Goal: Task Accomplishment & Management: Complete application form

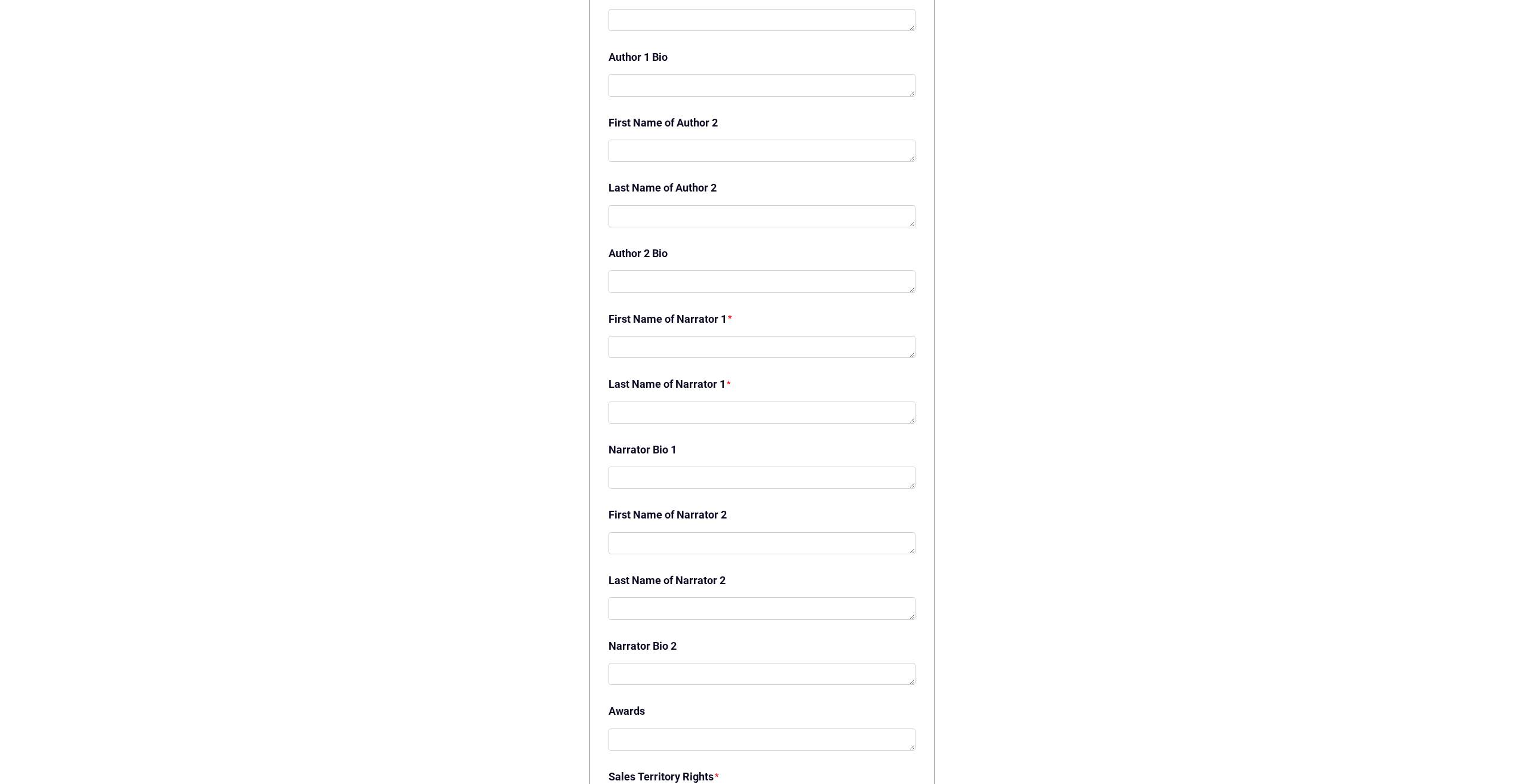
scroll to position [2089, 0]
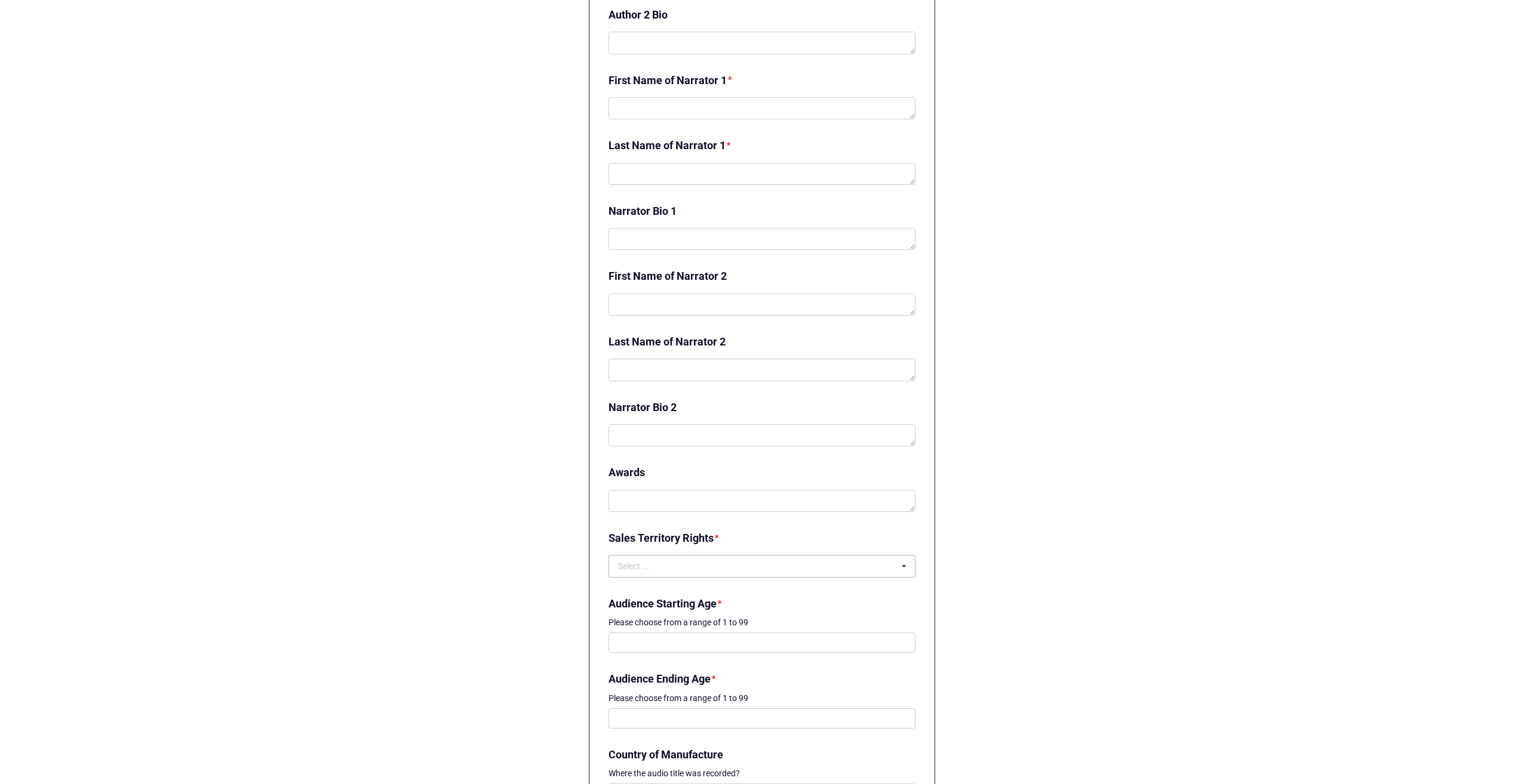
click at [907, 565] on icon at bounding box center [904, 566] width 18 height 22
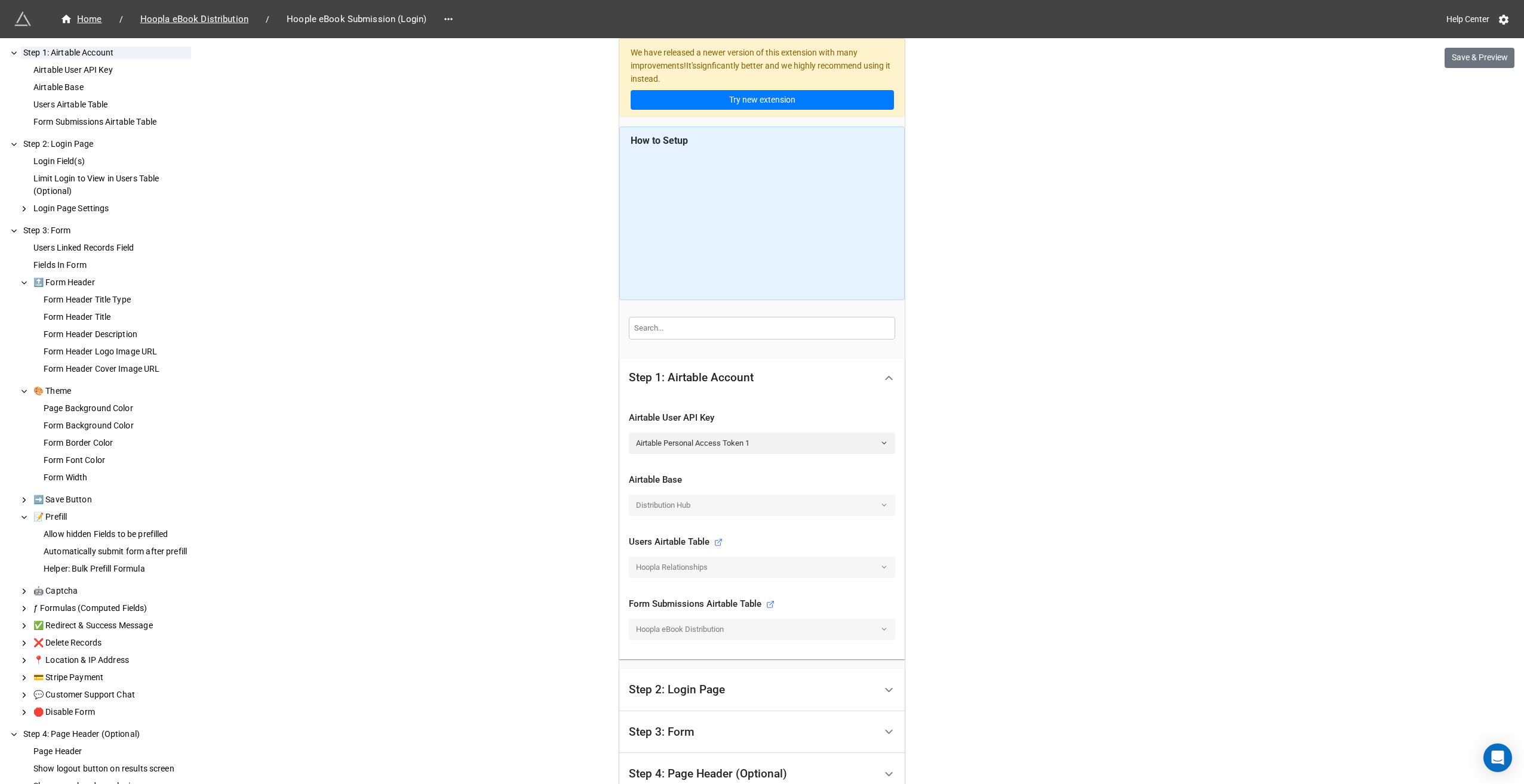
scroll to position [168, 0]
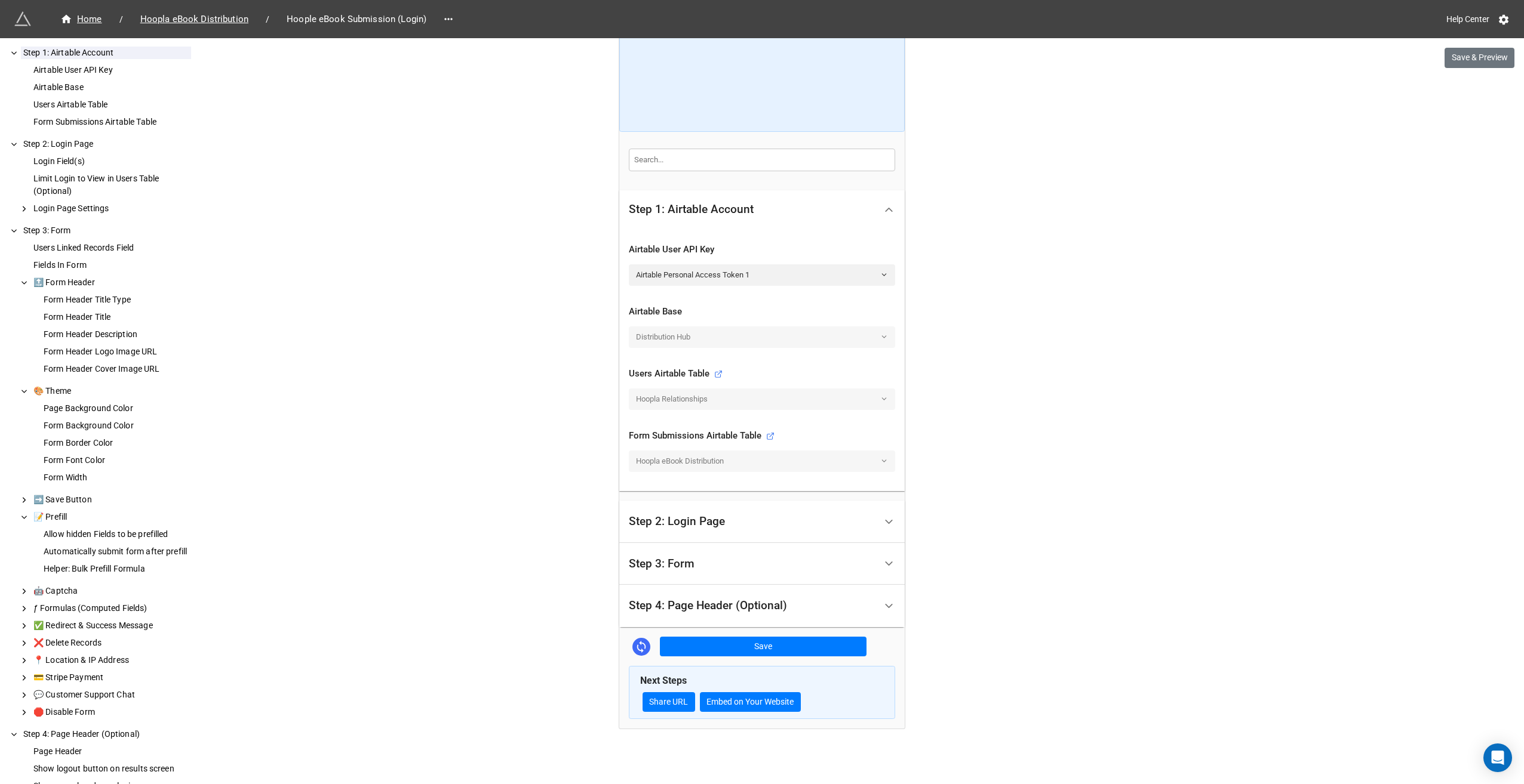
click at [713, 556] on div "Step 3: Form" at bounding box center [752, 564] width 247 height 28
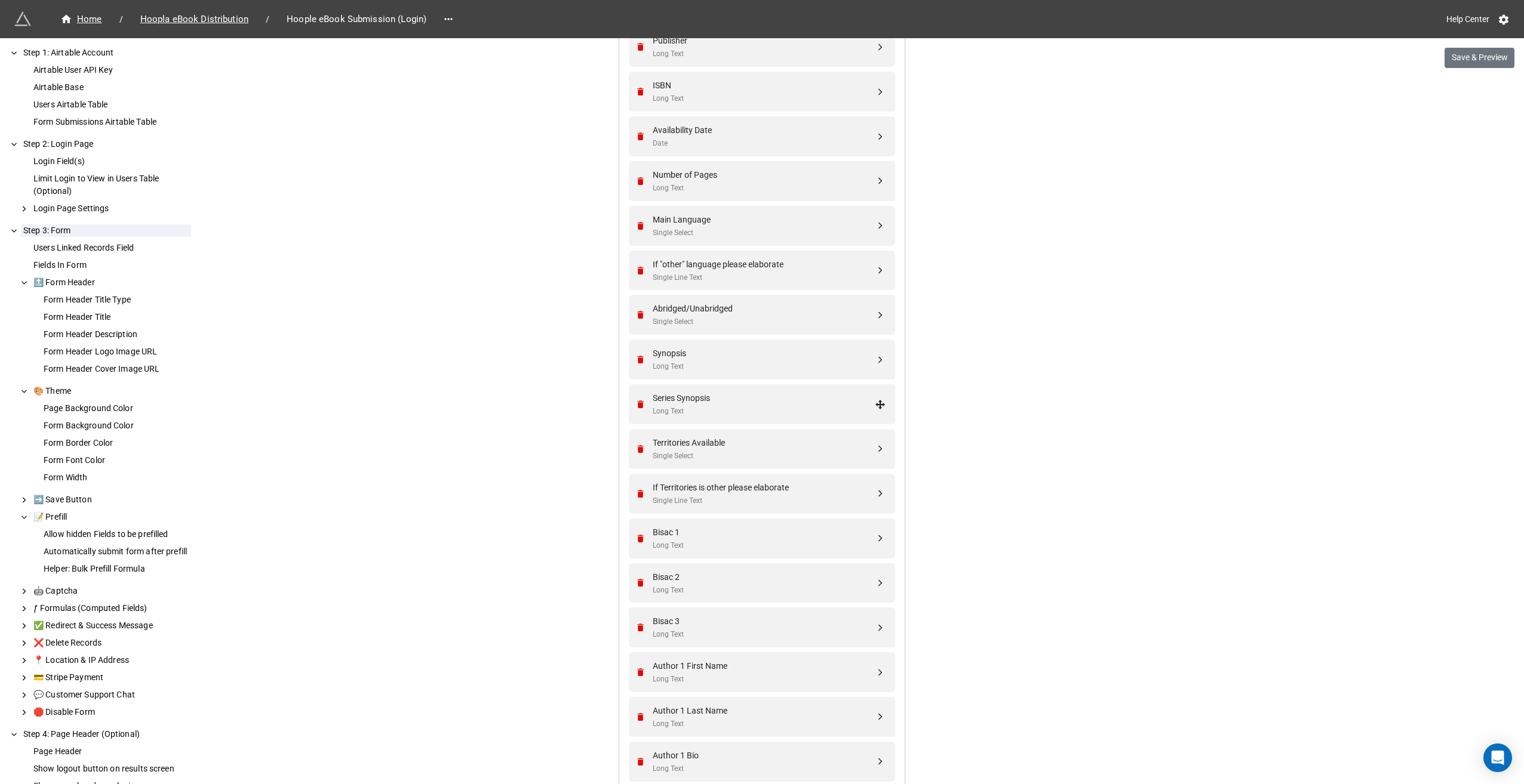
scroll to position [955, 0]
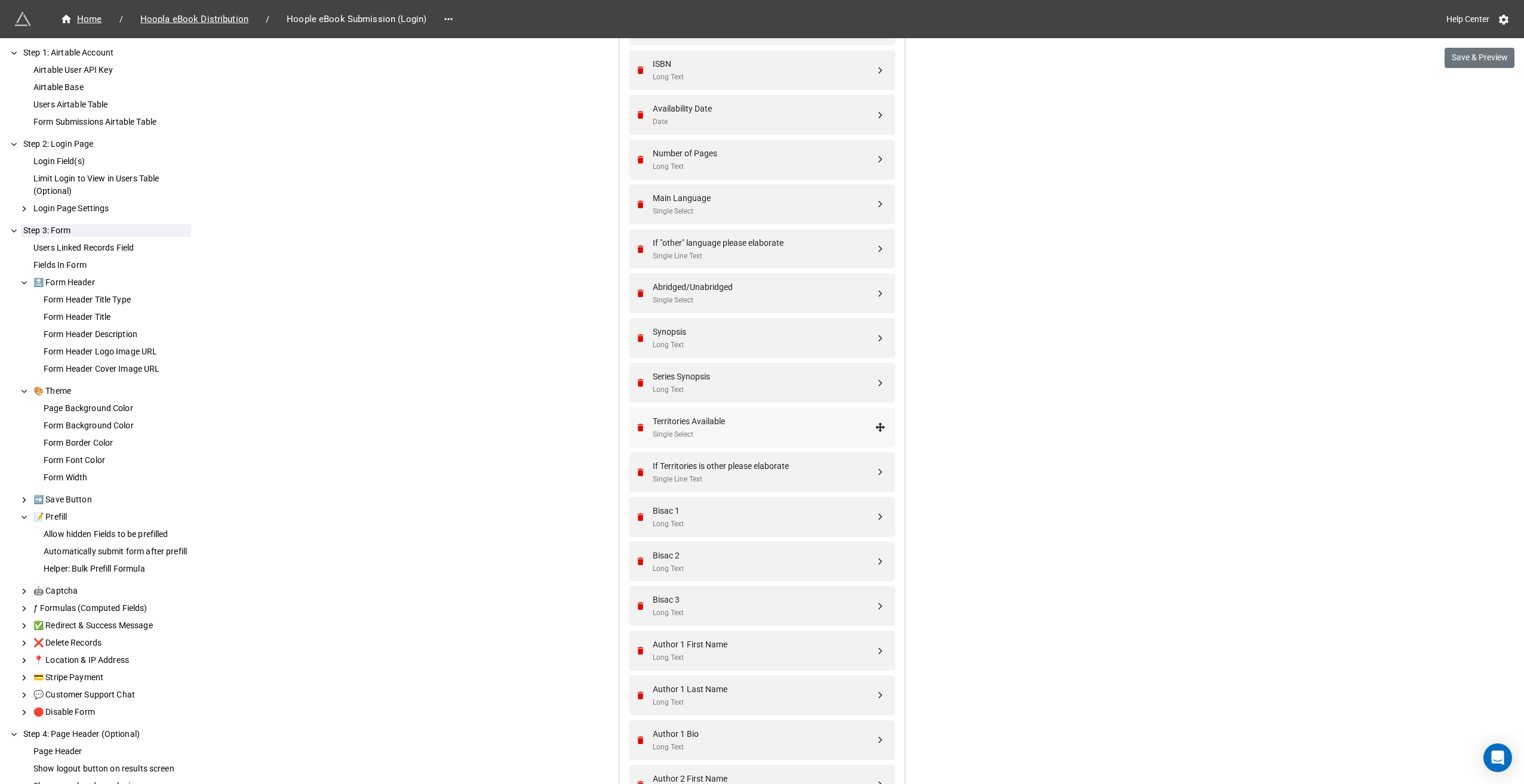
click at [743, 425] on div "Territories Available" at bounding box center [763, 422] width 223 height 13
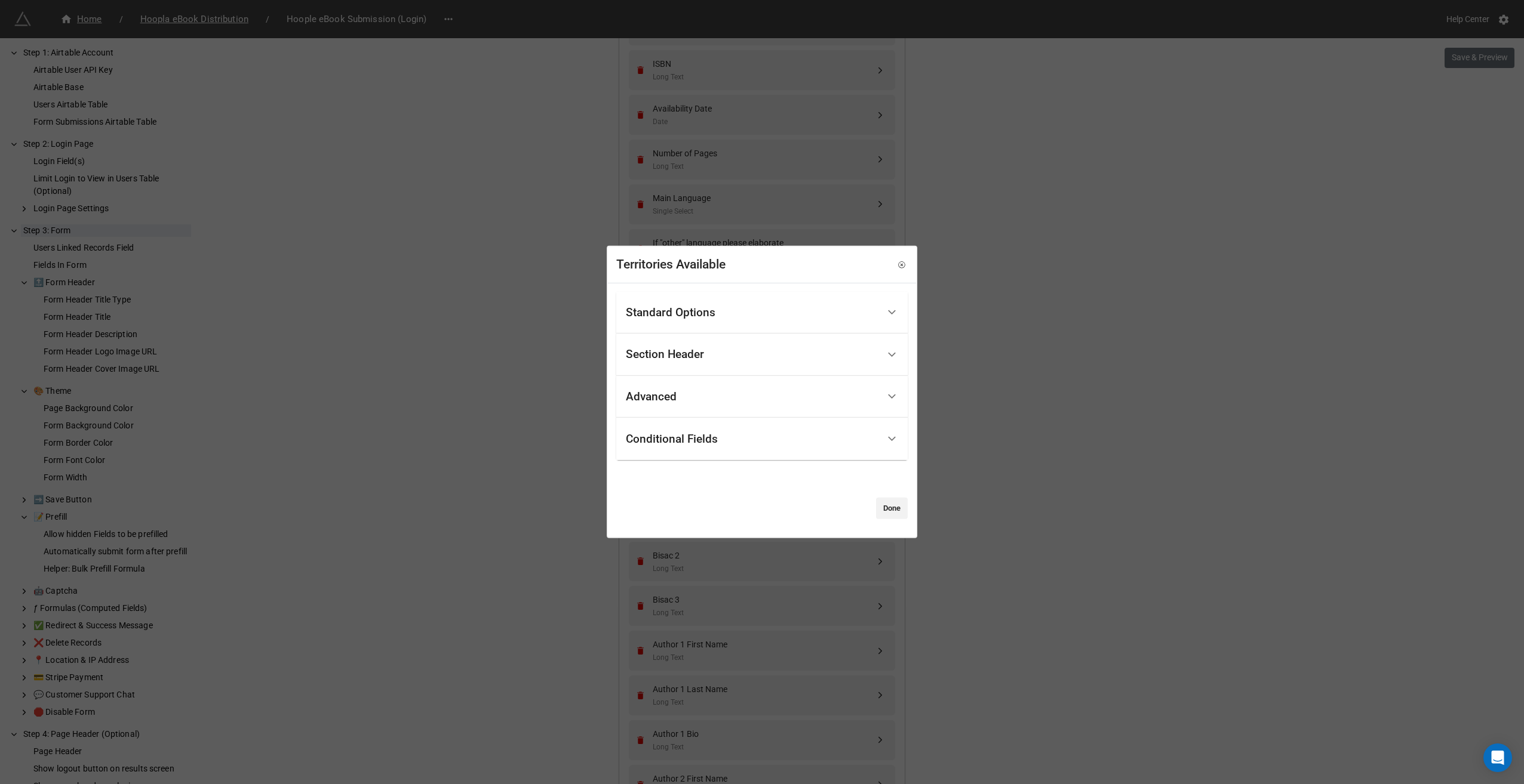
click at [705, 365] on div "Section Header" at bounding box center [752, 354] width 253 height 28
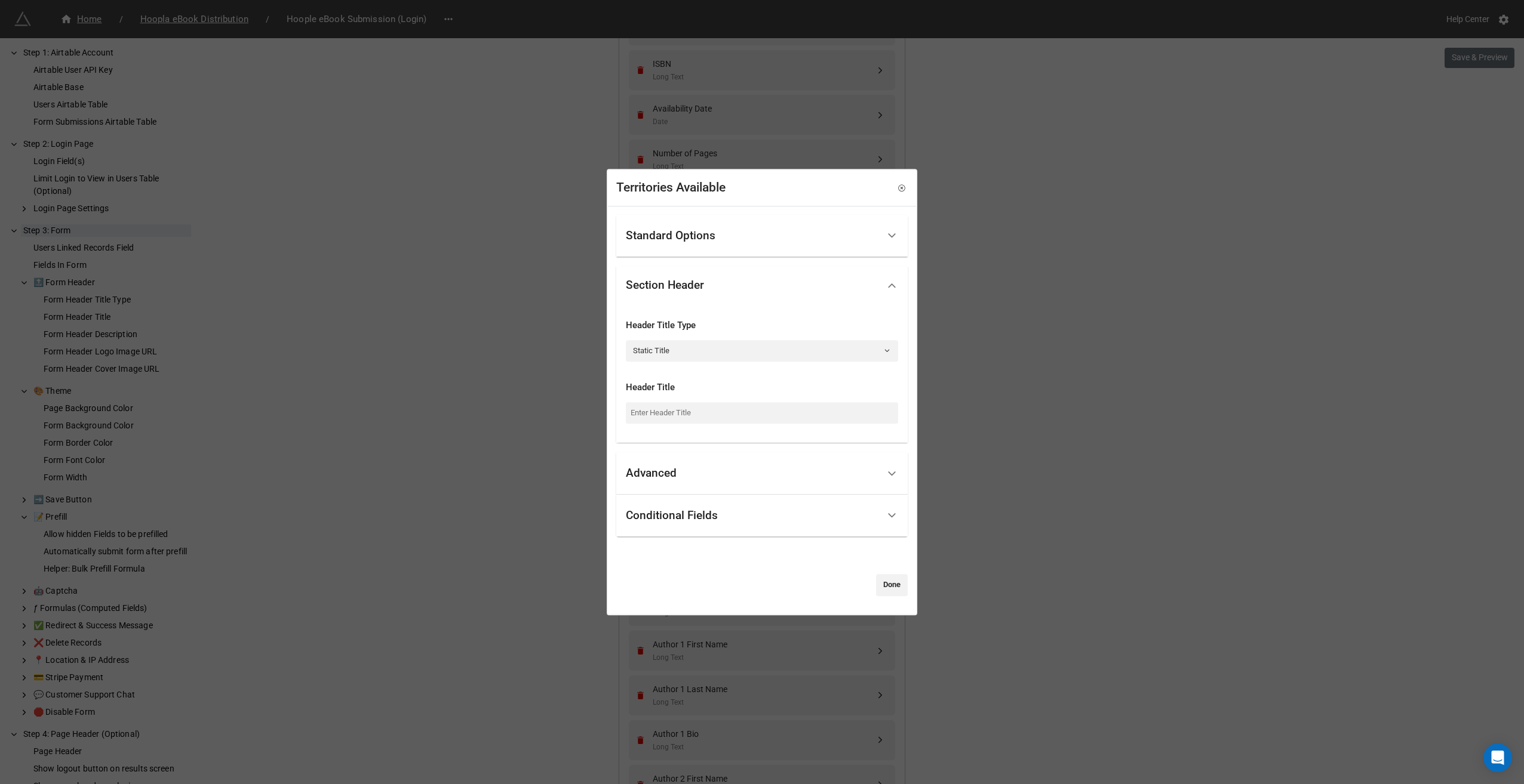
click at [710, 233] on div "Standard Options" at bounding box center [671, 236] width 90 height 12
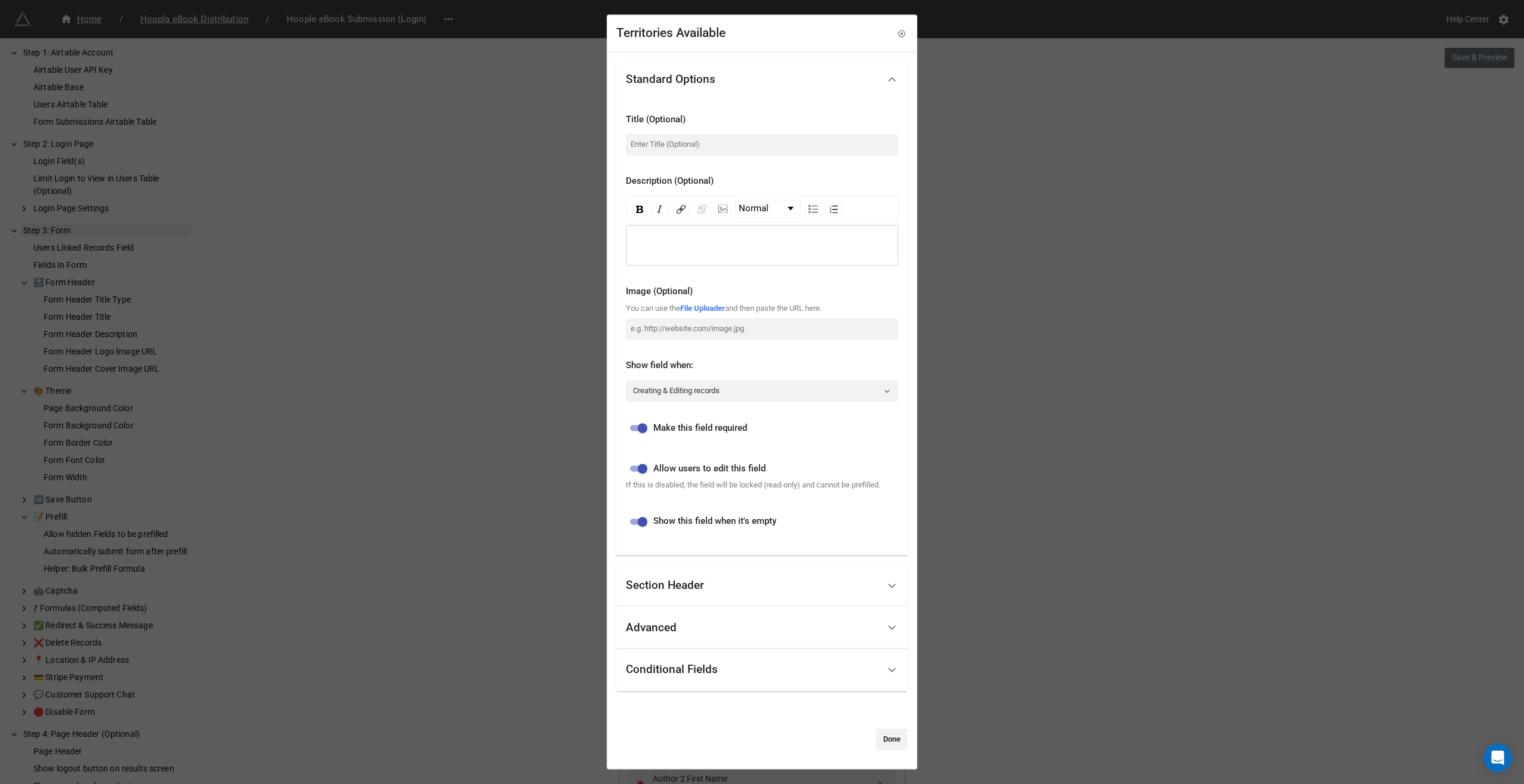
click at [704, 591] on div "Section Header" at bounding box center [752, 586] width 253 height 28
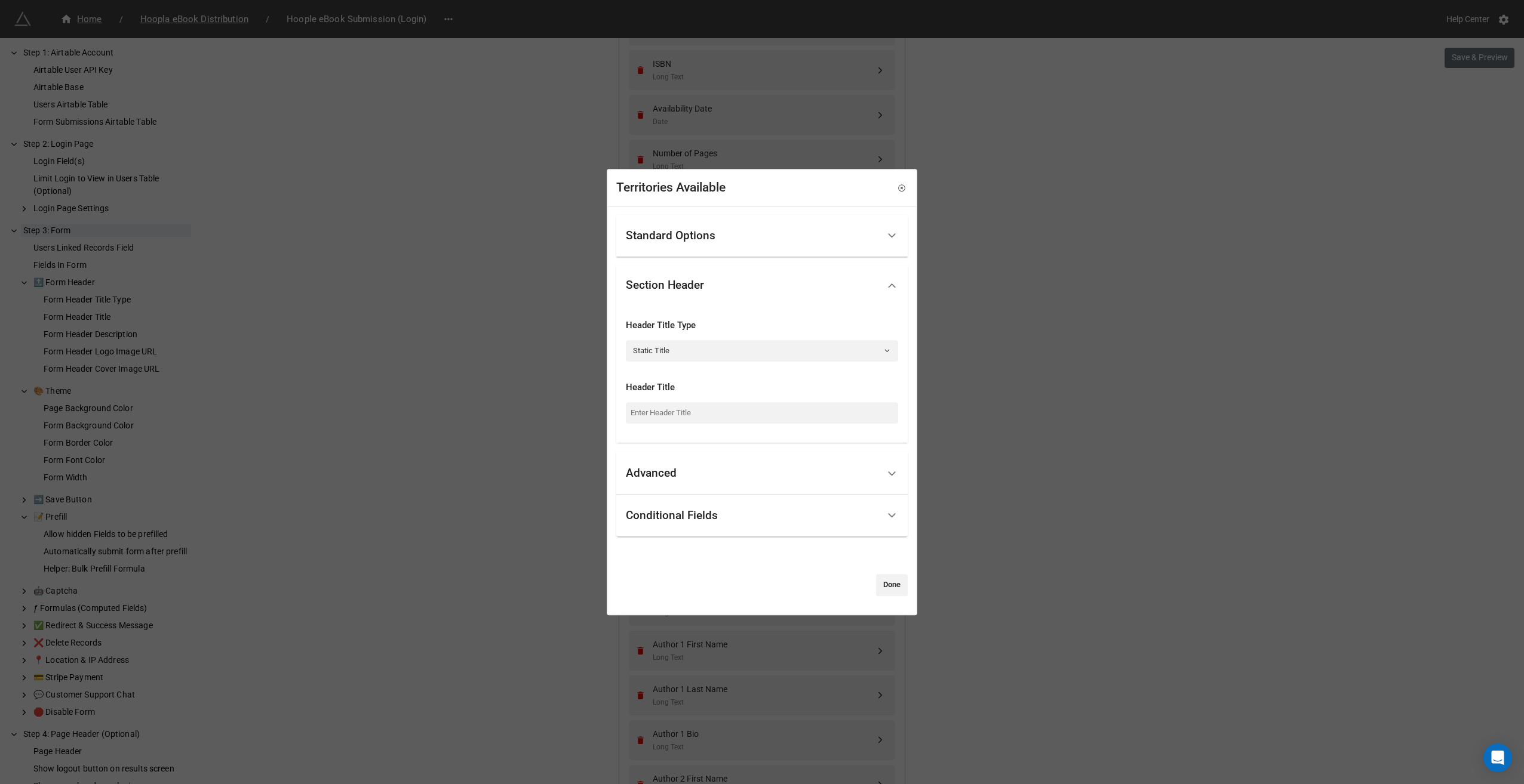
click at [745, 456] on div "Advanced" at bounding box center [762, 473] width 291 height 43
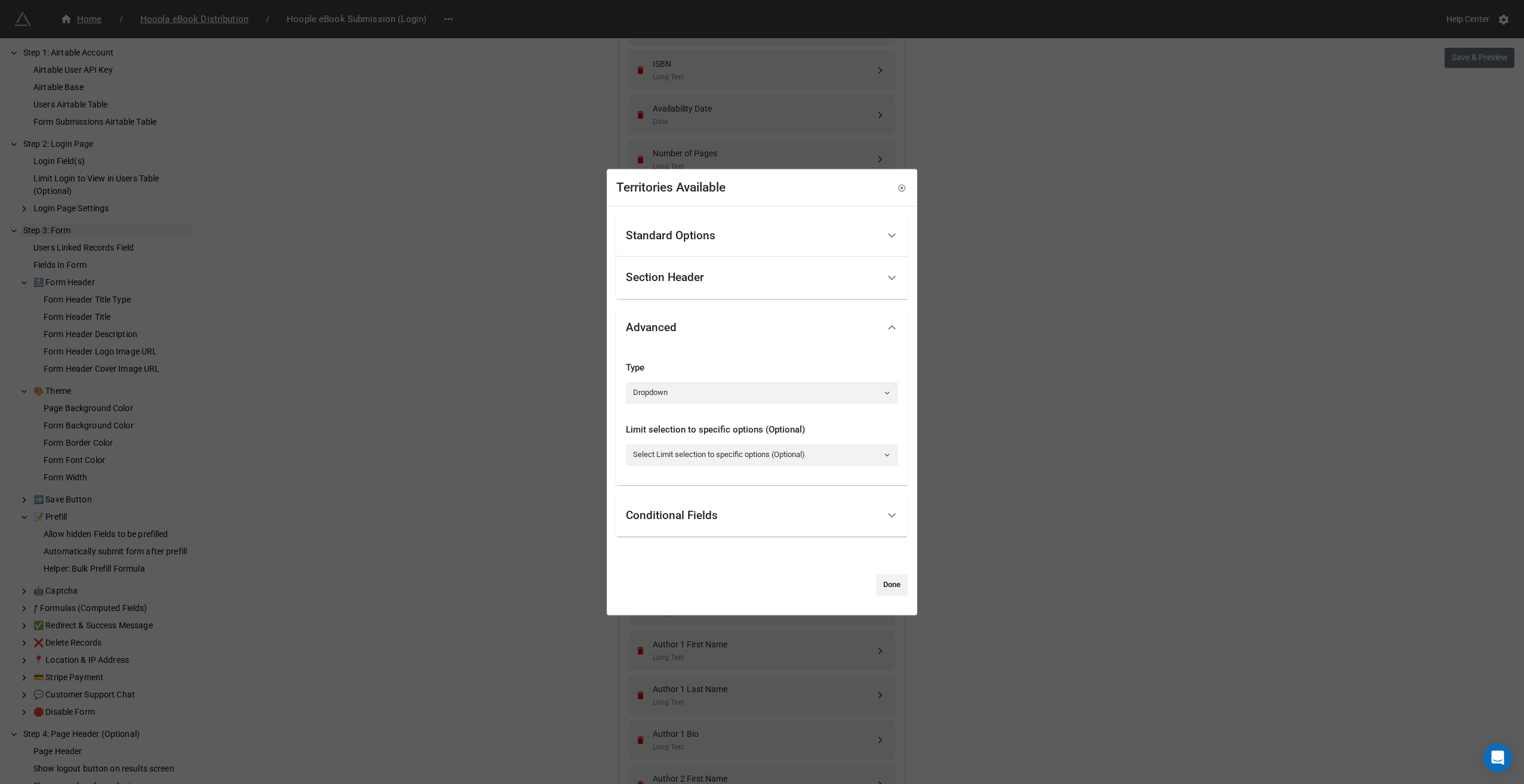
click at [704, 523] on div "Conditional Fields" at bounding box center [752, 515] width 253 height 28
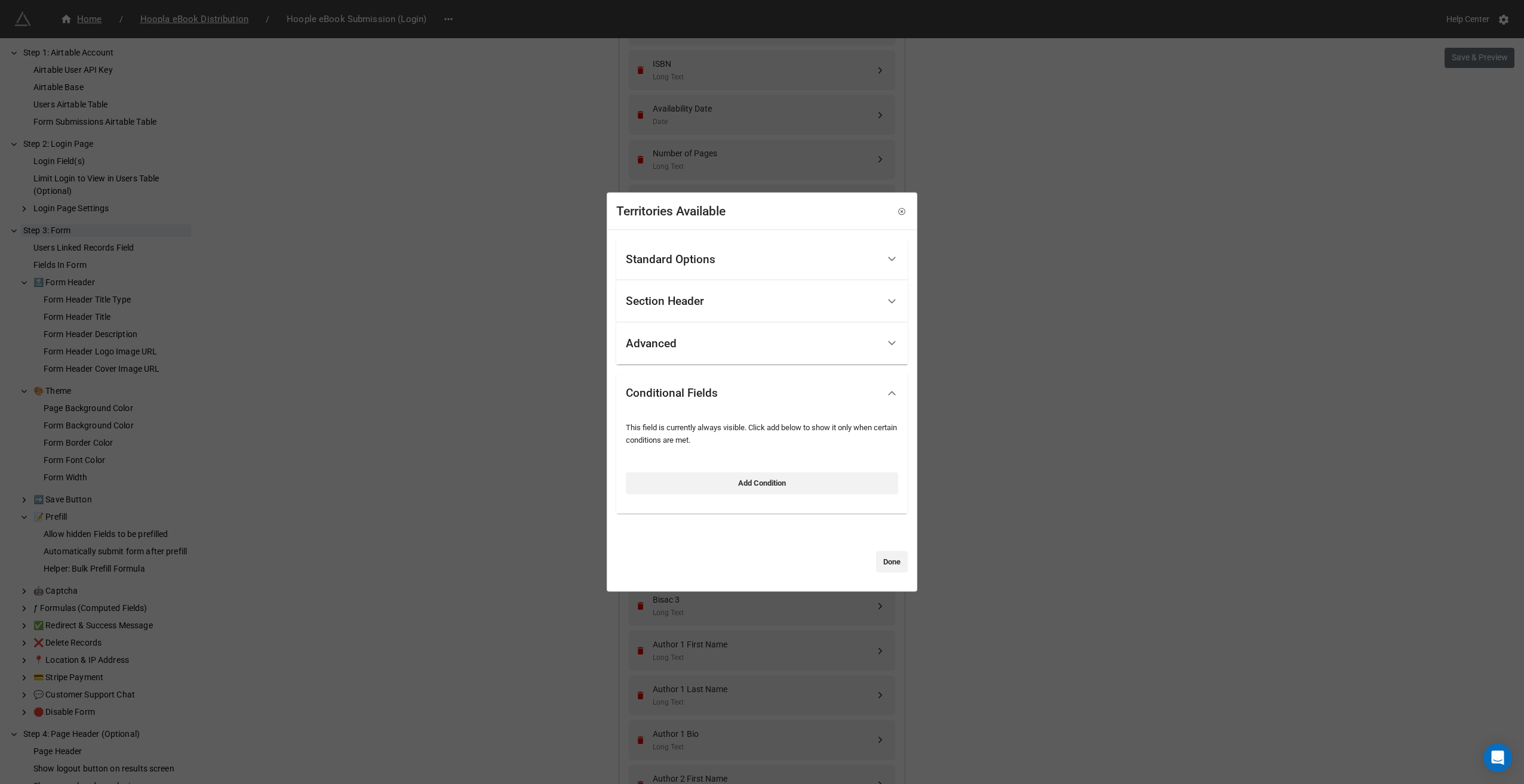
click at [704, 267] on div "Standard Options" at bounding box center [752, 259] width 253 height 28
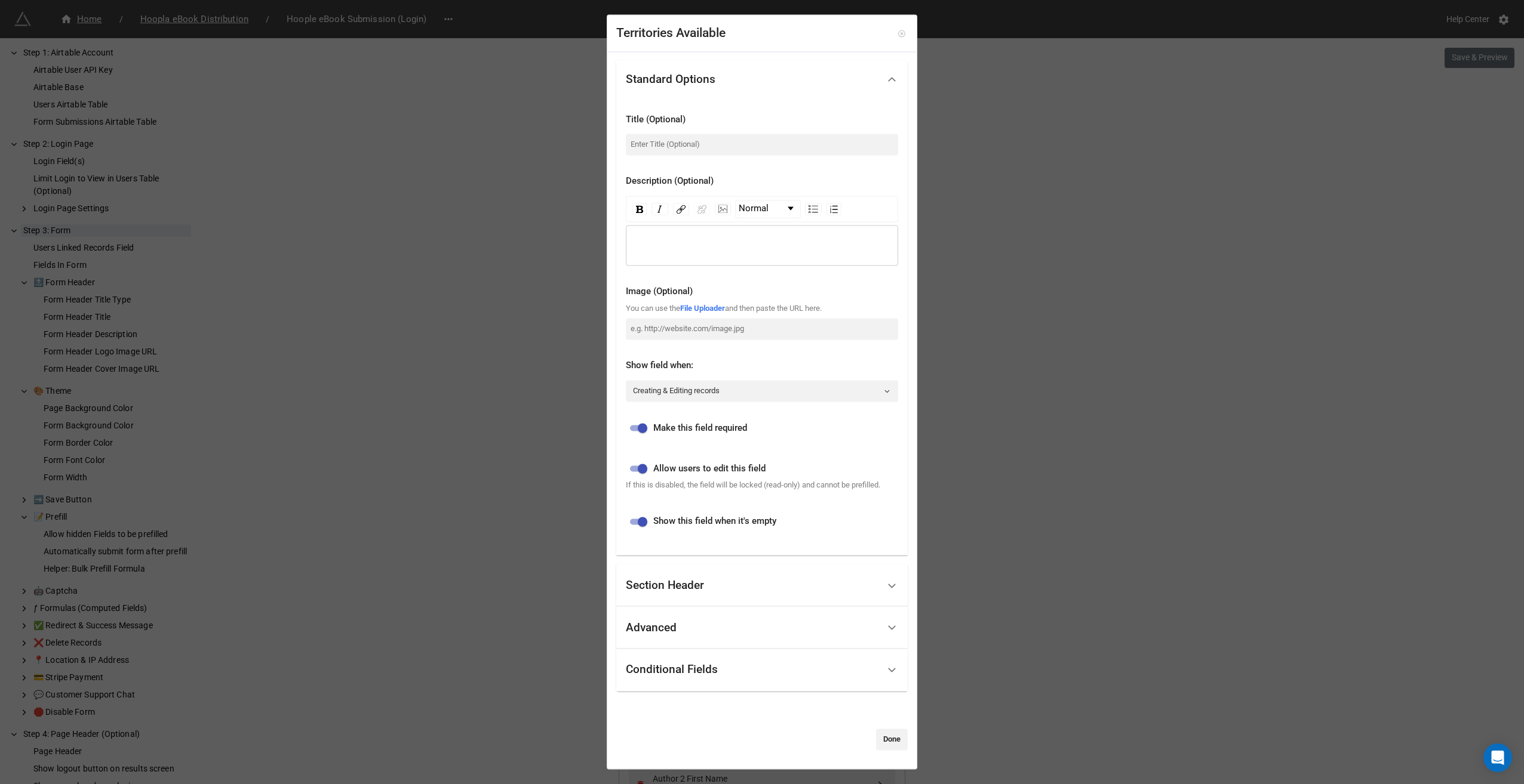
click at [898, 37] on icon at bounding box center [901, 33] width 8 height 8
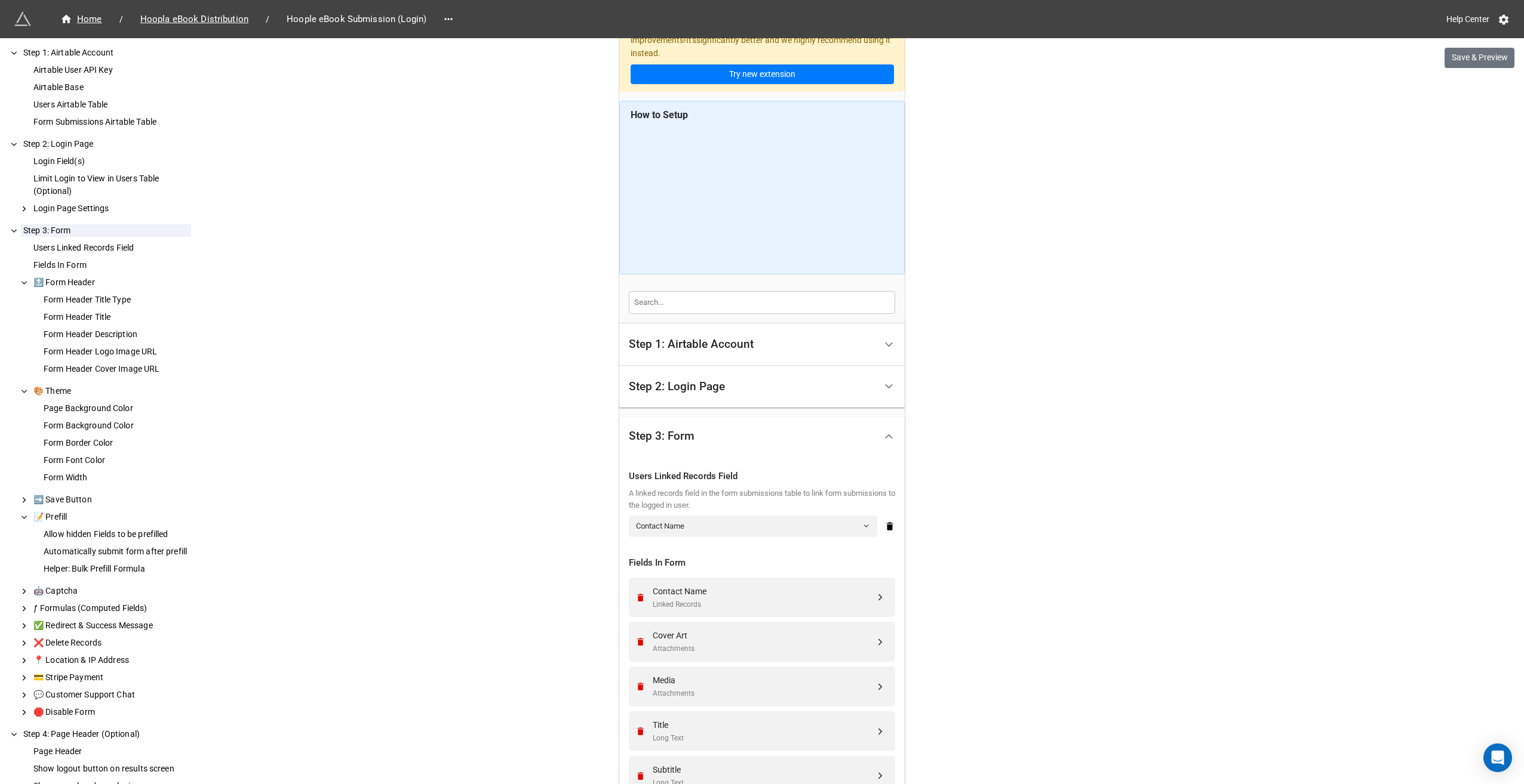
scroll to position [0, 0]
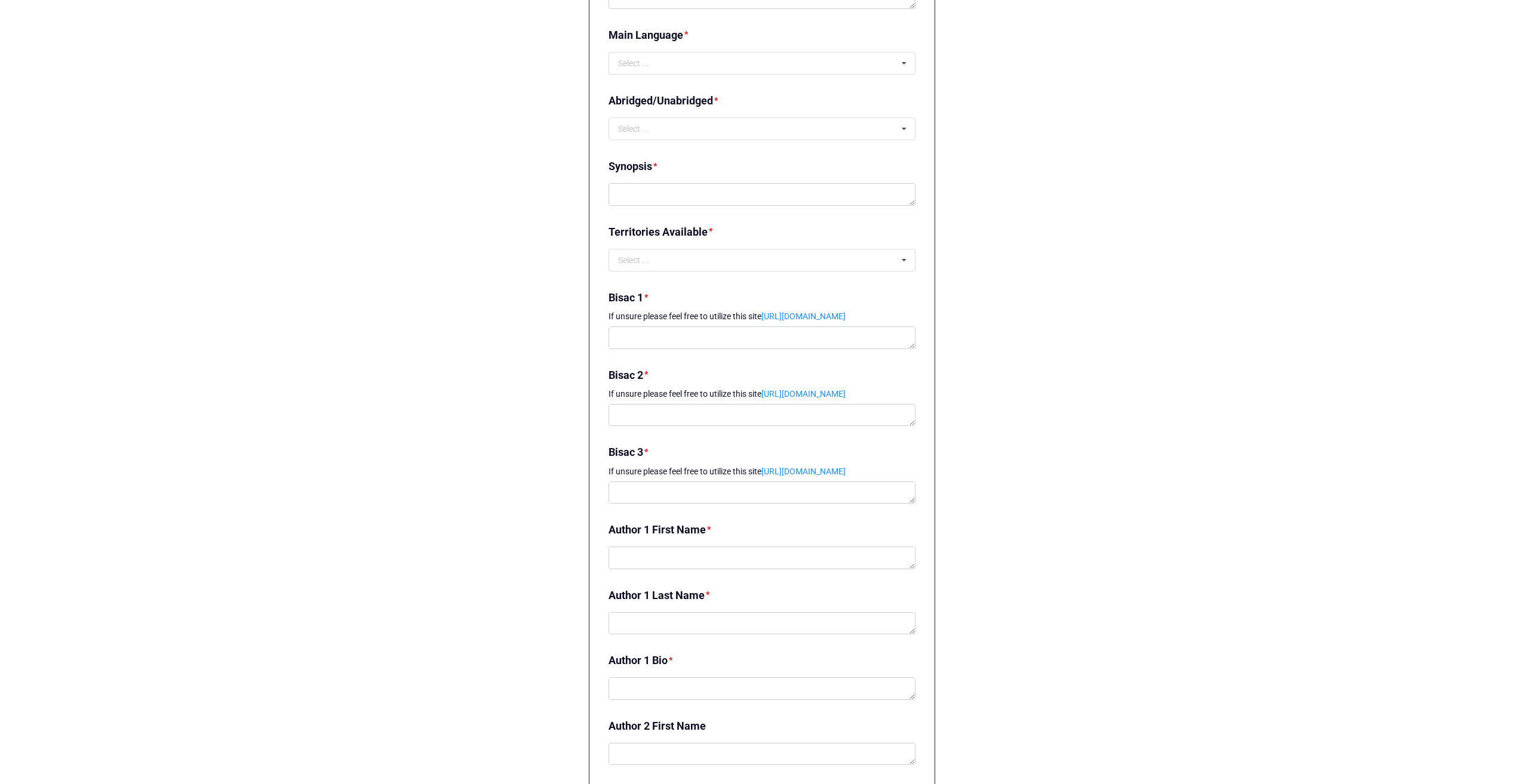
scroll to position [1134, 0]
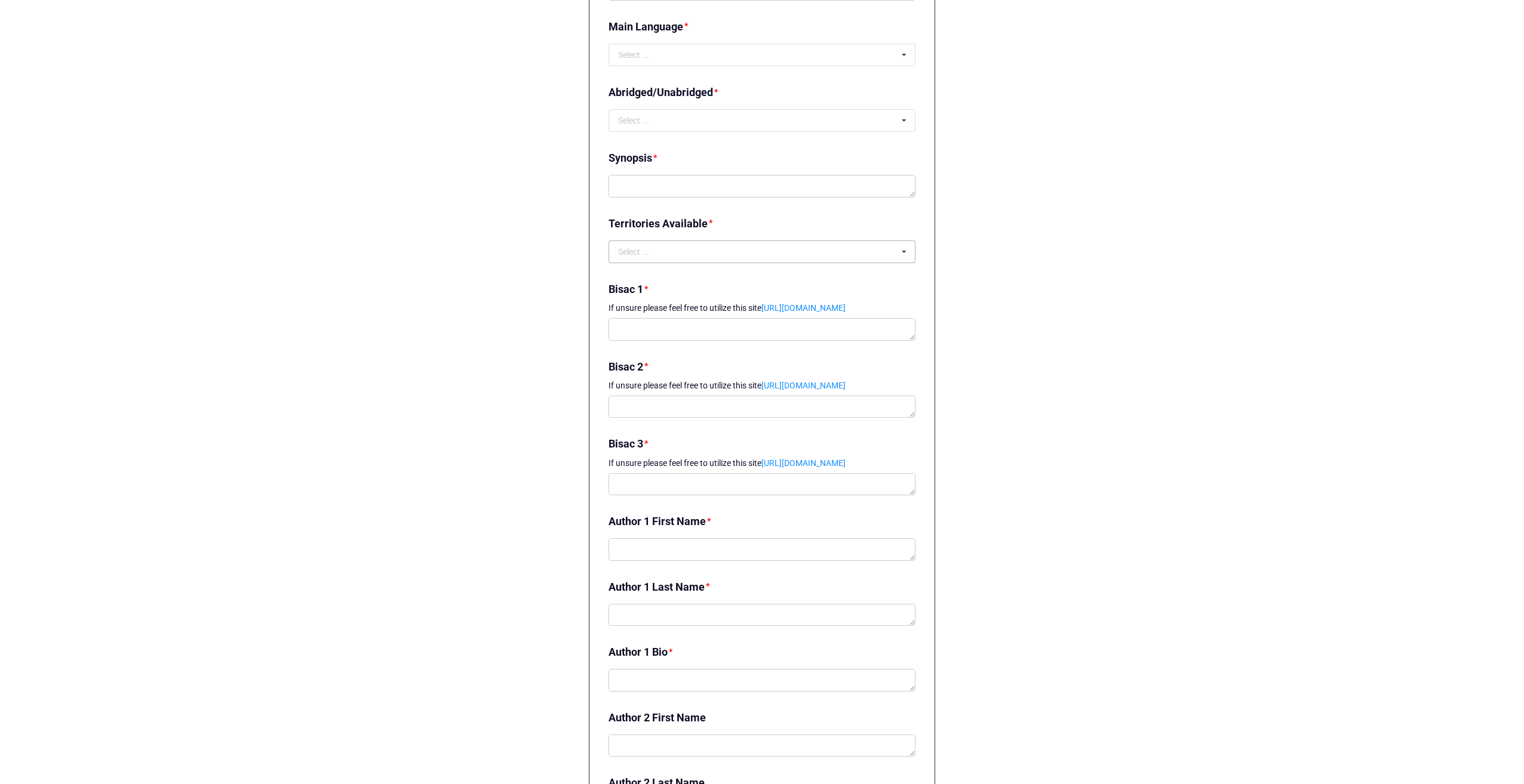
click at [898, 252] on icon at bounding box center [904, 252] width 18 height 22
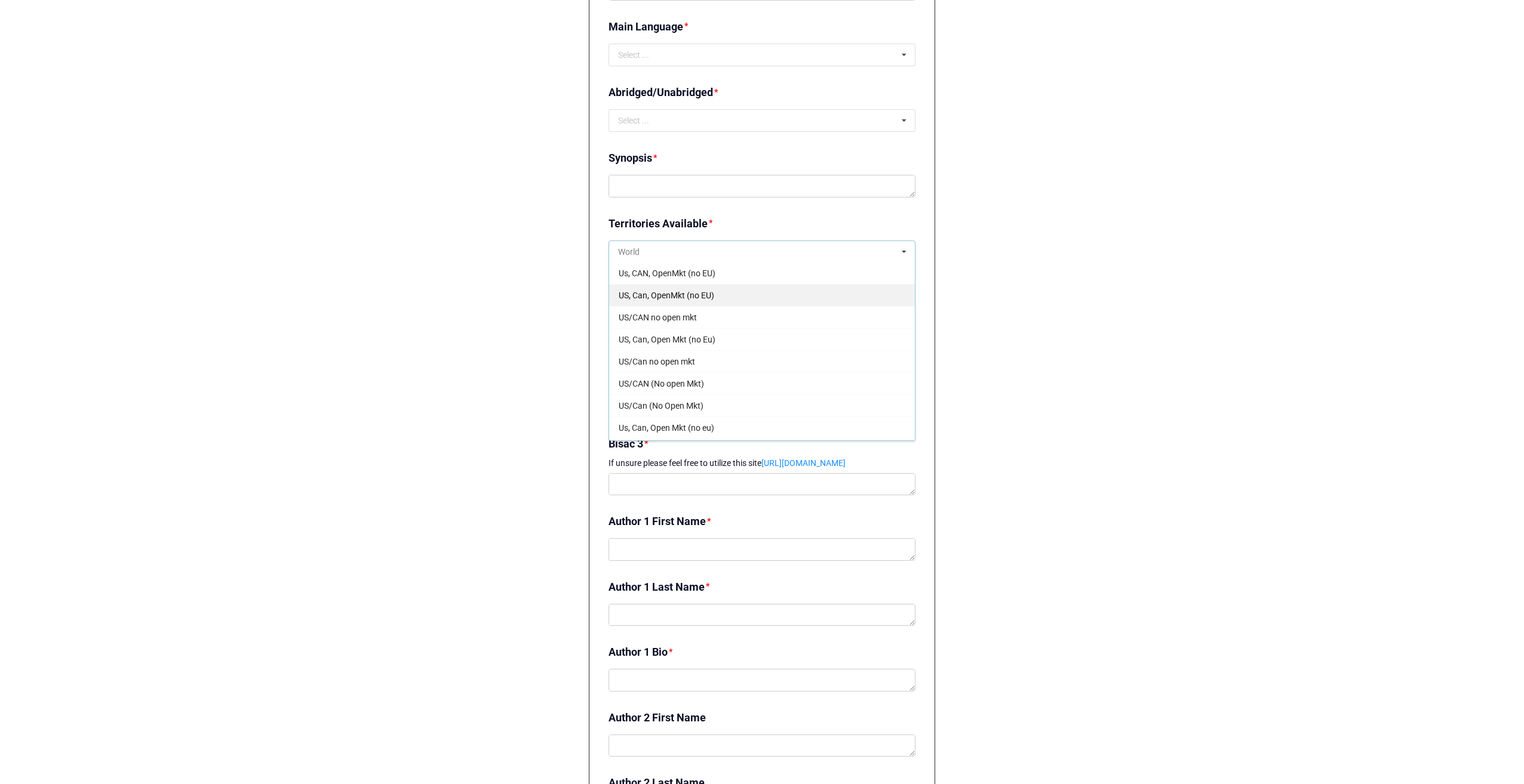
scroll to position [597, 0]
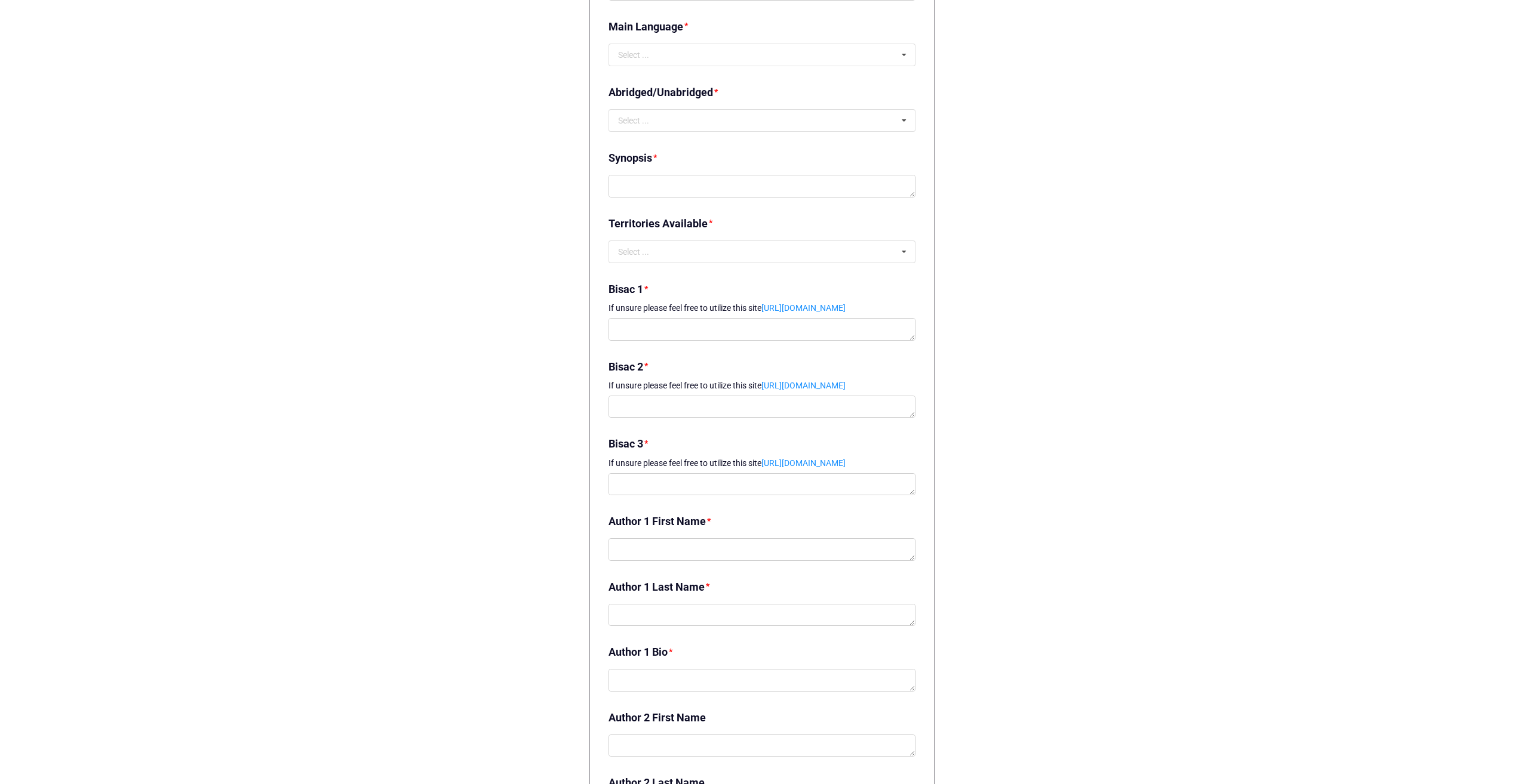
click at [1017, 290] on div "Logout eBook Titles eBook Title Submission Form eBook Title Submission Form Con…" at bounding box center [762, 194] width 1524 height 2657
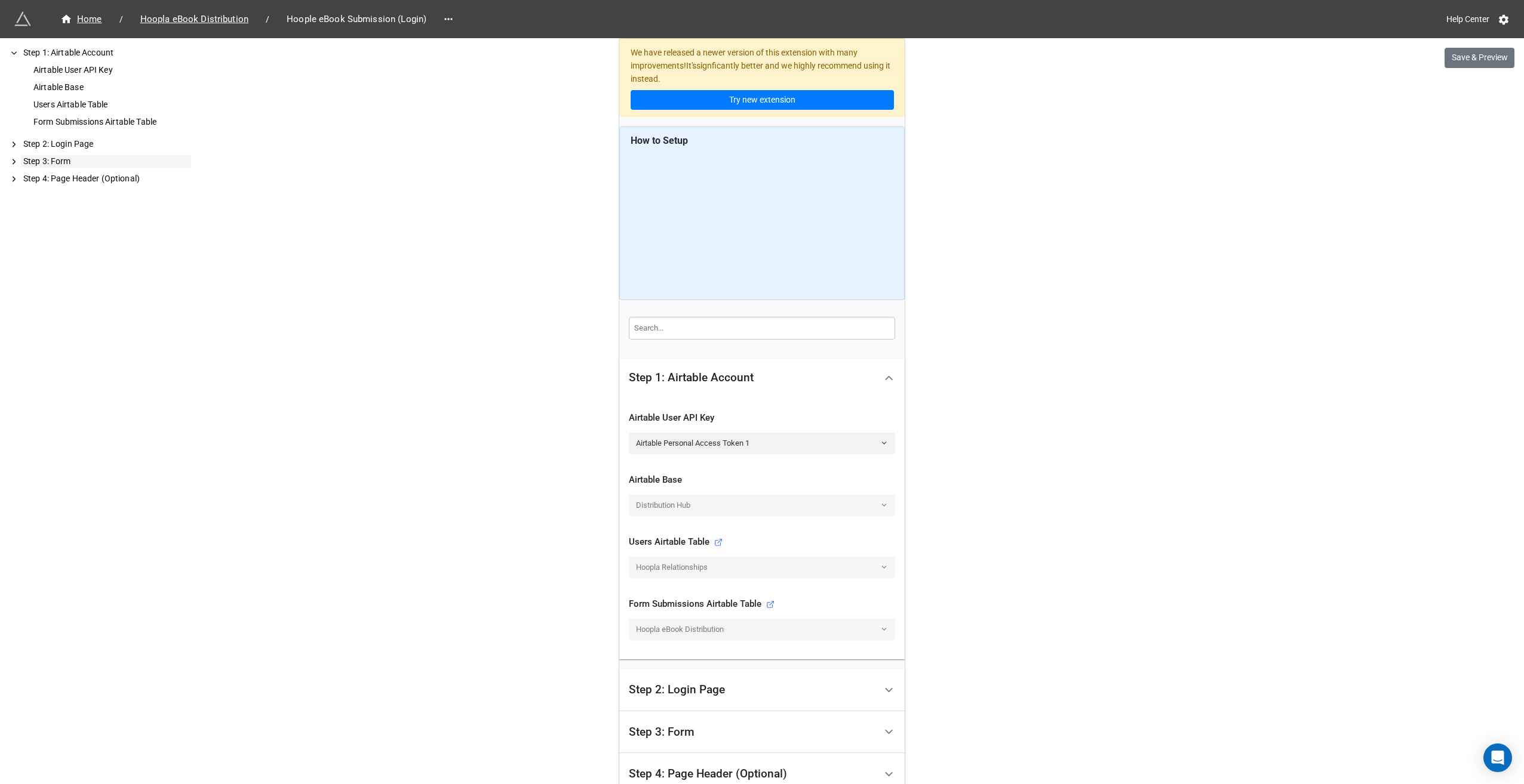
click at [58, 161] on div "Step 3: Form" at bounding box center [106, 161] width 170 height 13
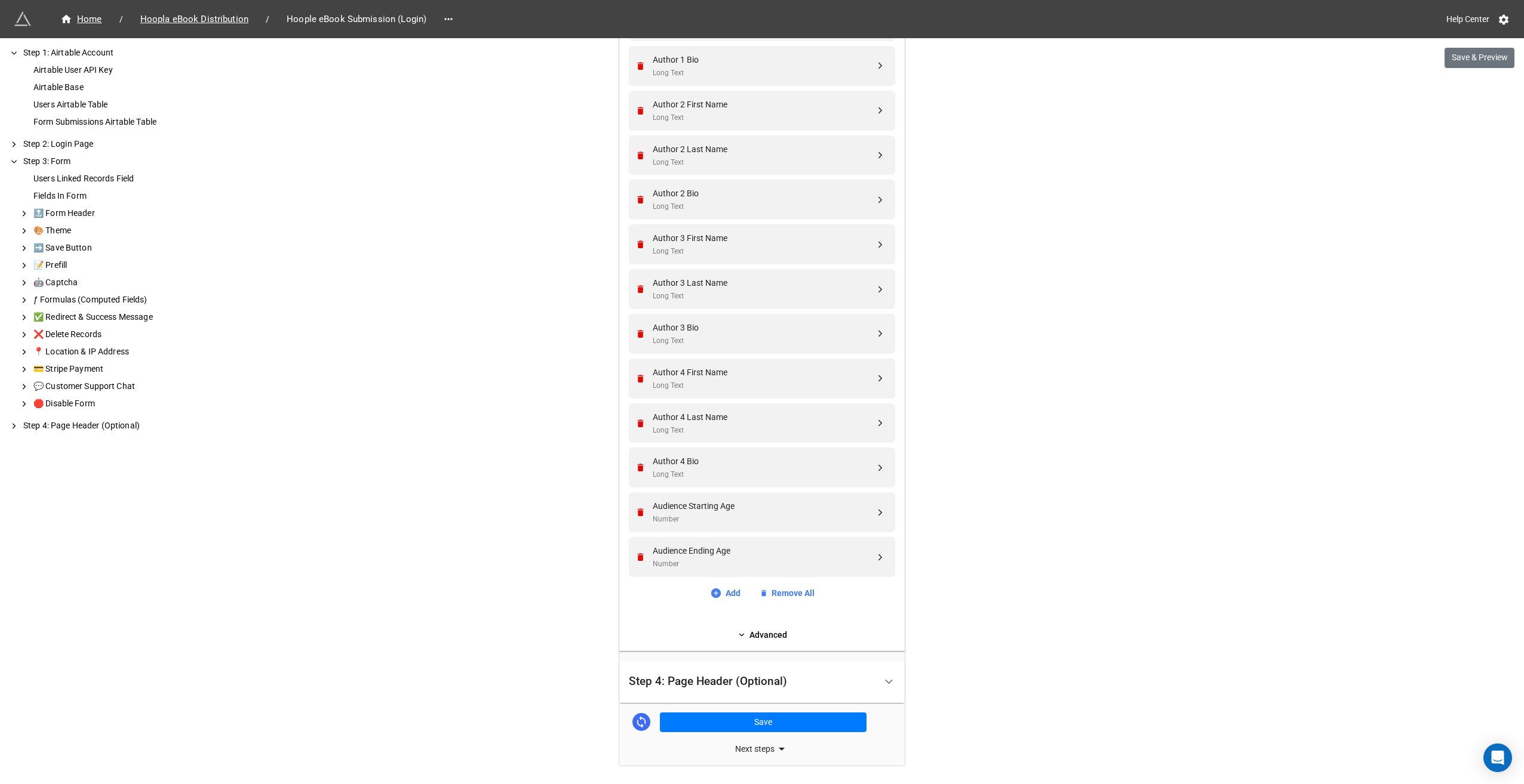
scroll to position [1668, 0]
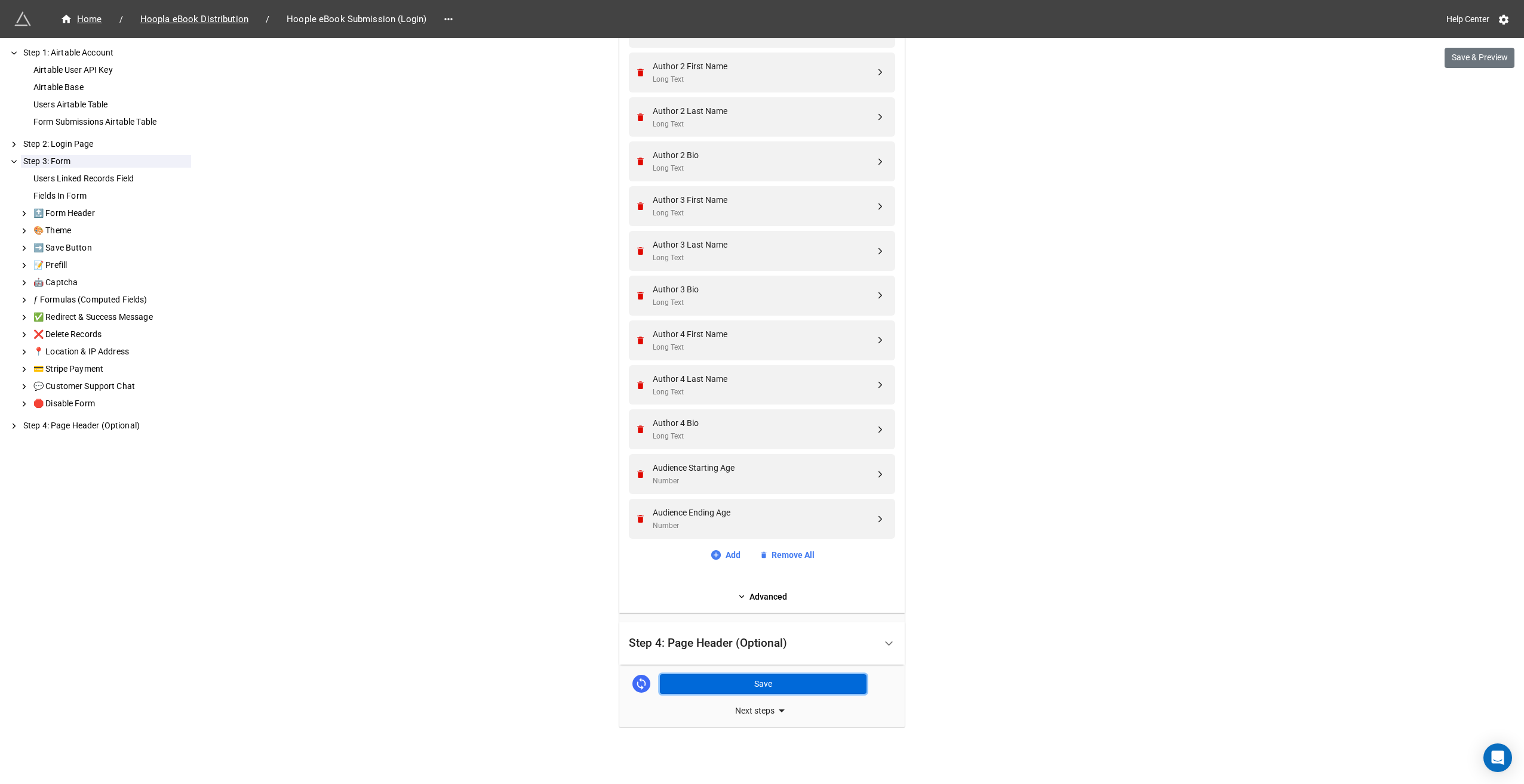
click at [727, 684] on button "Save" at bounding box center [763, 684] width 207 height 20
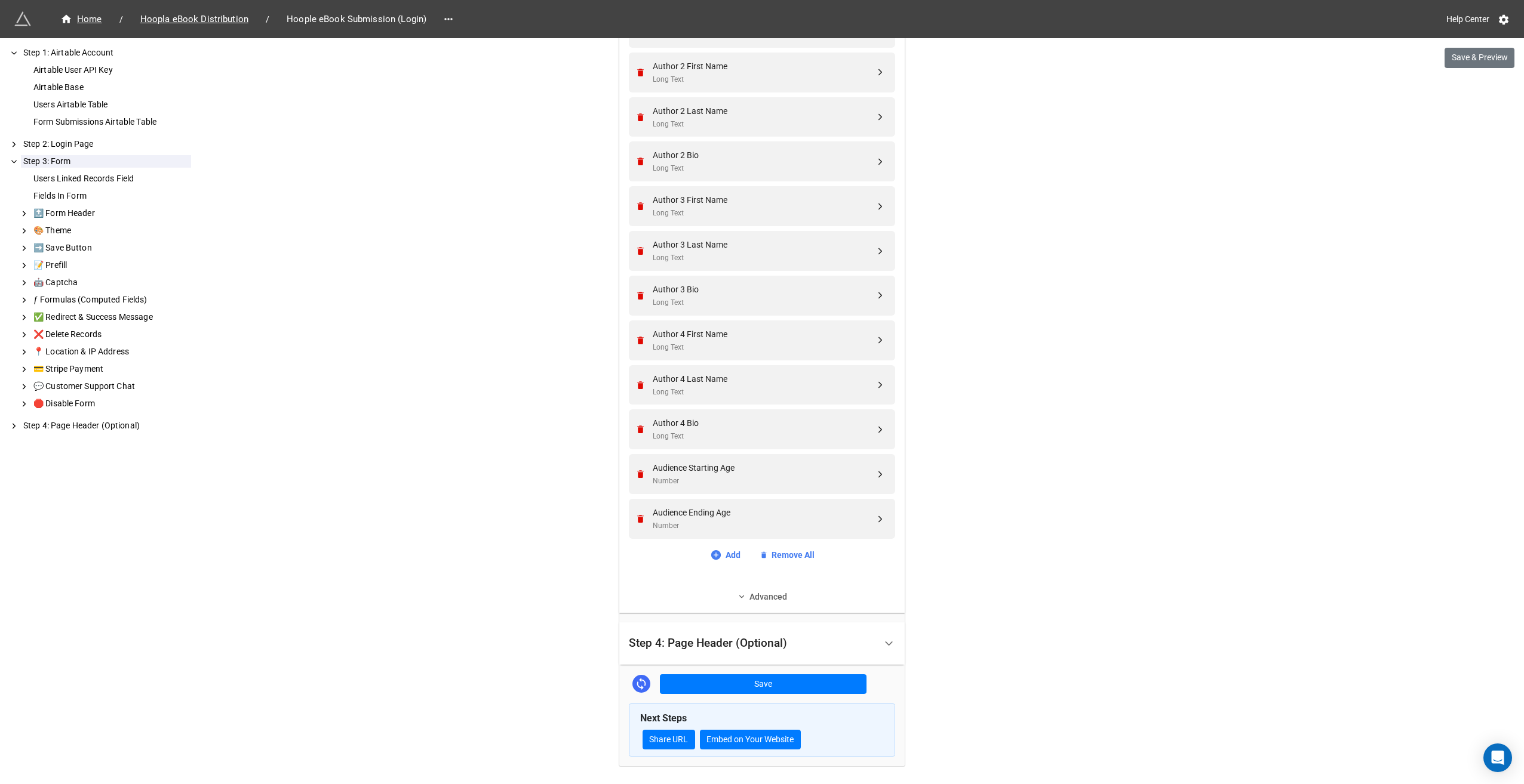
click at [762, 594] on link "Advanced" at bounding box center [762, 597] width 267 height 13
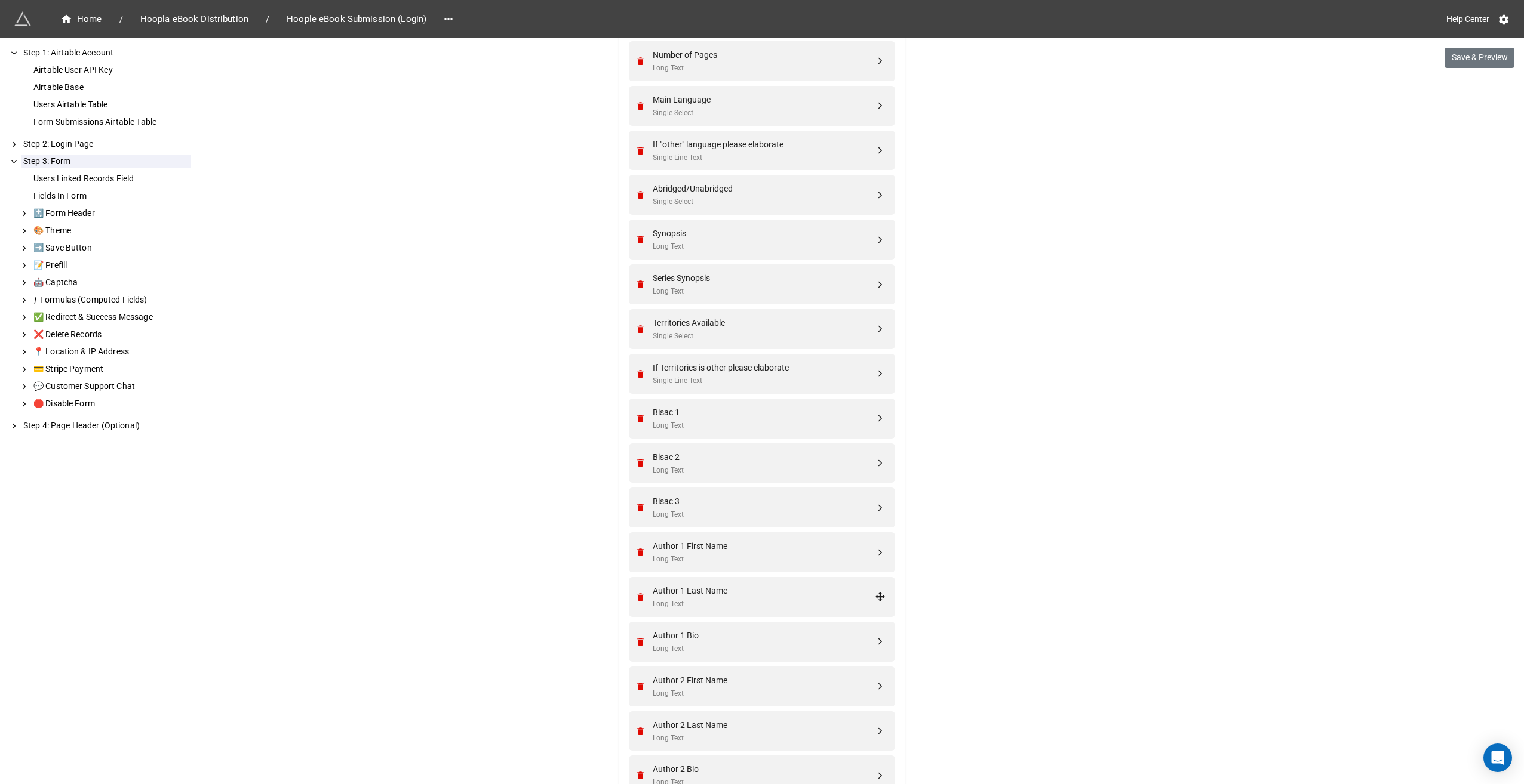
scroll to position [1053, 0]
click at [711, 327] on div "Territories Available" at bounding box center [763, 323] width 223 height 13
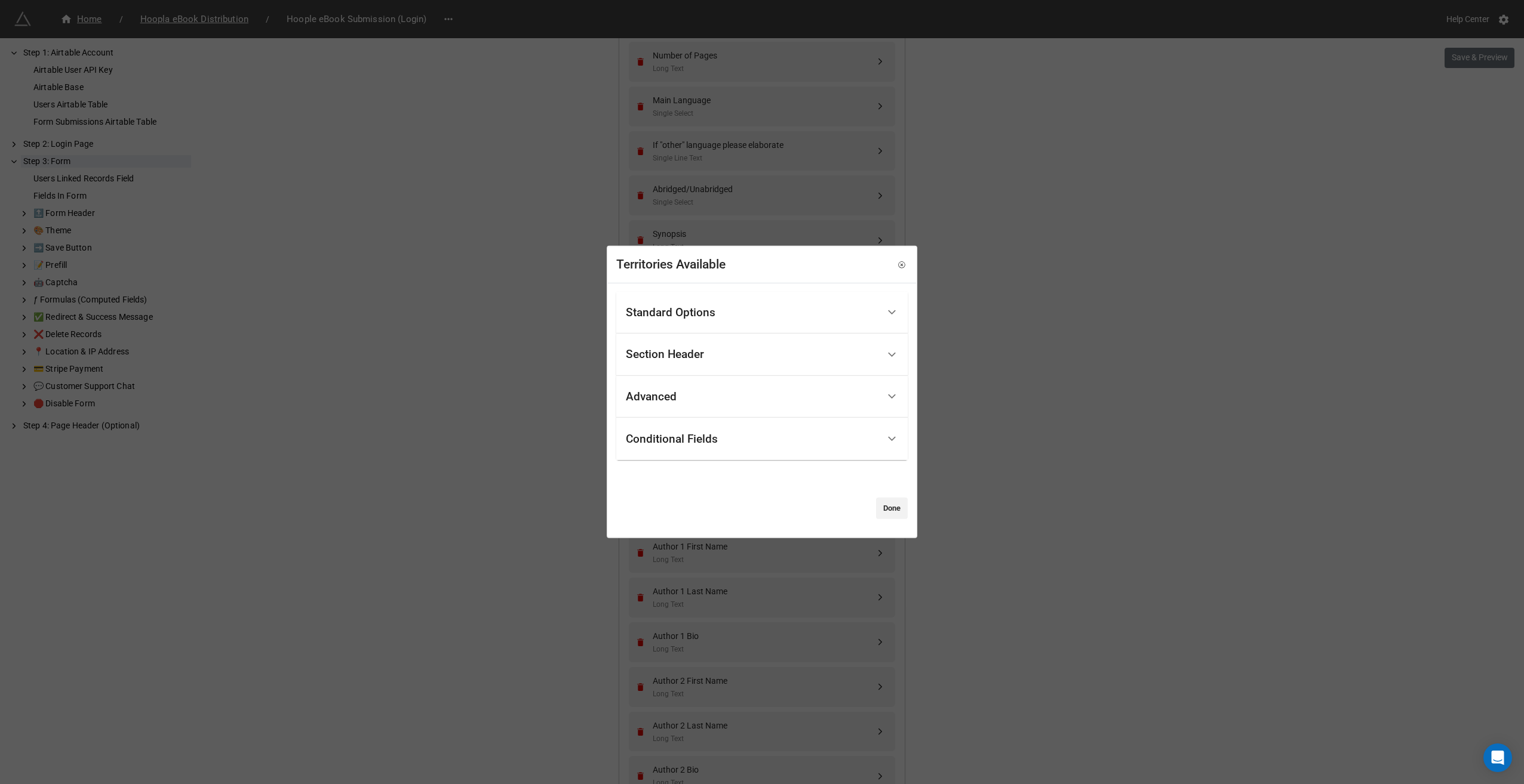
click at [712, 313] on div "Standard Options" at bounding box center [671, 313] width 90 height 12
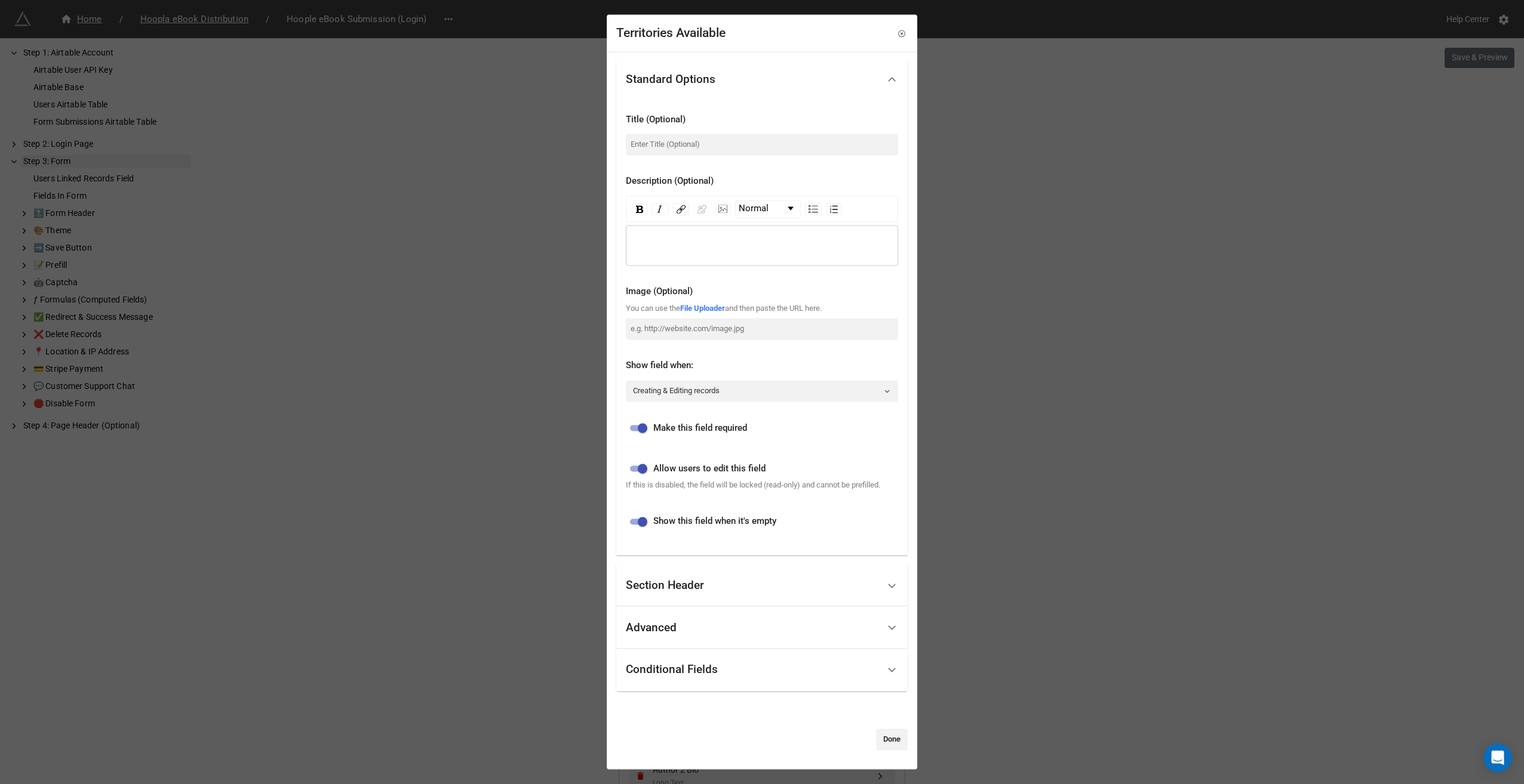
click at [694, 574] on div "Section Header" at bounding box center [752, 586] width 253 height 28
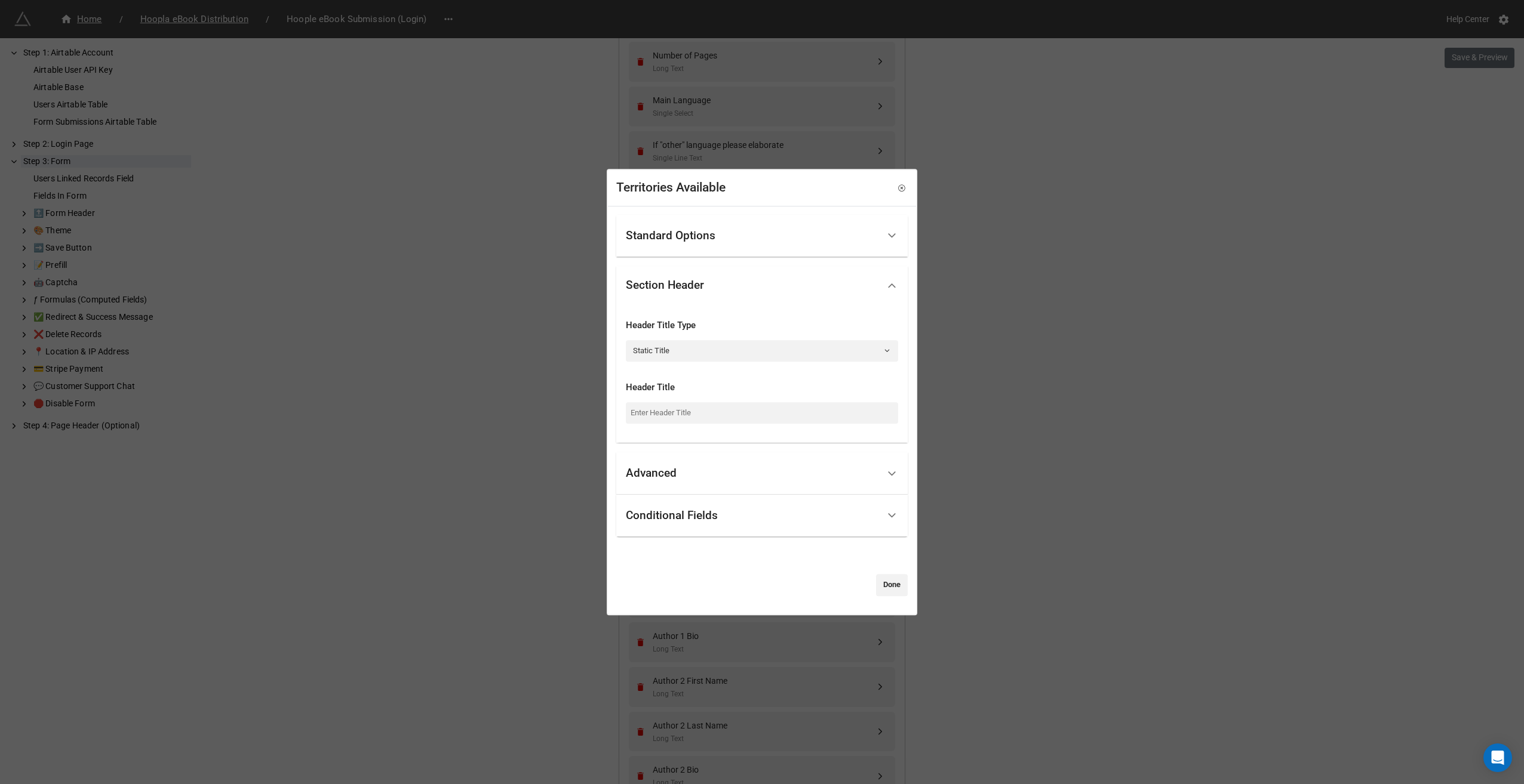
click at [704, 472] on div "Advanced" at bounding box center [752, 473] width 253 height 28
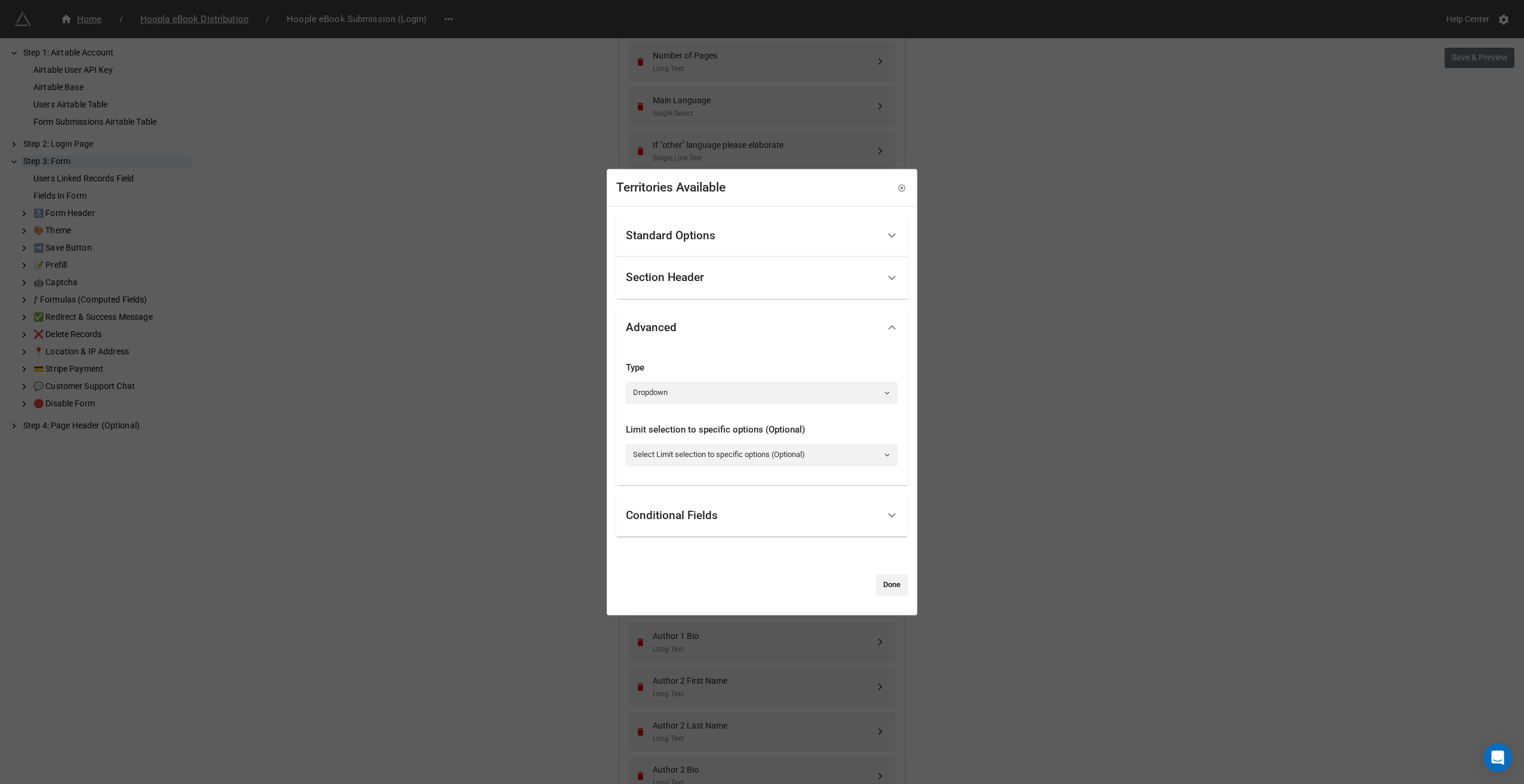
click at [687, 513] on div "Conditional Fields" at bounding box center [671, 516] width 92 height 12
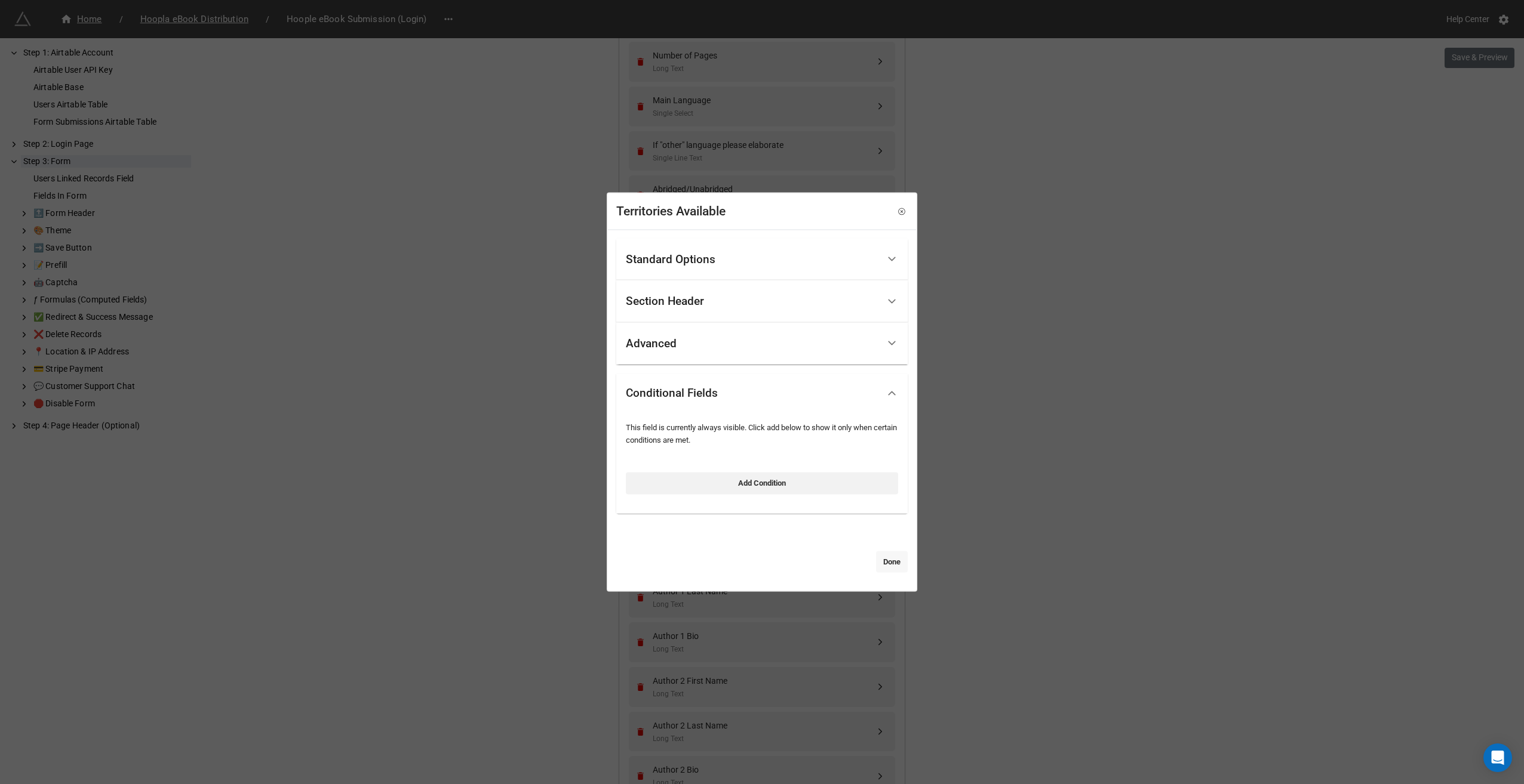
click at [889, 563] on link "Done" at bounding box center [892, 562] width 31 height 22
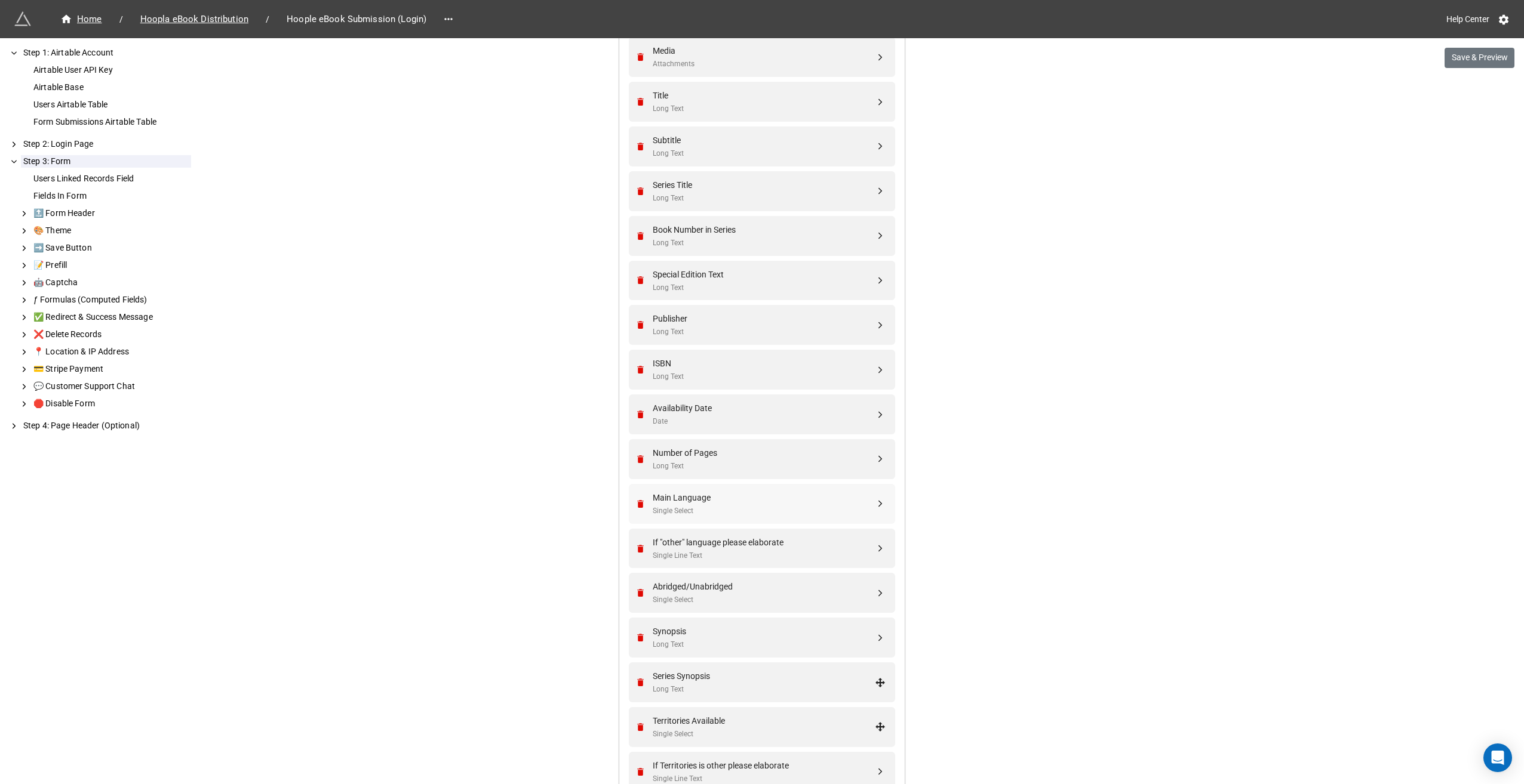
scroll to position [874, 0]
click at [54, 97] on div "Airtable User API Key Airtable Base Users Airtable Table Form Submissions Airta…" at bounding box center [105, 96] width 172 height 74
click at [55, 90] on div "Airtable Base" at bounding box center [111, 87] width 160 height 13
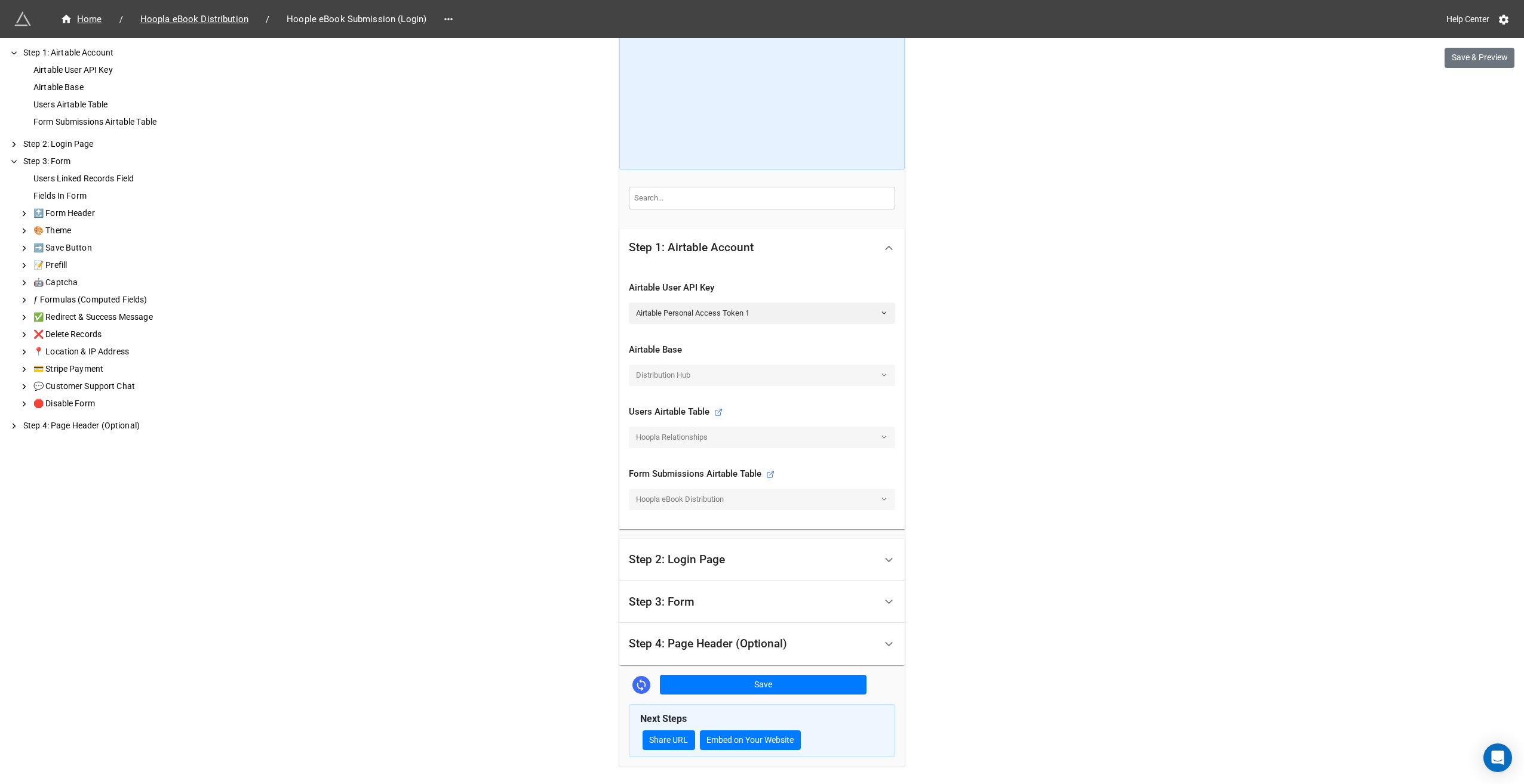
scroll to position [100, 0]
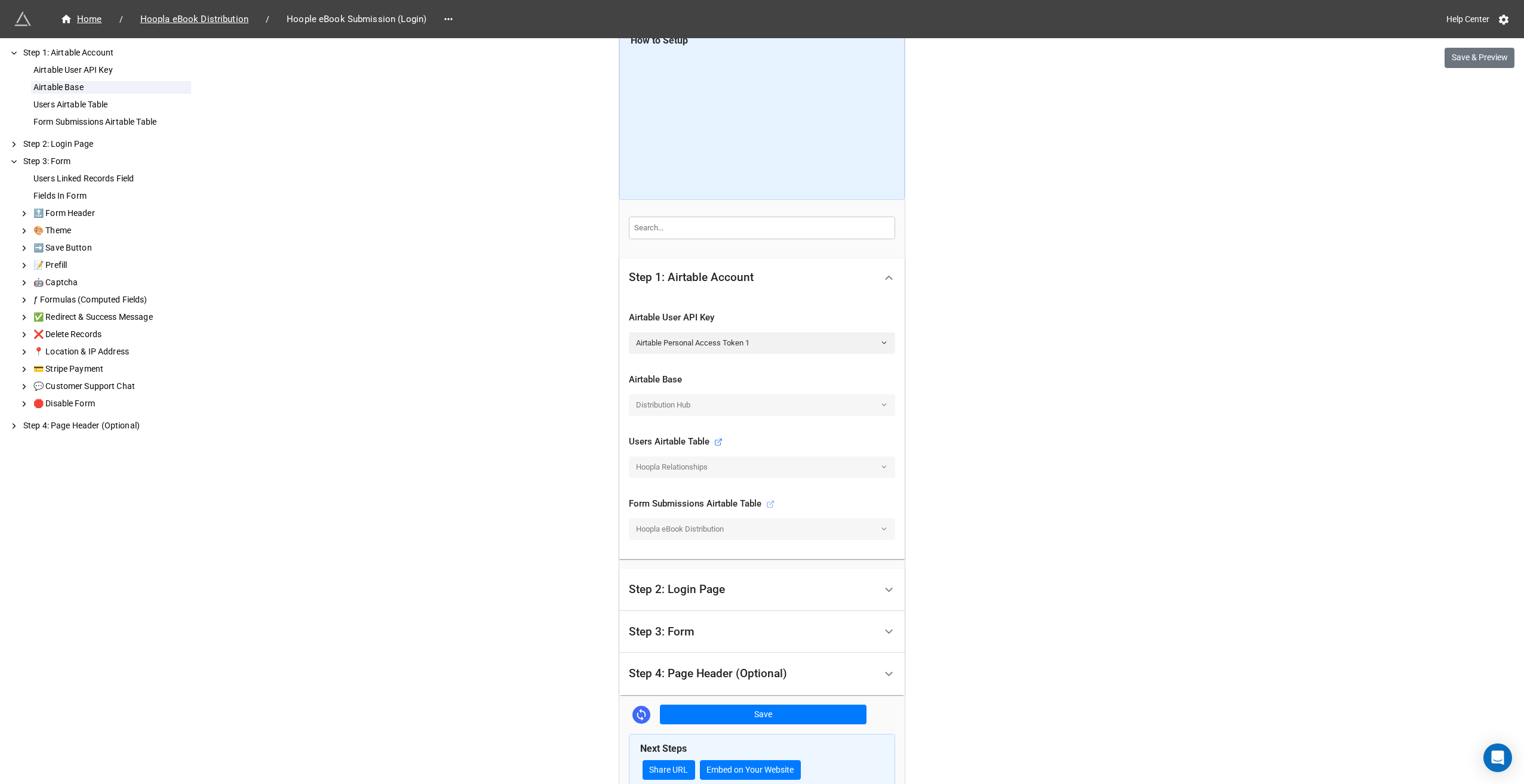
click at [769, 502] on line at bounding box center [771, 503] width 4 height 4
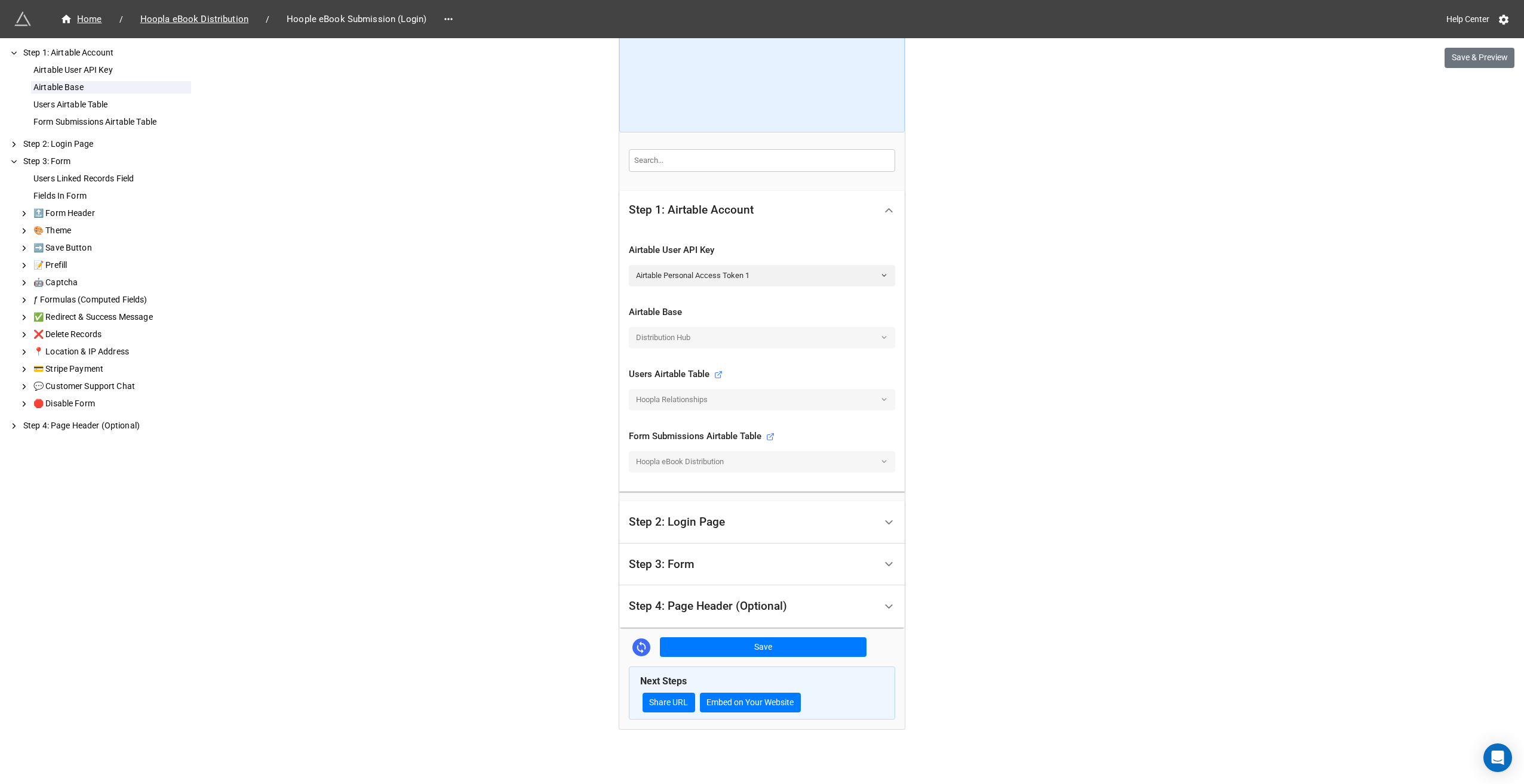
scroll to position [168, 0]
click at [790, 648] on button "Save" at bounding box center [763, 647] width 207 height 20
click at [144, 24] on div "Saved. Having issues? Try to re-sync your base." at bounding box center [100, 29] width 169 height 26
click at [886, 604] on polyline at bounding box center [889, 606] width 7 height 3
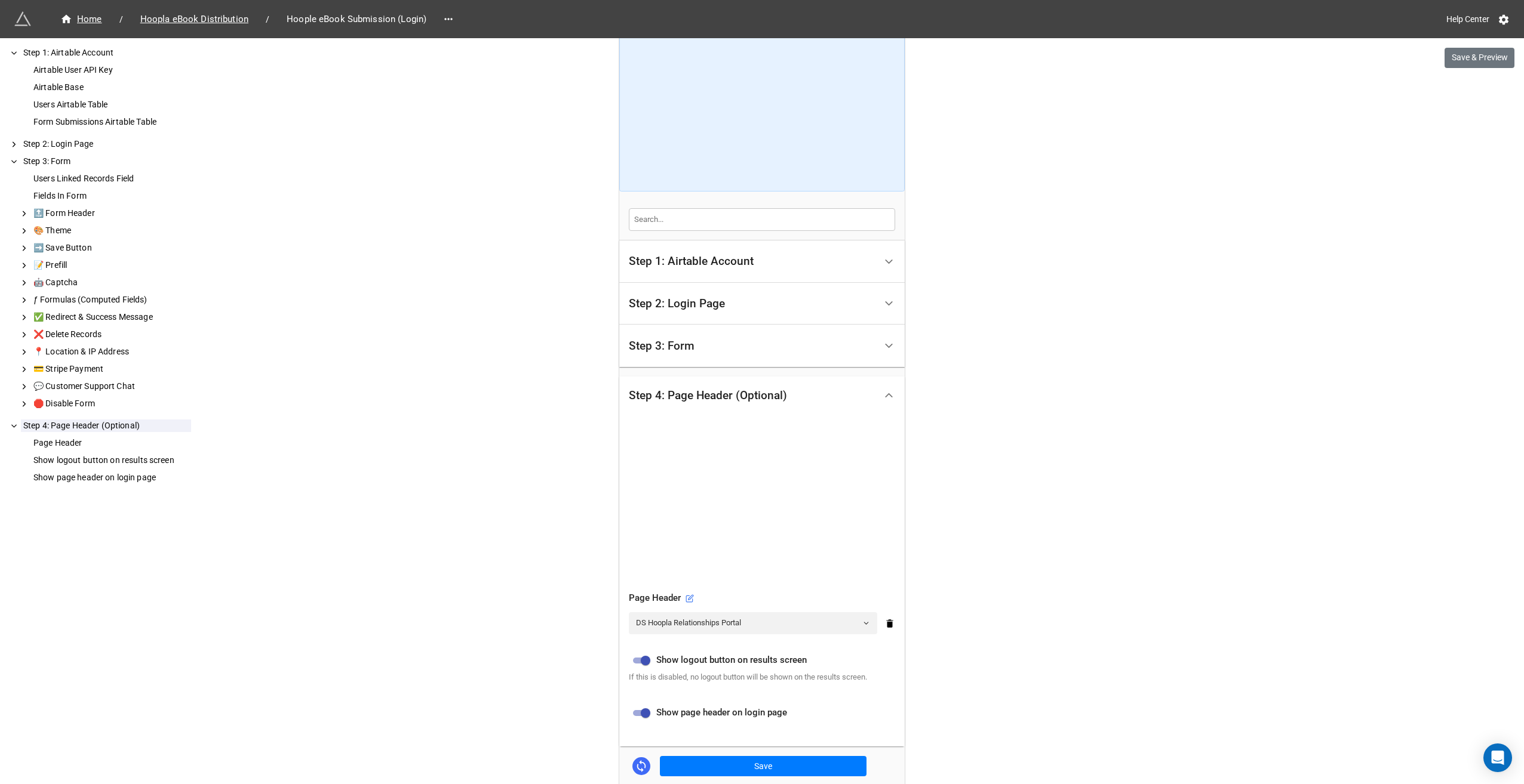
scroll to position [119, 0]
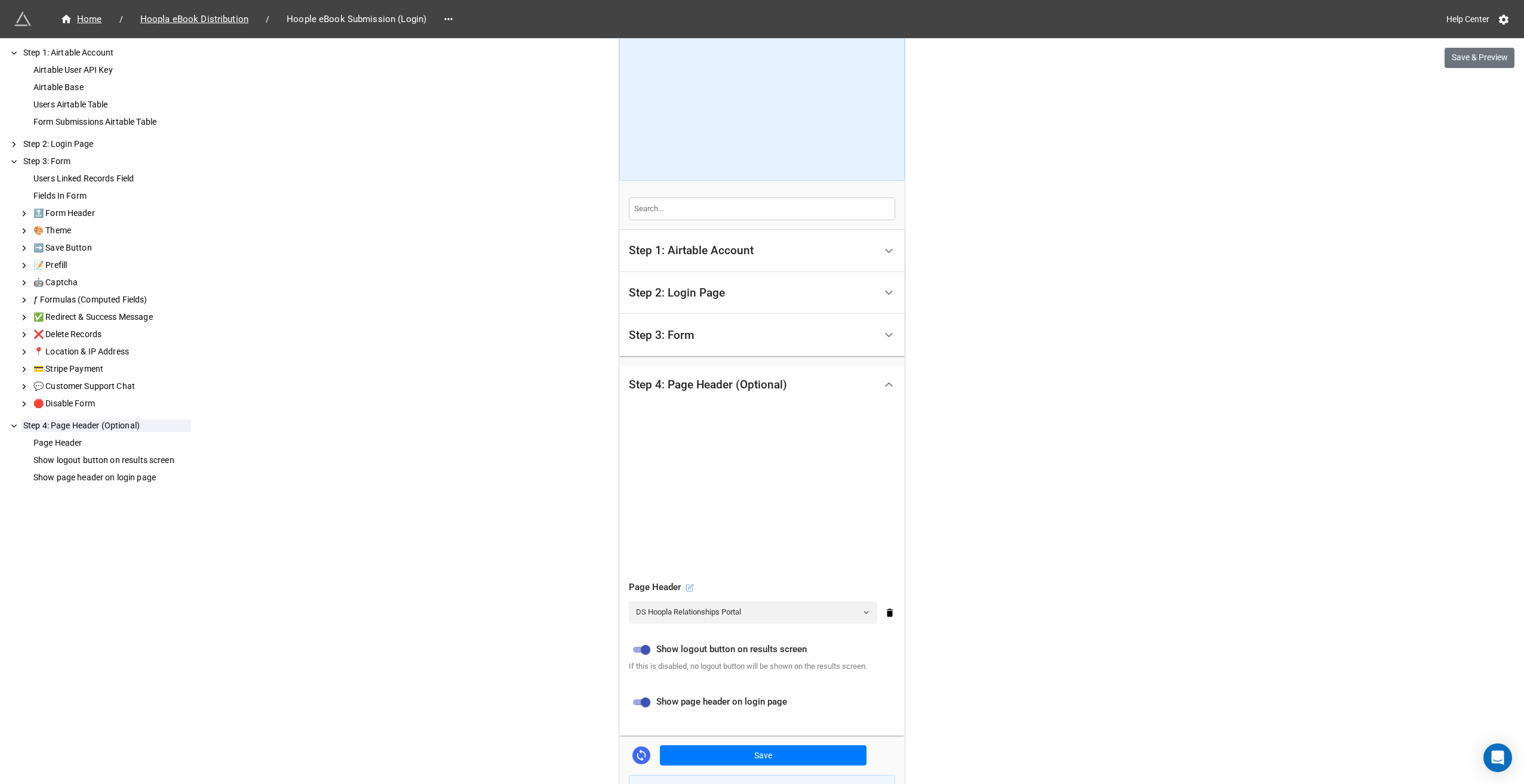
click at [687, 587] on icon at bounding box center [689, 588] width 8 height 8
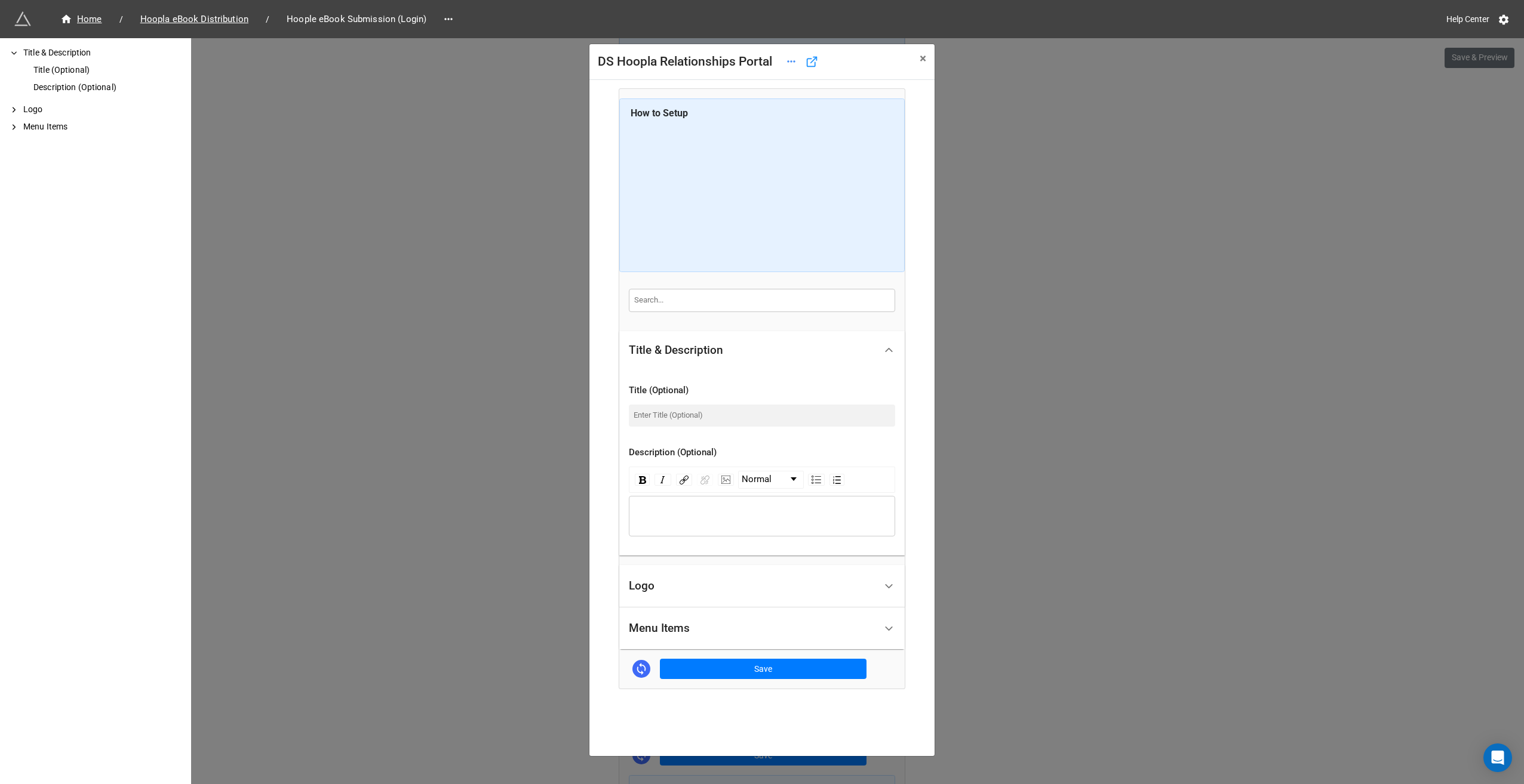
scroll to position [14, 0]
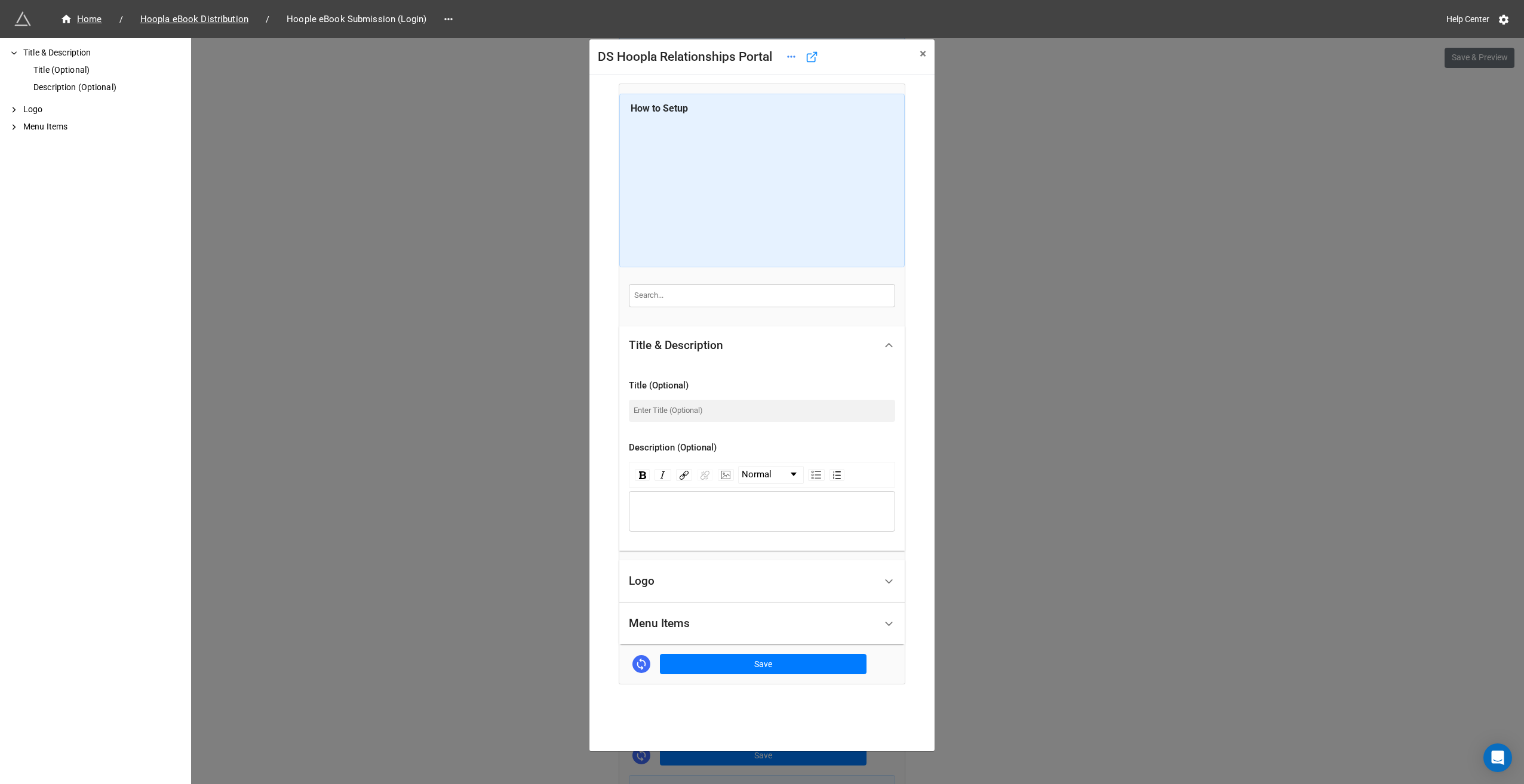
click at [679, 581] on div "Logo" at bounding box center [752, 581] width 247 height 28
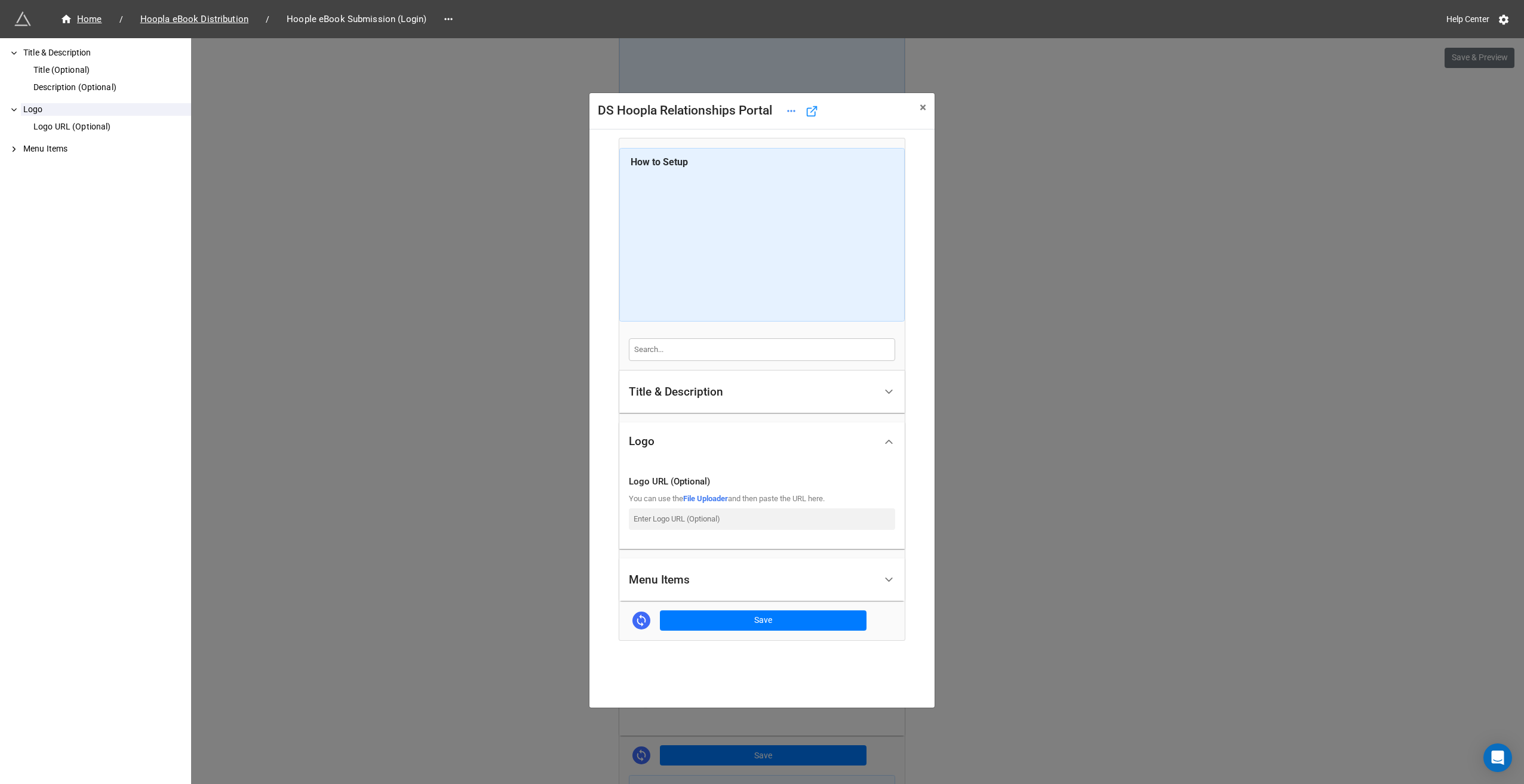
click at [680, 575] on div "Menu Items" at bounding box center [659, 580] width 61 height 12
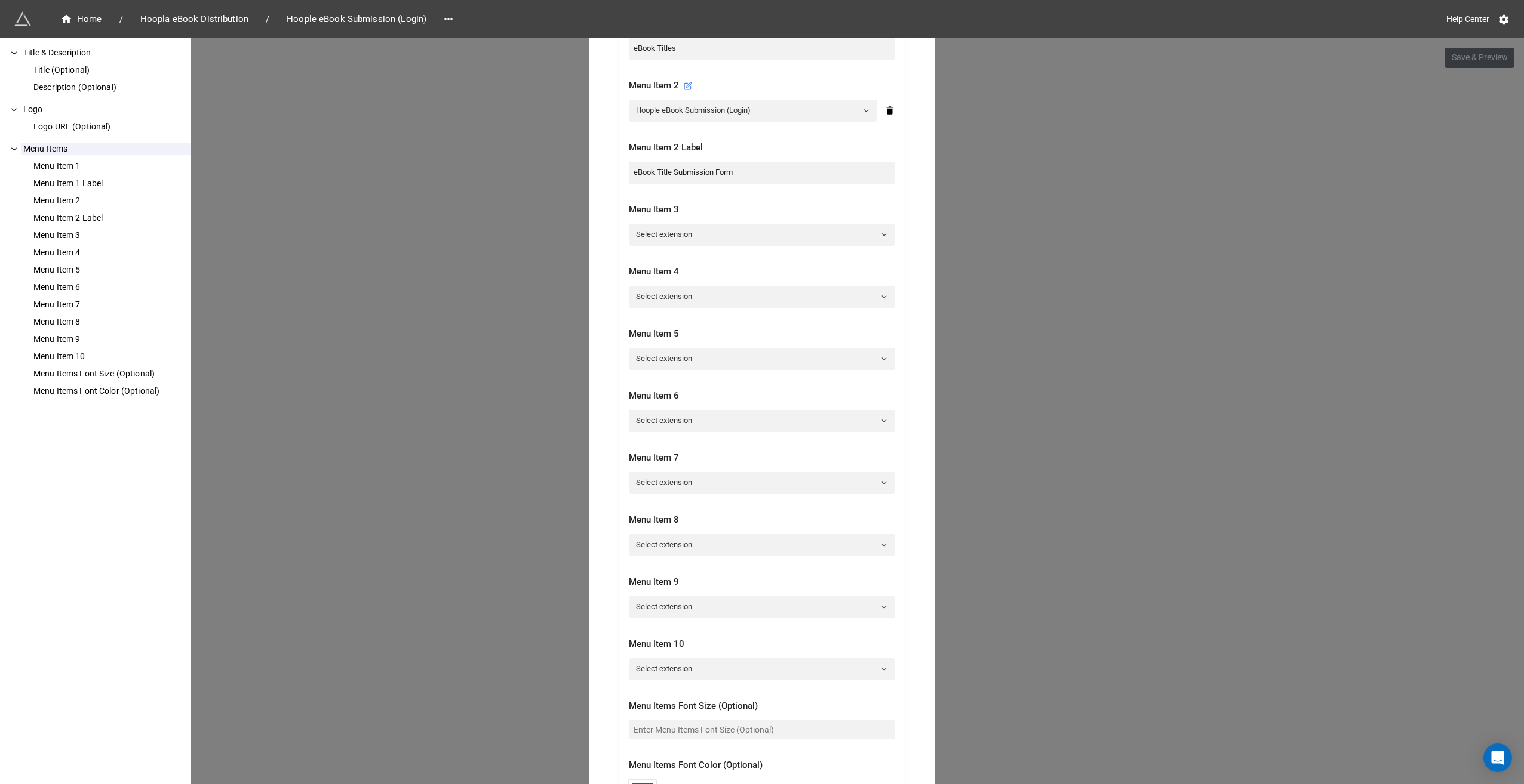
scroll to position [693, 0]
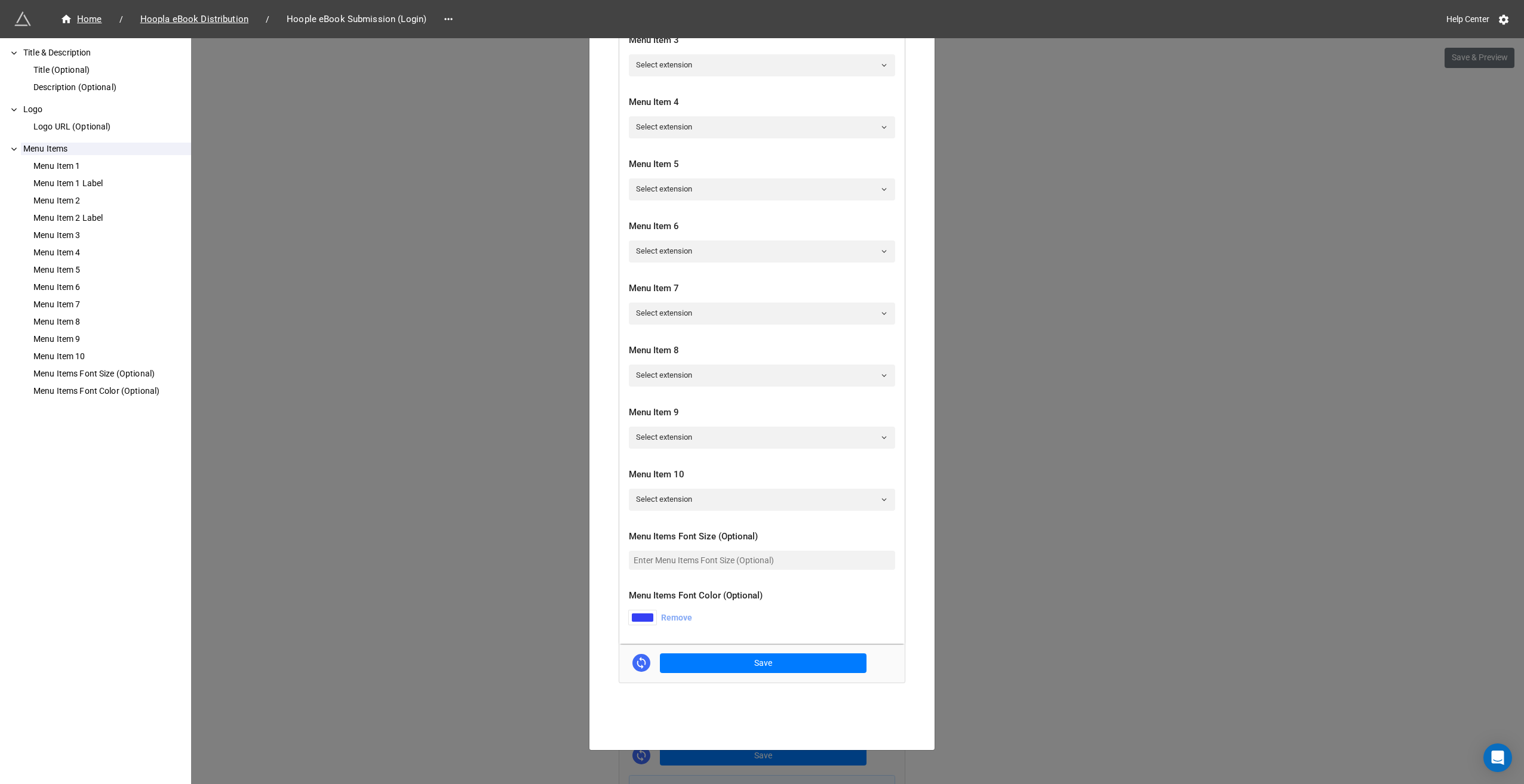
click at [679, 617] on link "Remove" at bounding box center [676, 617] width 31 height 14
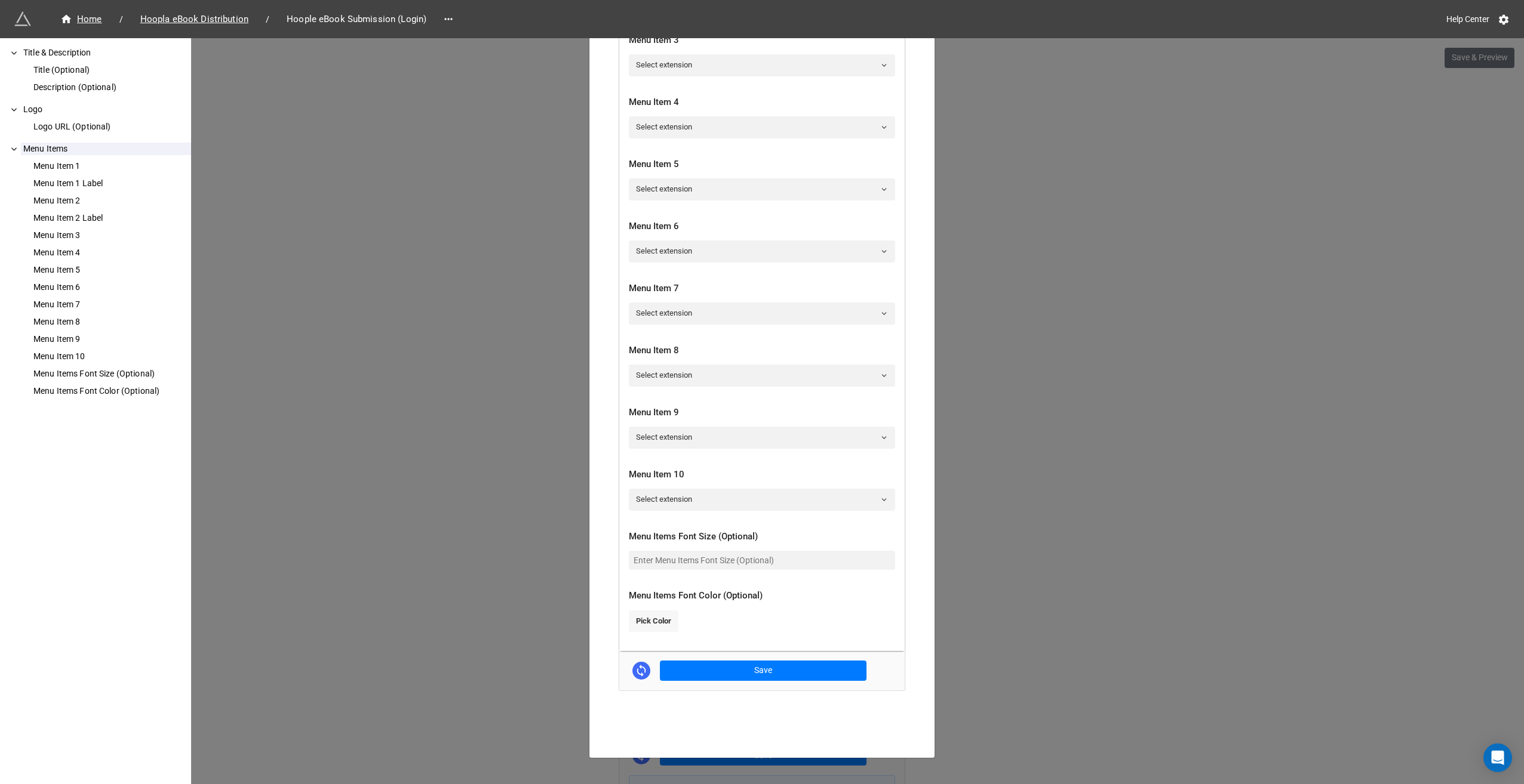
click at [661, 622] on link "Pick Color" at bounding box center [653, 621] width 49 height 22
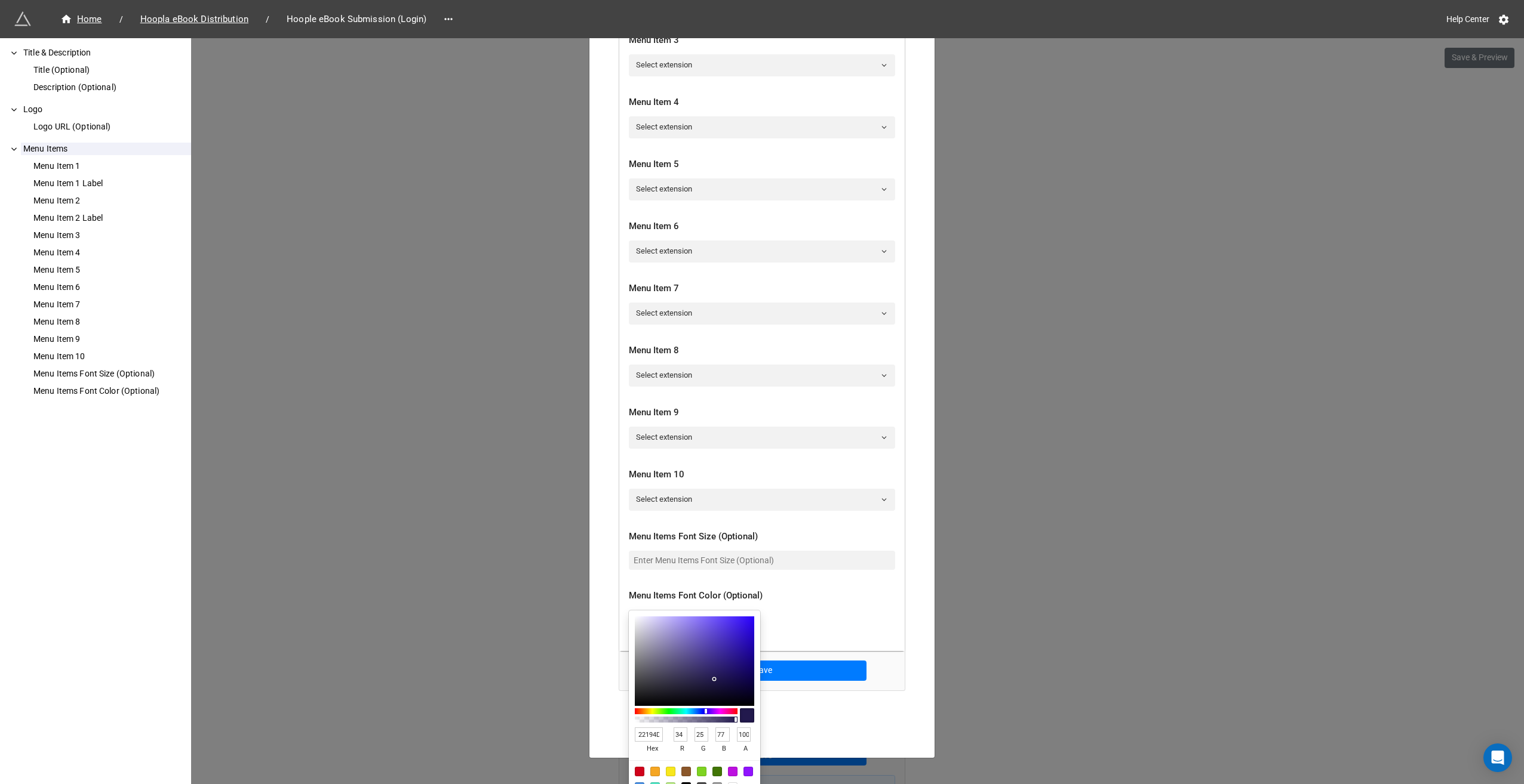
click at [646, 737] on input "22194D" at bounding box center [648, 735] width 28 height 14
click at [646, 738] on input "22194D" at bounding box center [648, 735] width 28 height 14
type input "47c"
type input "68"
type input "119"
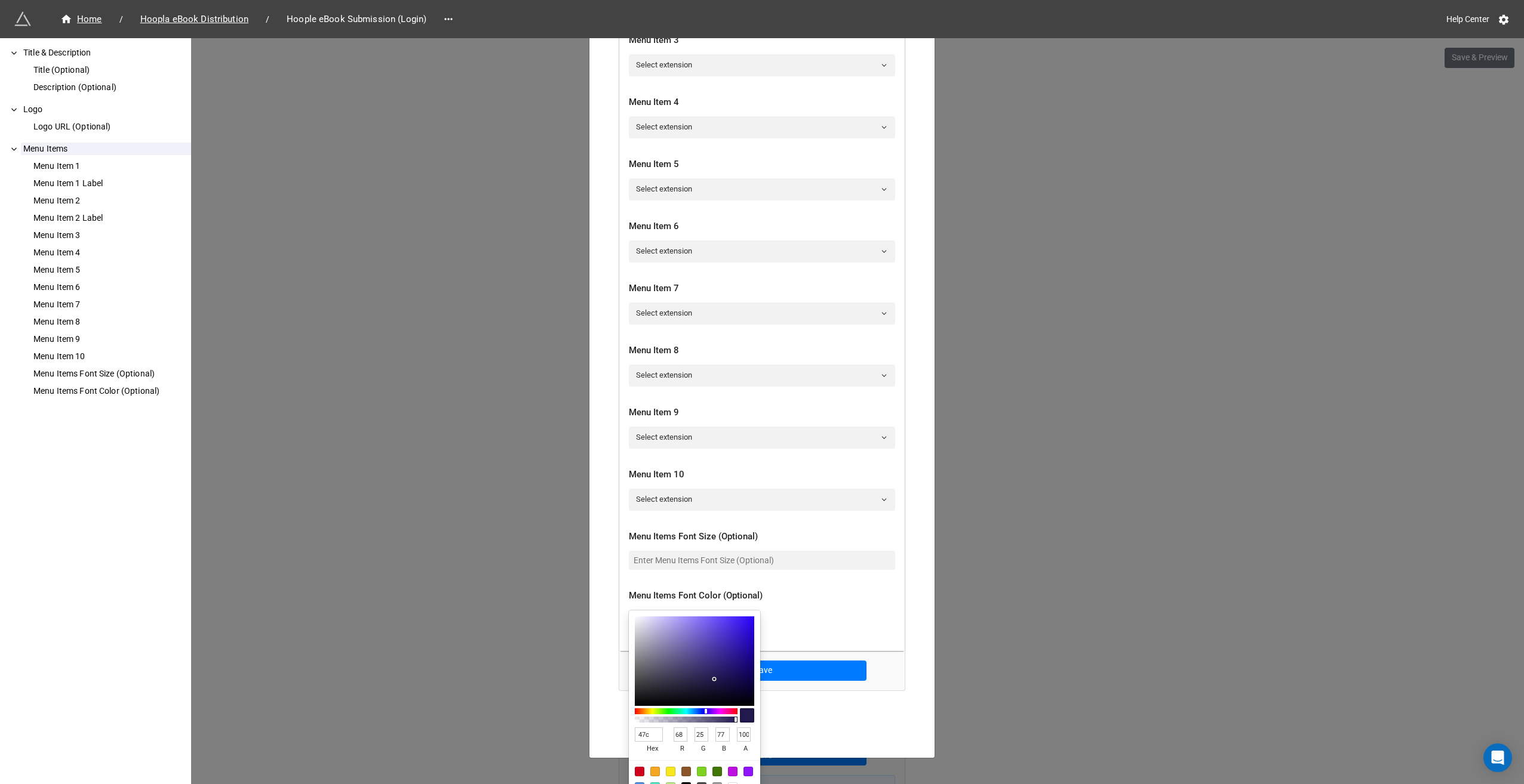
type input "204"
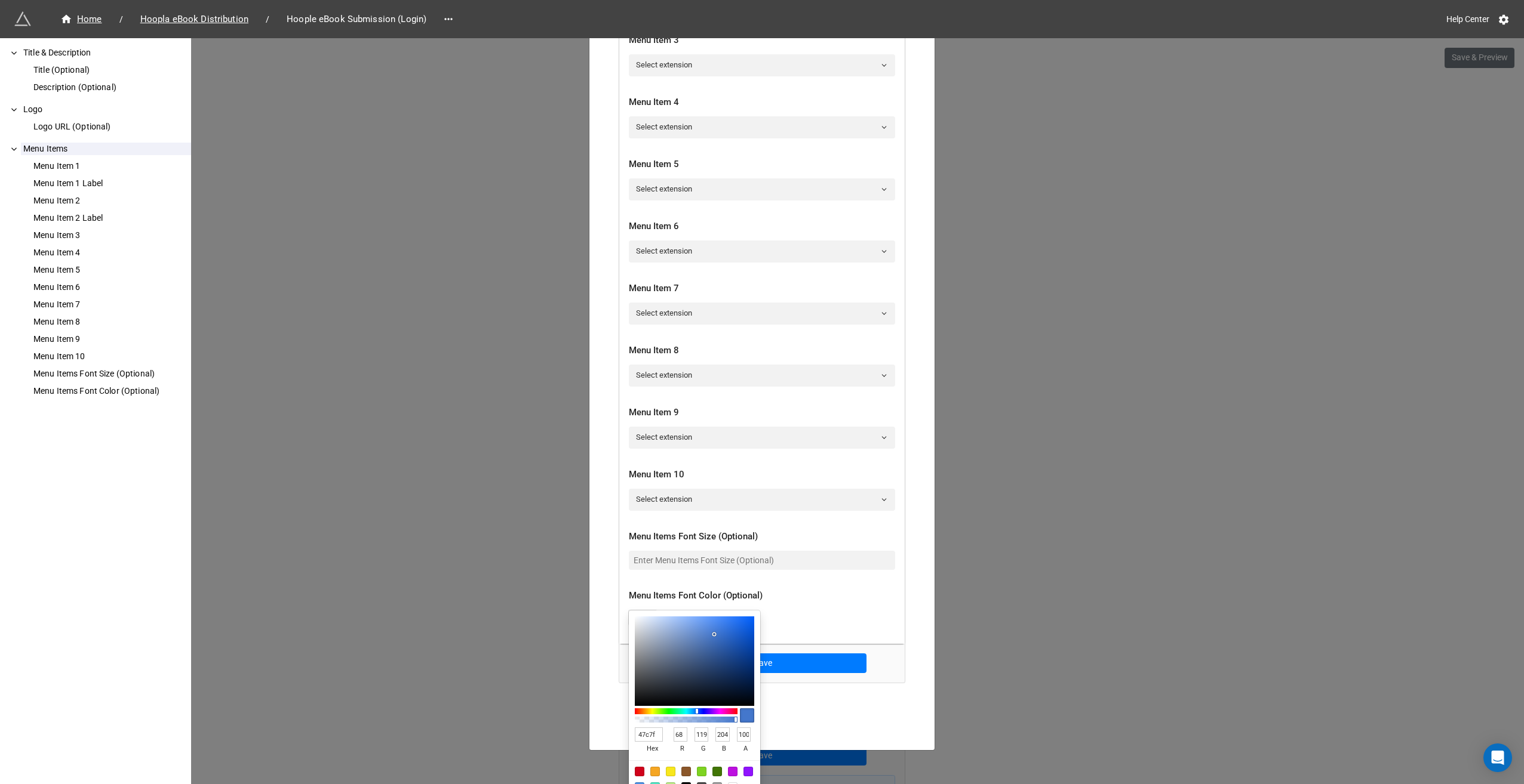
type input "47c7f7"
type input "71"
type input "199"
type input "247"
type input "47C7F7"
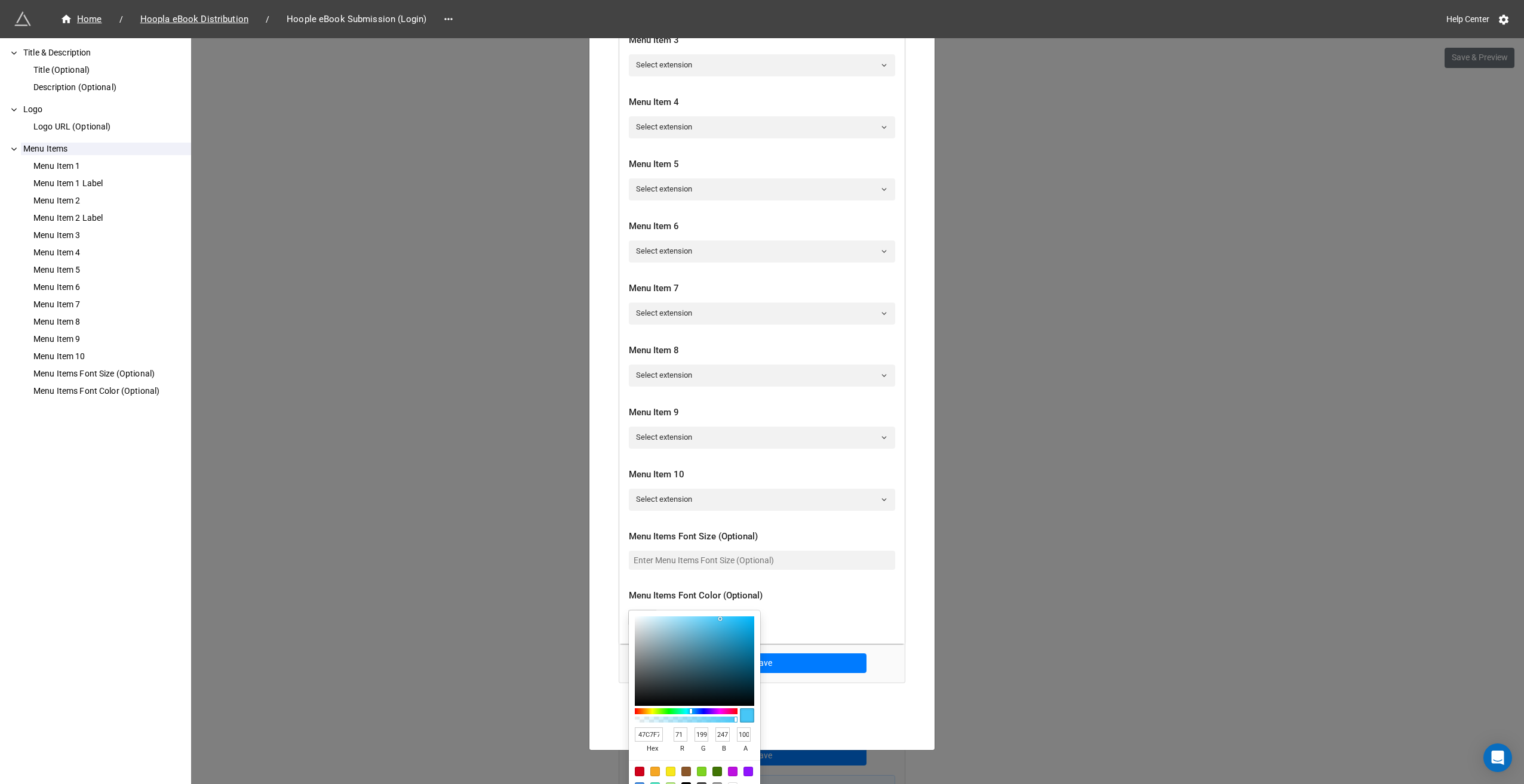
click at [878, 616] on div at bounding box center [762, 392] width 1524 height 784
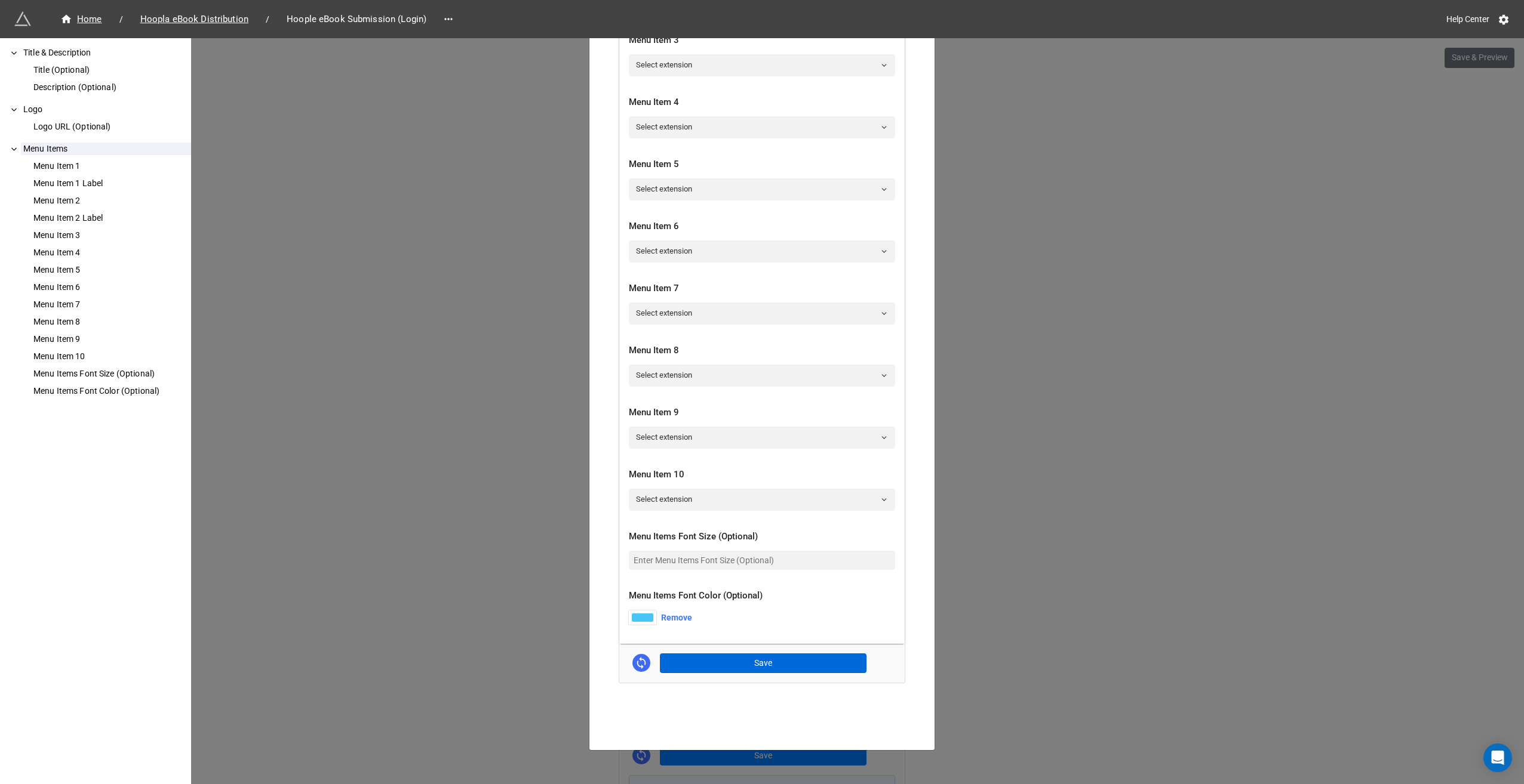
click at [711, 669] on div "How to Setup Title & Description Title (Optional) Description (Optional) Logo L…" at bounding box center [762, 44] width 285 height 1277
click at [711, 656] on button "Save" at bounding box center [763, 663] width 207 height 20
click at [725, 660] on button "Save" at bounding box center [763, 663] width 207 height 20
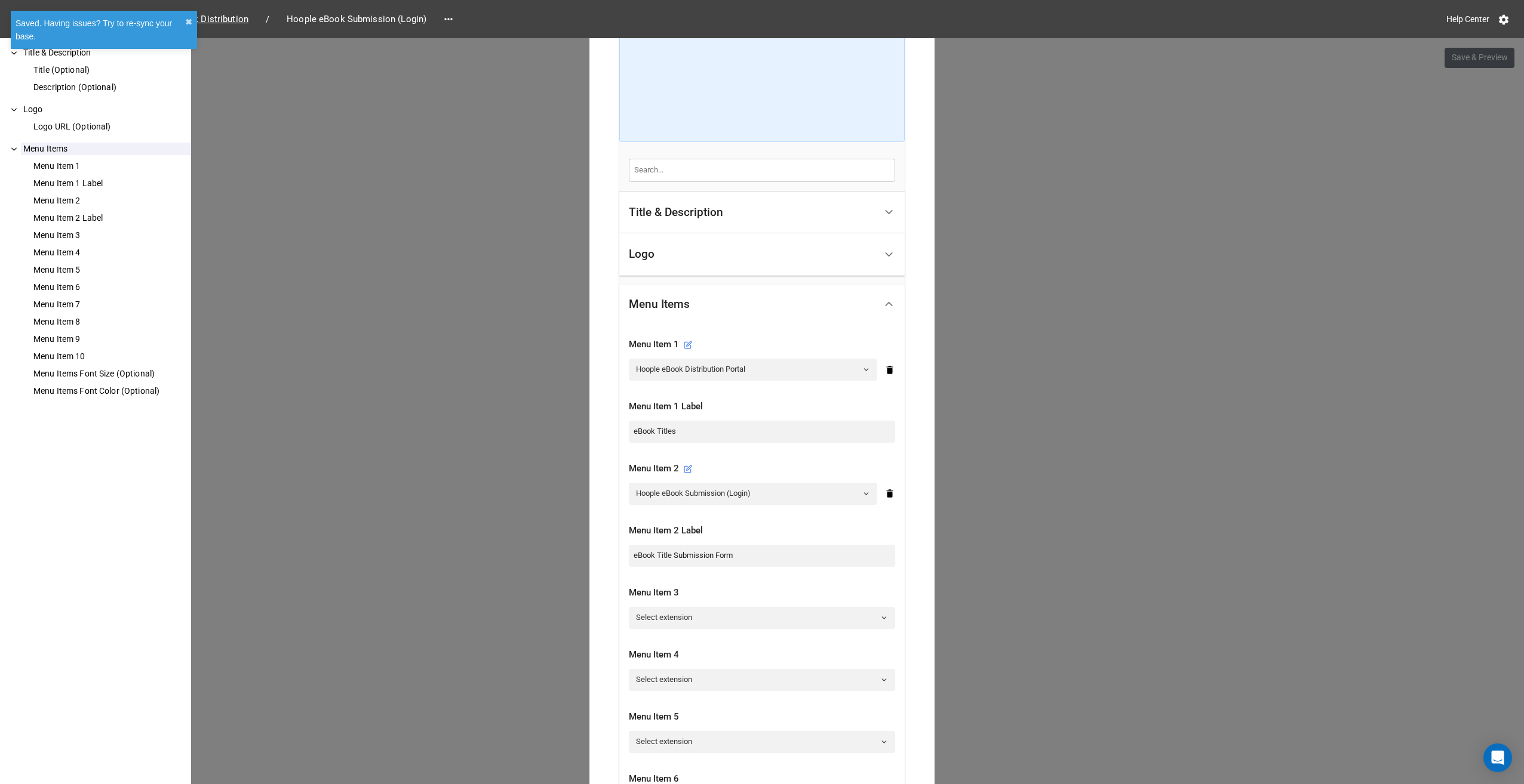
scroll to position [0, 0]
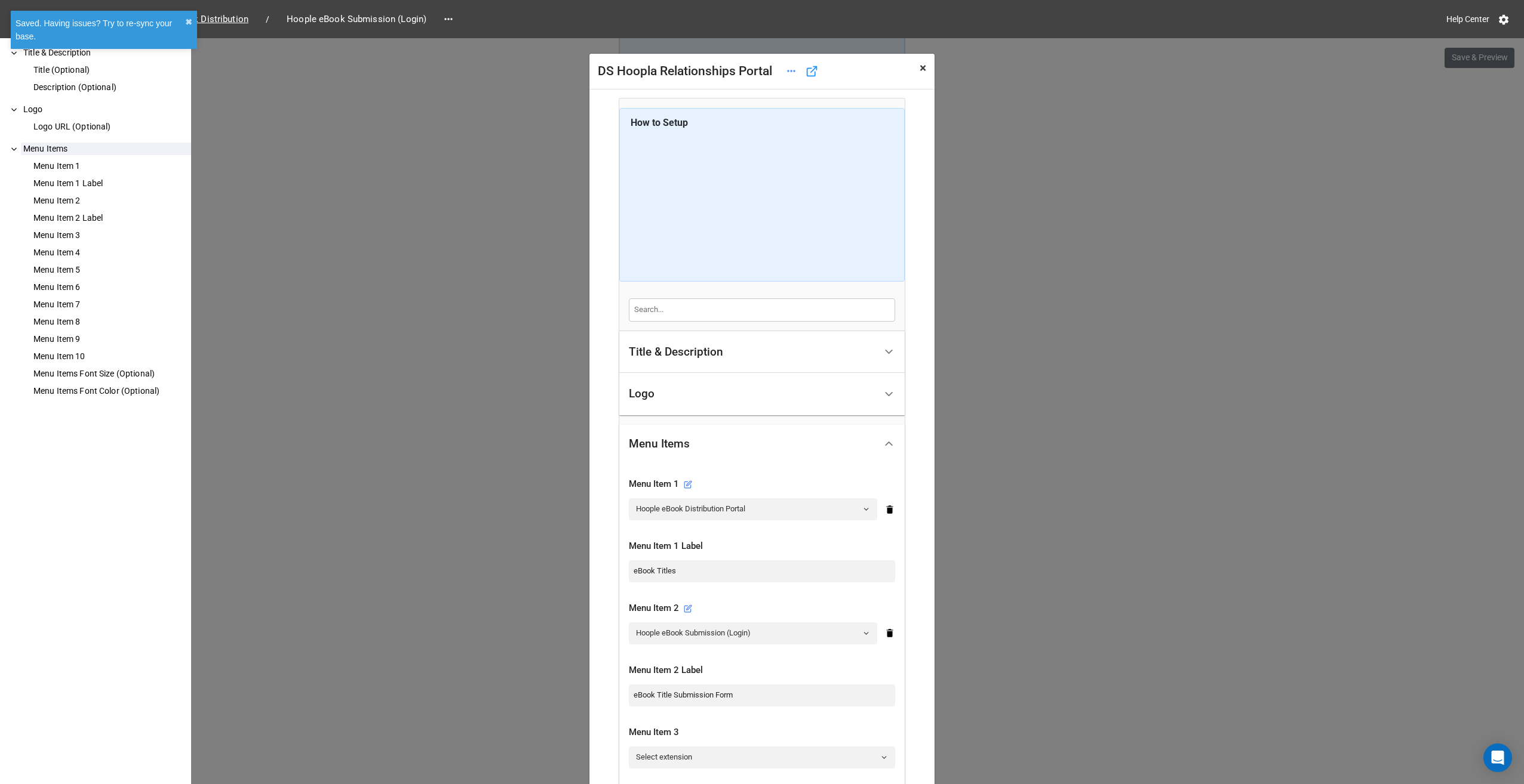
click at [920, 67] on span "×" at bounding box center [923, 67] width 7 height 14
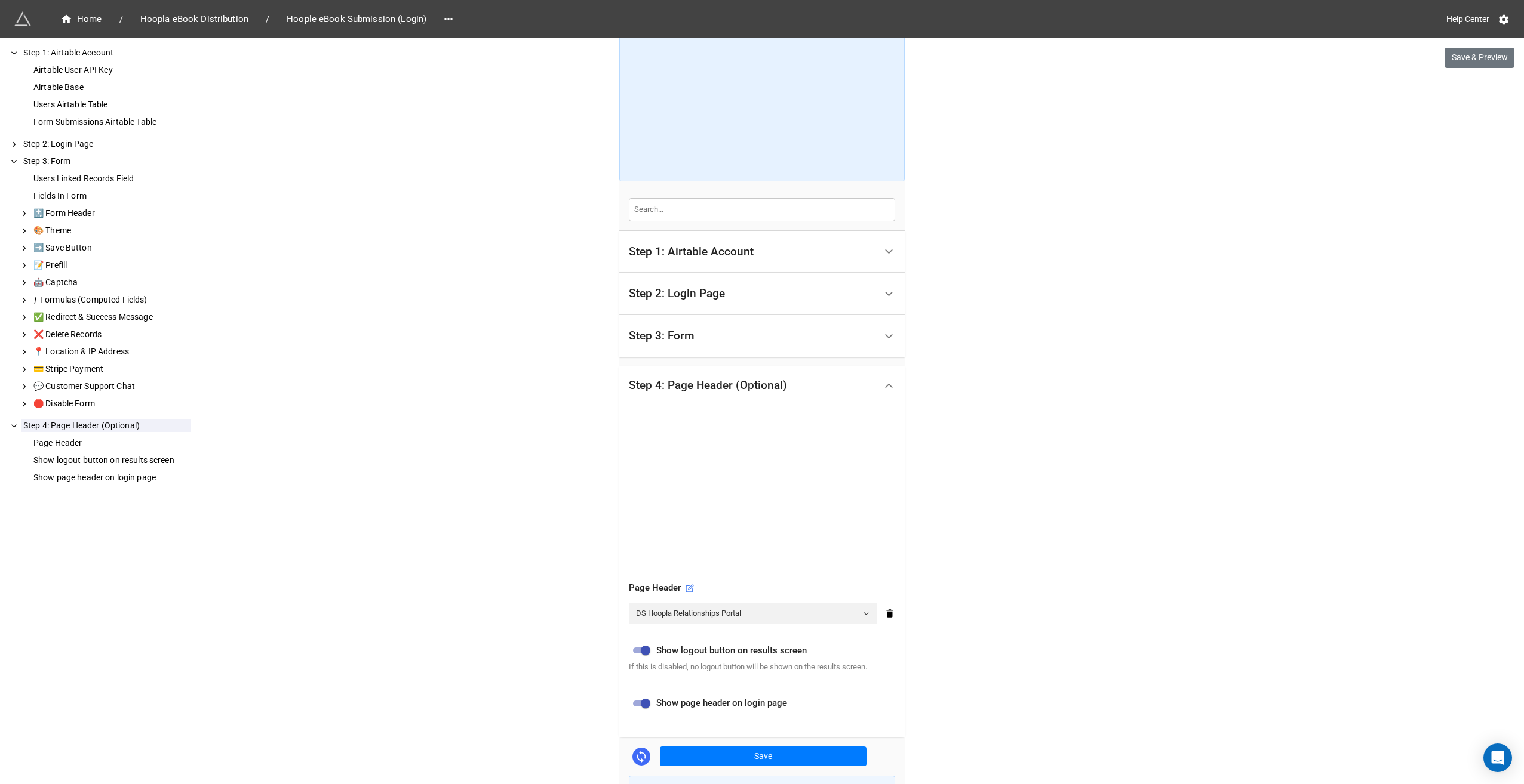
click at [692, 335] on div "Step 3: Form" at bounding box center [752, 335] width 247 height 28
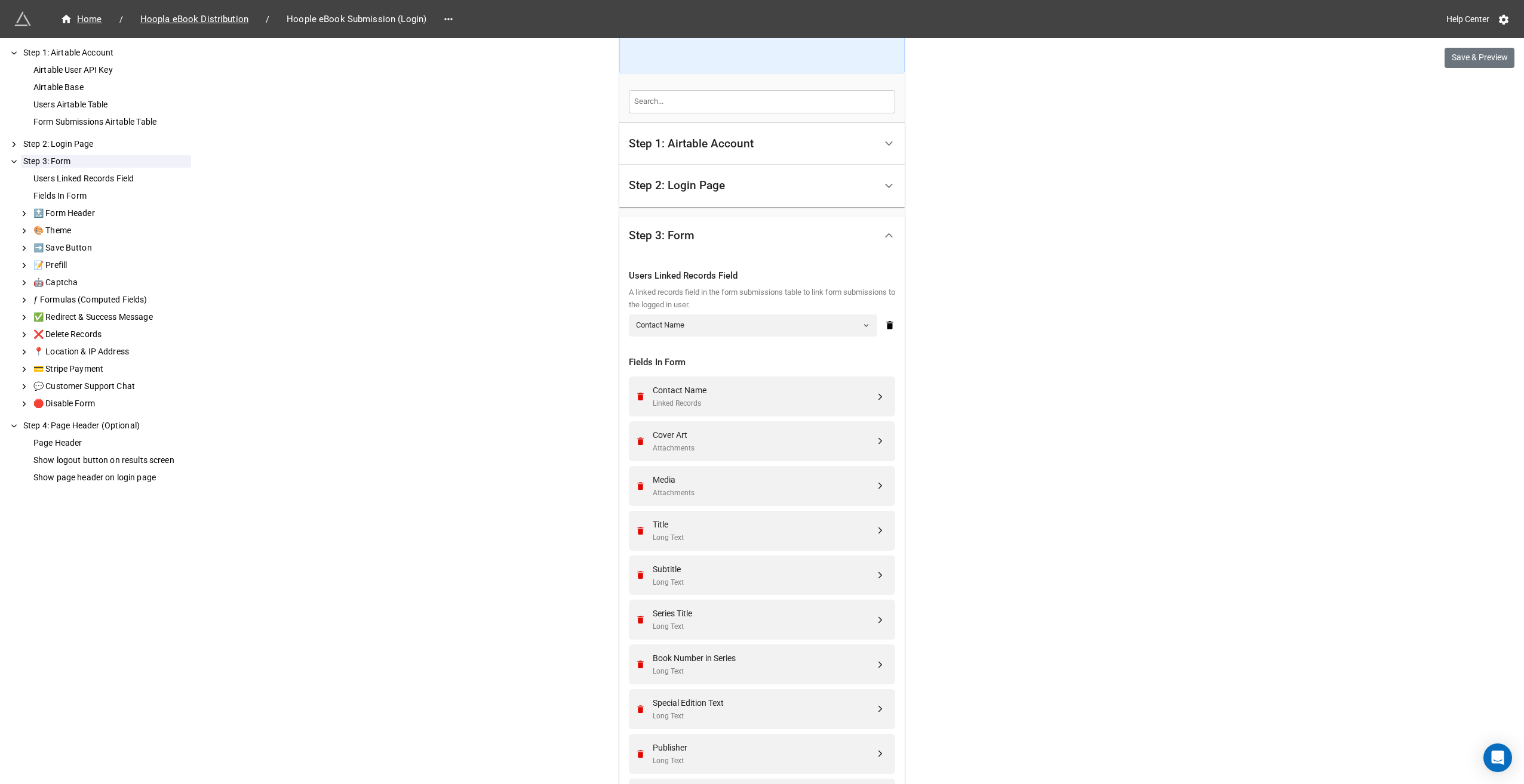
scroll to position [325, 0]
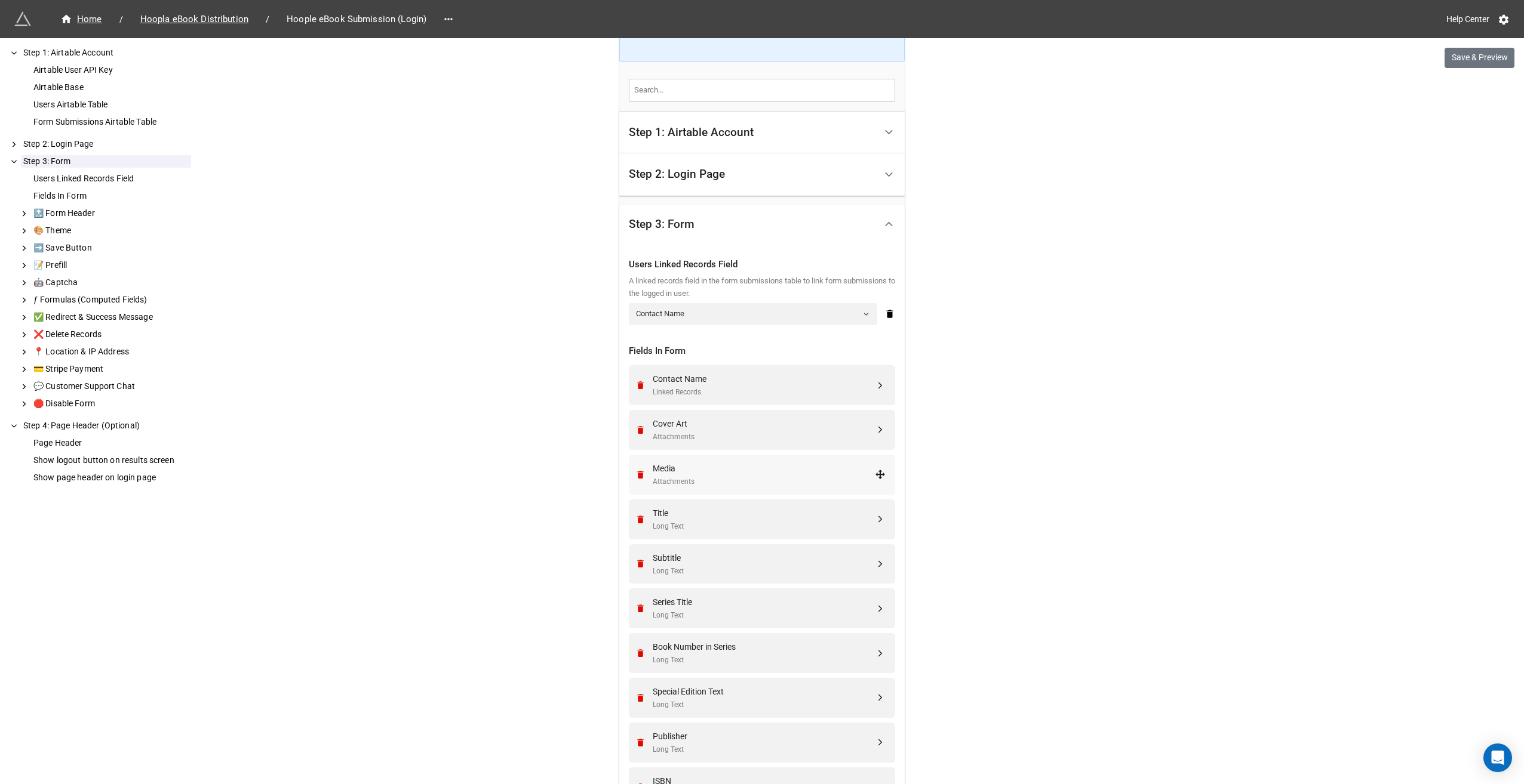
click at [706, 464] on div "Media" at bounding box center [763, 469] width 223 height 13
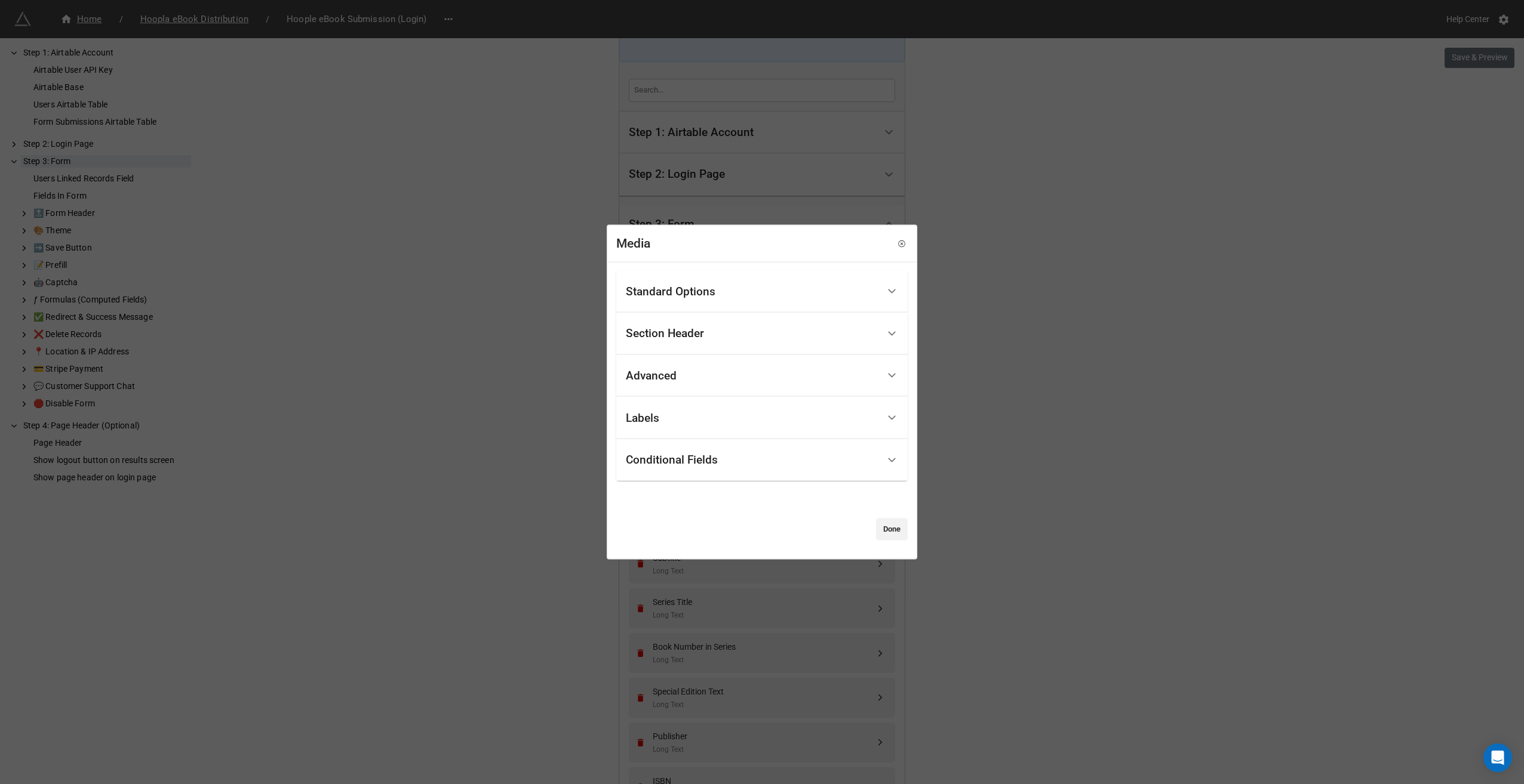
click at [749, 290] on div "Standard Options" at bounding box center [752, 291] width 253 height 28
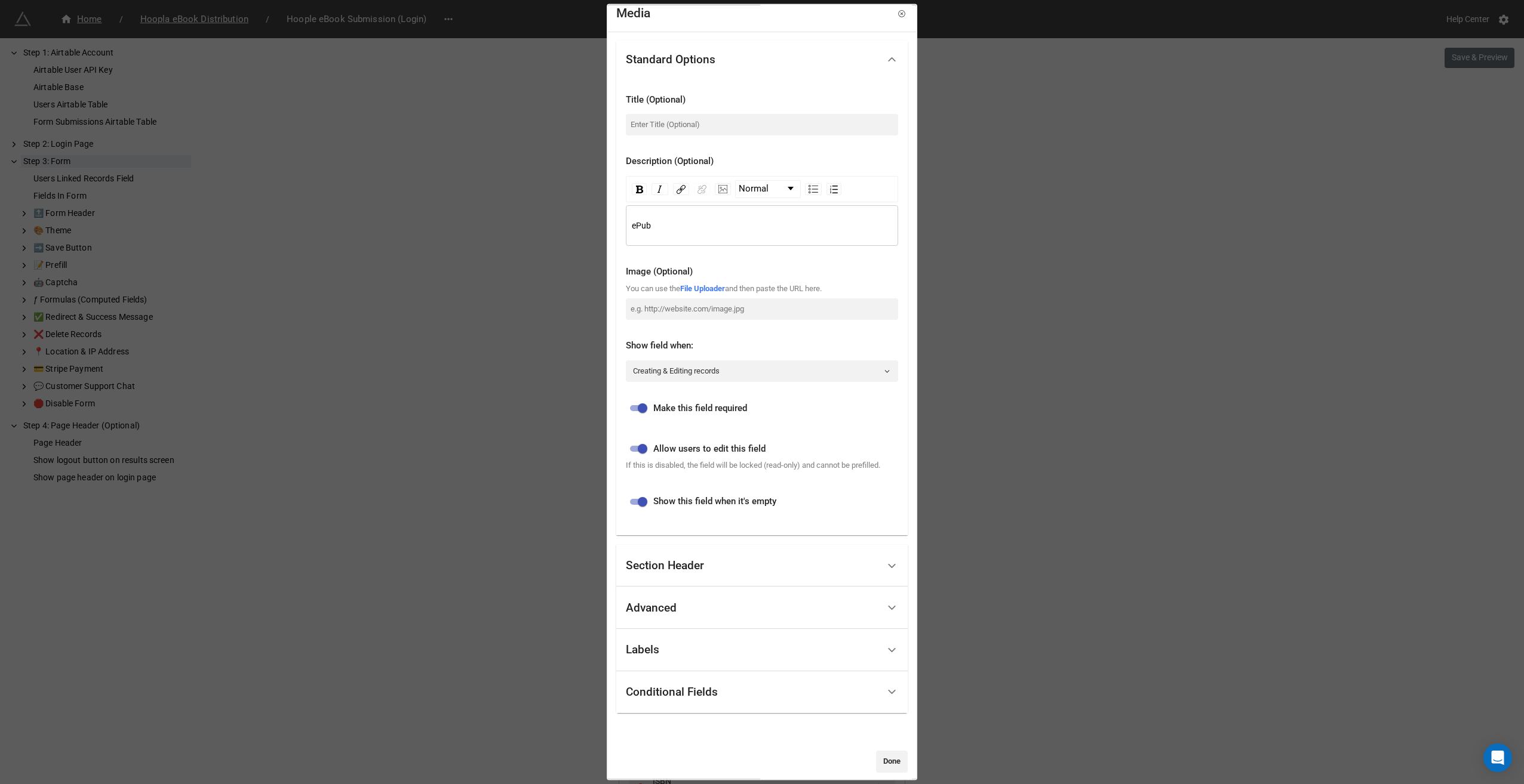
scroll to position [19, 0]
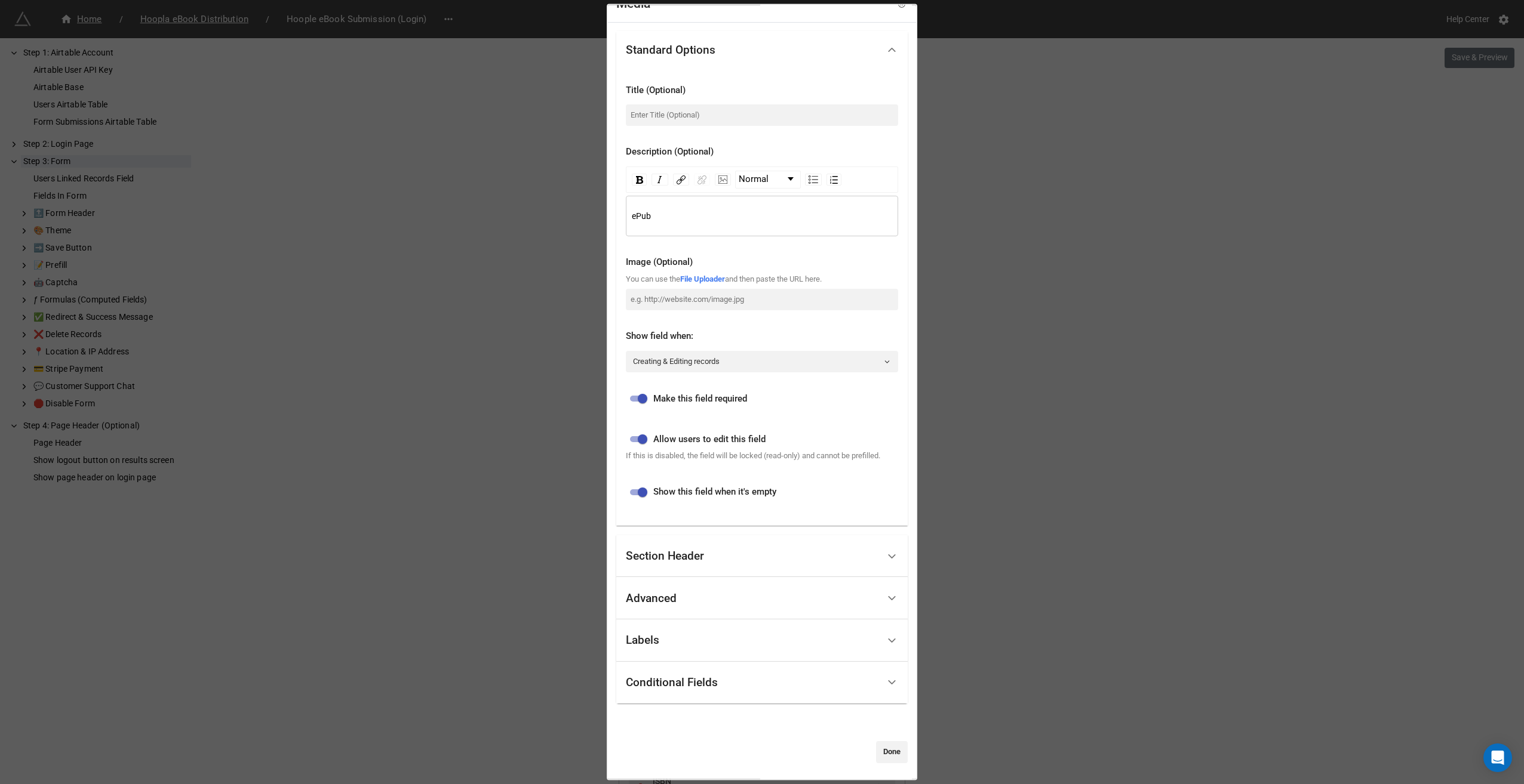
click at [661, 566] on div "Section Header" at bounding box center [752, 556] width 253 height 28
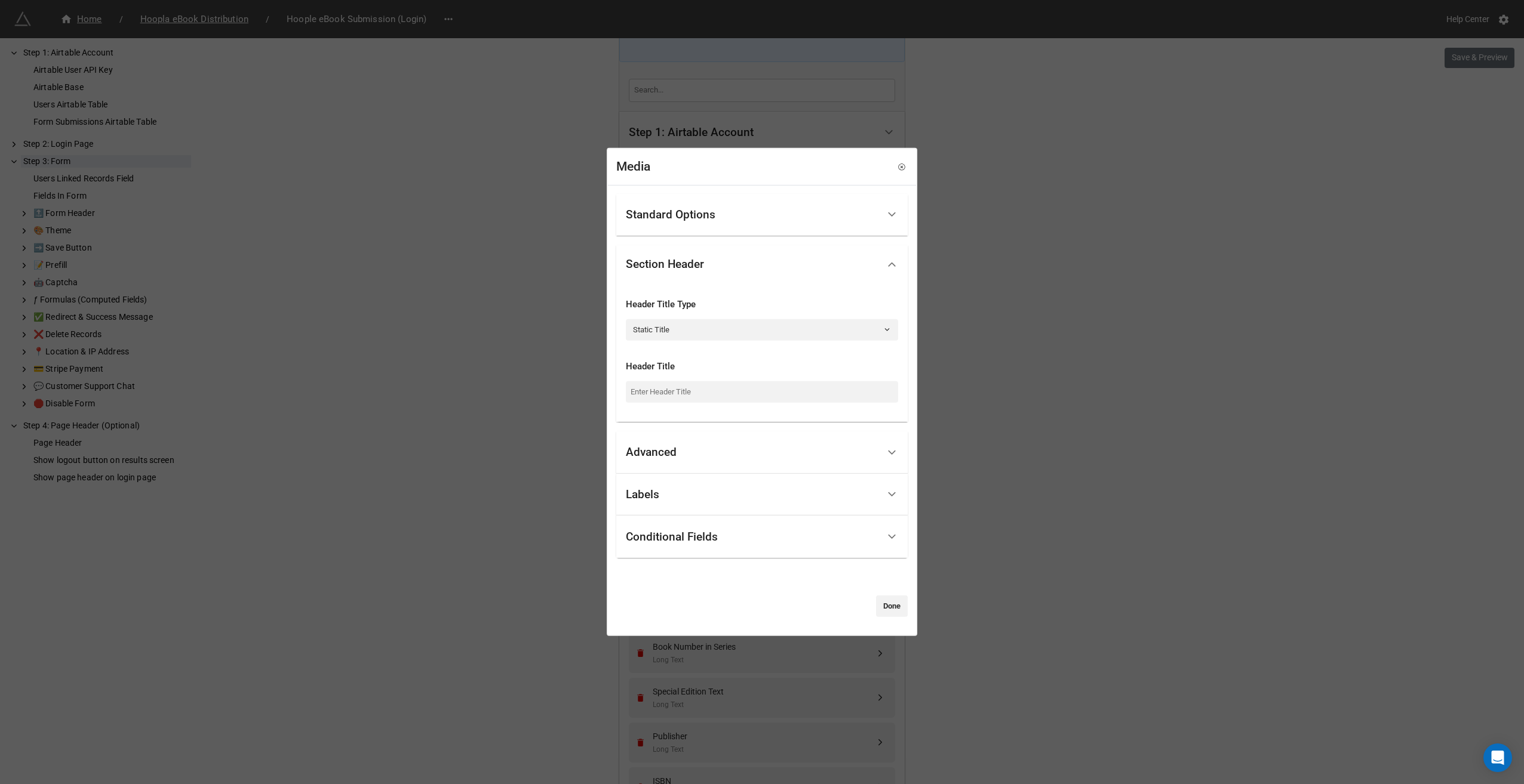
click at [701, 460] on div "Advanced" at bounding box center [752, 452] width 253 height 28
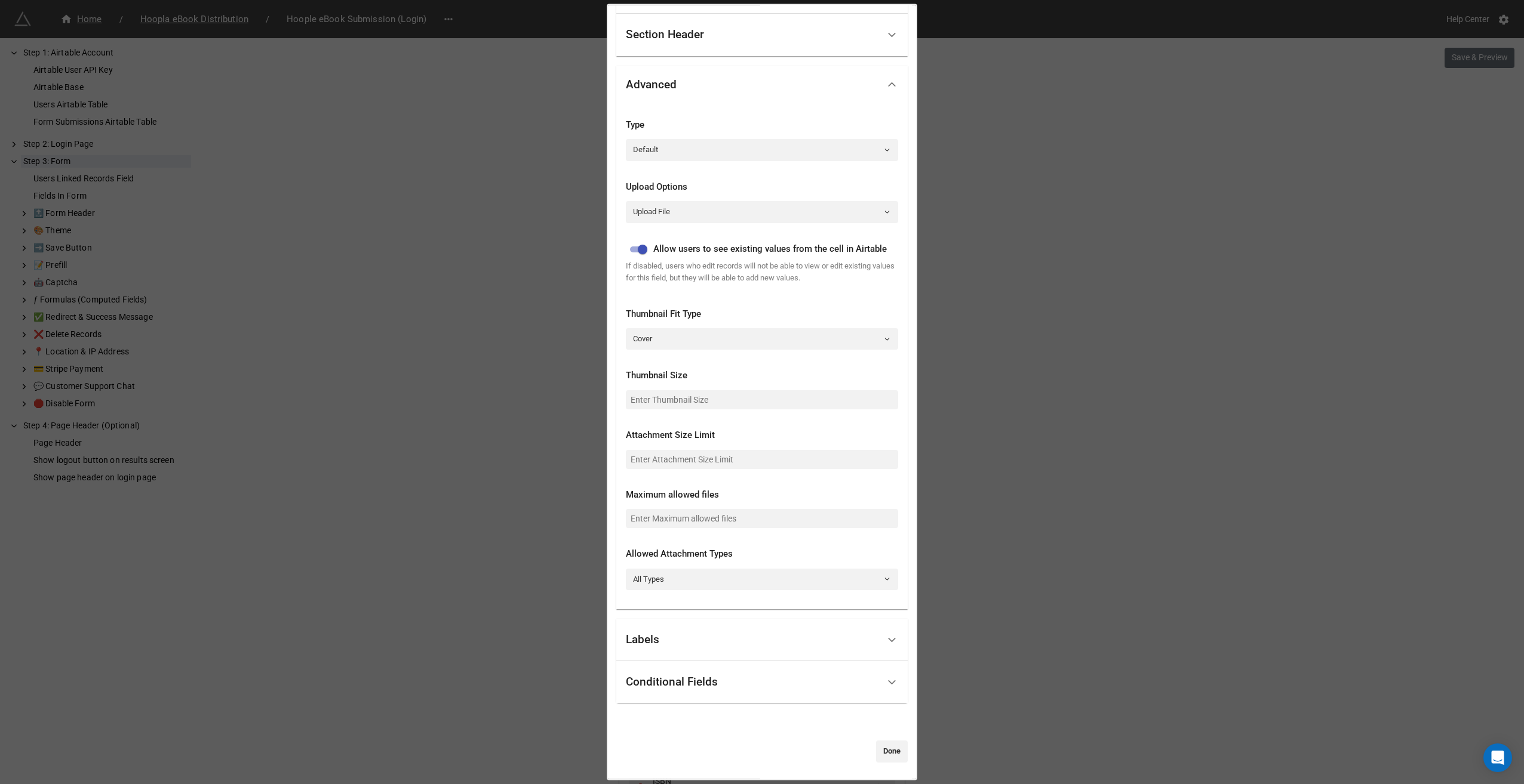
scroll to position [79, 0]
click at [696, 634] on div "Labels" at bounding box center [752, 639] width 253 height 28
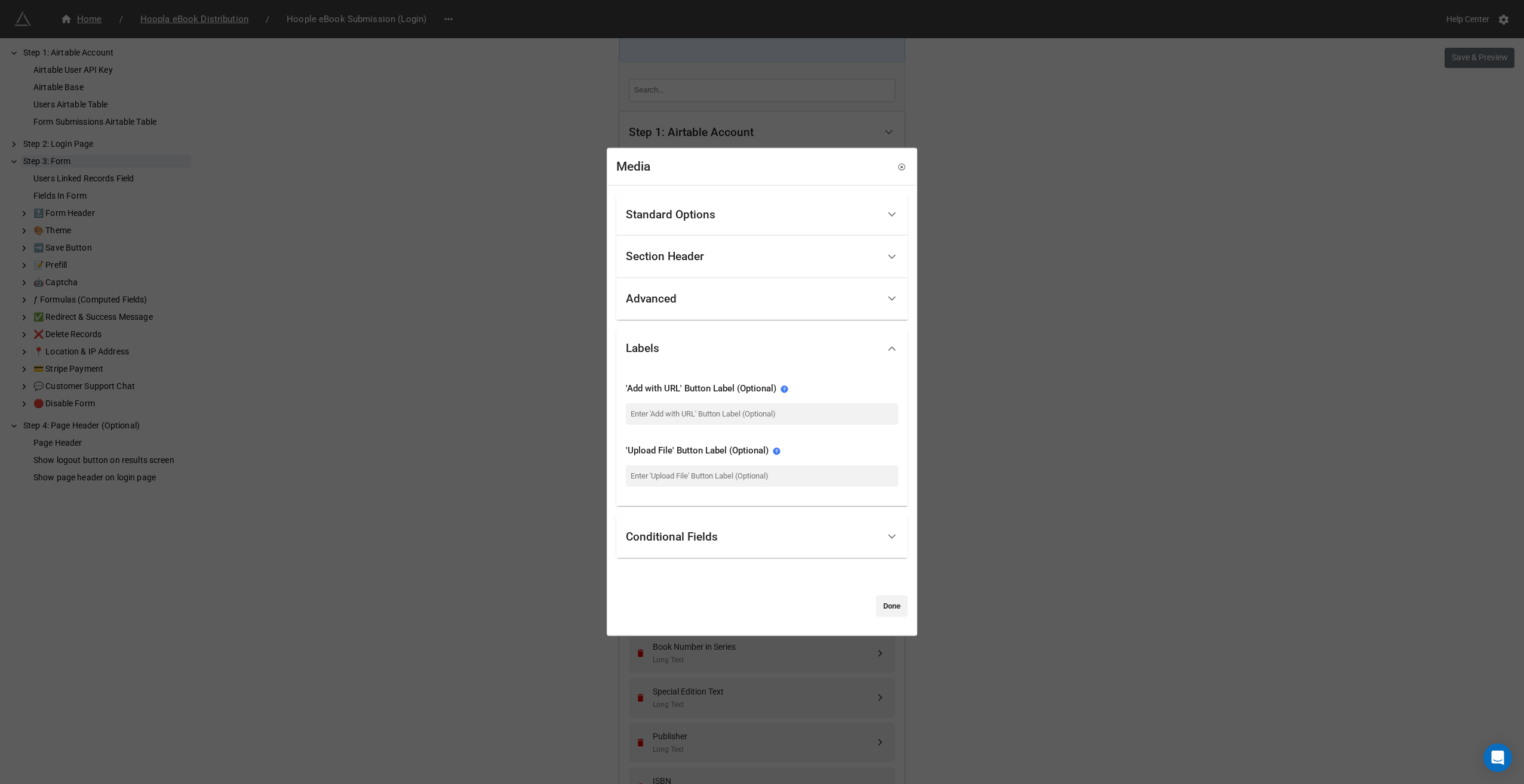
click at [720, 547] on div "Conditional Fields" at bounding box center [752, 536] width 253 height 28
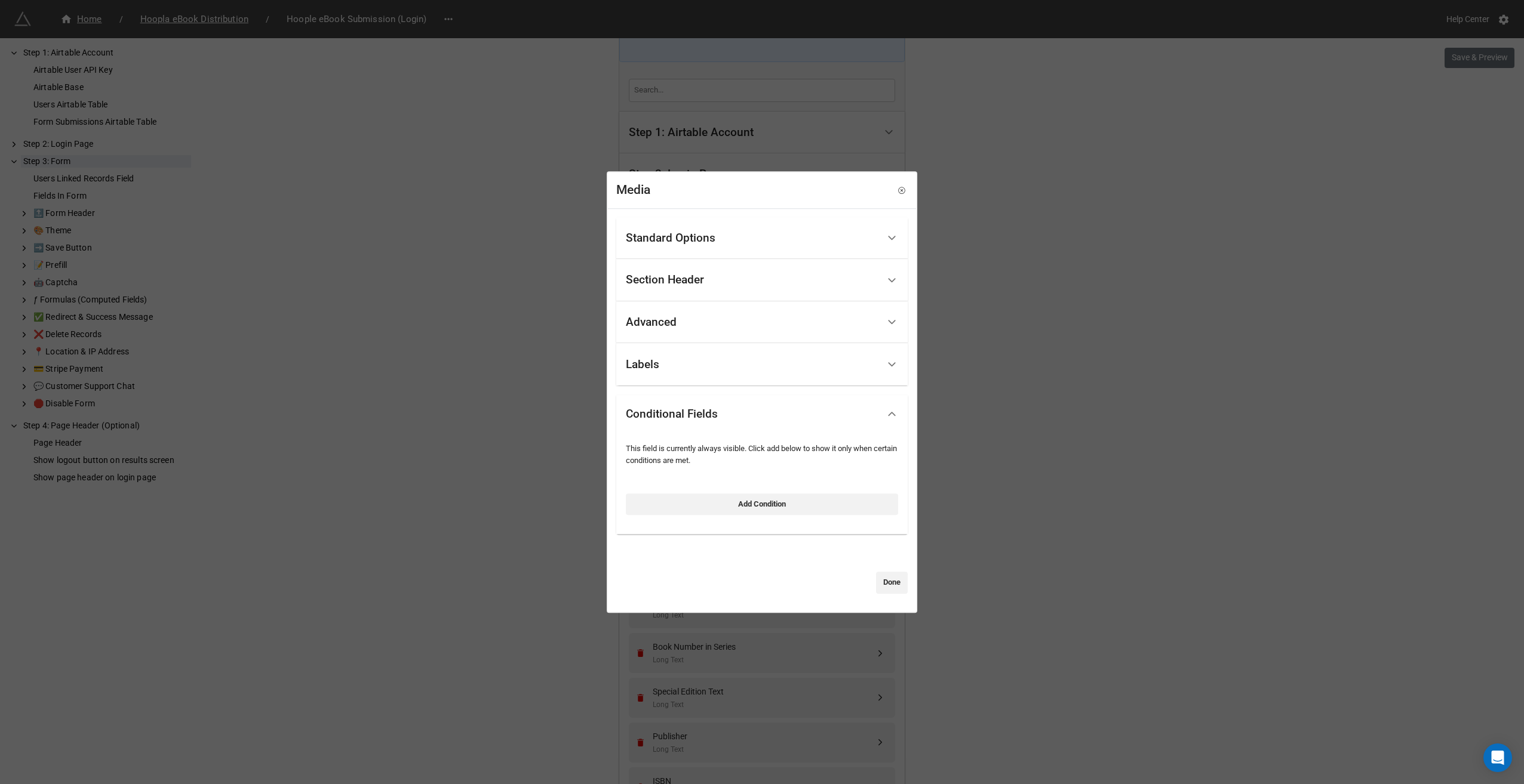
click at [681, 367] on div "Labels" at bounding box center [752, 365] width 253 height 28
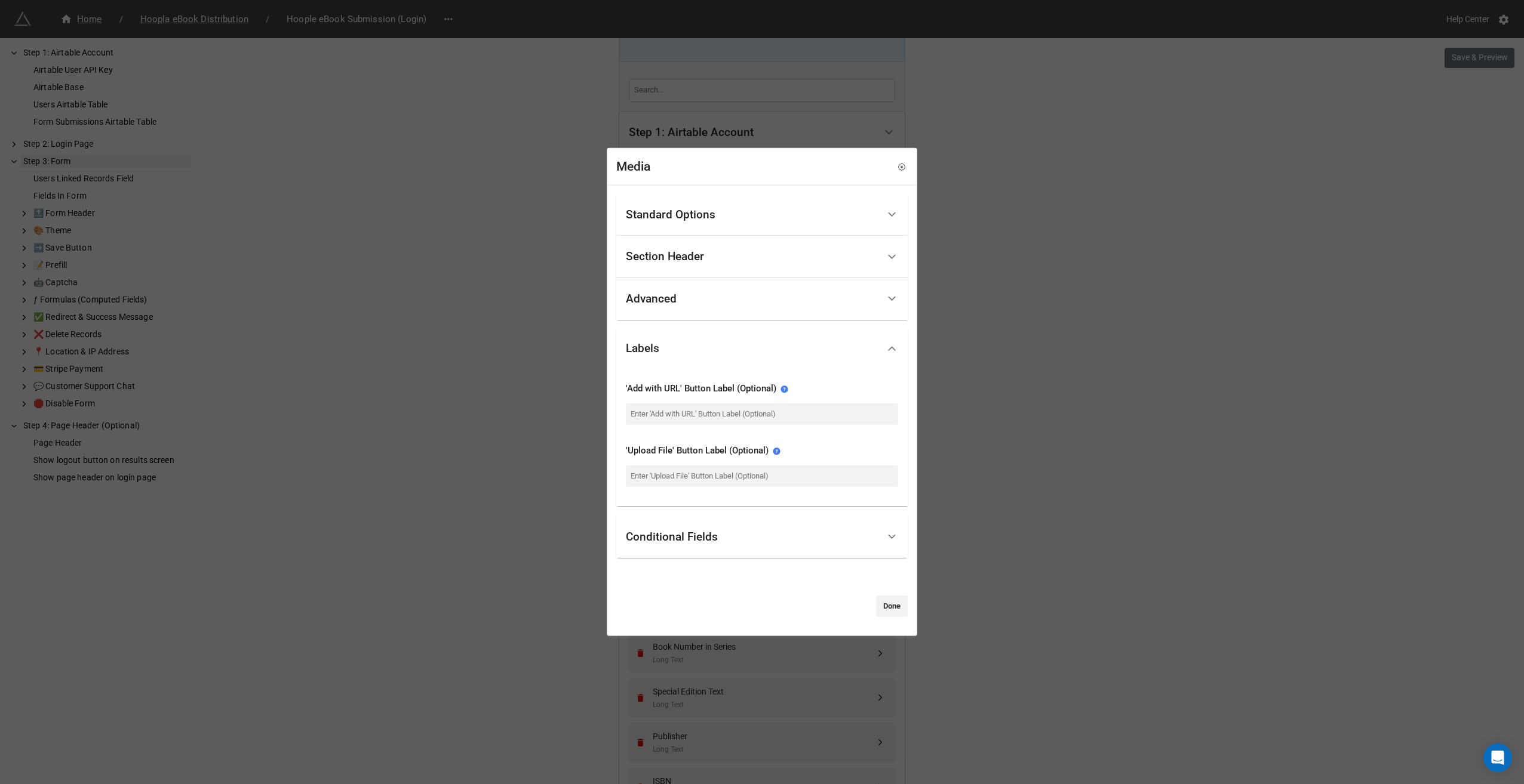
click at [692, 308] on div "Advanced" at bounding box center [752, 299] width 253 height 28
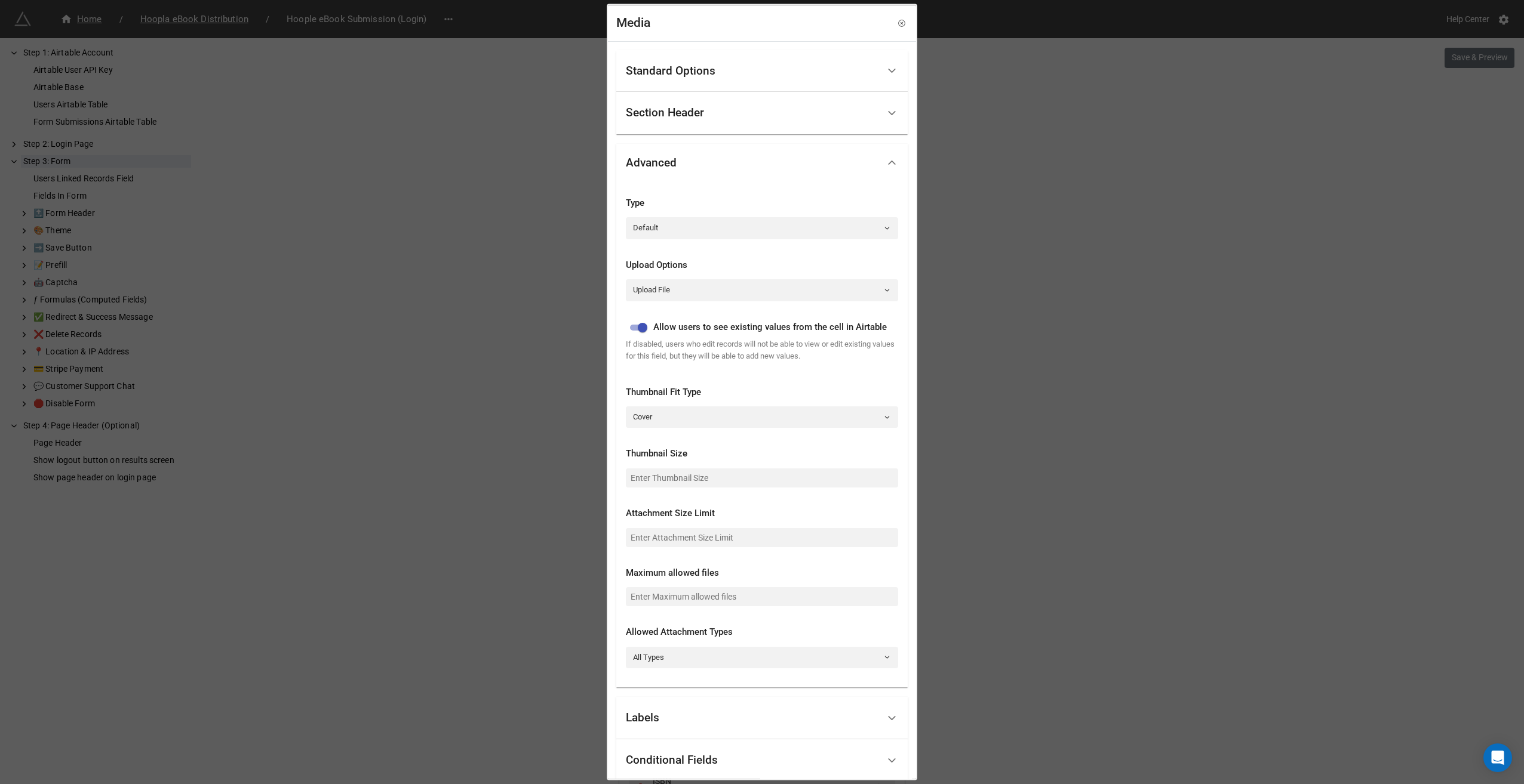
click at [718, 115] on div "Section Header" at bounding box center [752, 112] width 253 height 28
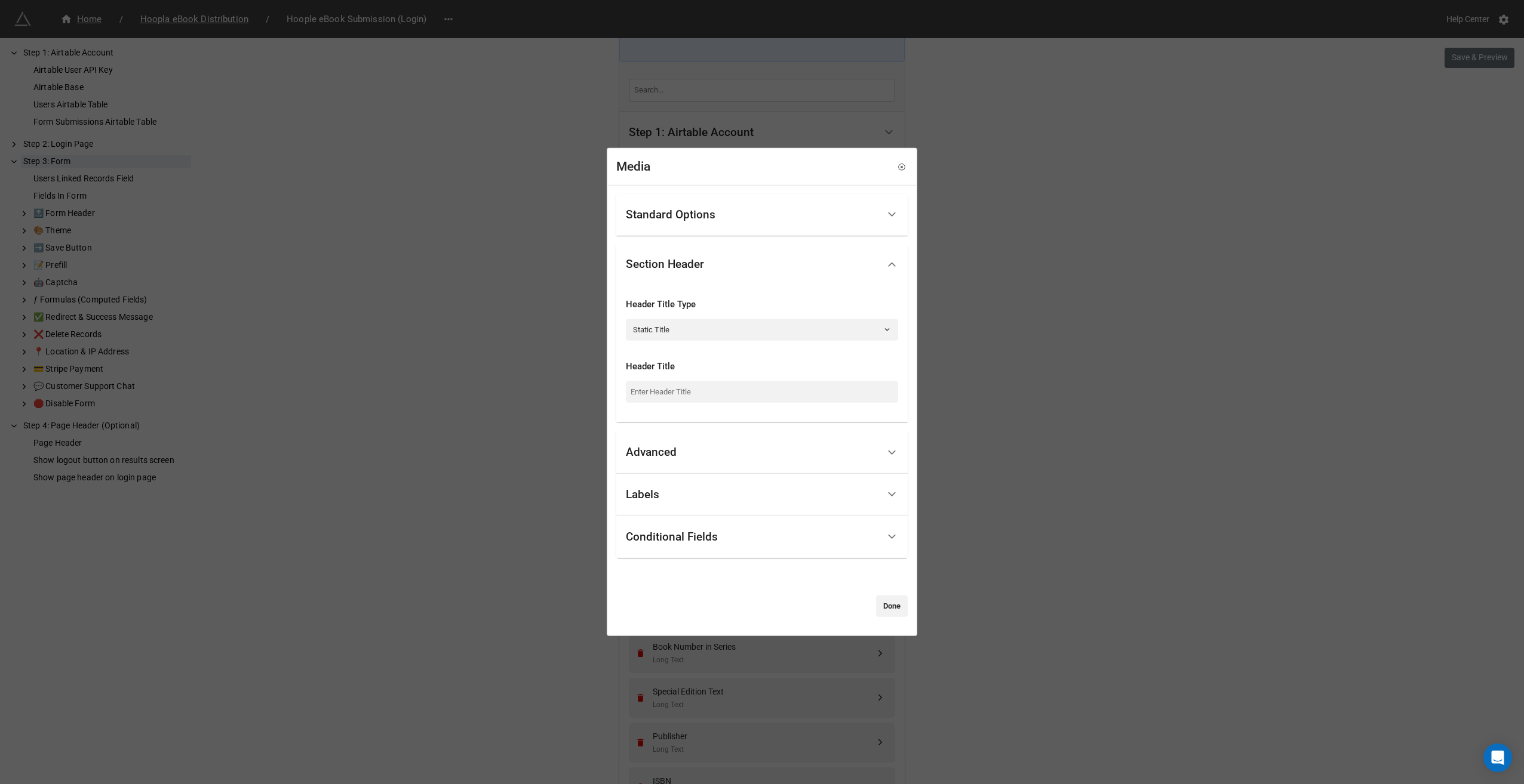
click at [699, 225] on div "Standard Options" at bounding box center [752, 214] width 253 height 28
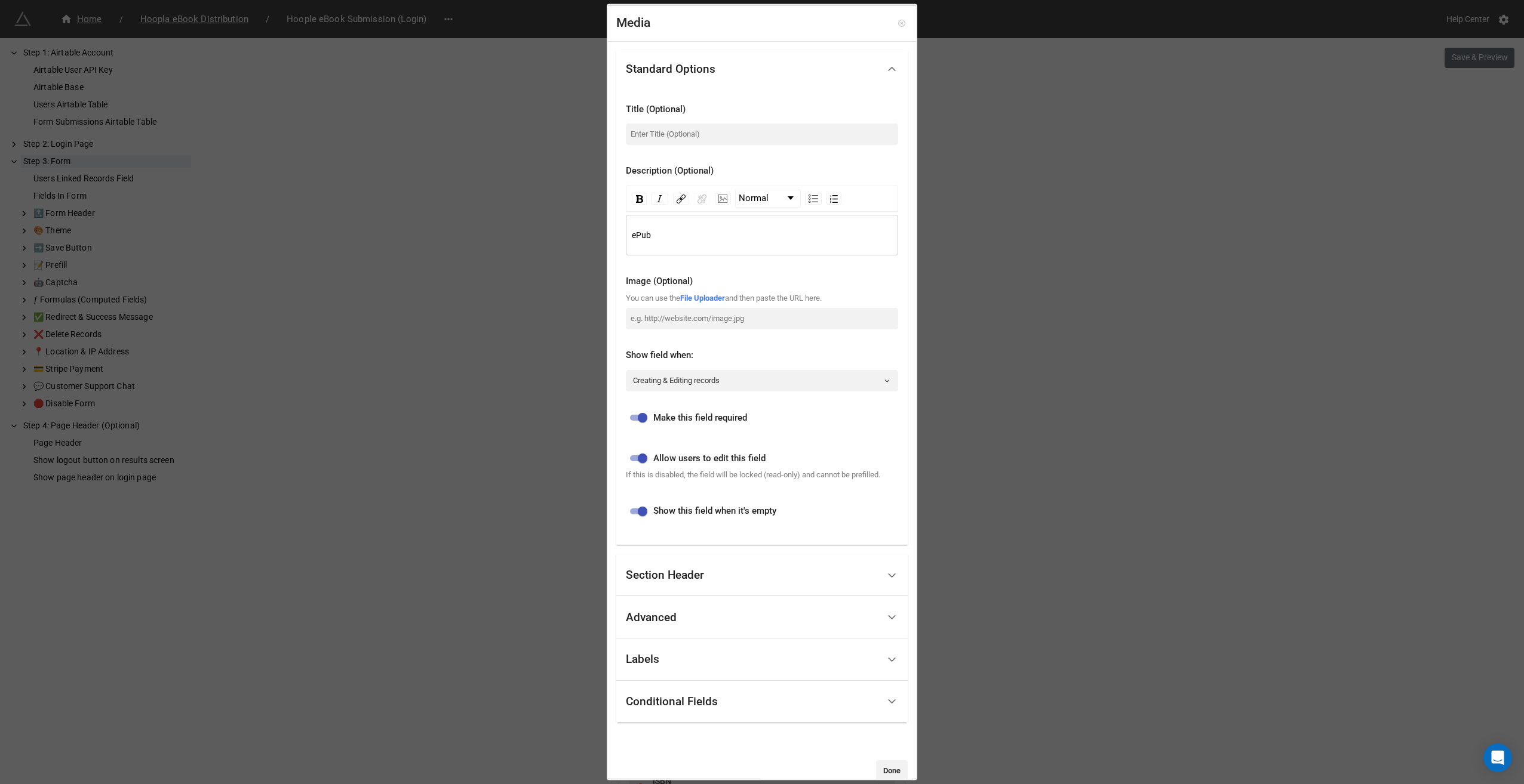
click at [898, 20] on icon at bounding box center [901, 22] width 8 height 8
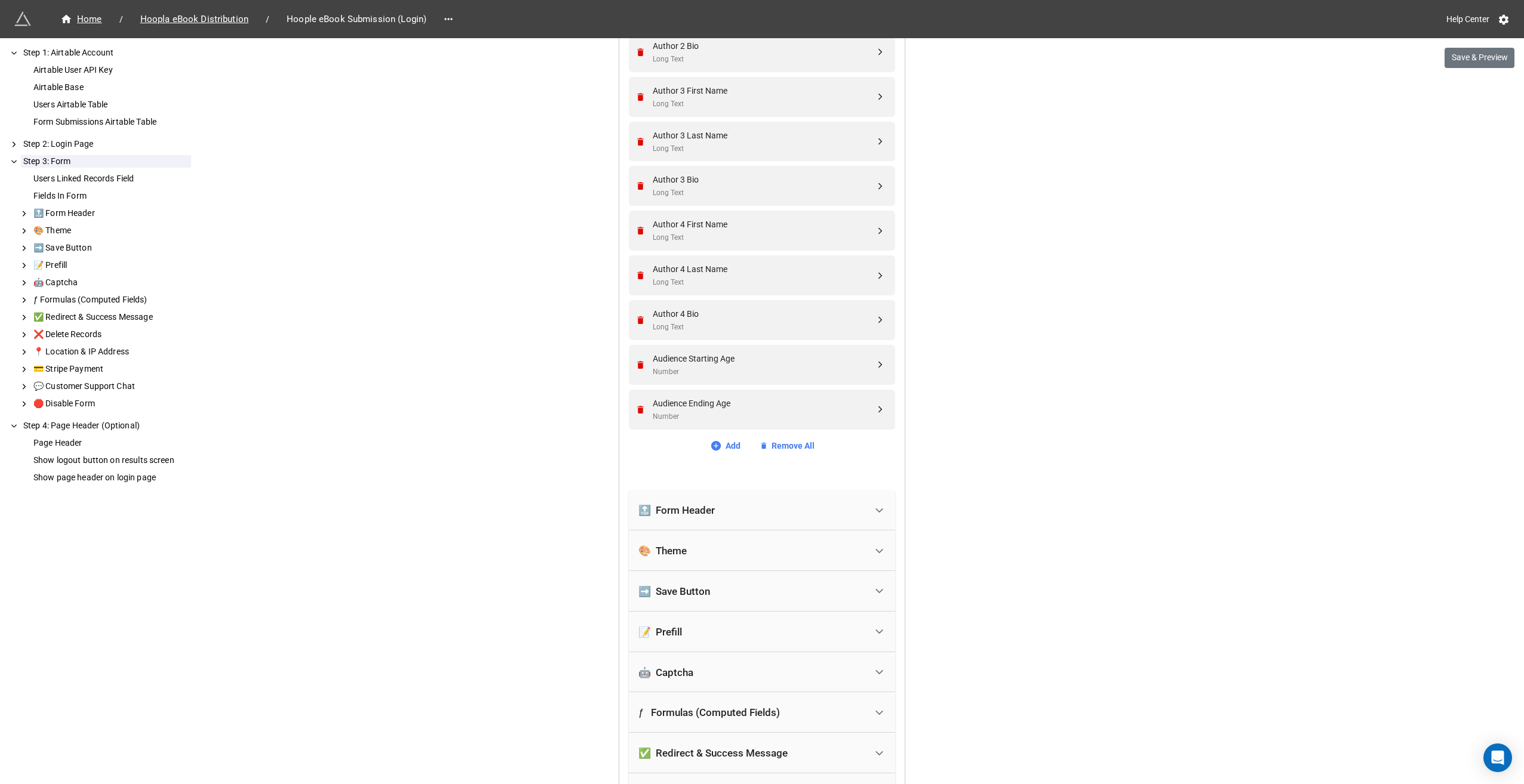
scroll to position [1937, 0]
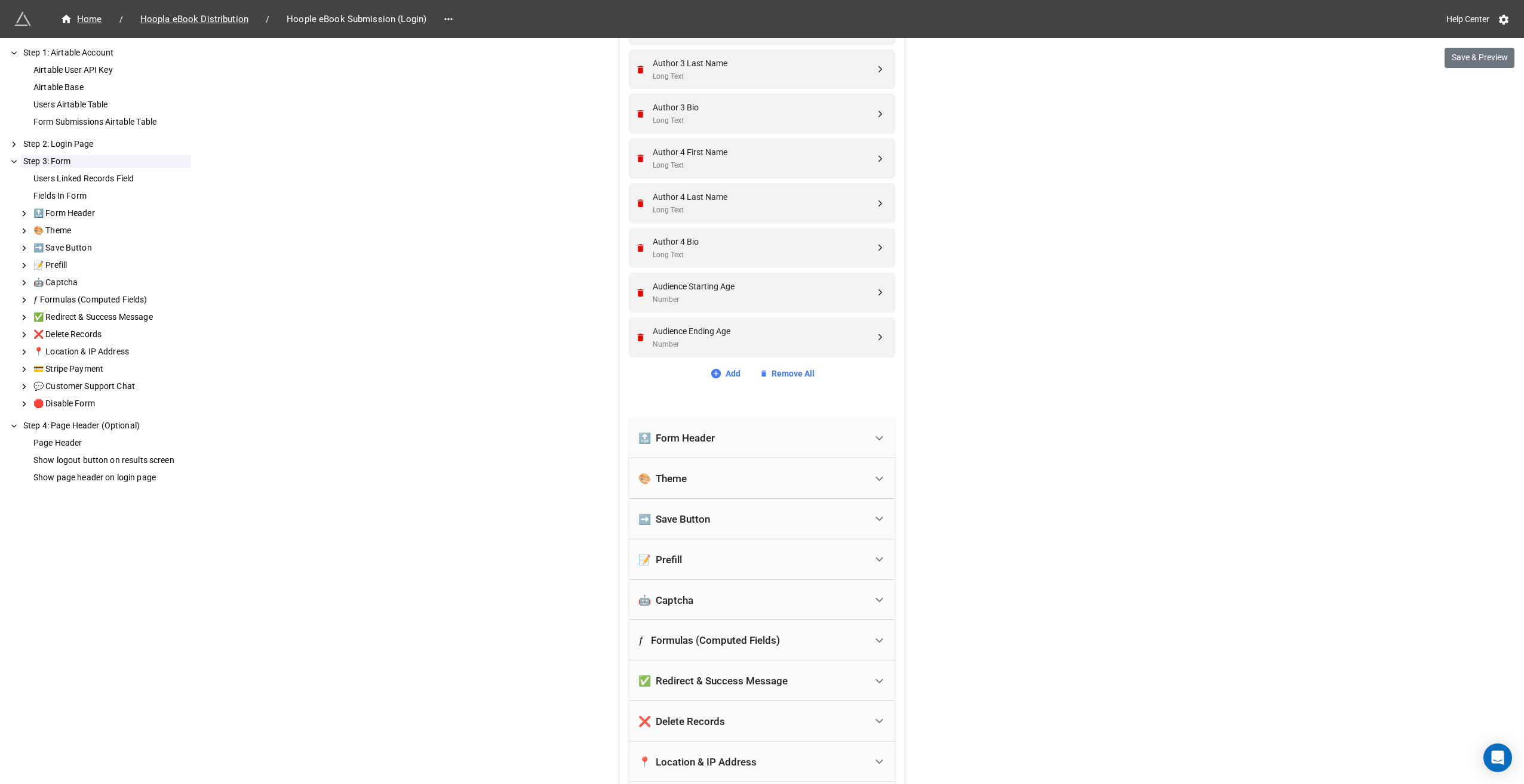
click at [713, 470] on div "🎨 Theme" at bounding box center [752, 478] width 228 height 26
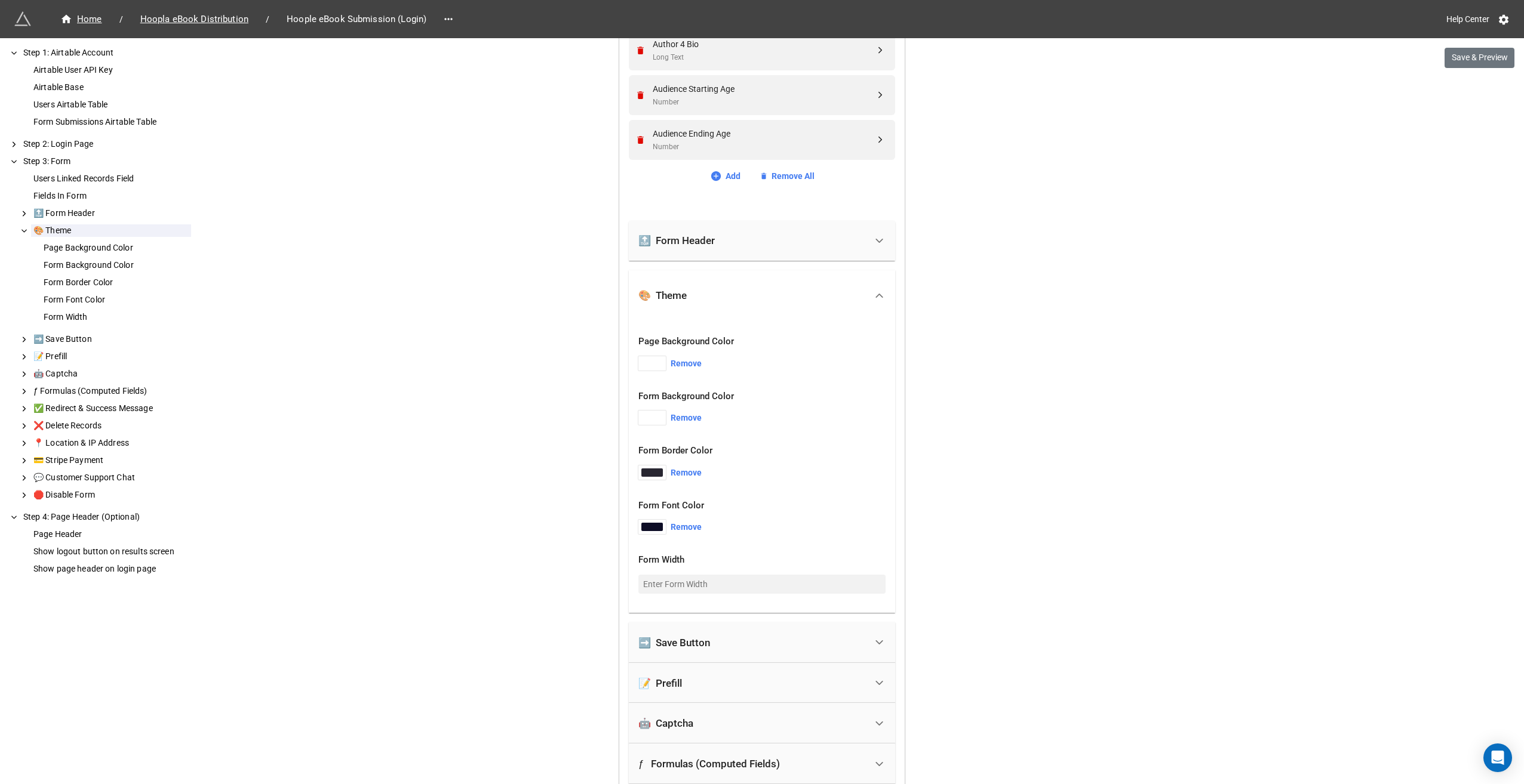
scroll to position [2116, 0]
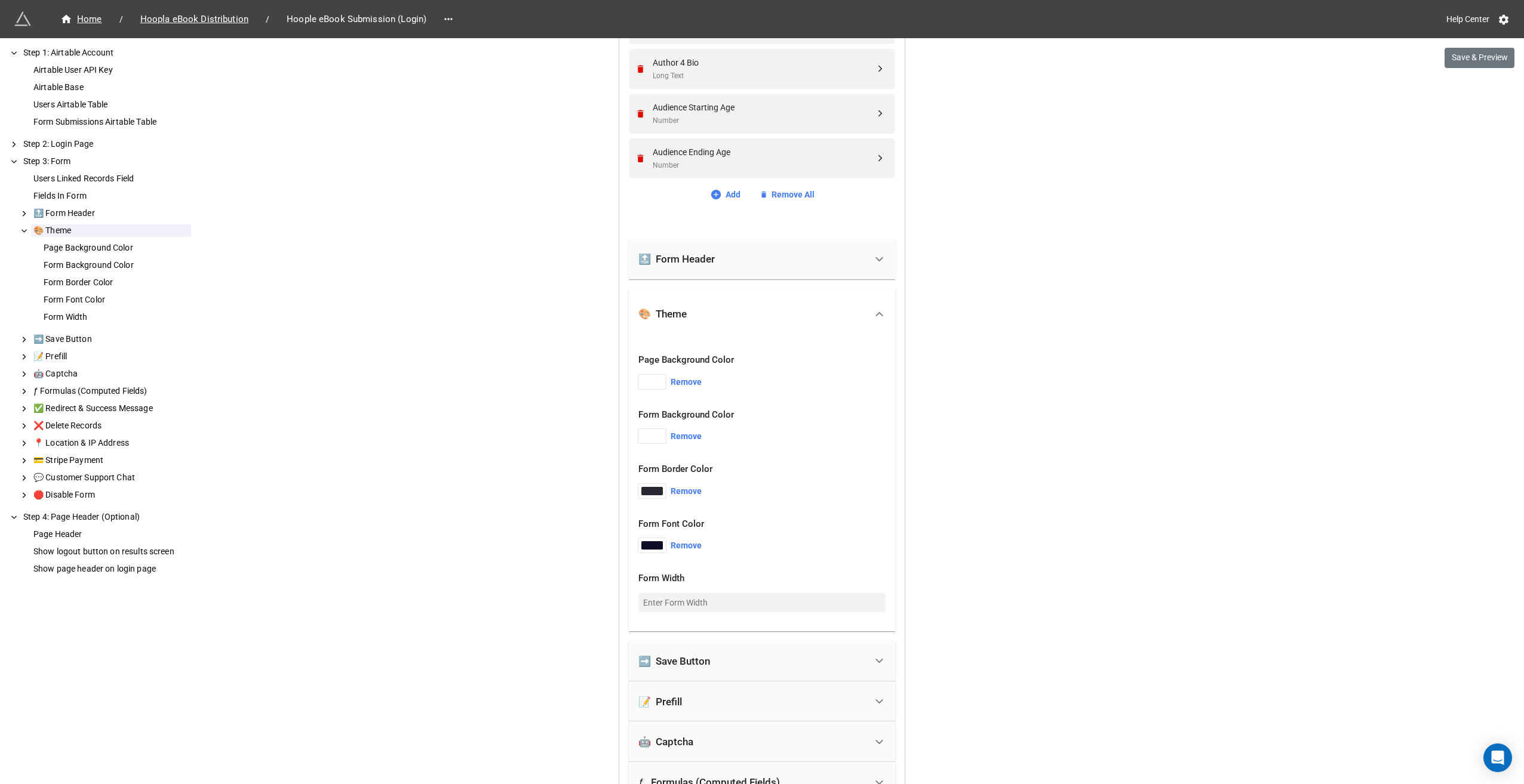
click at [784, 246] on div "🔝 Form Header" at bounding box center [752, 259] width 228 height 26
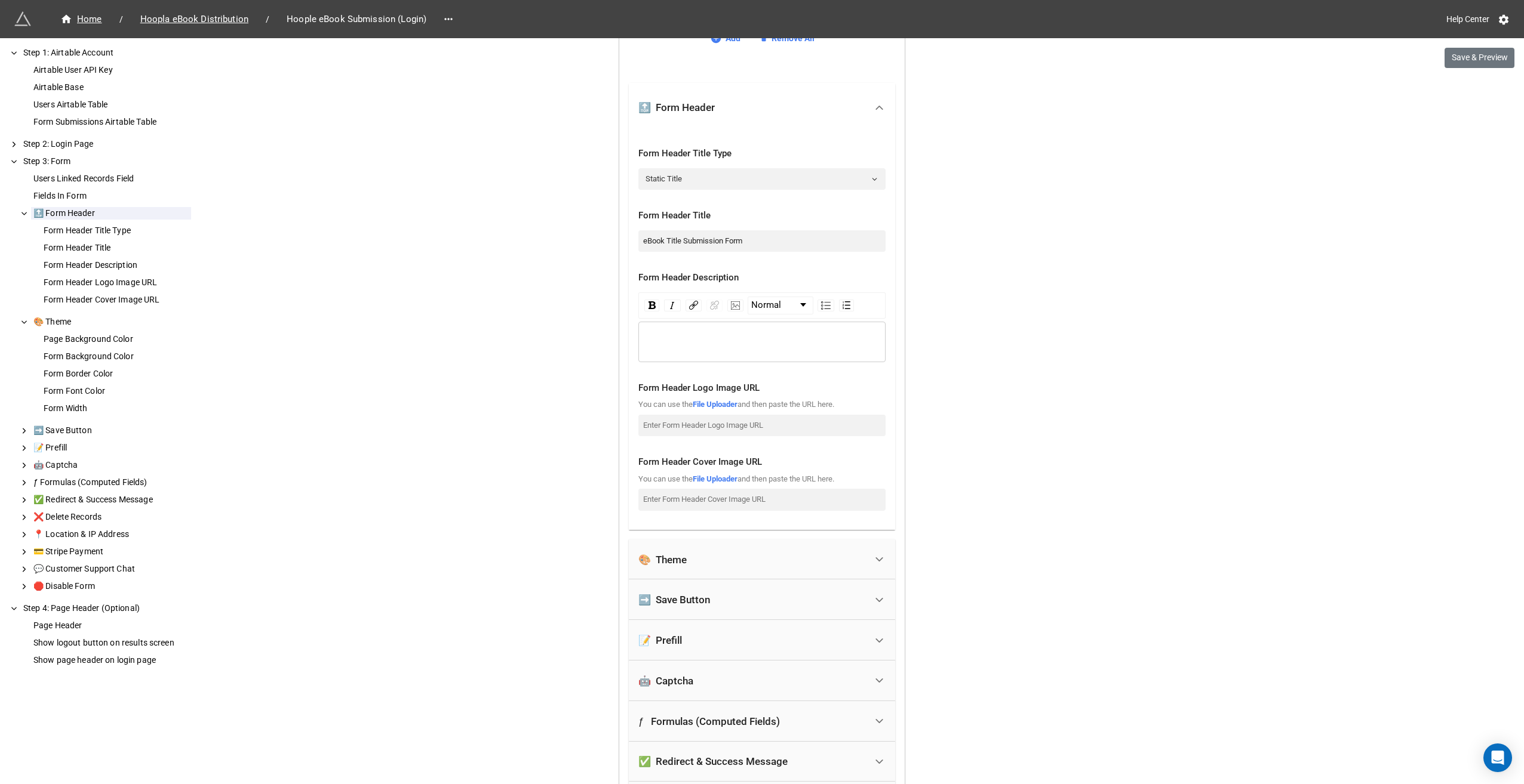
scroll to position [2268, 0]
click at [702, 334] on div "rdw-wrapper" at bounding box center [762, 346] width 247 height 40
click at [707, 340] on div "rdw-editor" at bounding box center [762, 347] width 236 height 13
click at [731, 306] on img "rdw-image-control" at bounding box center [736, 309] width 9 height 8
click at [808, 382] on input "rdw-image-control" at bounding box center [792, 381] width 109 height 21
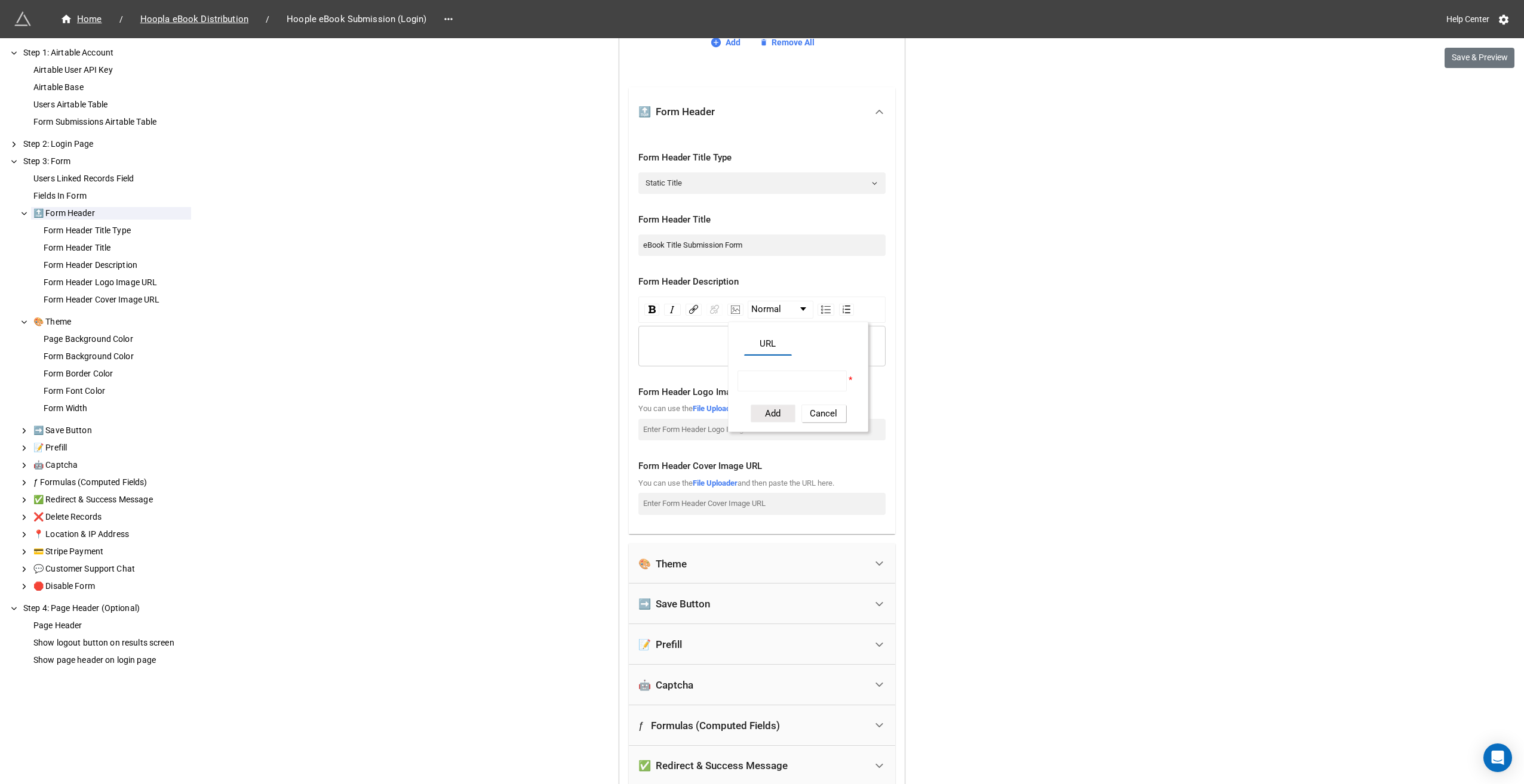
click at [829, 412] on button "Cancel" at bounding box center [824, 413] width 45 height 18
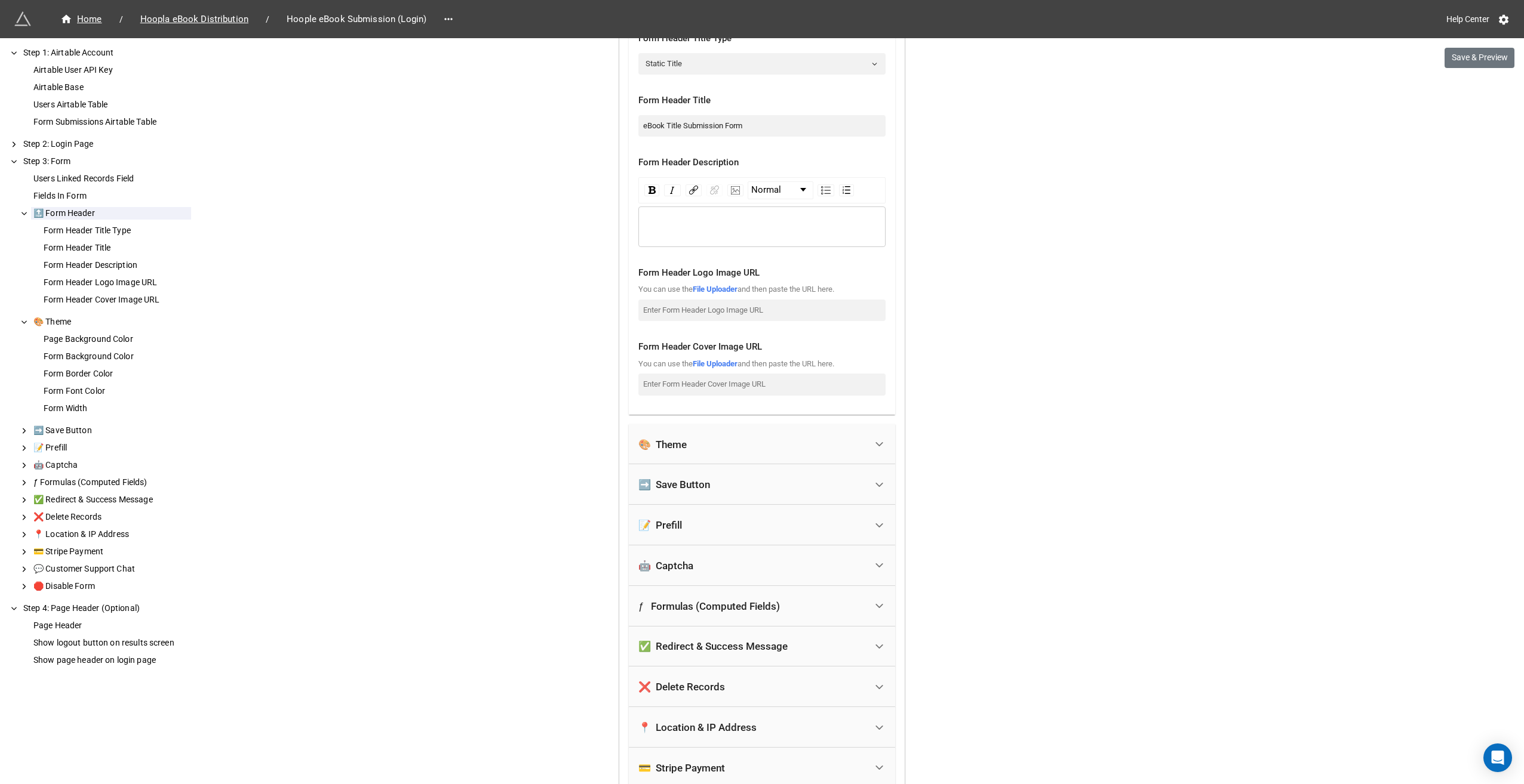
scroll to position [2690, 0]
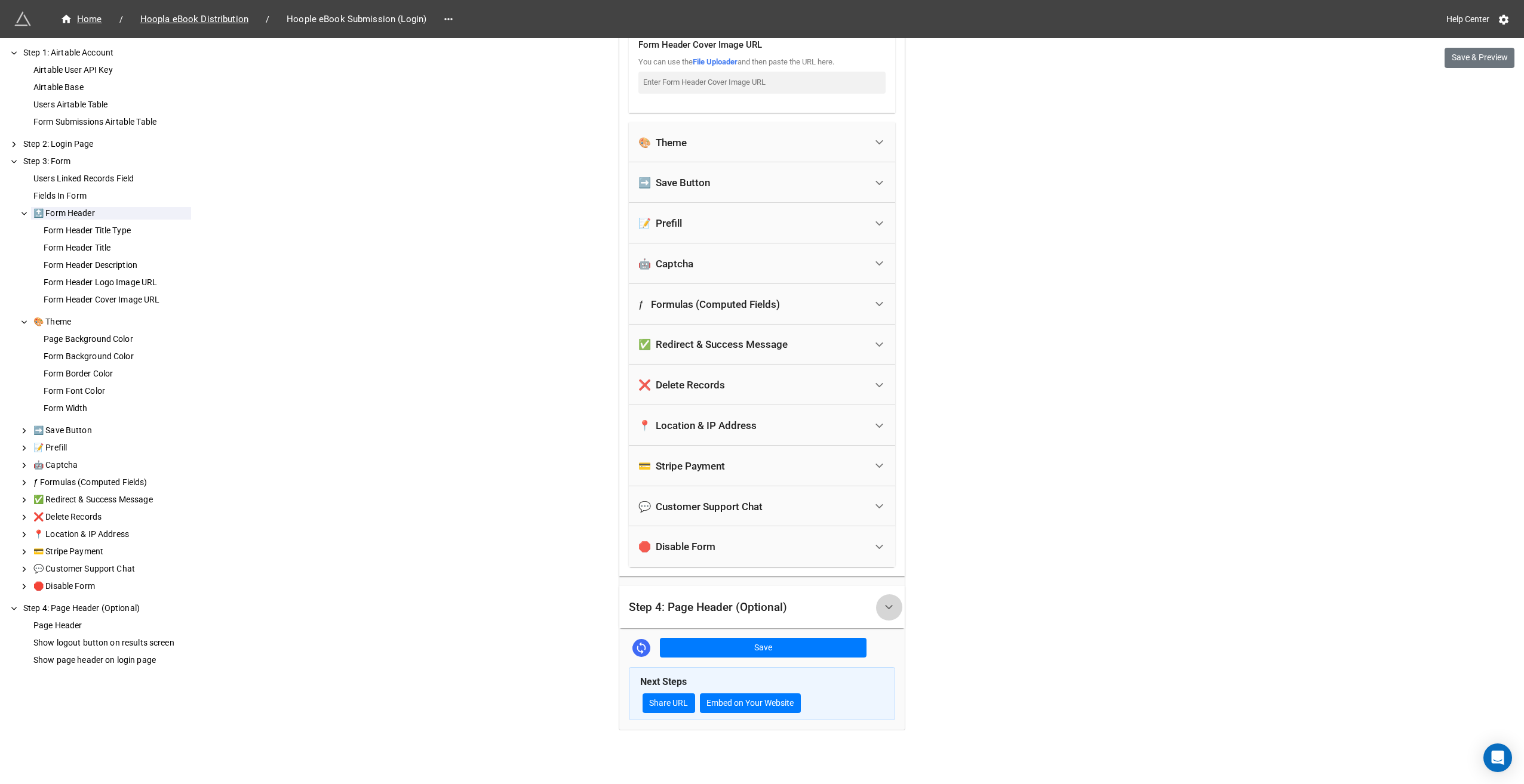
click at [884, 601] on icon at bounding box center [889, 607] width 13 height 13
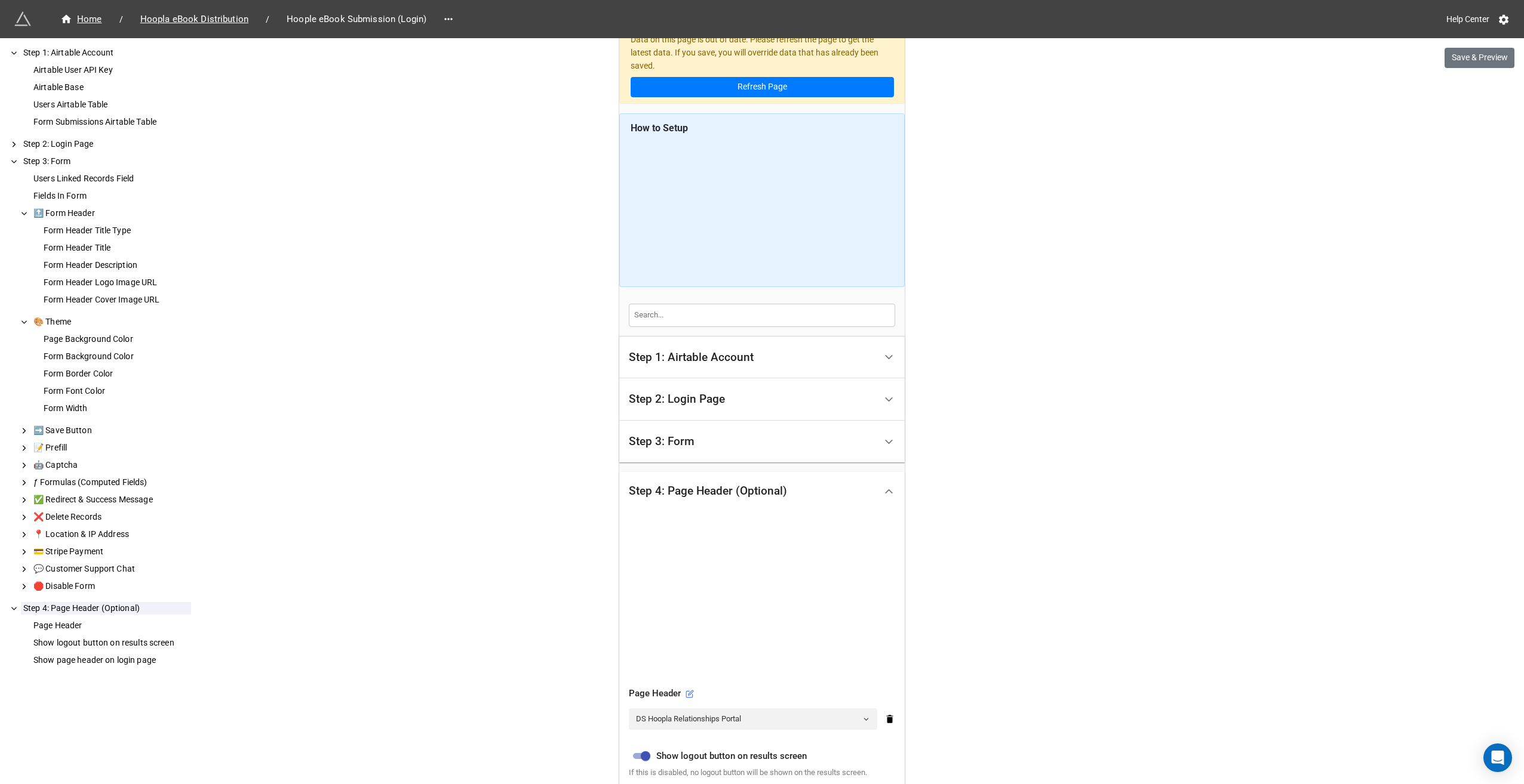
scroll to position [299, 0]
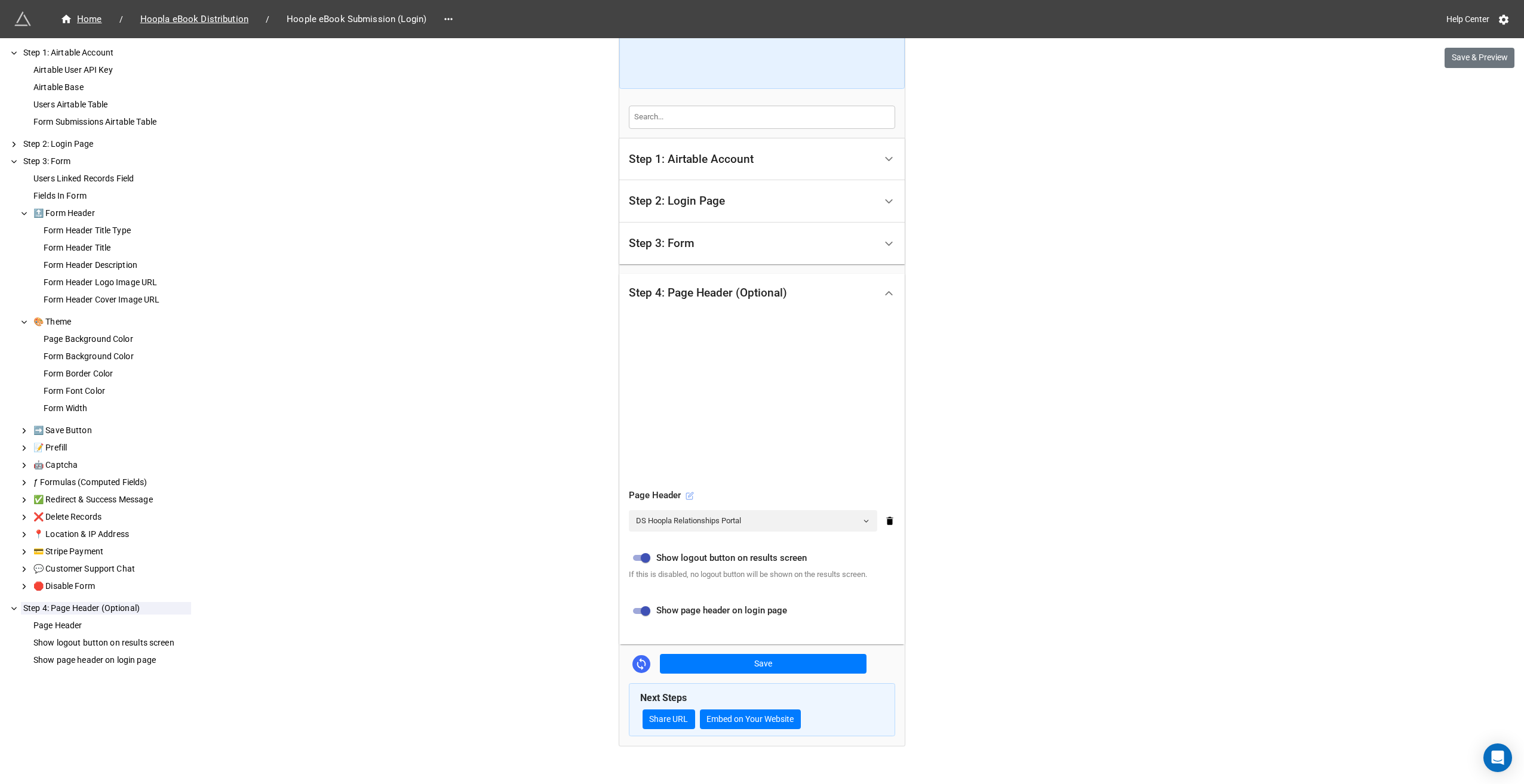
click at [686, 494] on icon at bounding box center [689, 496] width 8 height 8
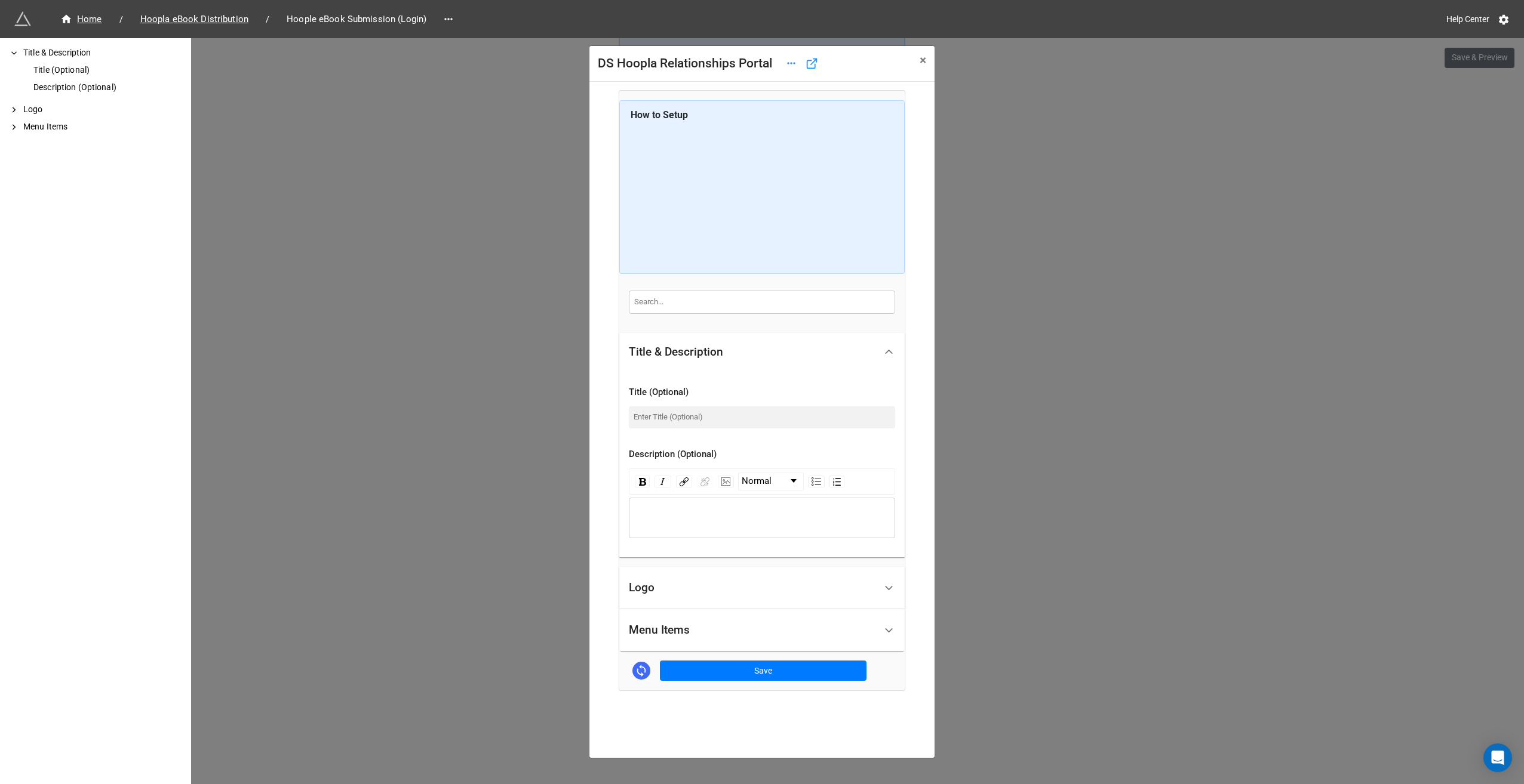
scroll to position [14, 0]
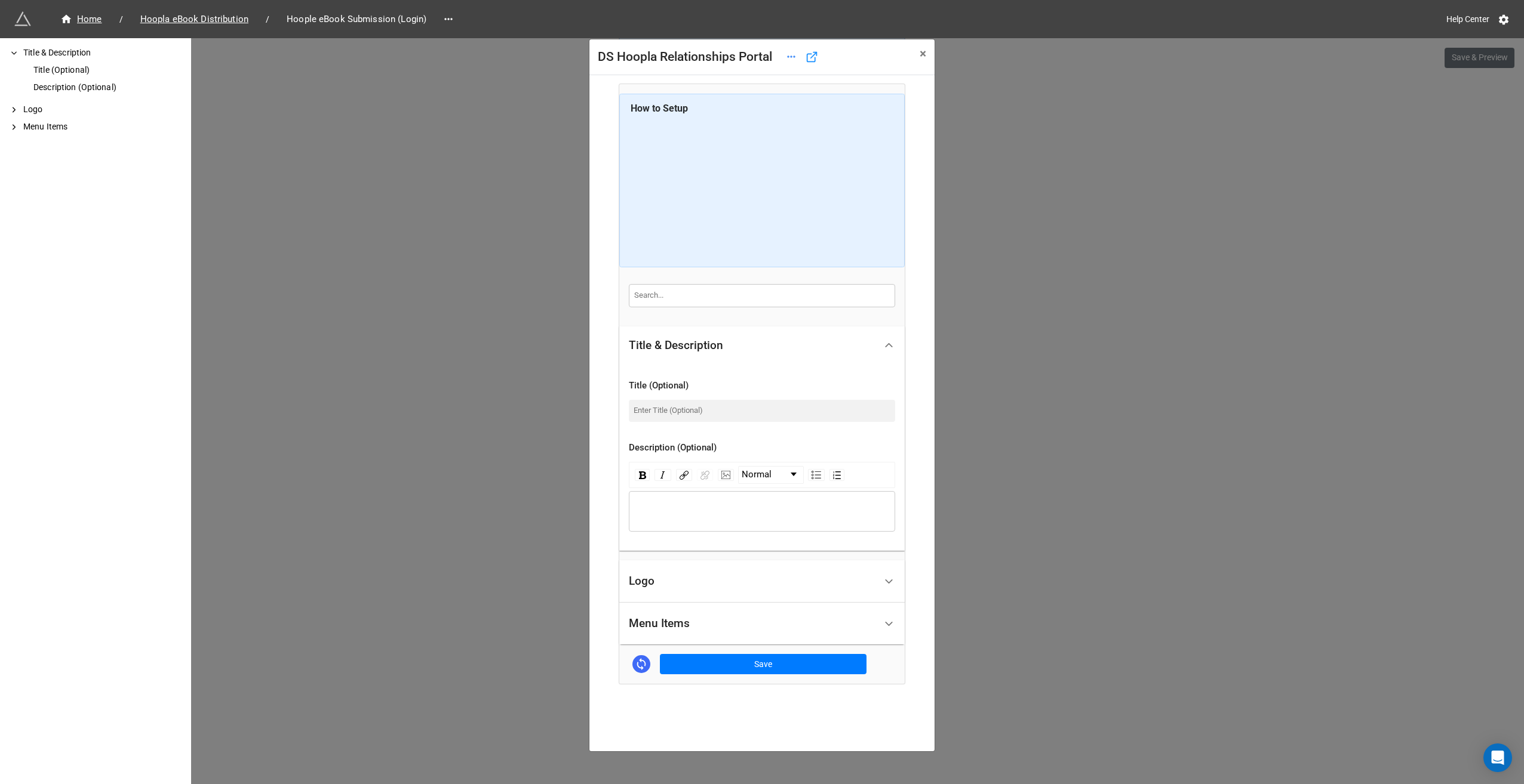
click at [662, 621] on div "Menu Items" at bounding box center [659, 624] width 61 height 12
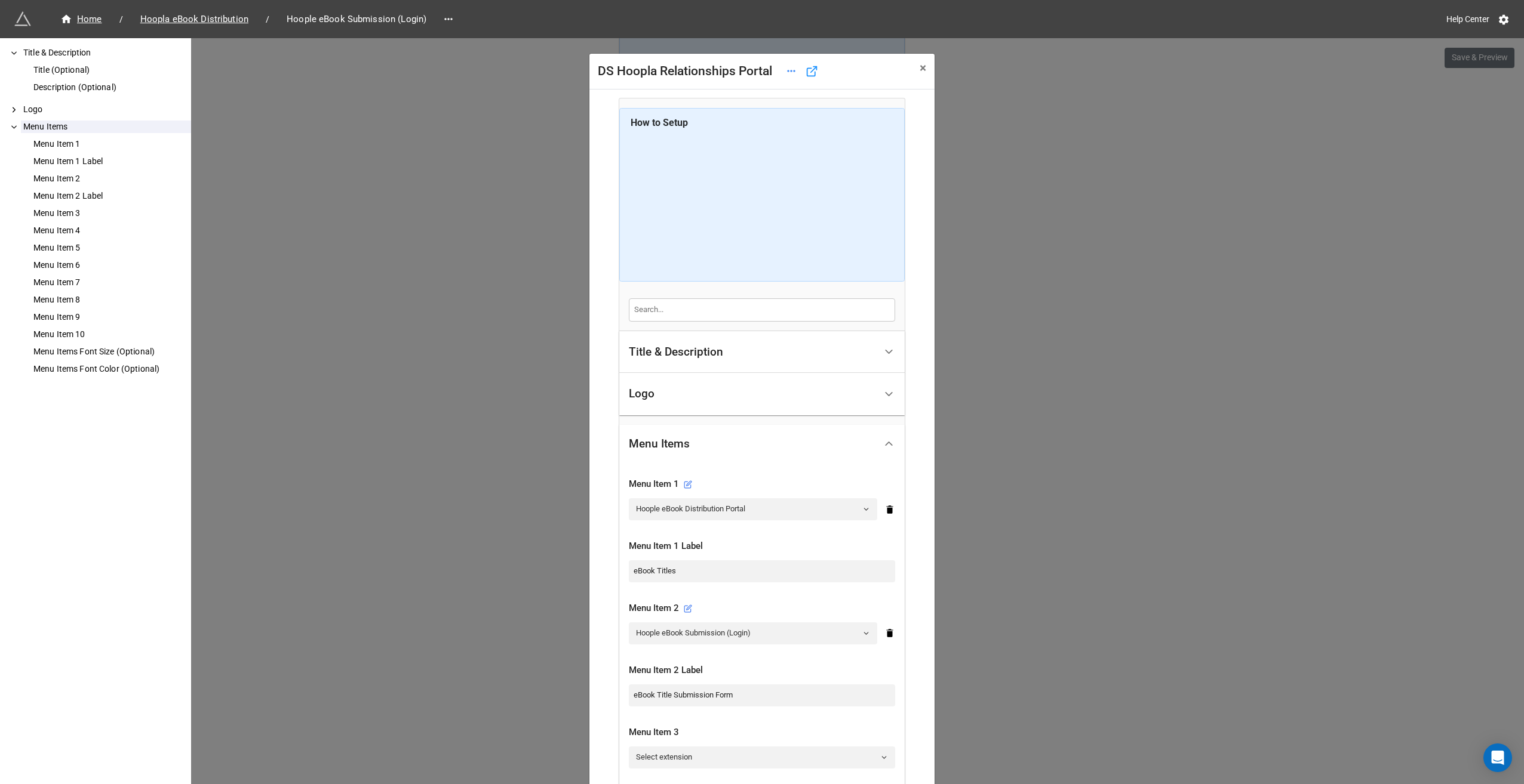
click at [699, 347] on div "Title & Description" at bounding box center [676, 352] width 94 height 12
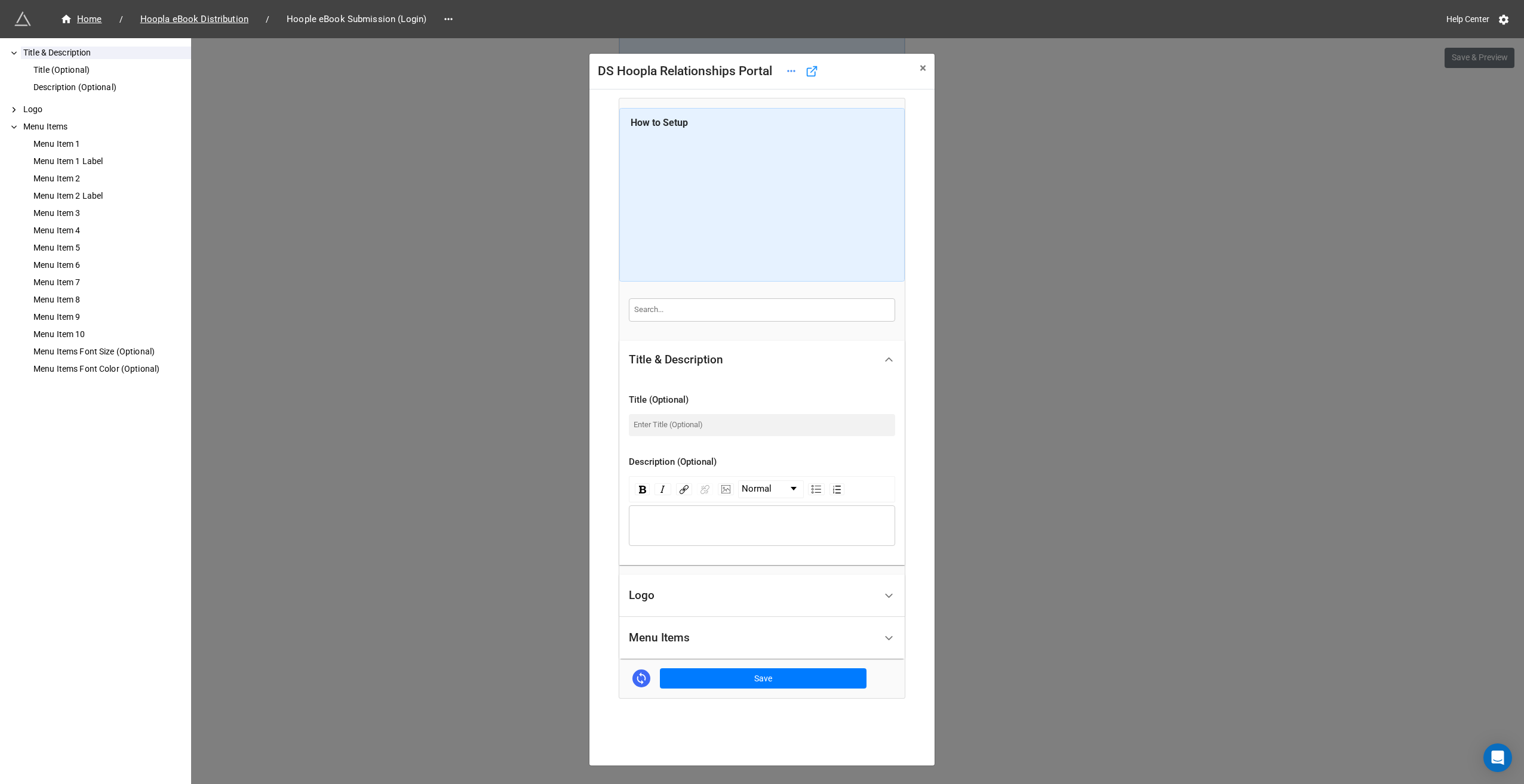
click at [749, 521] on div "rdw-editor" at bounding box center [762, 526] width 255 height 13
click at [722, 489] on img "rdw-image-control" at bounding box center [726, 489] width 9 height 8
click at [787, 524] on div "URL" at bounding box center [789, 526] width 121 height 19
click at [839, 557] on span "*" at bounding box center [841, 560] width 4 height 14
click at [814, 560] on input "rdw-image-control" at bounding box center [783, 562] width 109 height 21
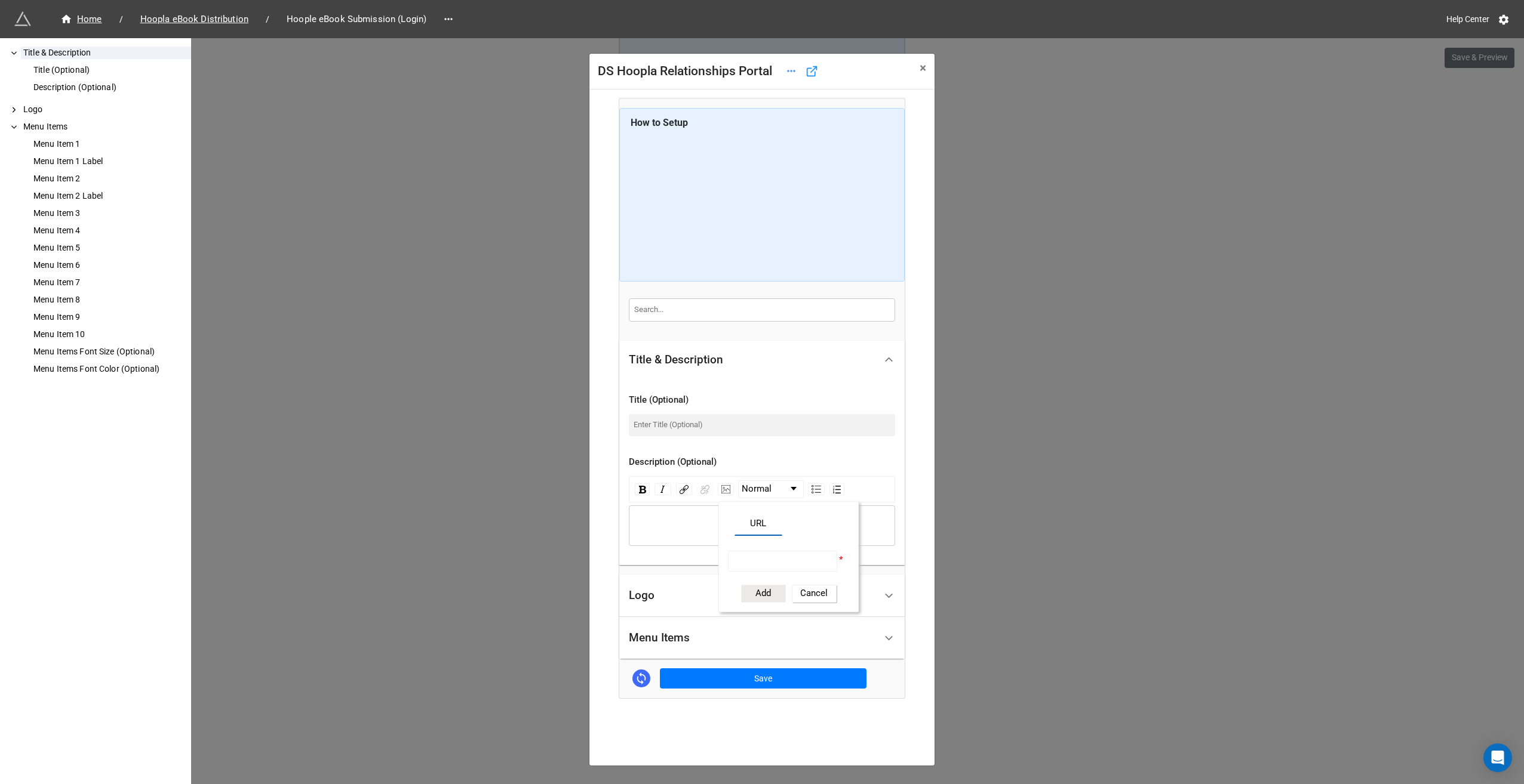
click at [808, 598] on button "Cancel" at bounding box center [814, 594] width 45 height 18
drag, startPoint x: 692, startPoint y: 516, endPoint x: 689, endPoint y: 522, distance: 6.7
click at [692, 516] on div "rdw-wrapper" at bounding box center [762, 526] width 267 height 40
click at [689, 522] on div "rdw-editor" at bounding box center [762, 526] width 255 height 13
click at [722, 490] on img "rdw-image-control" at bounding box center [726, 489] width 9 height 8
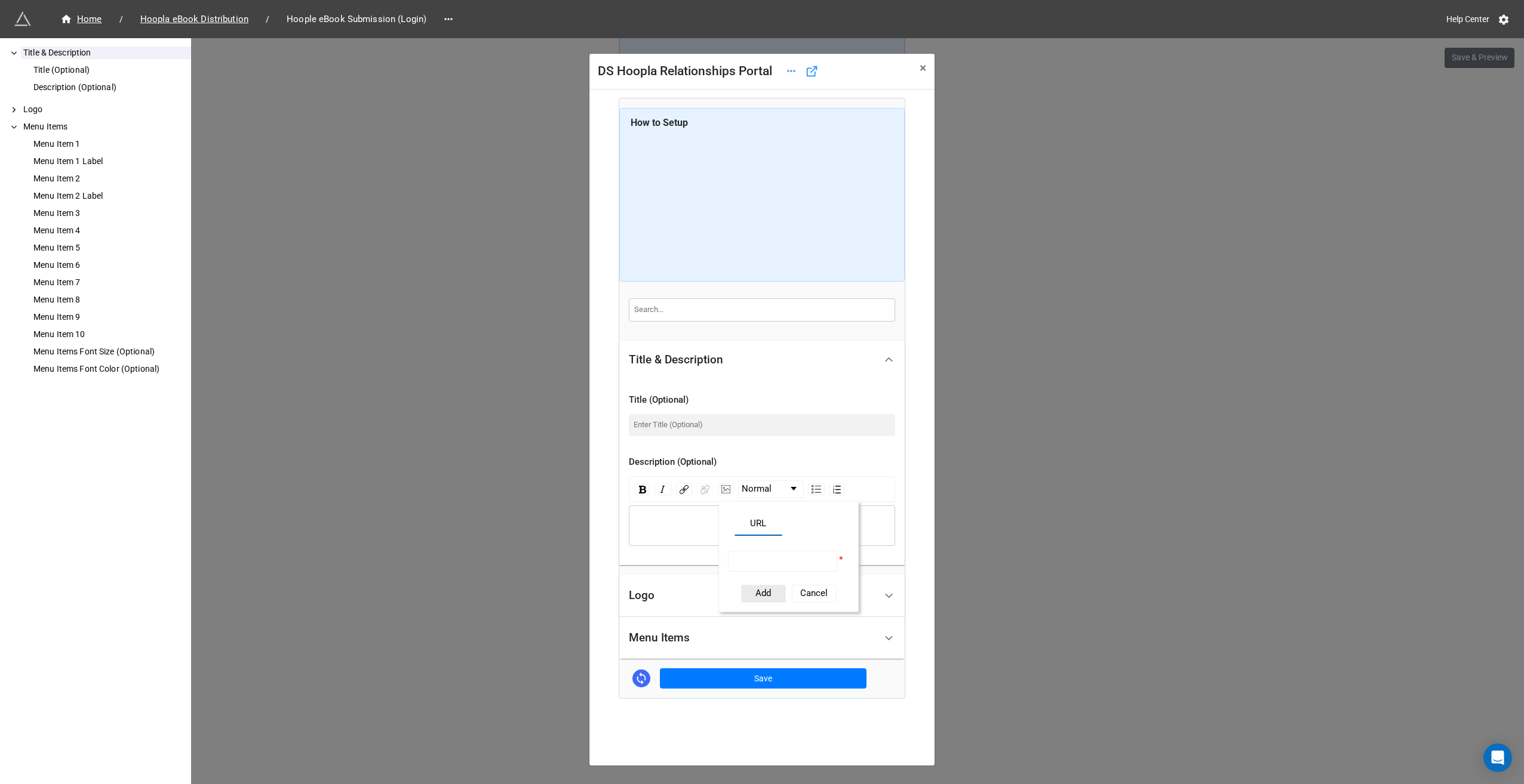
click at [761, 529] on span "URL" at bounding box center [758, 526] width 61 height 19
click at [766, 566] on input "rdw-image-control" at bounding box center [783, 562] width 109 height 21
click at [764, 566] on input "rdw-image-control" at bounding box center [783, 562] width 109 height 21
drag, startPoint x: 767, startPoint y: 559, endPoint x: 756, endPoint y: 557, distance: 11.2
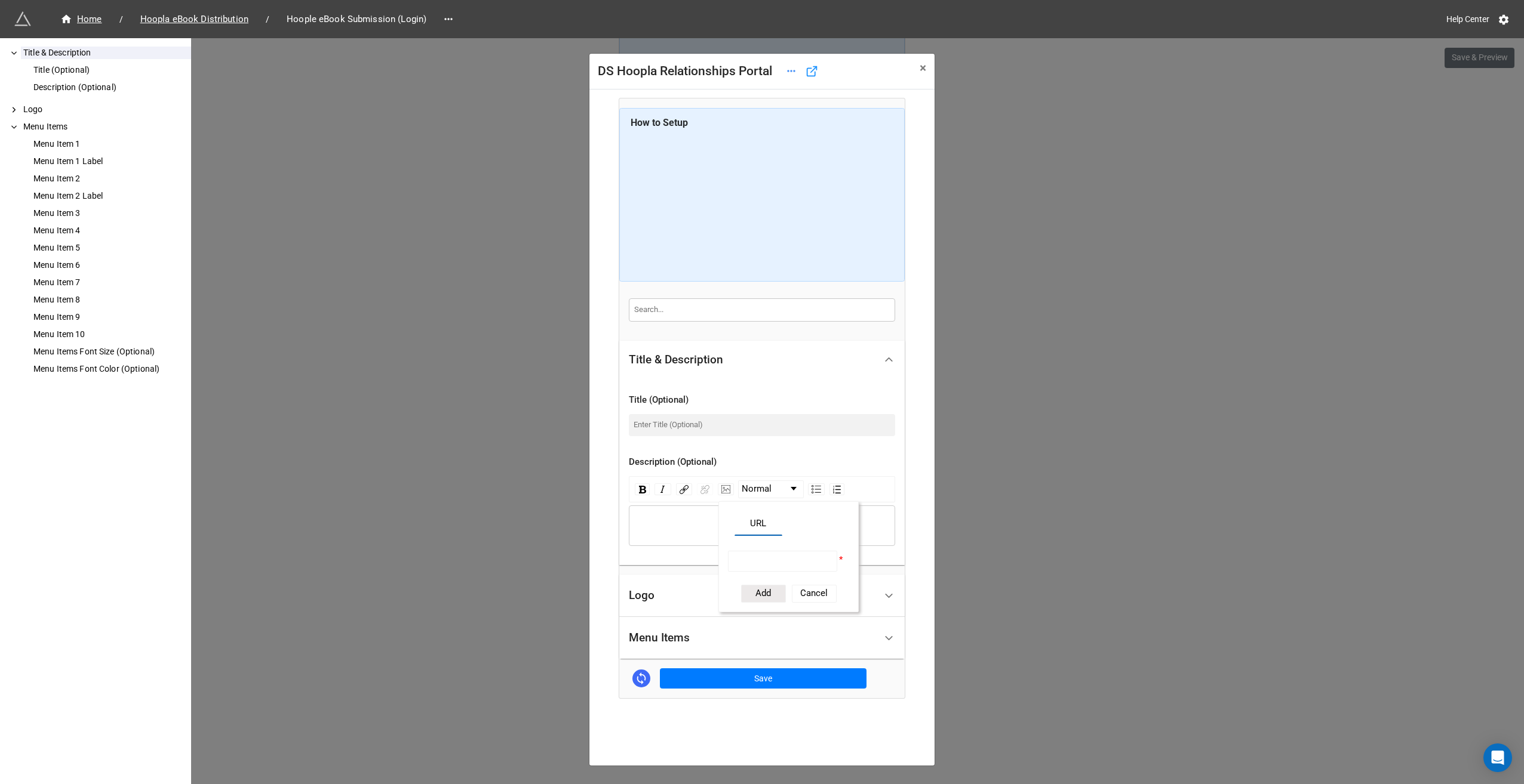
click at [756, 557] on input "rdw-image-control" at bounding box center [783, 562] width 109 height 21
click at [810, 520] on div "URL" at bounding box center [789, 526] width 121 height 19
click at [710, 519] on div "rdw-editor" at bounding box center [762, 526] width 255 height 13
click at [708, 601] on div "Logo" at bounding box center [752, 595] width 247 height 28
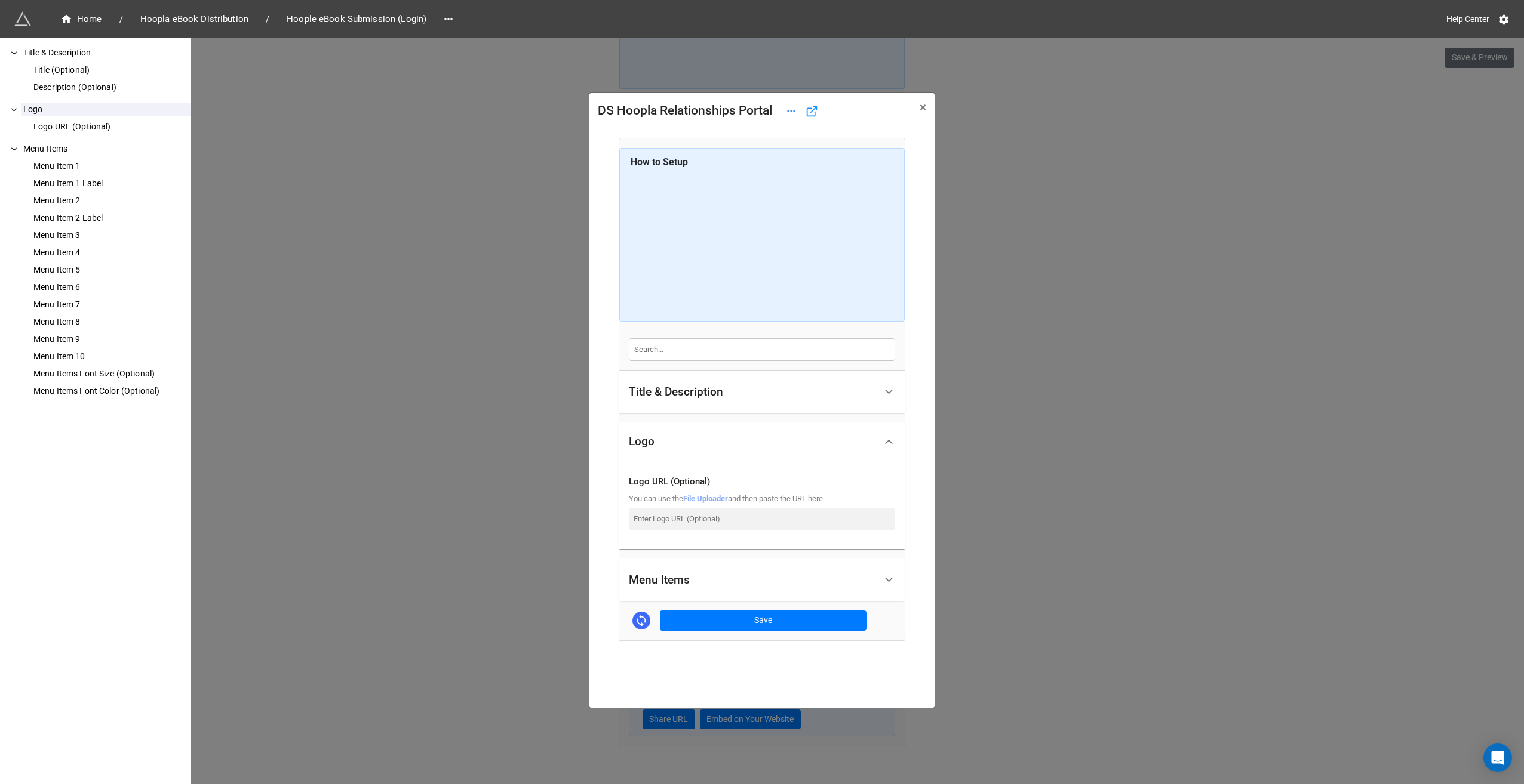
click at [702, 500] on link "File Uploader" at bounding box center [706, 499] width 45 height 9
click at [907, 384] on div "How to Setup Title & Description Title (Optional) Description (Optional) Logo L…" at bounding box center [762, 419] width 328 height 562
click at [893, 390] on icon at bounding box center [889, 392] width 13 height 13
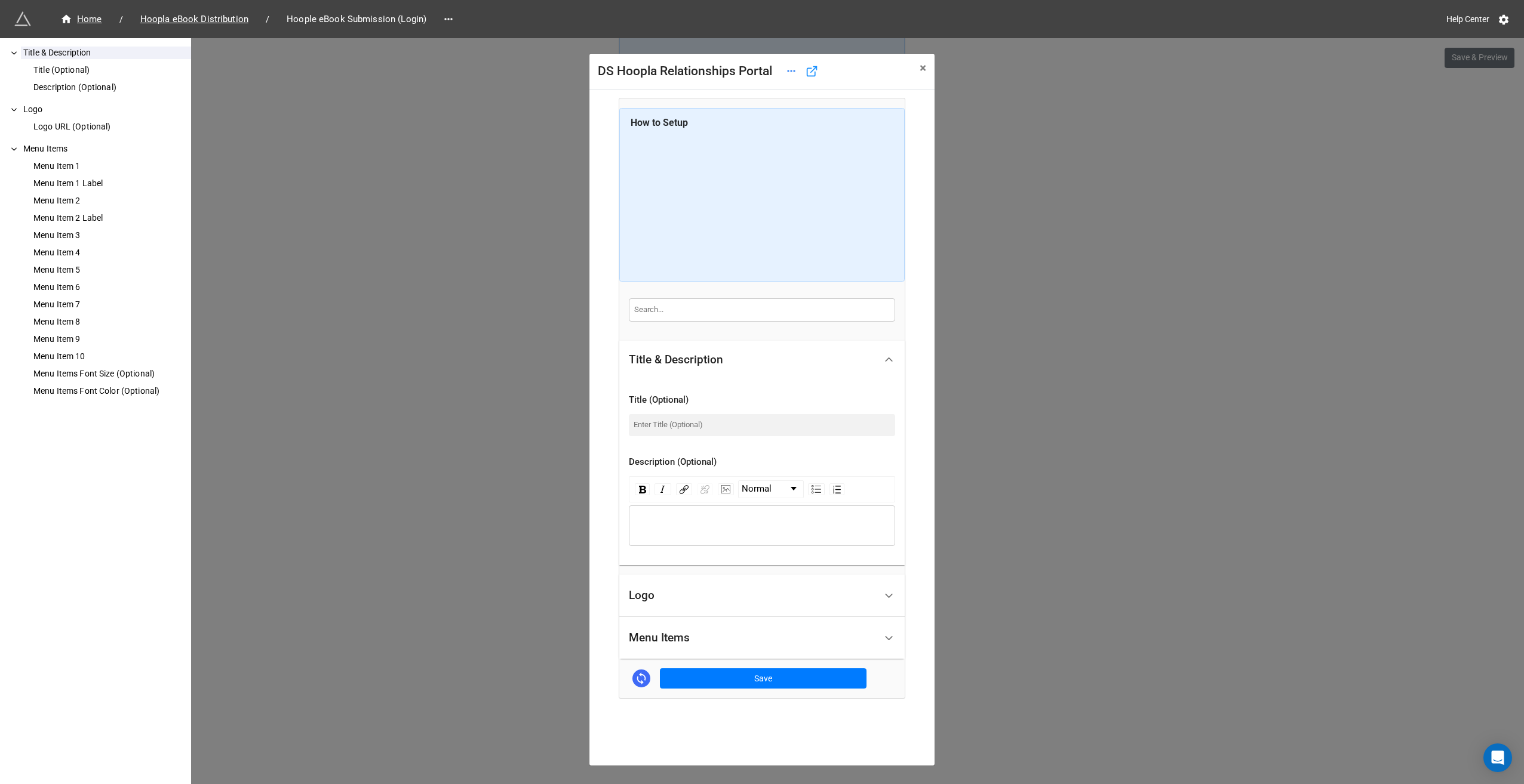
click at [697, 524] on div "rdw-editor" at bounding box center [762, 526] width 255 height 13
click at [722, 490] on img "rdw-image-control" at bounding box center [726, 489] width 9 height 8
click at [763, 562] on input "rdw-image-control" at bounding box center [783, 562] width 109 height 21
paste input "https://firebasestorage.googleapis.com/v0/b/app-store-81d55.appspot.com/o/uJGZS…"
type input "https://firebasestorage.googleapis.com/v0/b/app-store-81d55.appspot.com/o/uJGZS…"
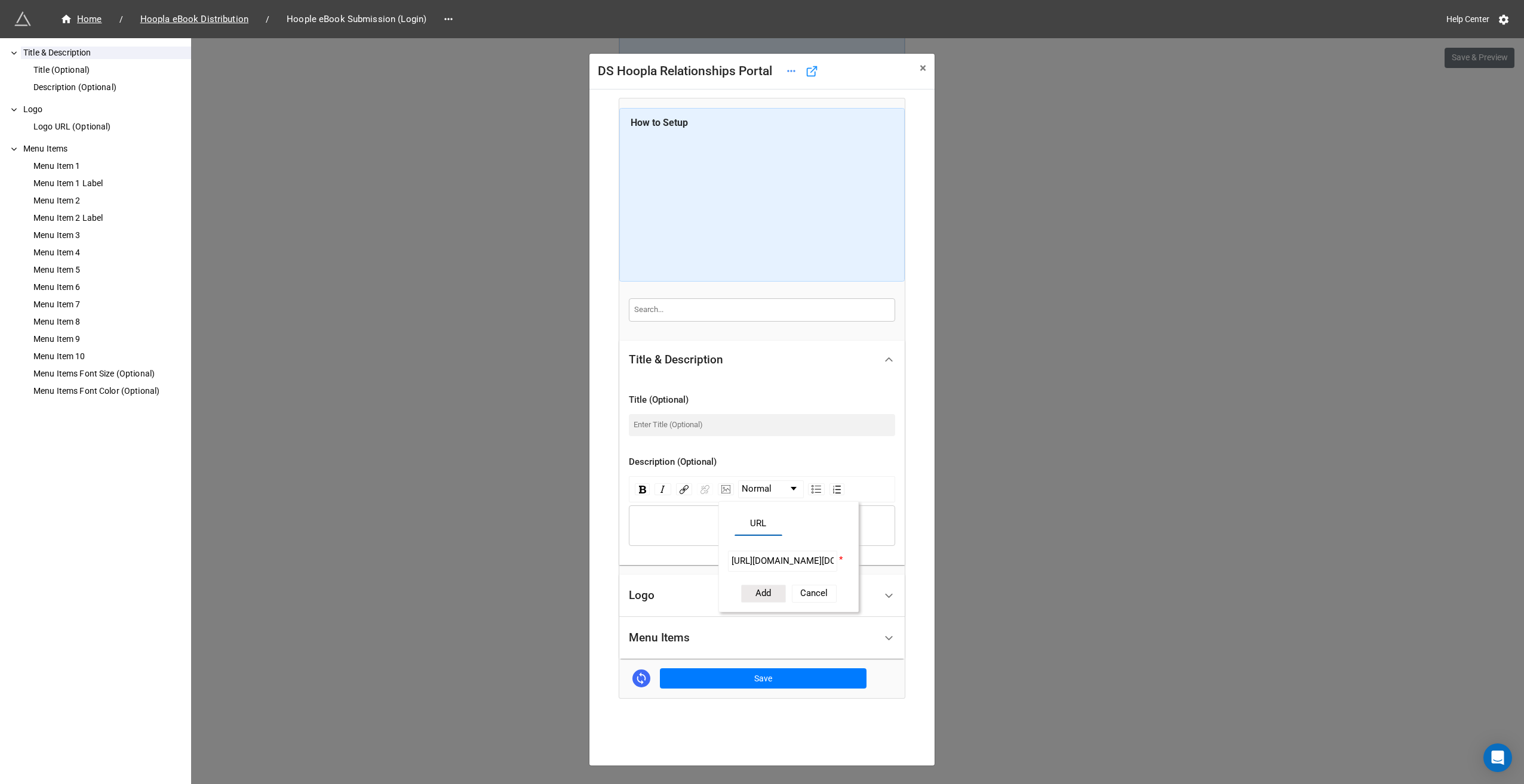
scroll to position [0, 626]
click at [758, 592] on button "Add" at bounding box center [763, 594] width 45 height 18
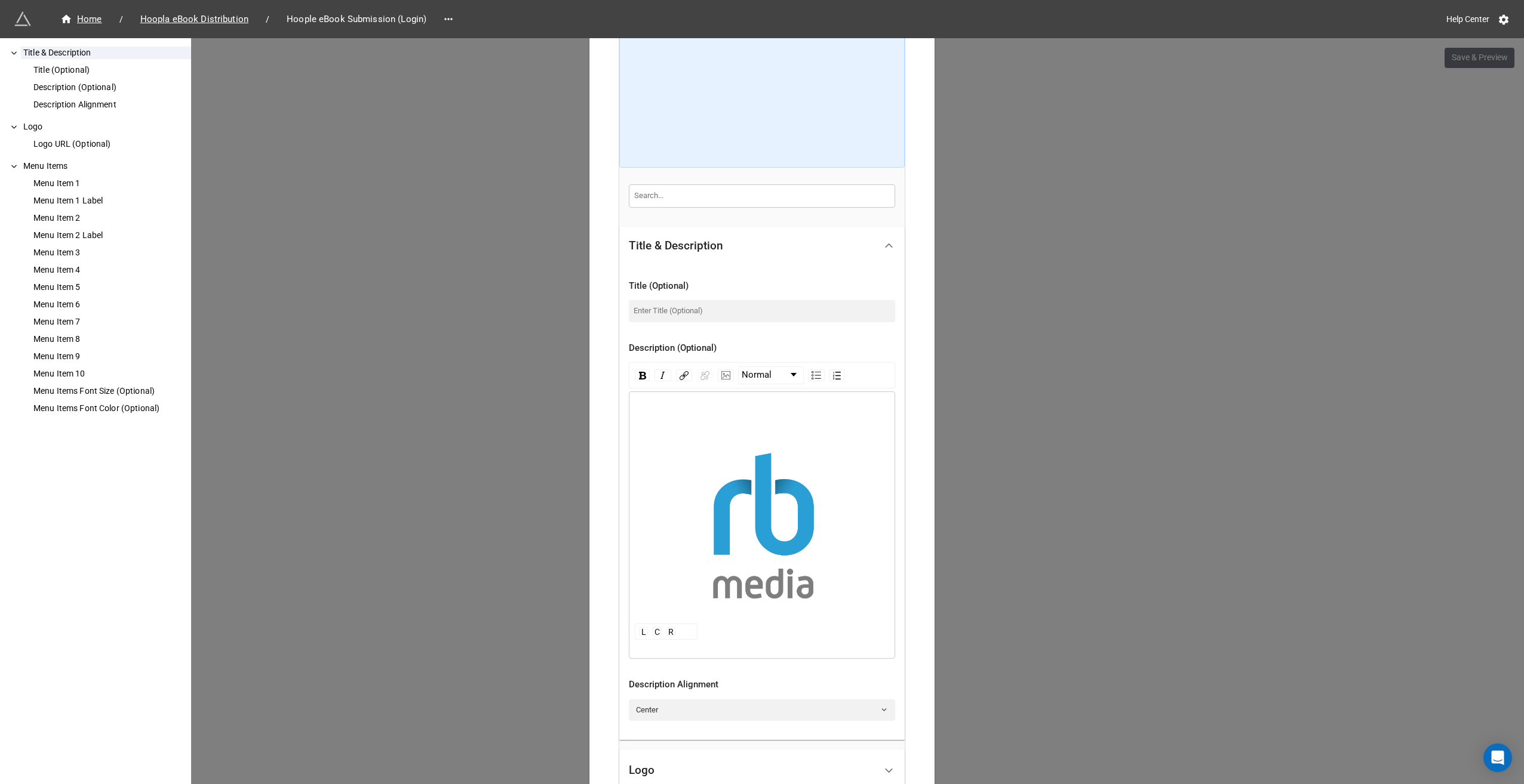
scroll to position [119, 0]
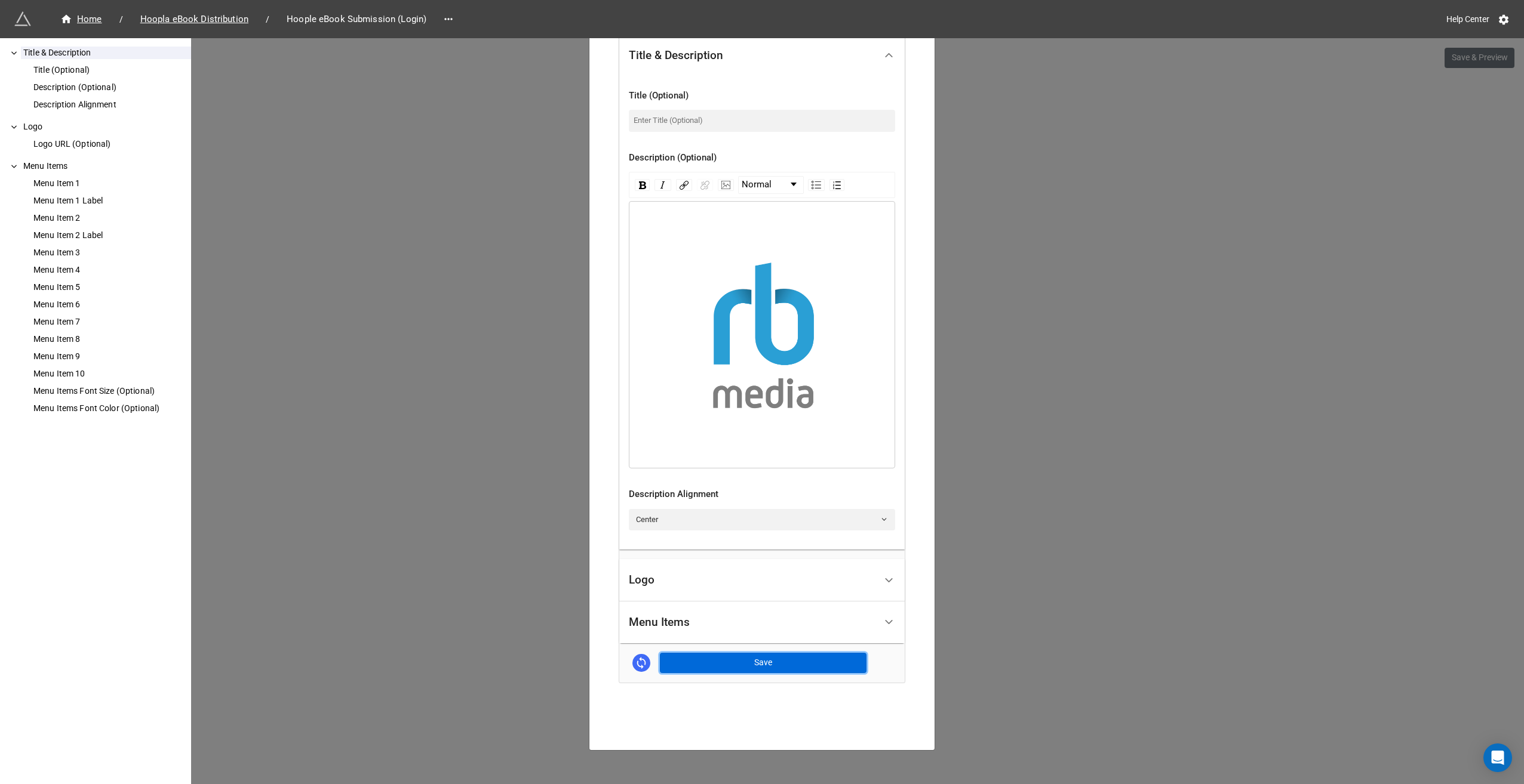
click at [759, 660] on button "Save" at bounding box center [763, 663] width 207 height 20
click at [773, 324] on img "rdw-editor" at bounding box center [762, 335] width 255 height 197
click at [723, 181] on img "rdw-image-control" at bounding box center [726, 185] width 9 height 8
click at [812, 263] on input "rdw-image-control" at bounding box center [783, 257] width 109 height 21
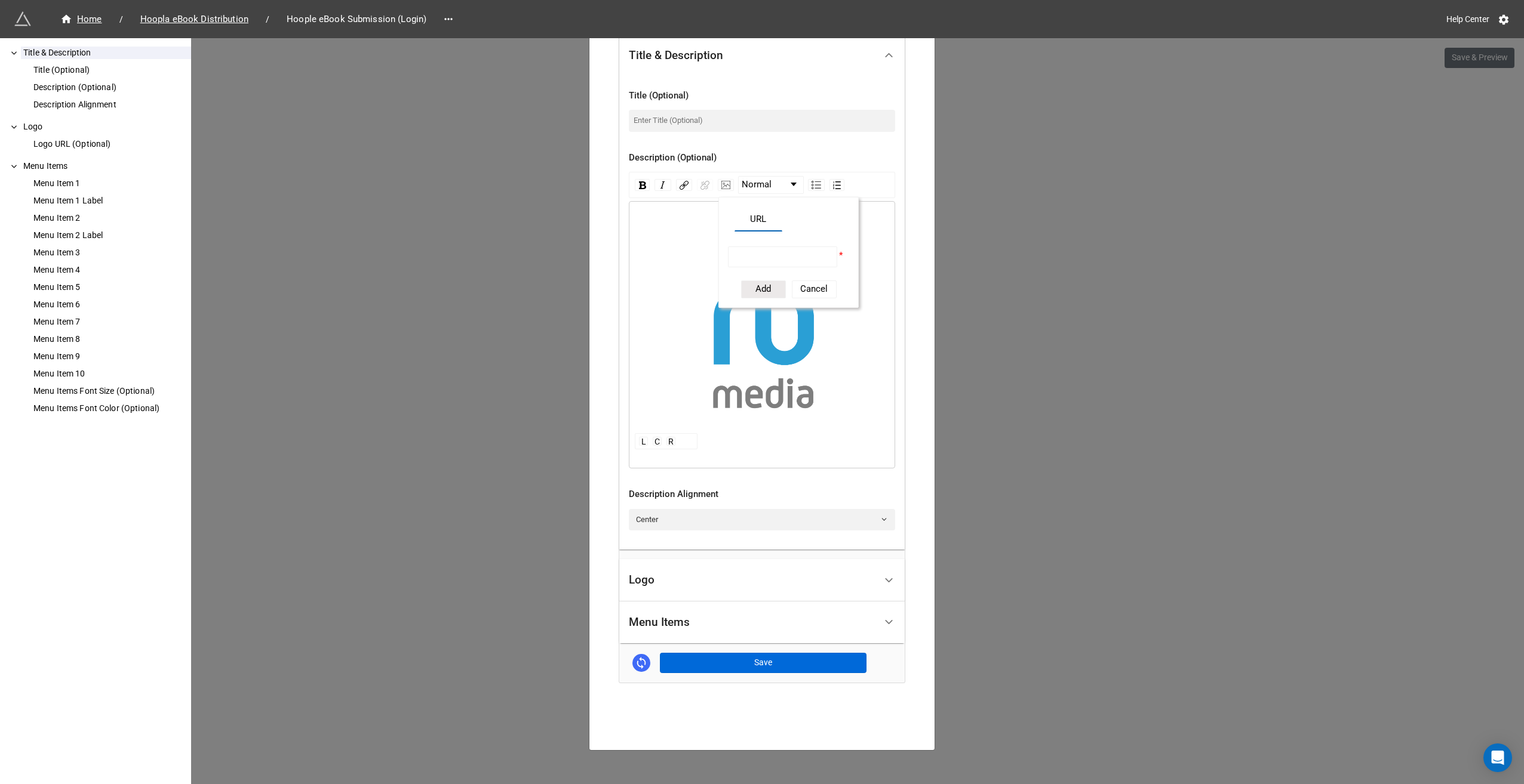
click at [558, 356] on div "DS Hoopla Relationships Portal × Close How to Setup Title & Description Title (…" at bounding box center [762, 430] width 1524 height 784
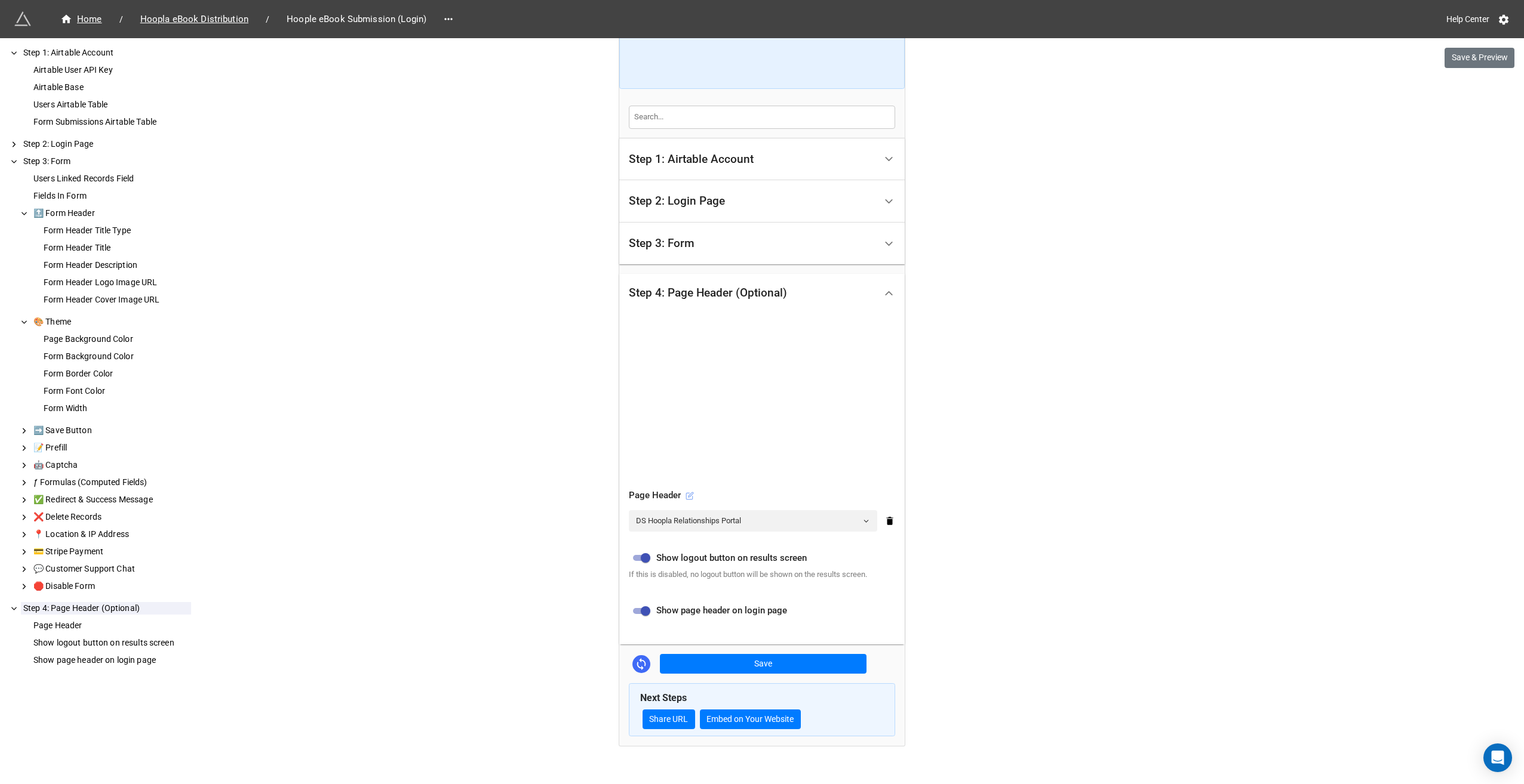
click at [686, 493] on icon at bounding box center [689, 496] width 8 height 8
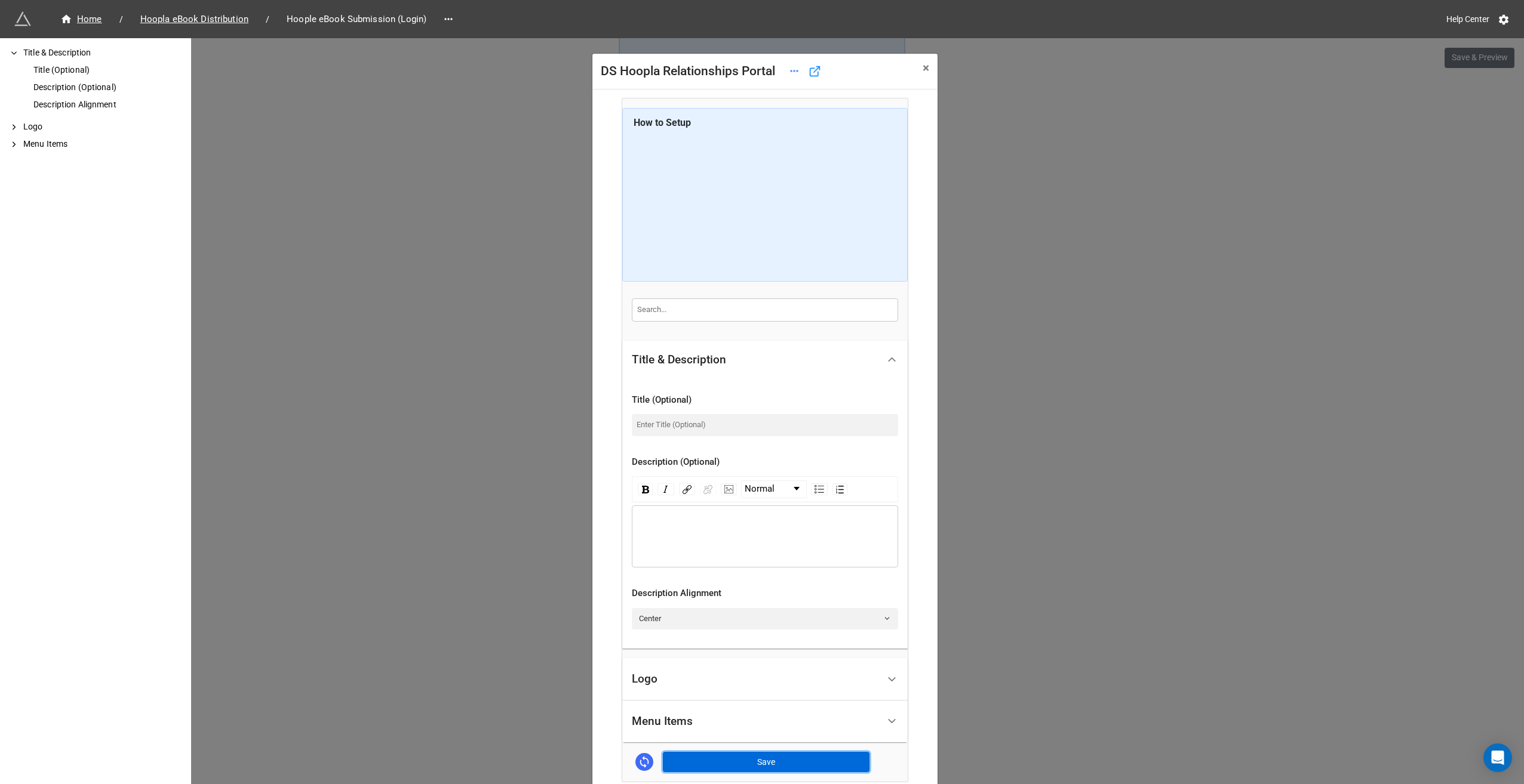
click at [763, 758] on button "Save" at bounding box center [766, 762] width 207 height 20
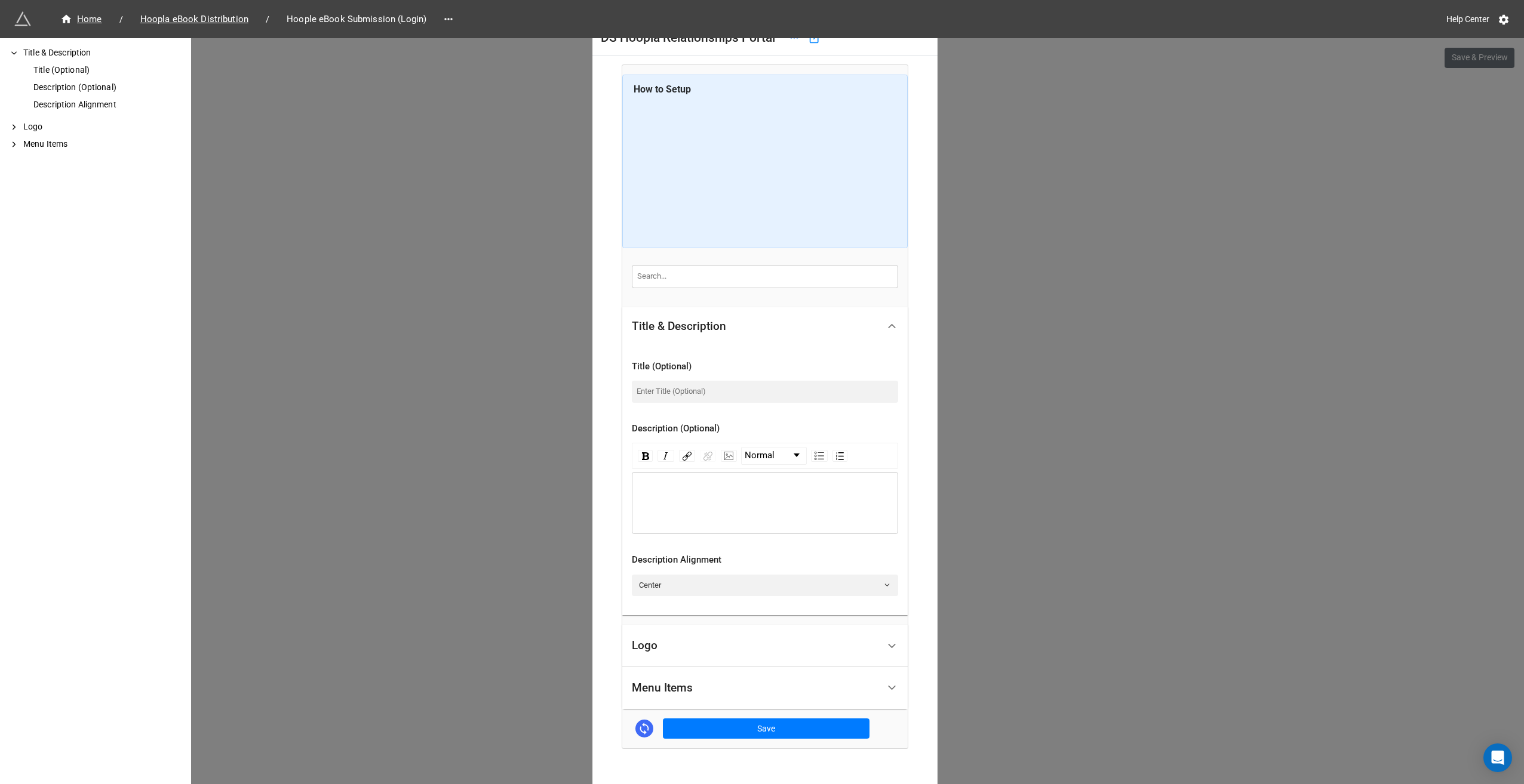
scroll to position [60, 0]
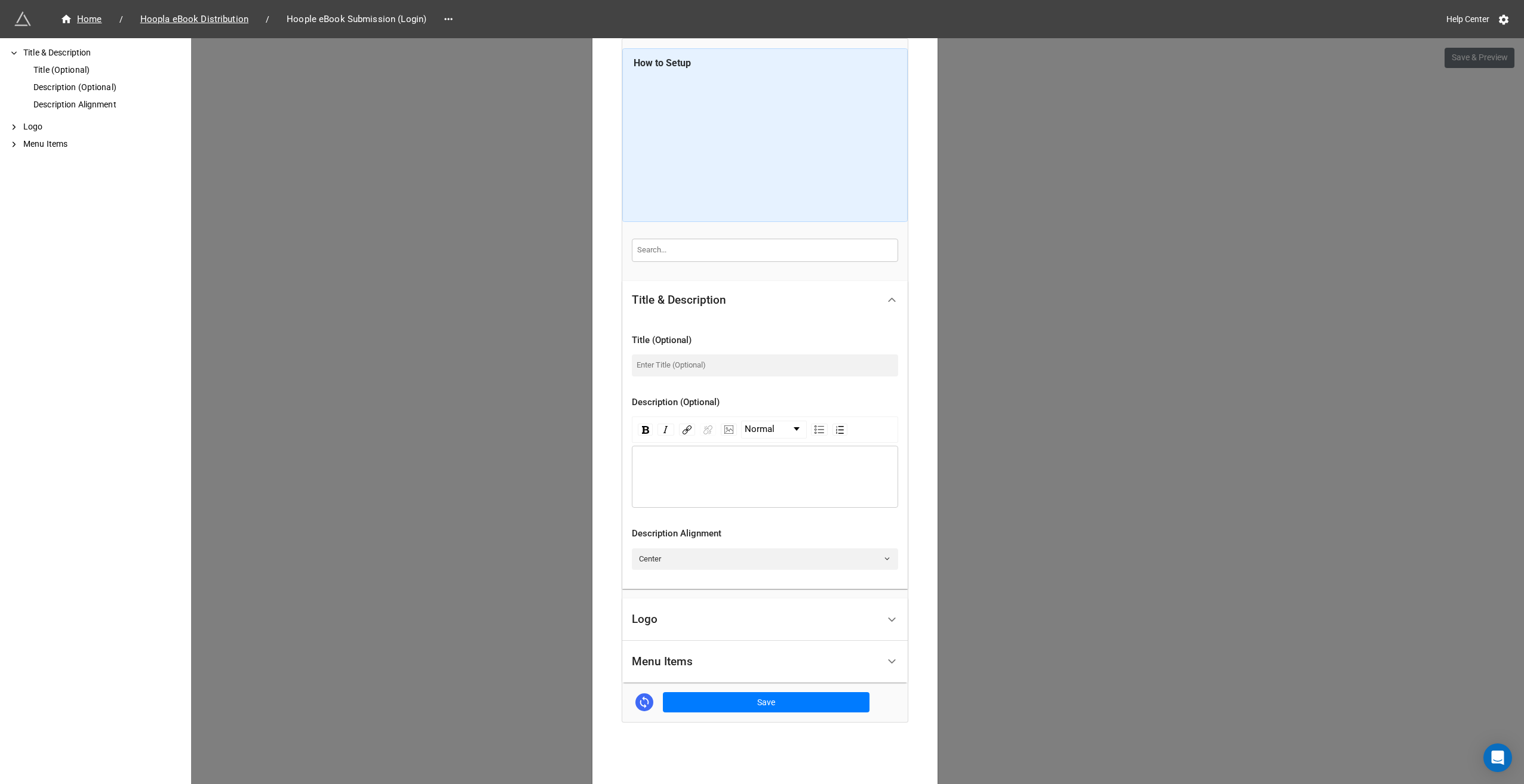
click at [721, 616] on div "Logo" at bounding box center [755, 619] width 247 height 28
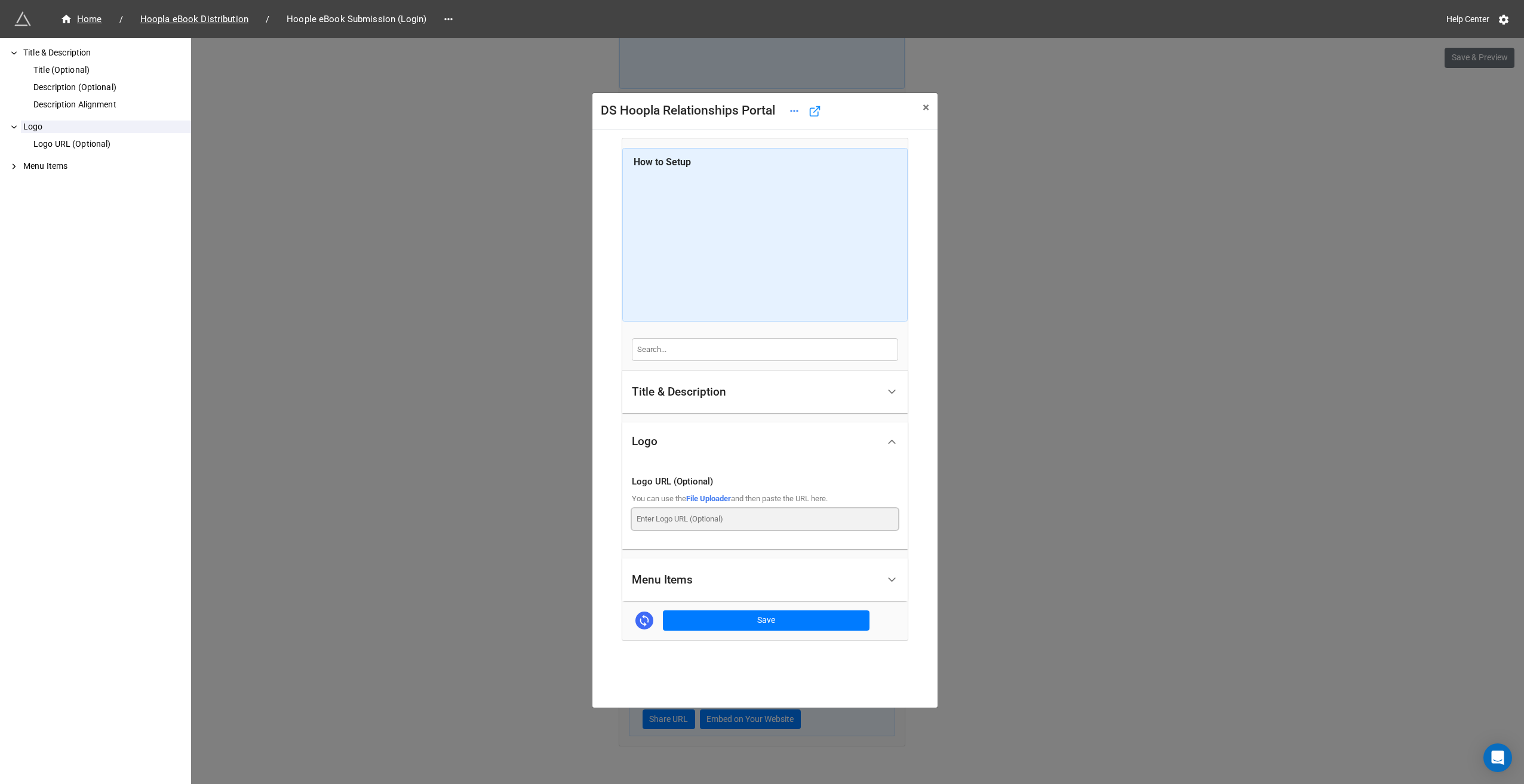
click at [708, 517] on input at bounding box center [765, 519] width 267 height 22
click at [704, 499] on link "File Uploader" at bounding box center [709, 499] width 45 height 9
click at [696, 516] on input at bounding box center [765, 519] width 267 height 22
paste input "https://firebasestorage.googleapis.com/v0/b/app-store-81d55.appspot.com/o/rjVaG…"
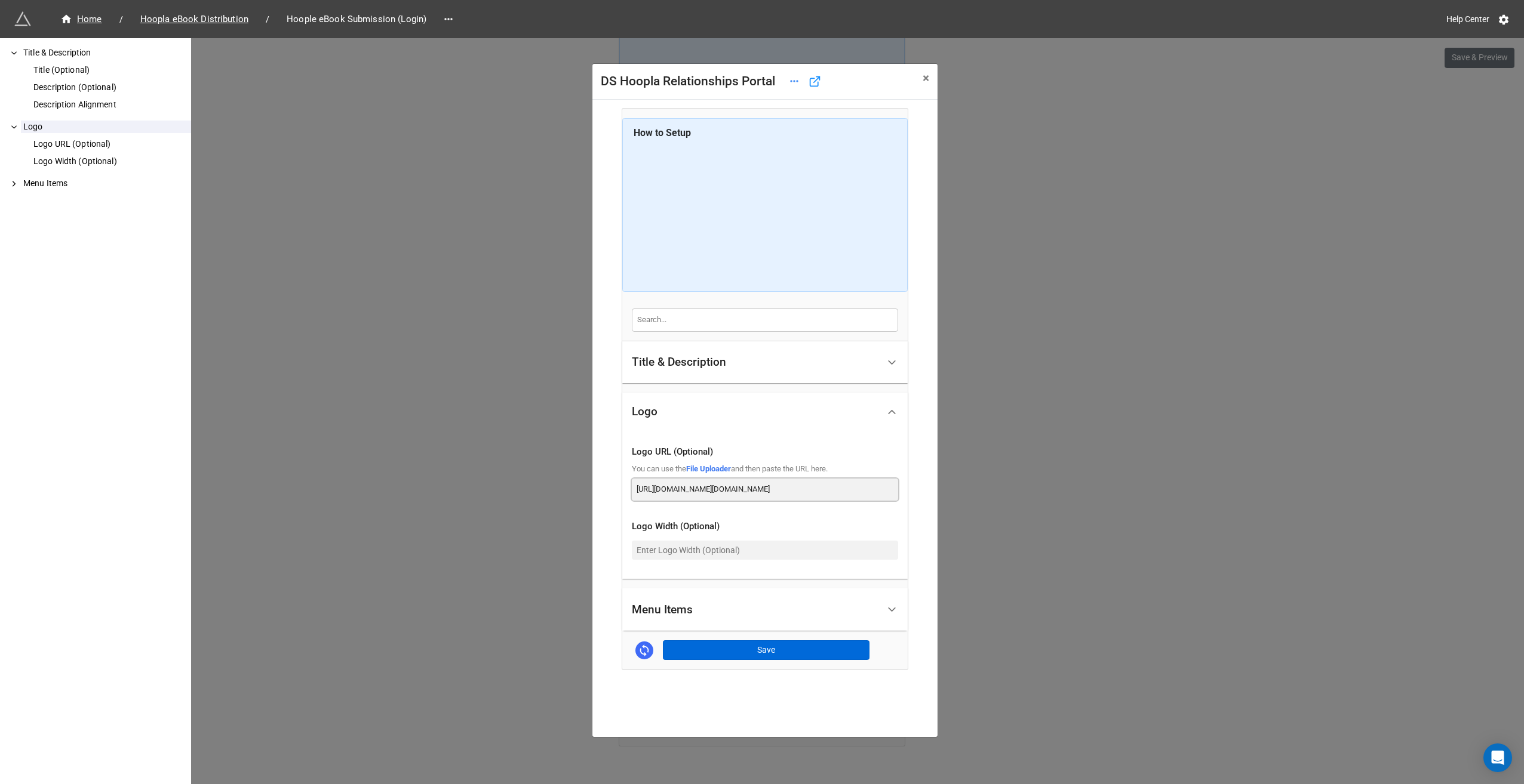
type input "https://firebasestorage.googleapis.com/v0/b/app-store-81d55.appspot.com/o/rjVaG…"
click at [761, 654] on button "Save" at bounding box center [766, 650] width 207 height 20
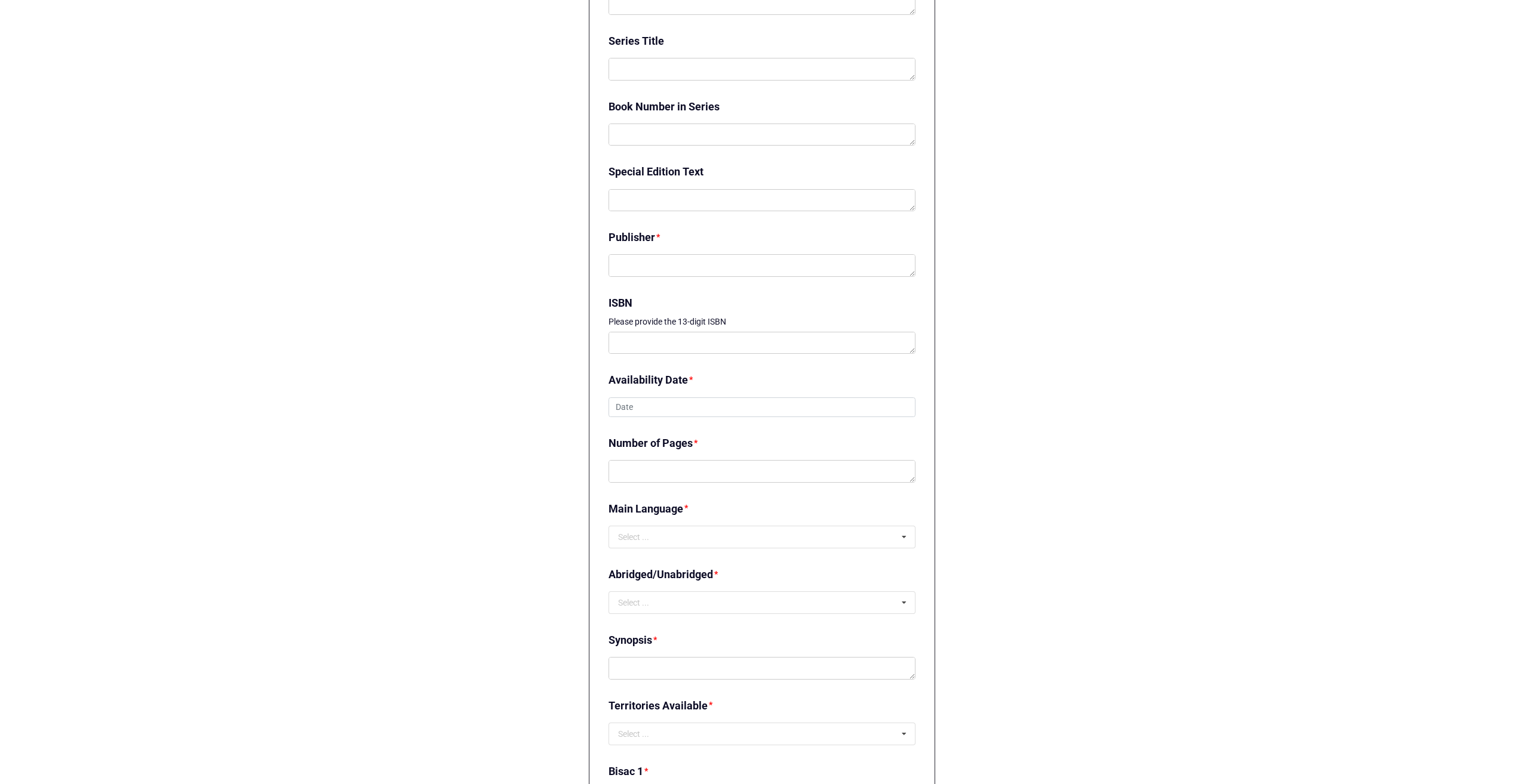
scroll to position [776, 0]
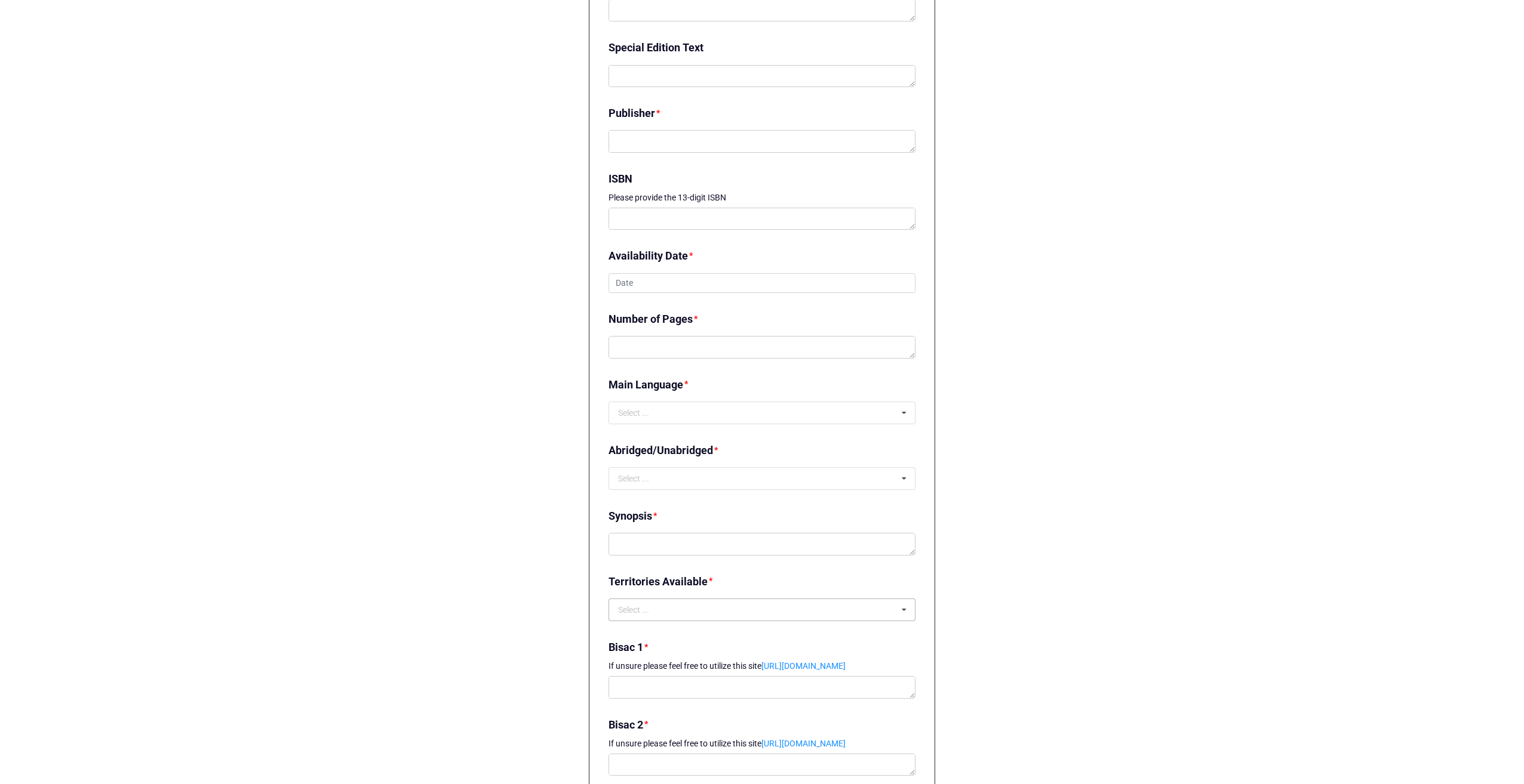
click at [901, 610] on icon at bounding box center [904, 610] width 18 height 22
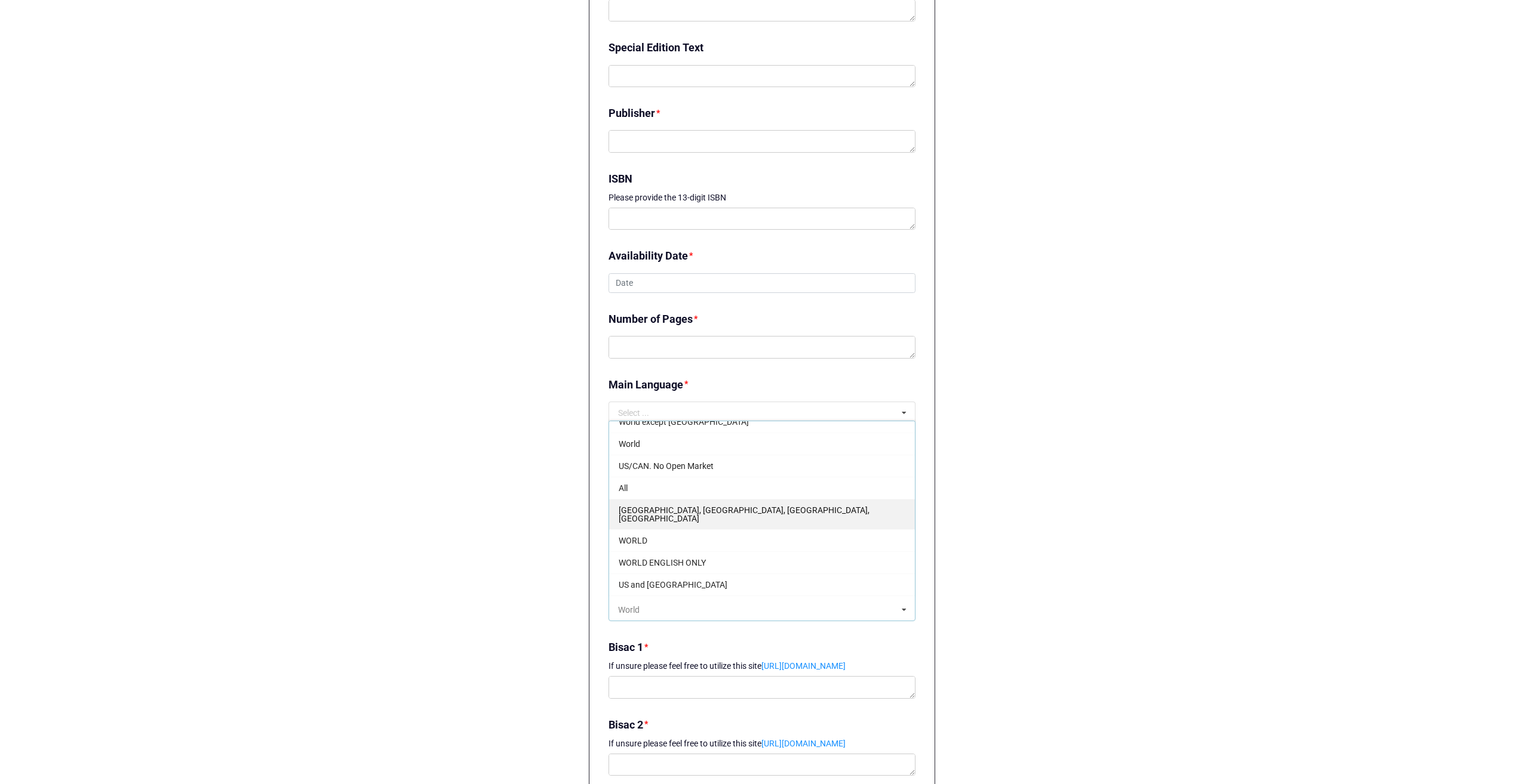
scroll to position [955, 0]
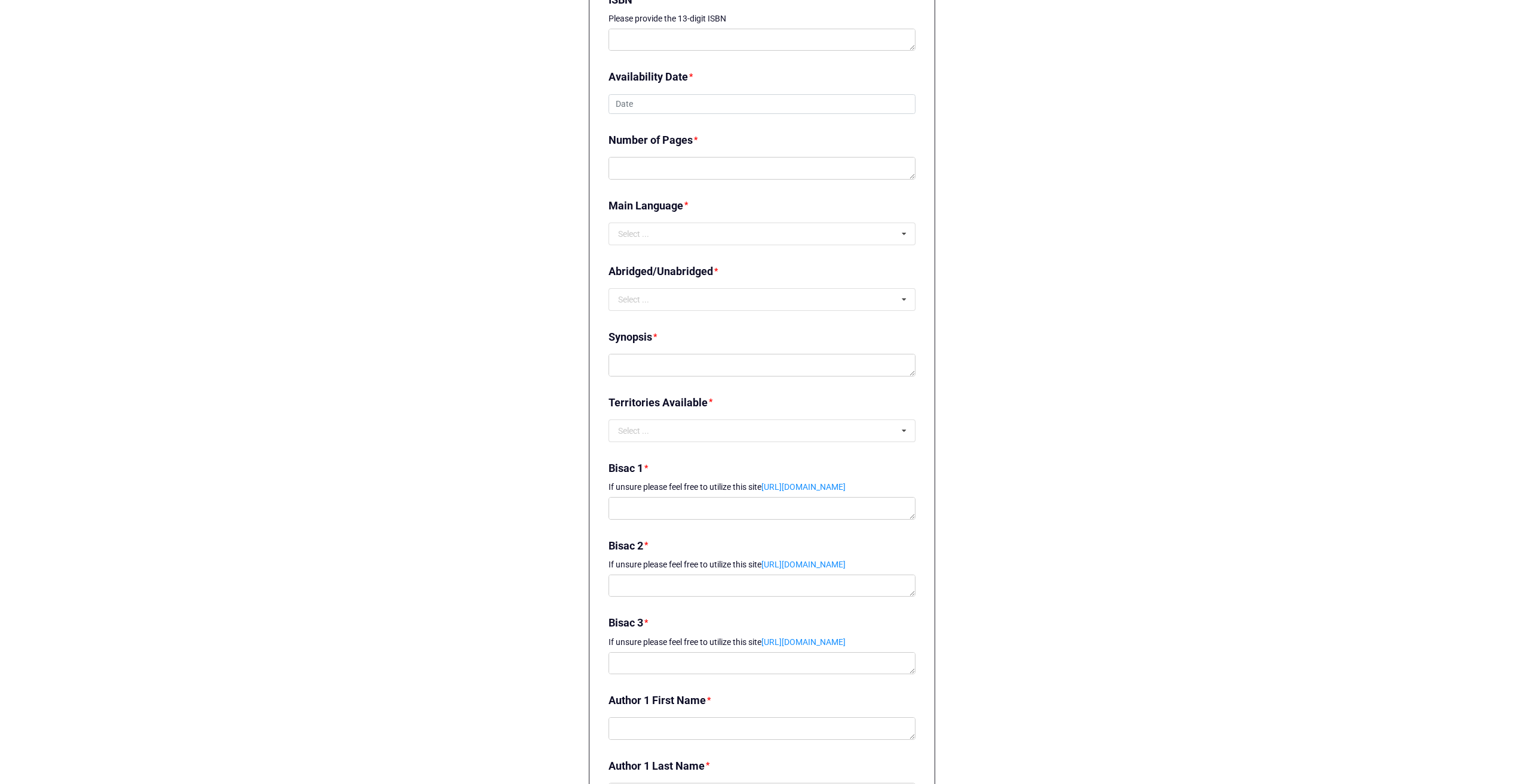
click at [450, 375] on div "Logout eBook Titles eBook Title Submission Form eBook Title Submission Form Con…" at bounding box center [762, 374] width 1524 height 2657
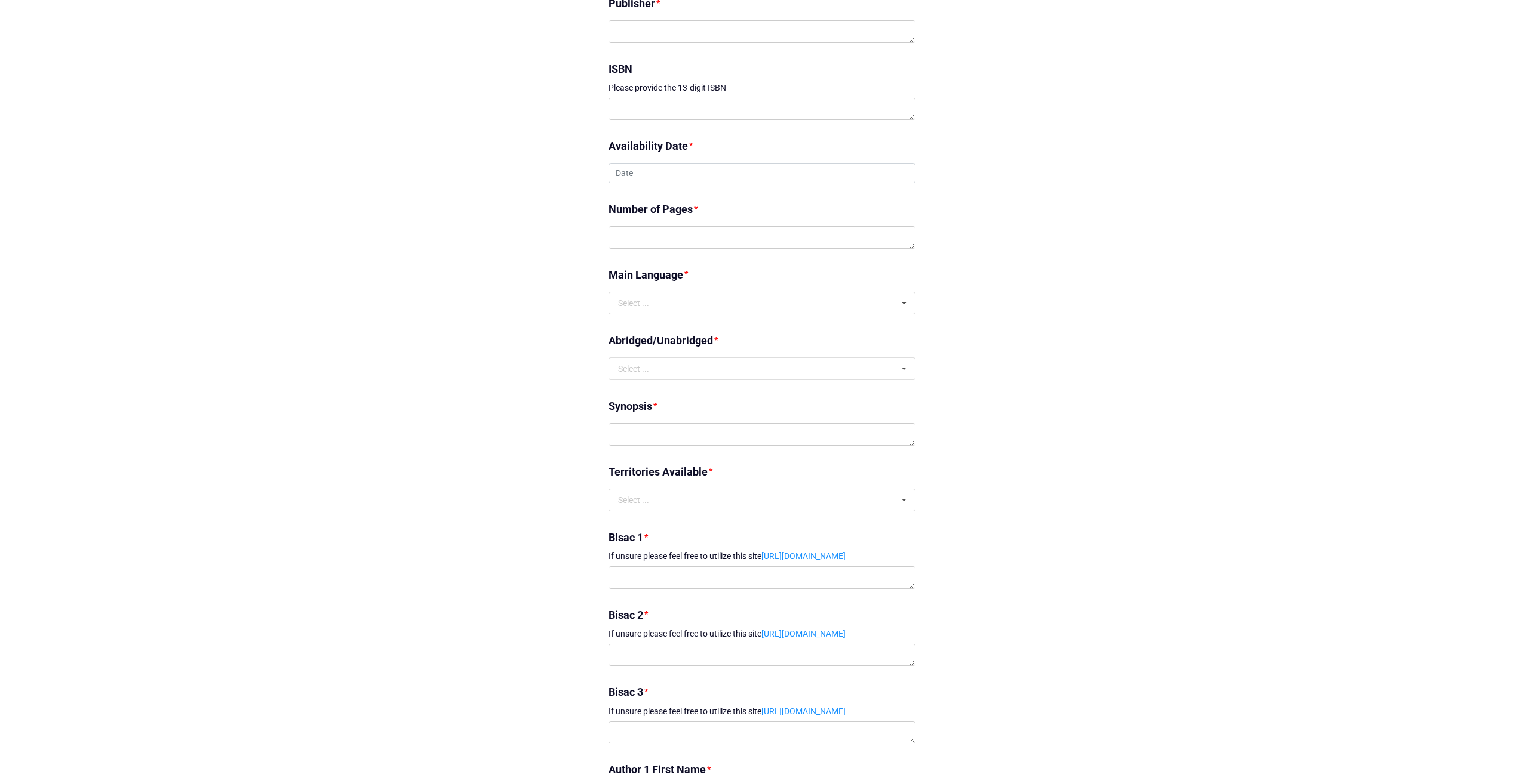
scroll to position [896, 0]
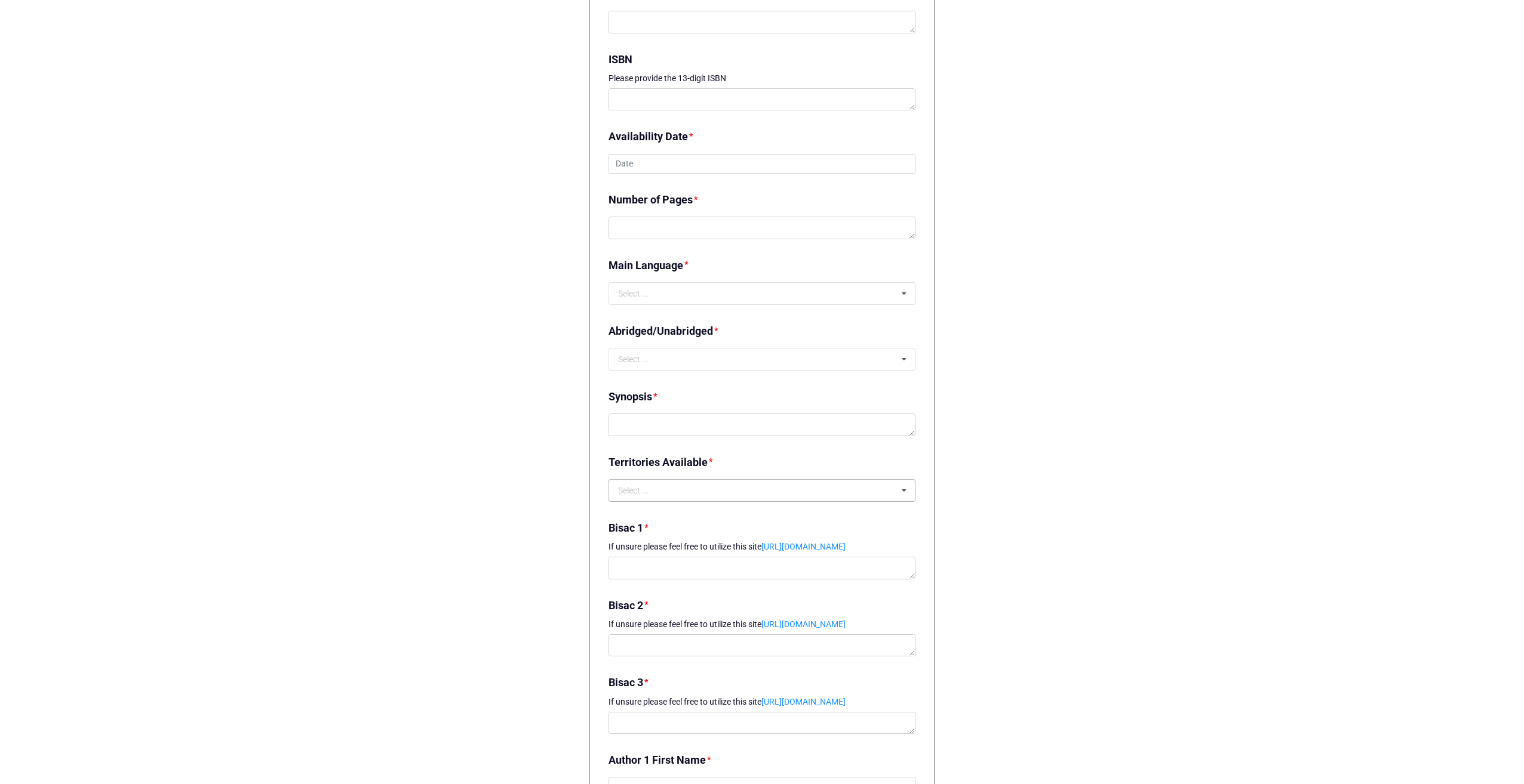
click at [897, 490] on icon at bounding box center [904, 490] width 18 height 22
click at [426, 633] on div "Logout eBook Titles eBook Title Submission Form eBook Title Submission Form Con…" at bounding box center [762, 433] width 1524 height 2657
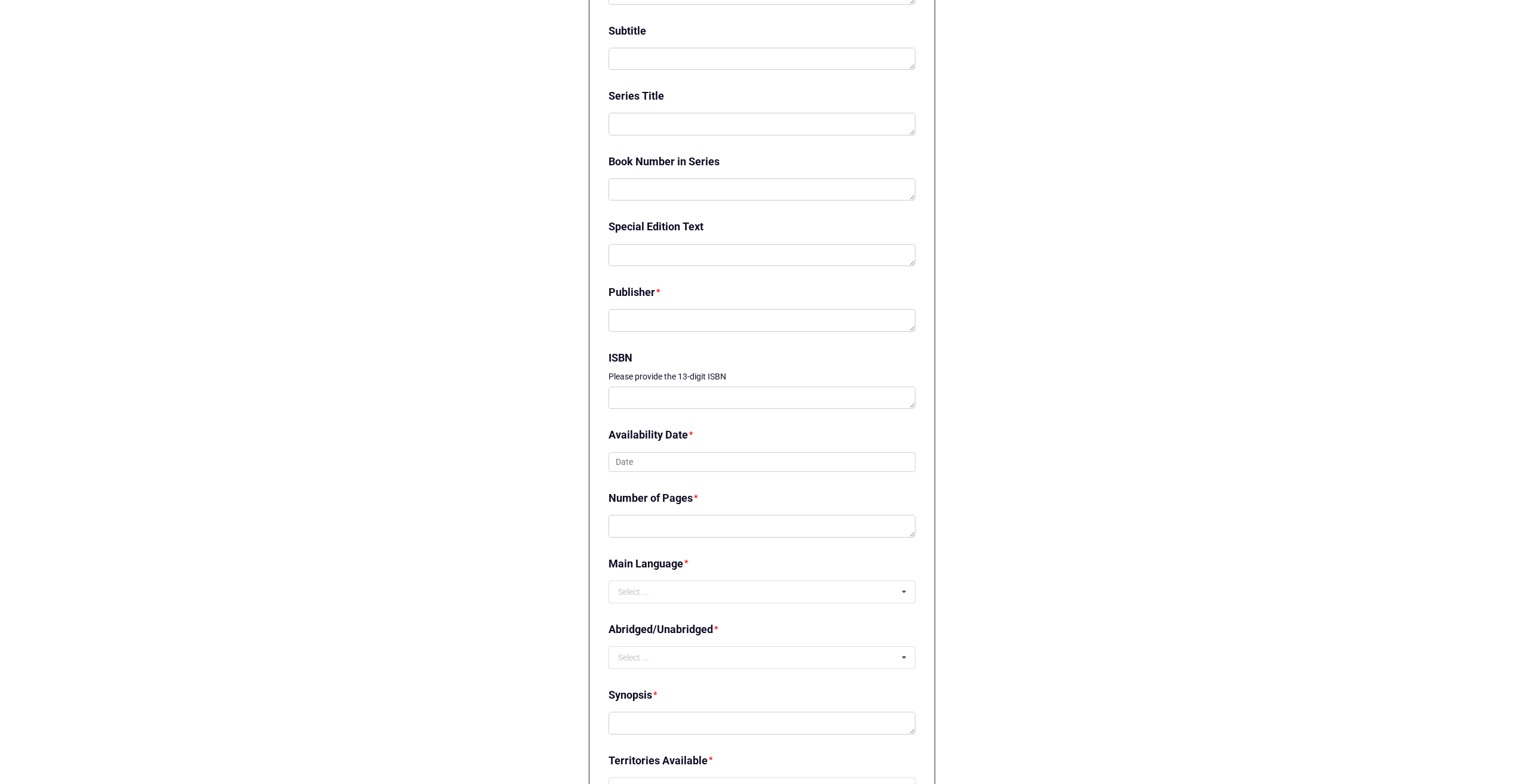
scroll to position [239, 0]
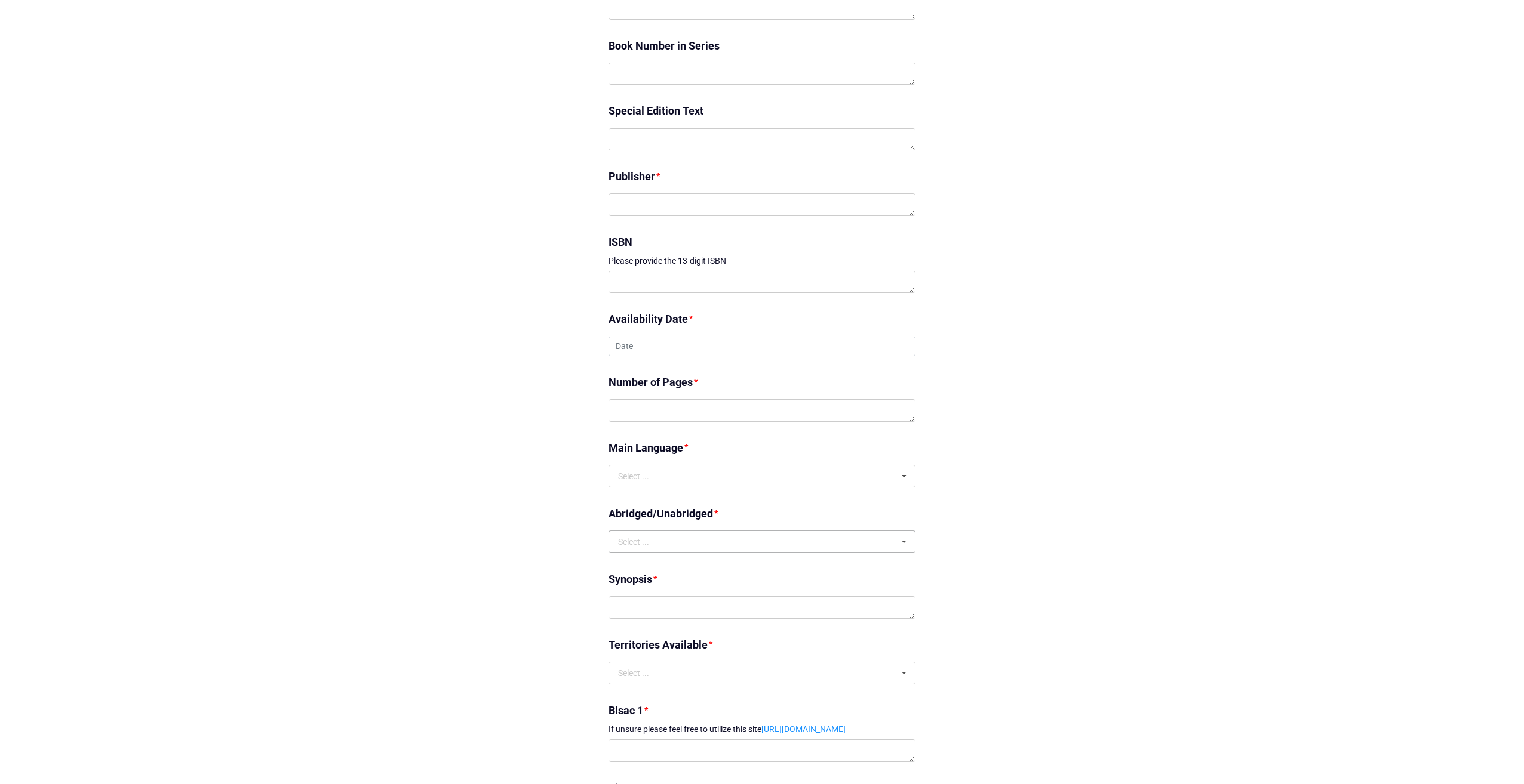
scroll to position [776, 0]
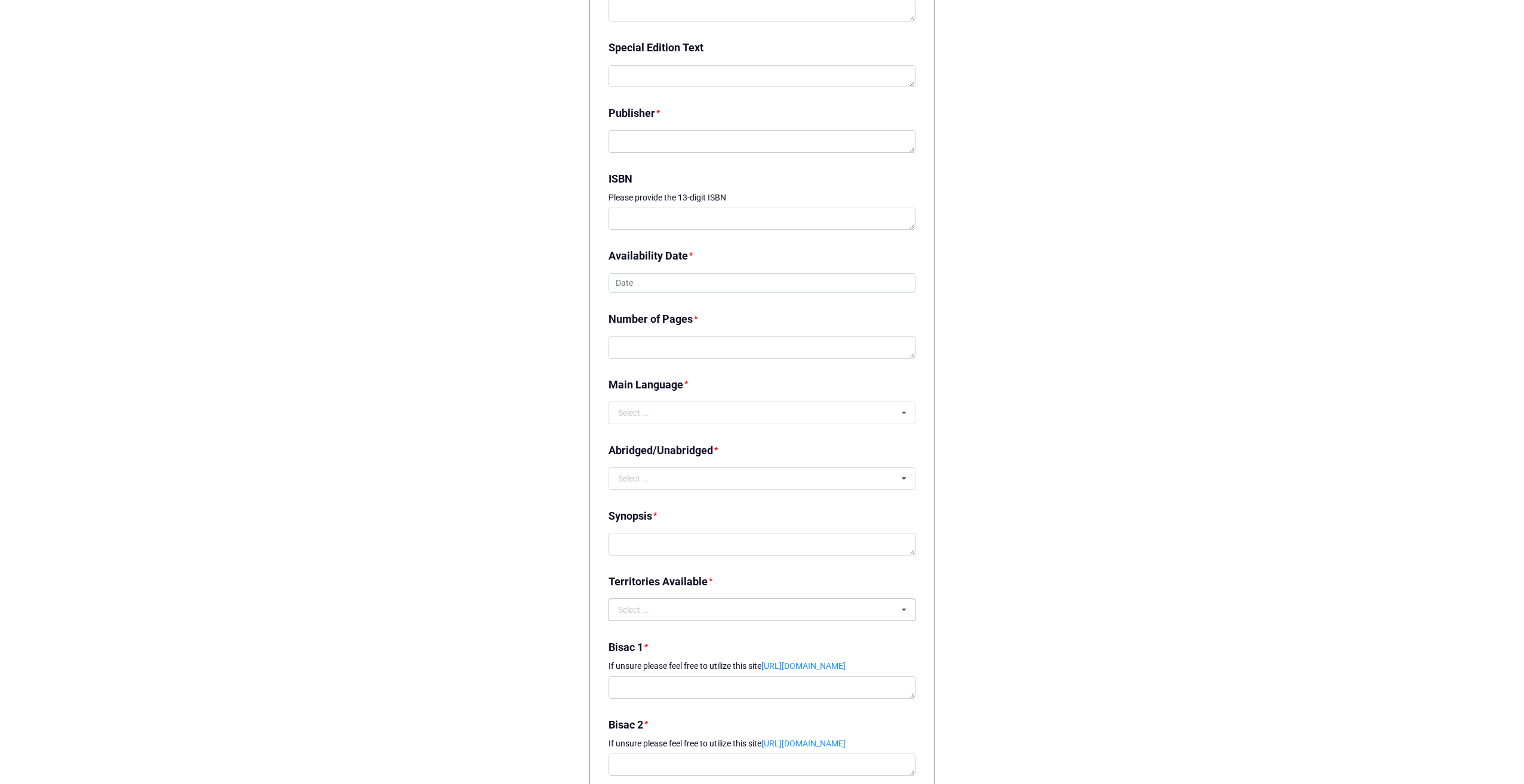
click at [905, 609] on icon at bounding box center [904, 610] width 18 height 22
click at [976, 523] on div "Logout eBook Titles eBook Title Submission Form eBook Title Submission Form Con…" at bounding box center [762, 553] width 1524 height 2657
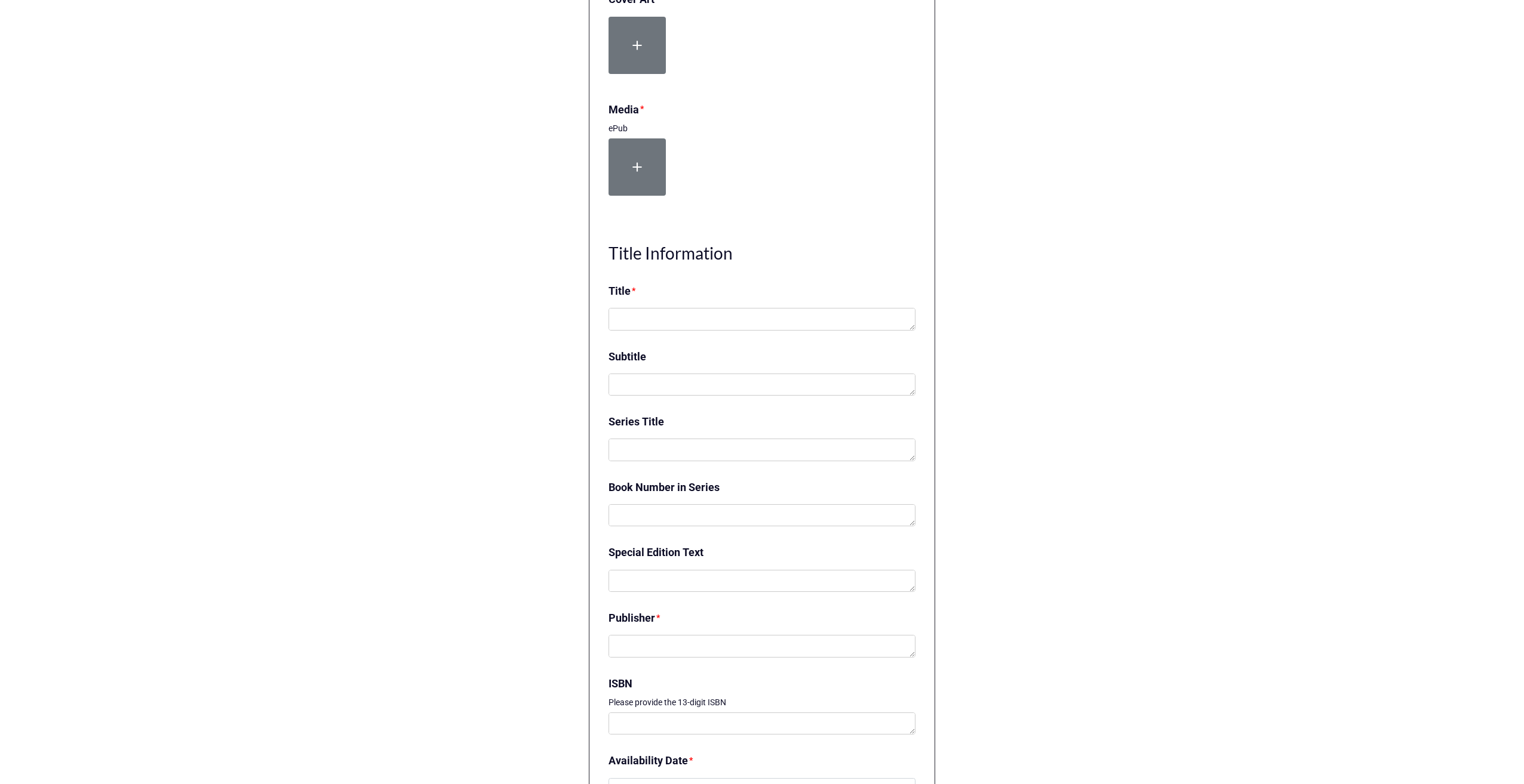
scroll to position [0, 0]
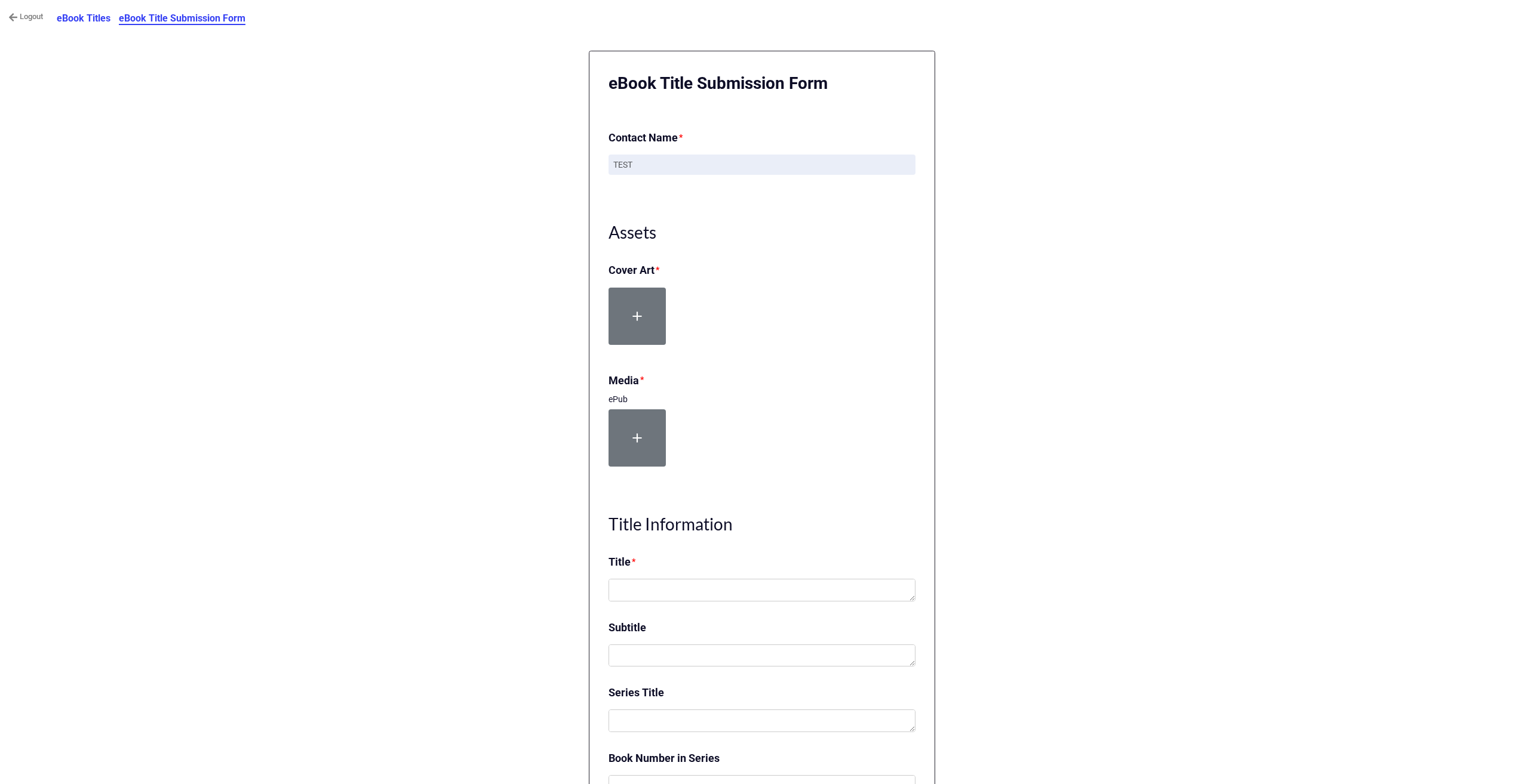
click at [31, 16] on link "Logout" at bounding box center [25, 16] width 34 height 12
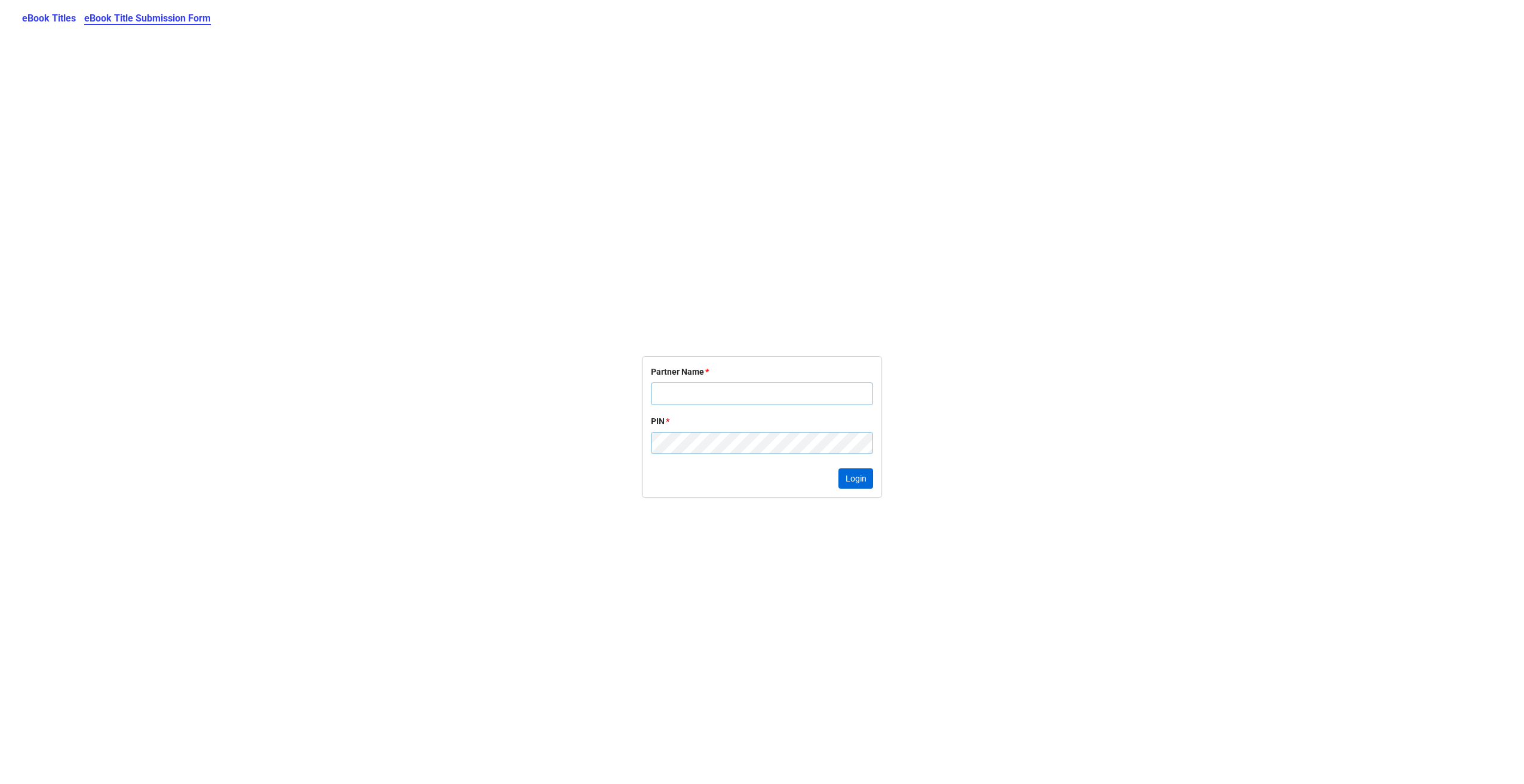
type input "TEST"
click at [852, 482] on button "Login" at bounding box center [856, 478] width 34 height 20
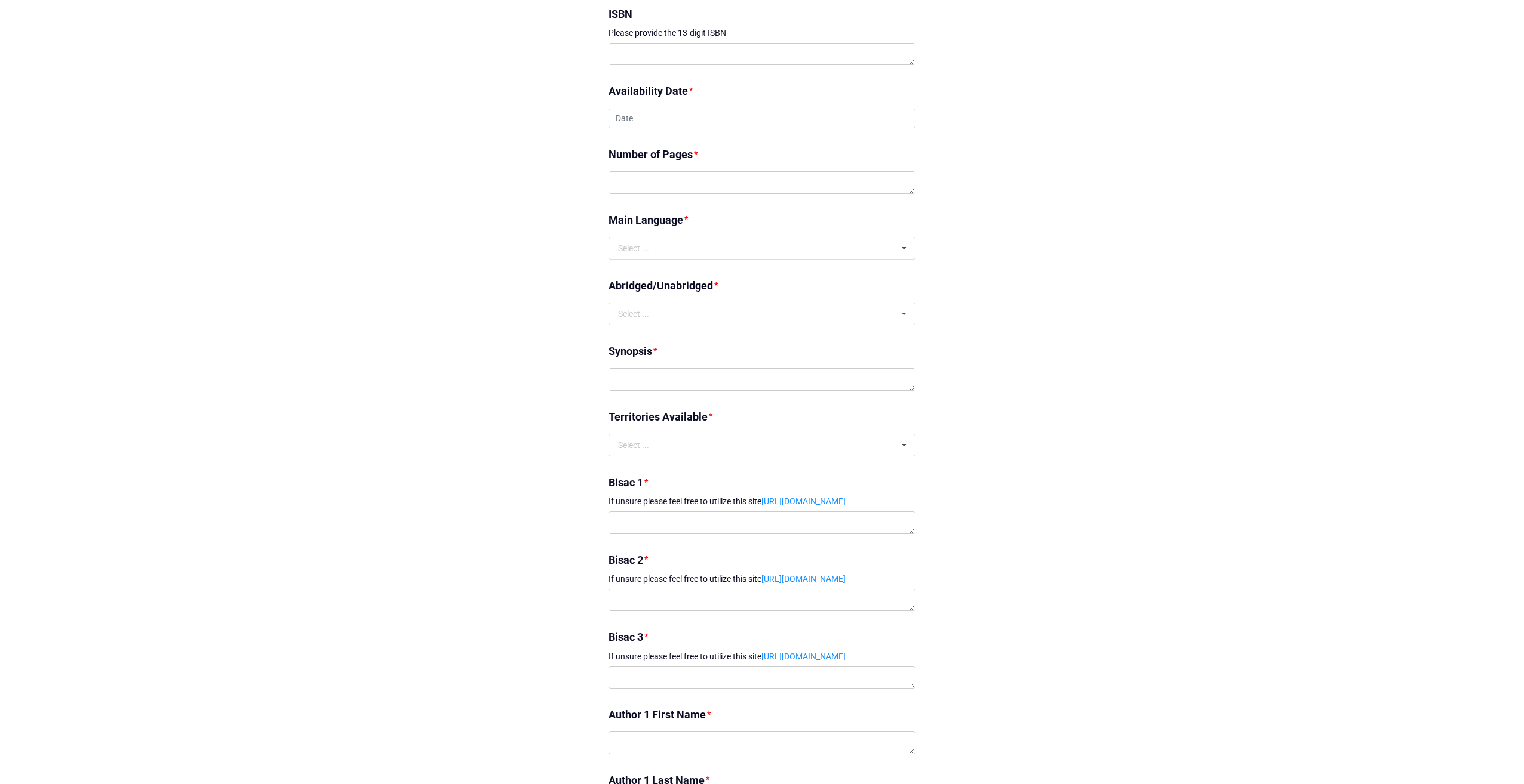
scroll to position [955, 0]
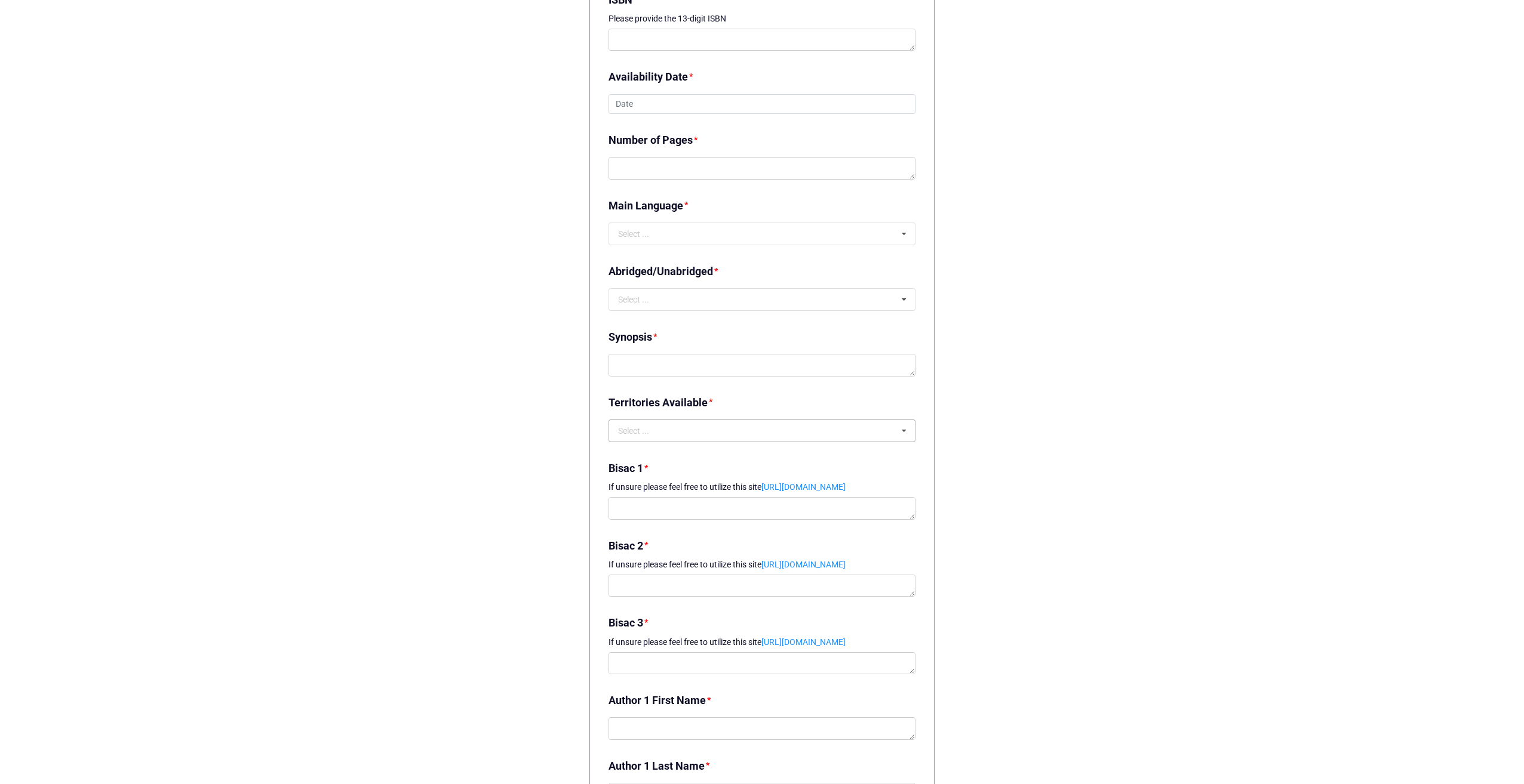
click at [906, 432] on icon at bounding box center [904, 431] width 18 height 22
click at [1167, 388] on div "Logout eBook Titles eBook Title Submission Form eBook Title Submission Form Con…" at bounding box center [762, 374] width 1524 height 2657
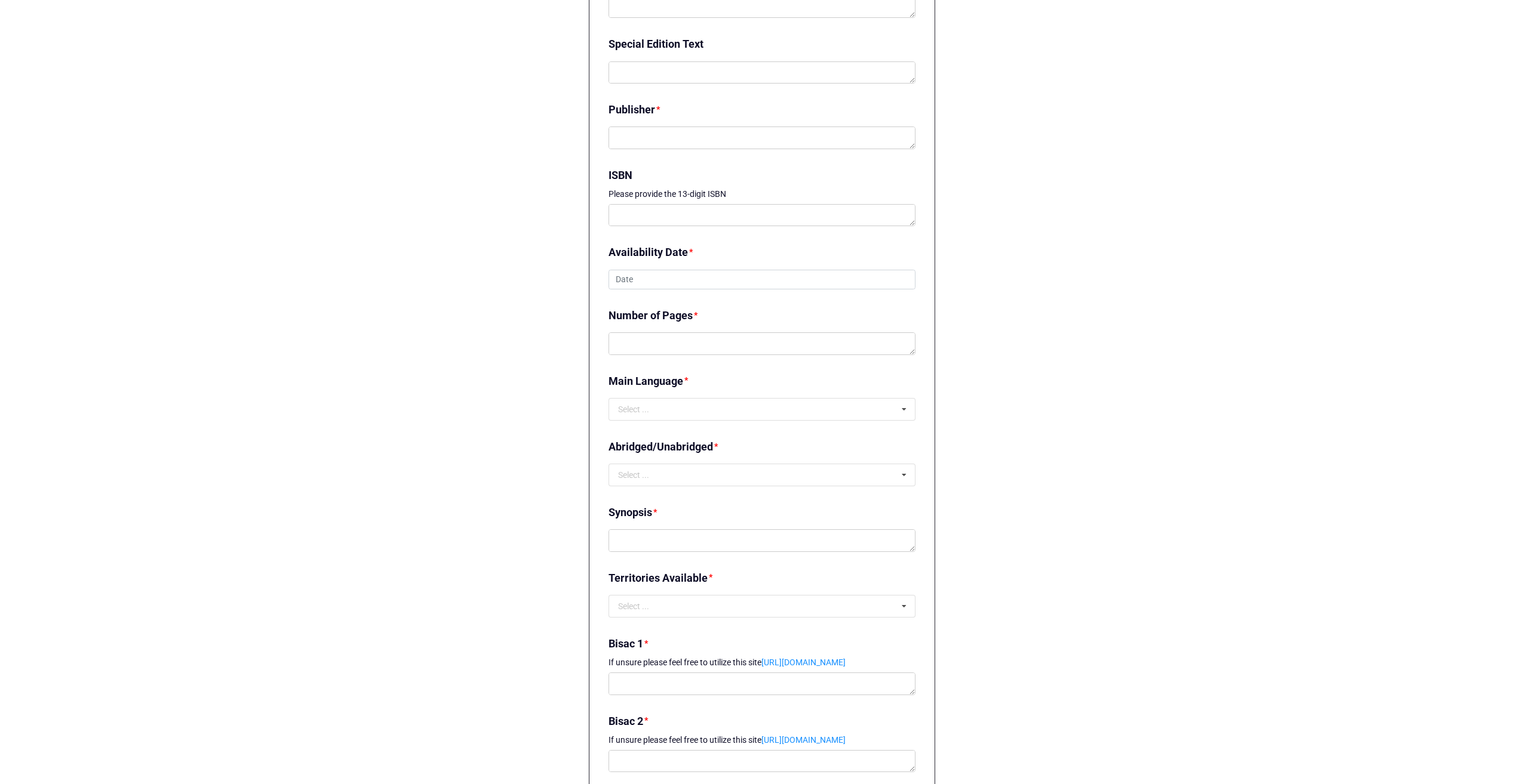
scroll to position [836, 0]
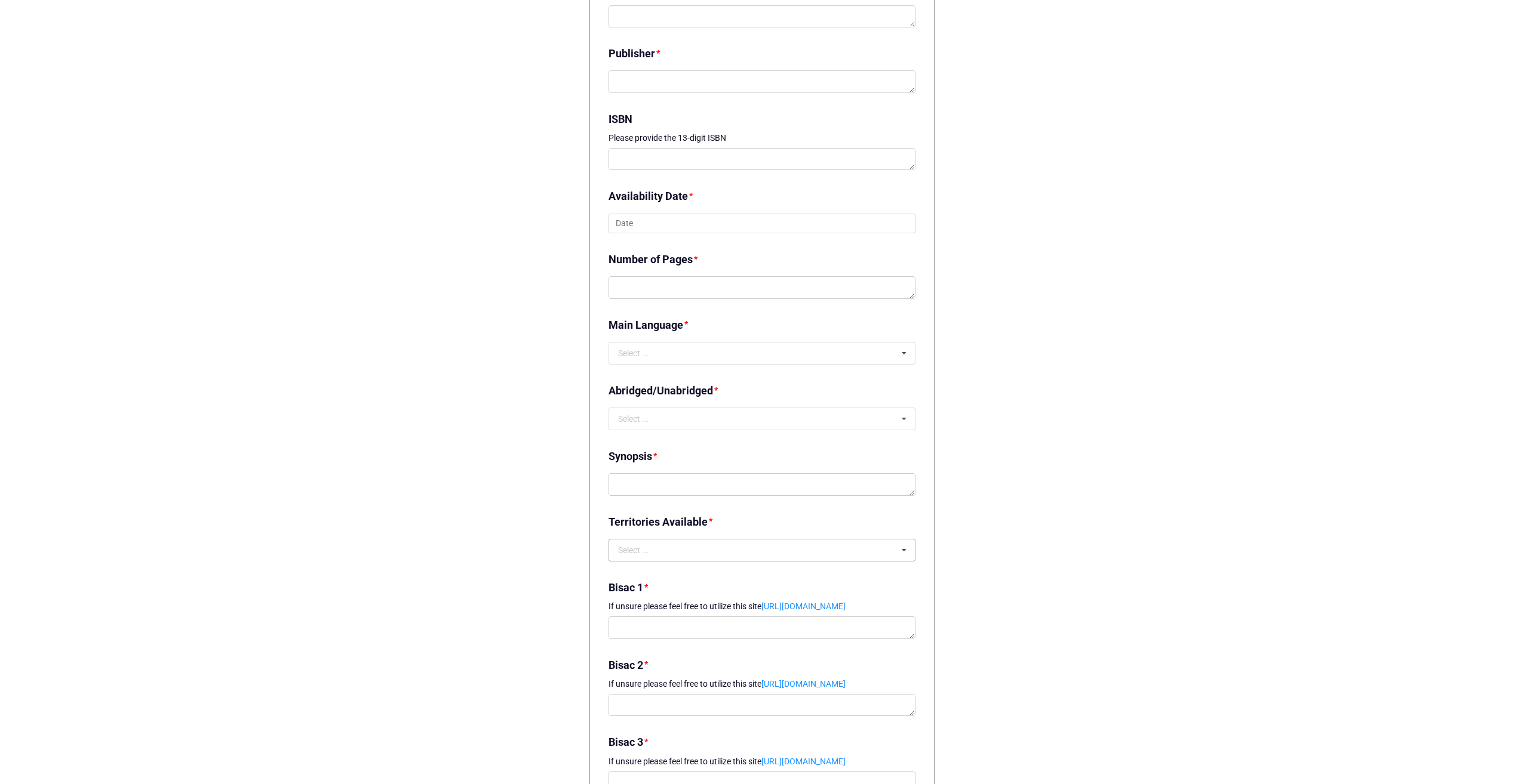
click at [903, 552] on icon at bounding box center [904, 550] width 18 height 22
click at [411, 431] on div "Logout eBook Titles eBook Title Submission Form eBook Title Submission Form Con…" at bounding box center [762, 493] width 1524 height 2657
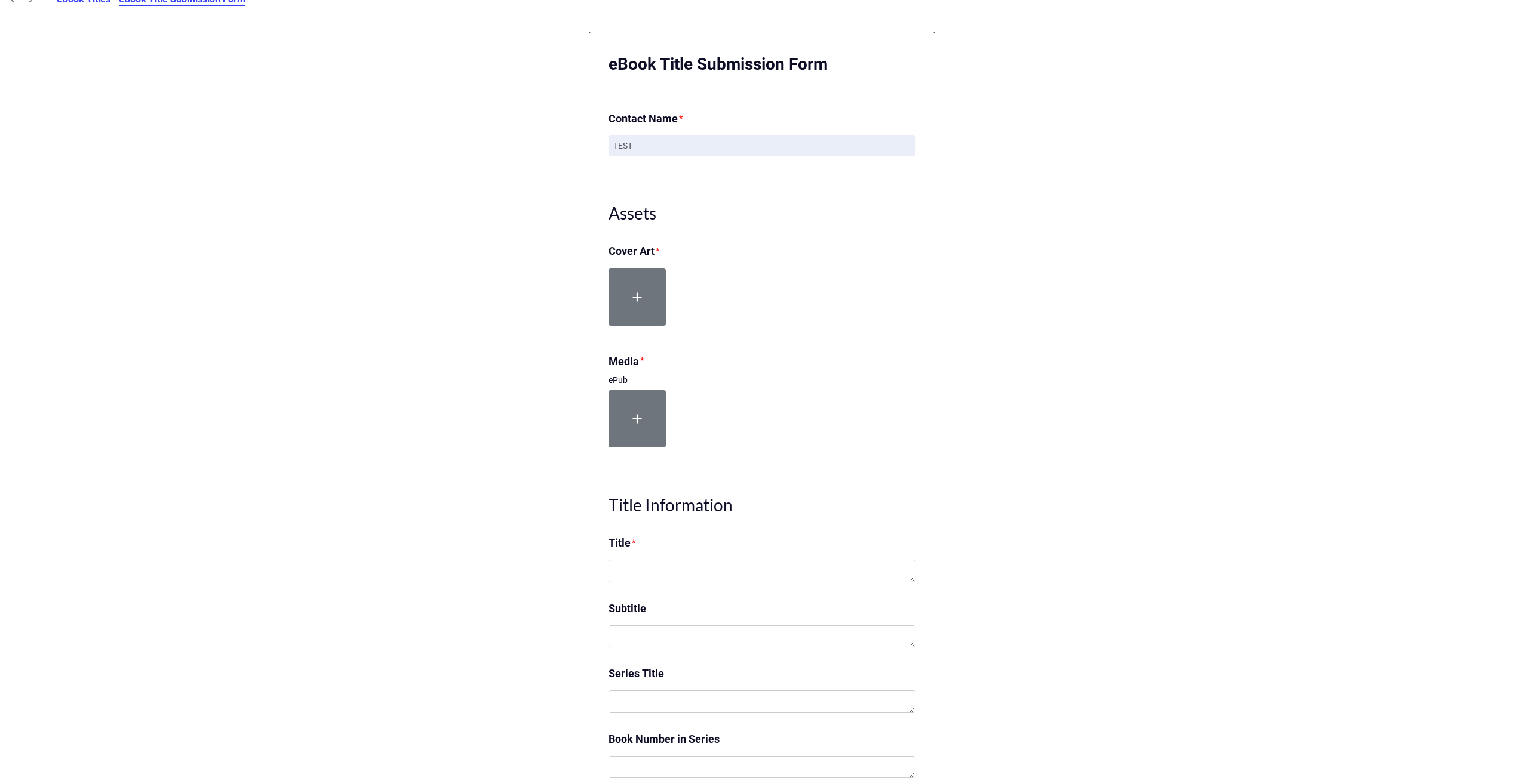
scroll to position [0, 0]
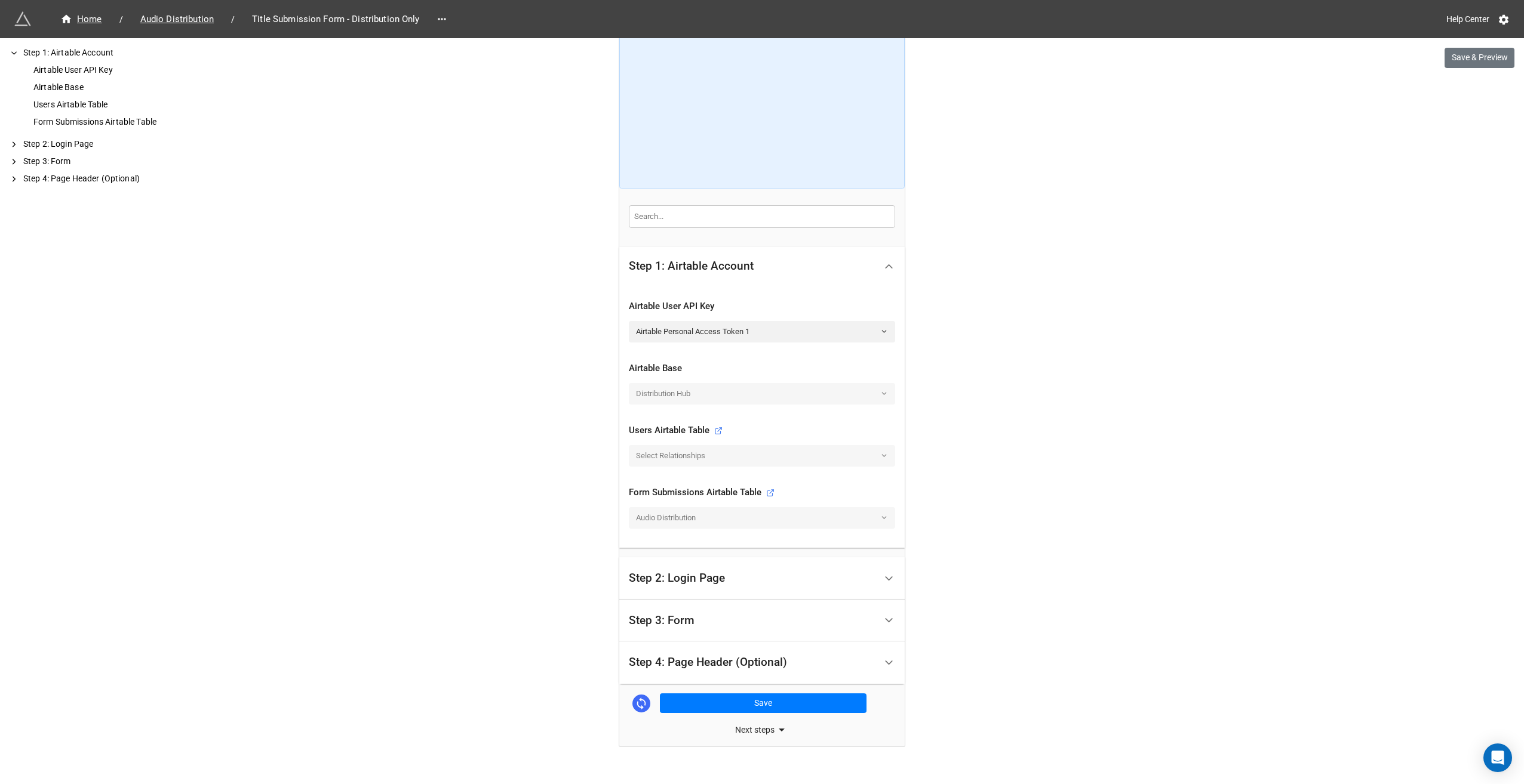
scroll to position [130, 0]
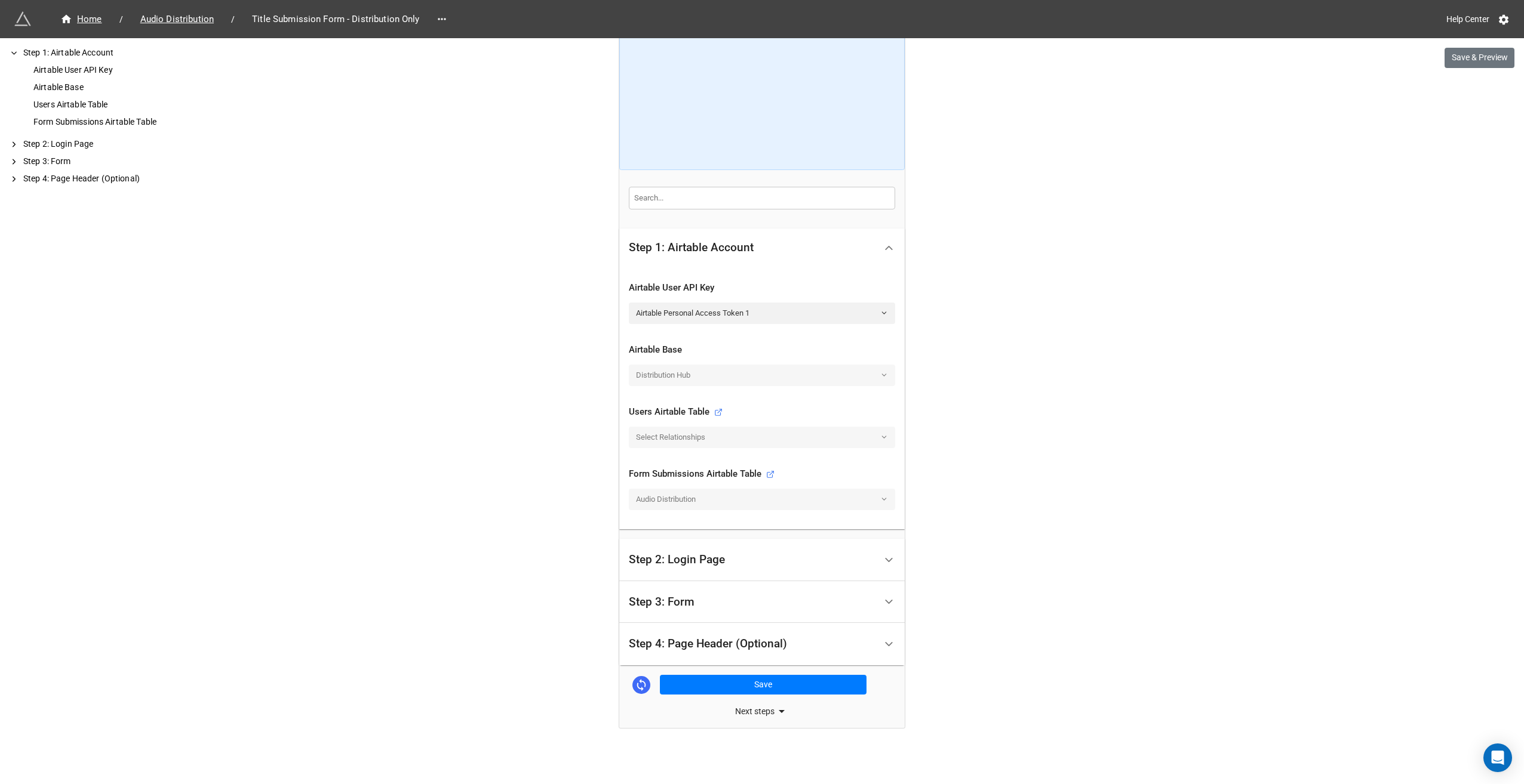
click at [695, 643] on div "Step 4: Page Header (Optional)" at bounding box center [707, 644] width 158 height 12
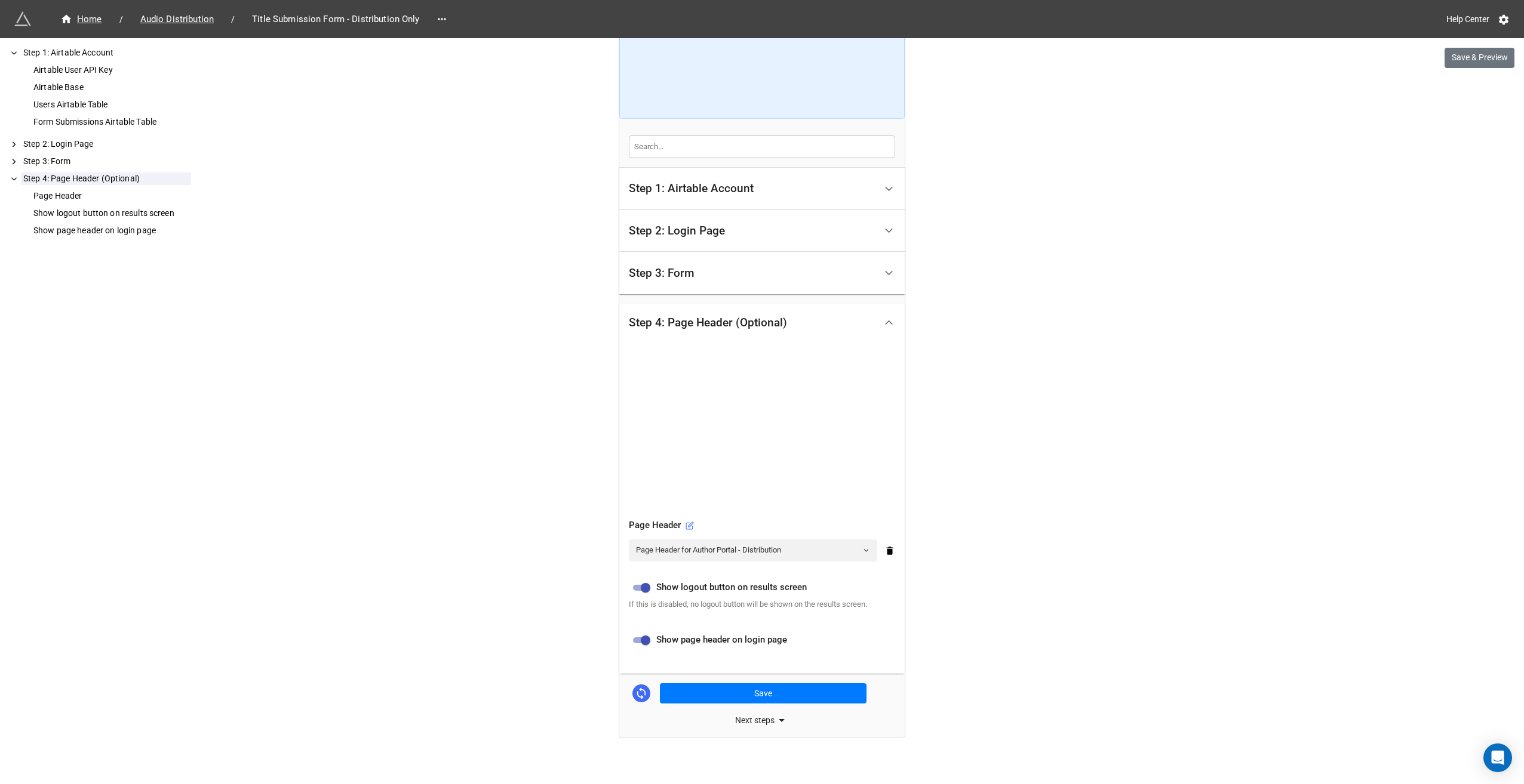
scroll to position [189, 0]
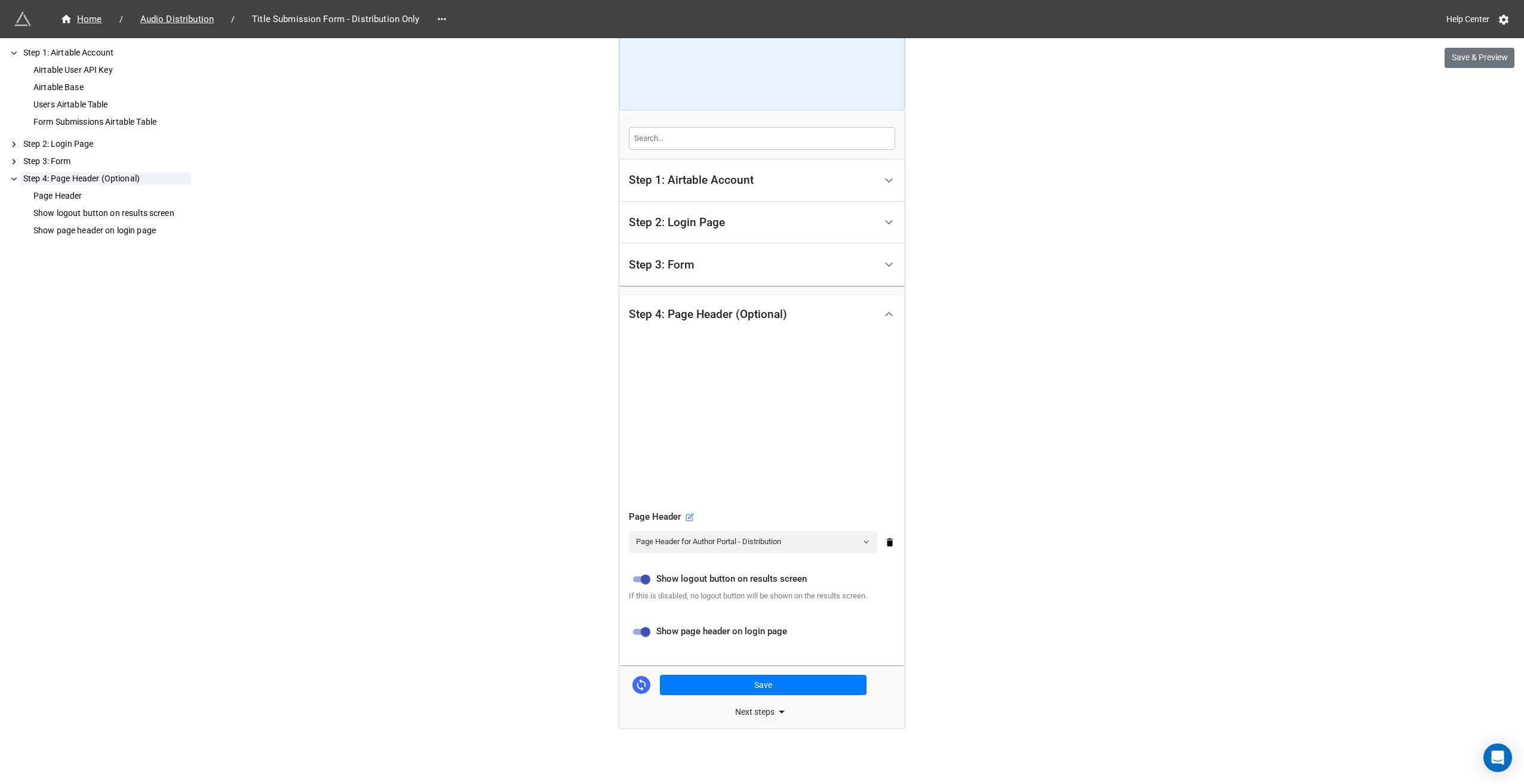
click at [758, 267] on div "Step 3: Form" at bounding box center [752, 264] width 247 height 28
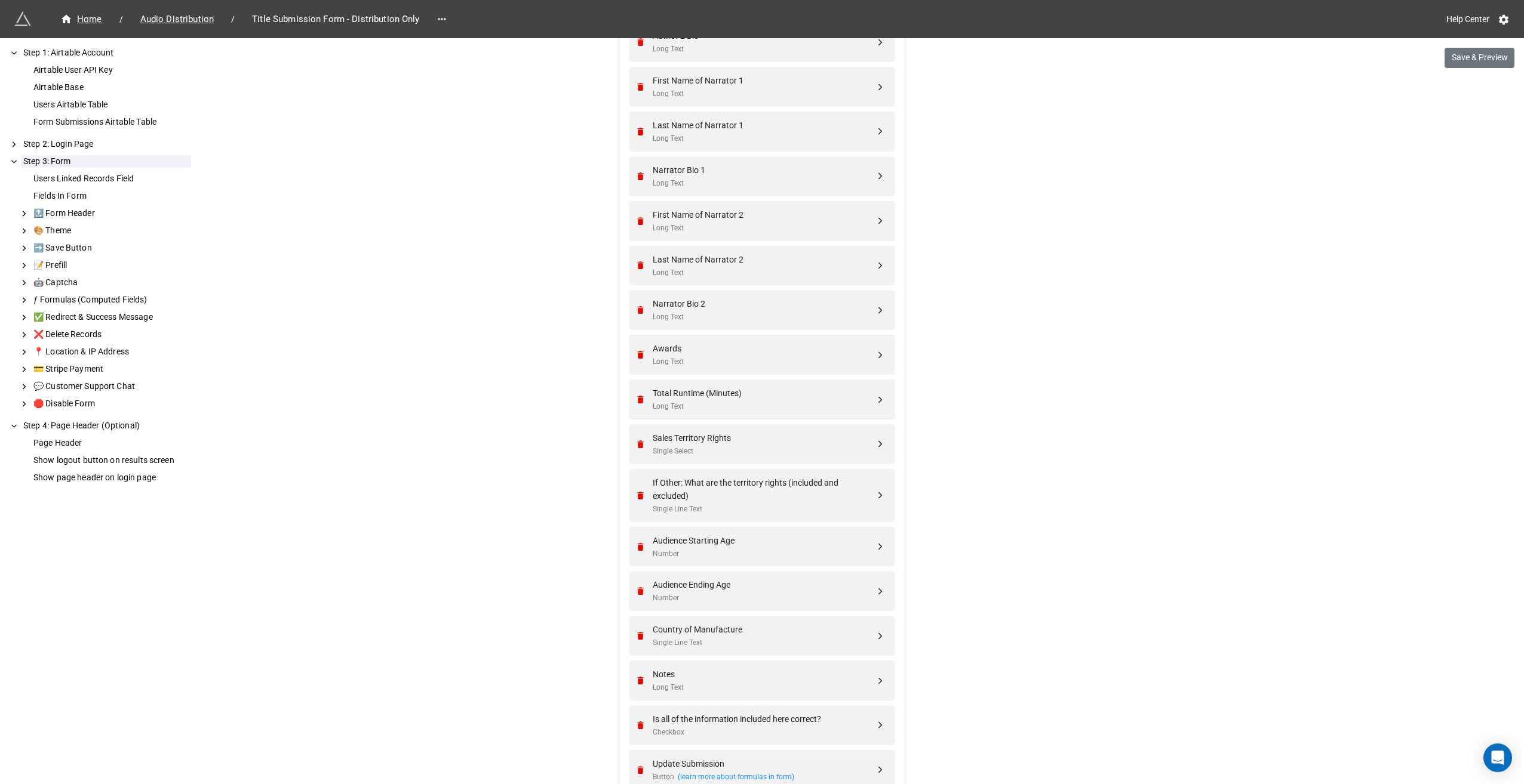
scroll to position [2351, 0]
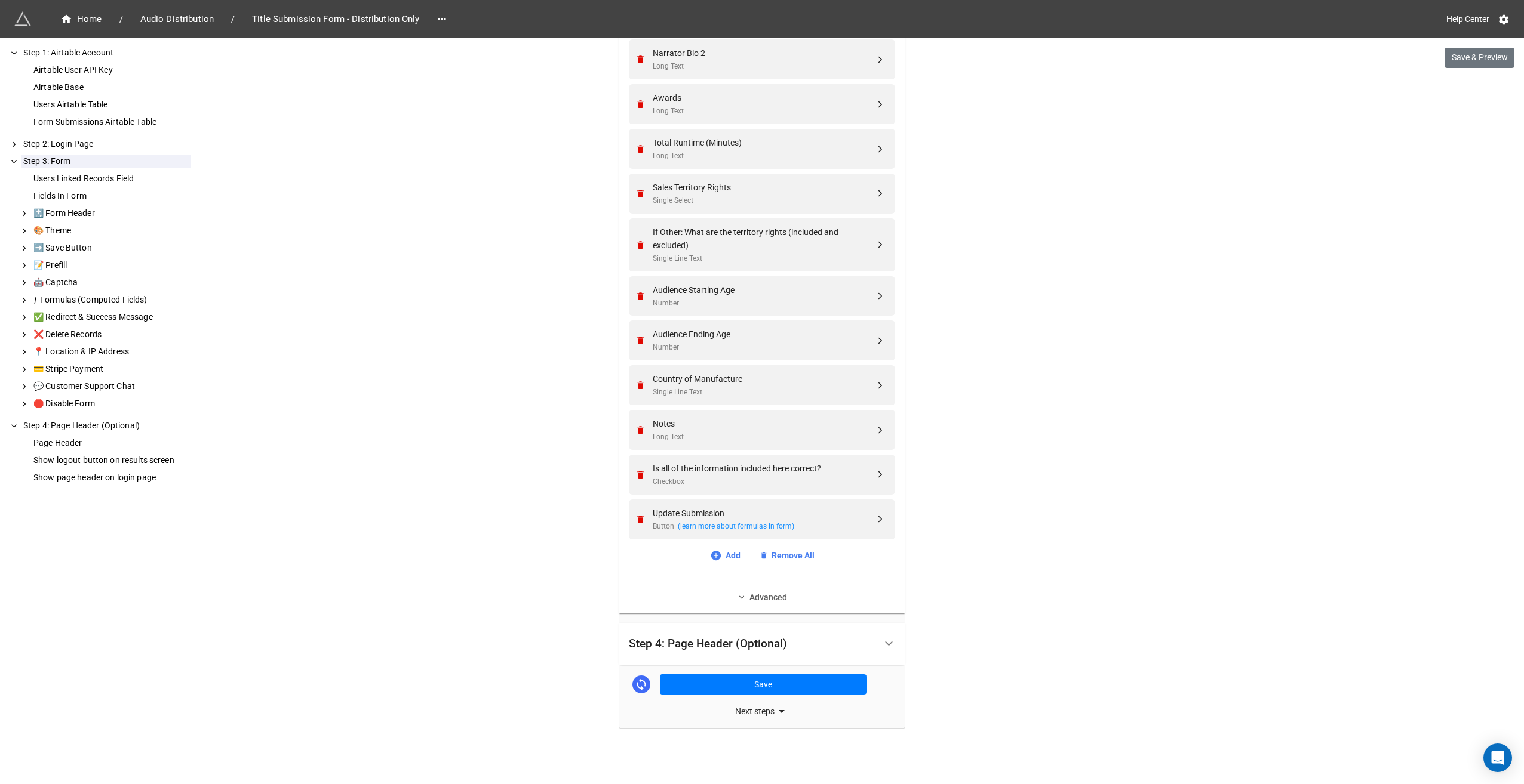
click at [769, 593] on link "Advanced" at bounding box center [762, 598] width 267 height 13
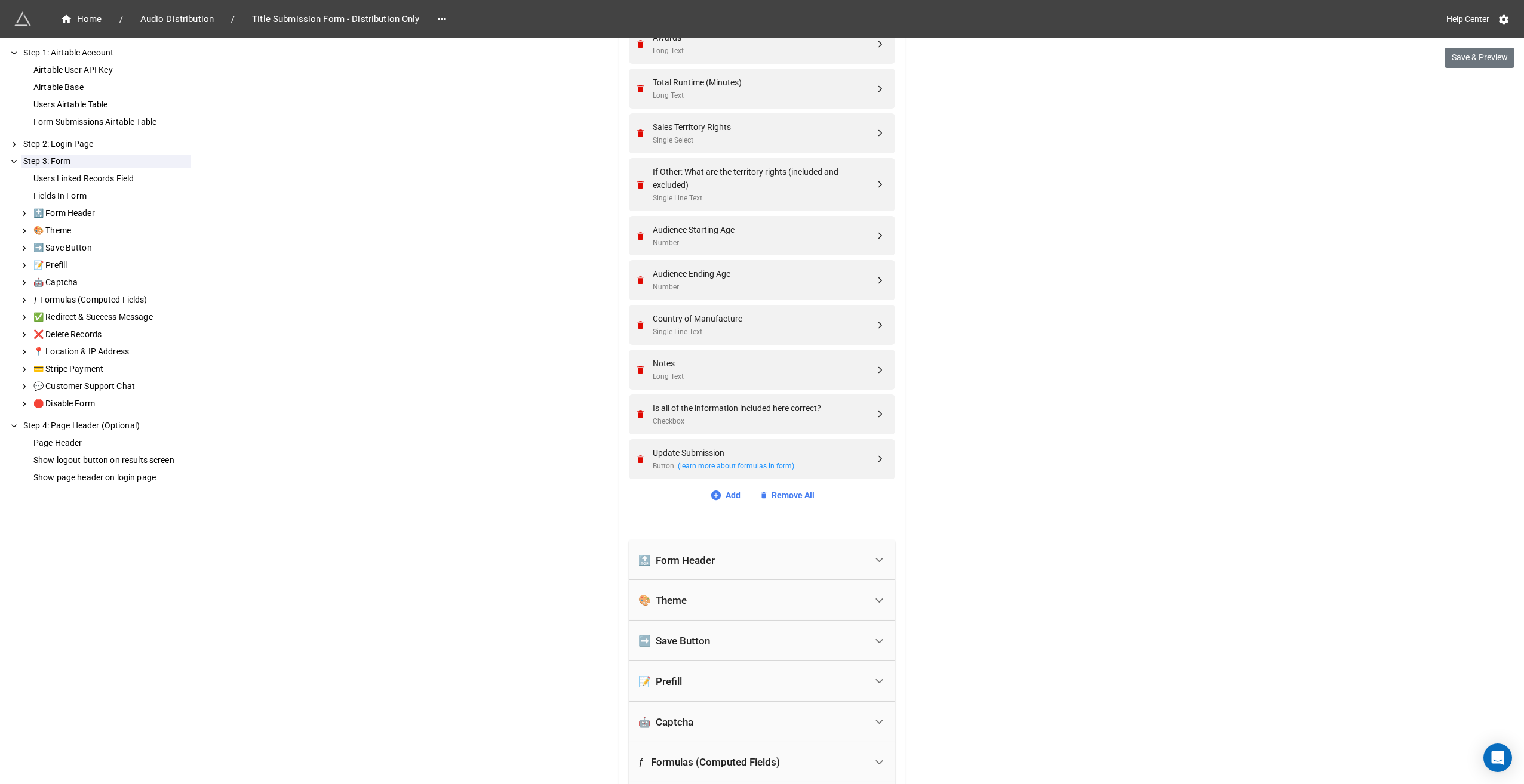
scroll to position [2529, 0]
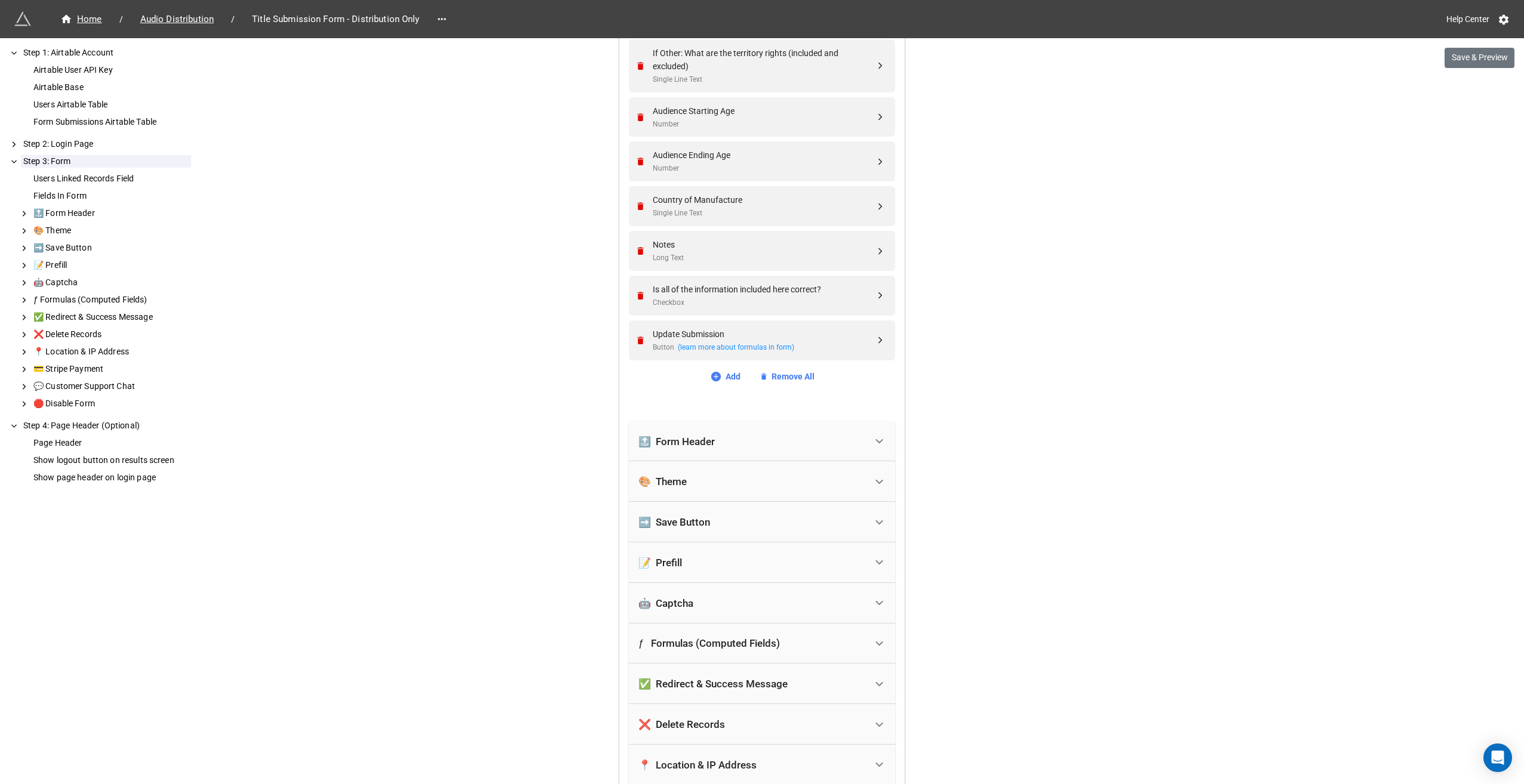
click at [714, 488] on div "🎨 Theme" at bounding box center [752, 481] width 228 height 26
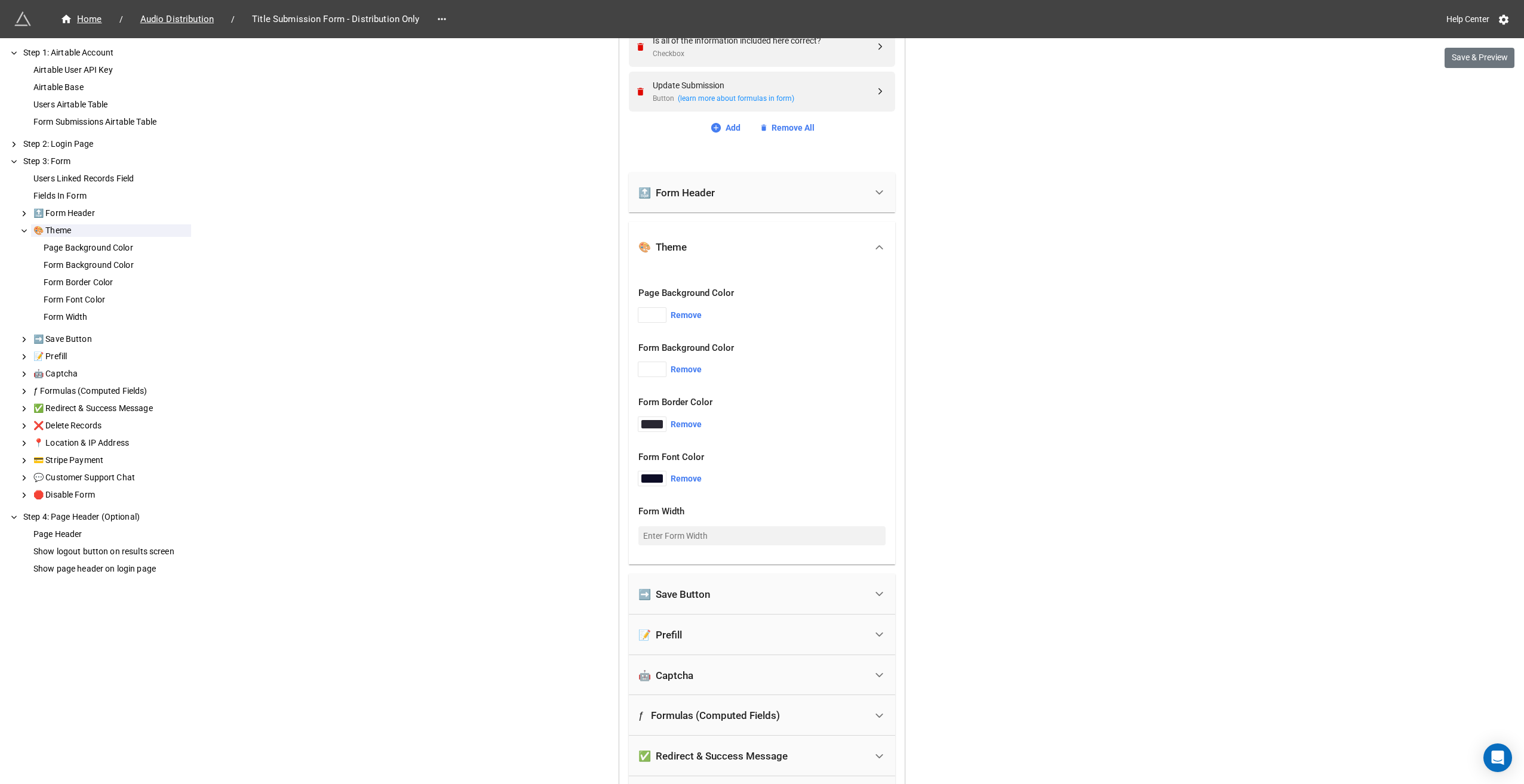
scroll to position [2708, 0]
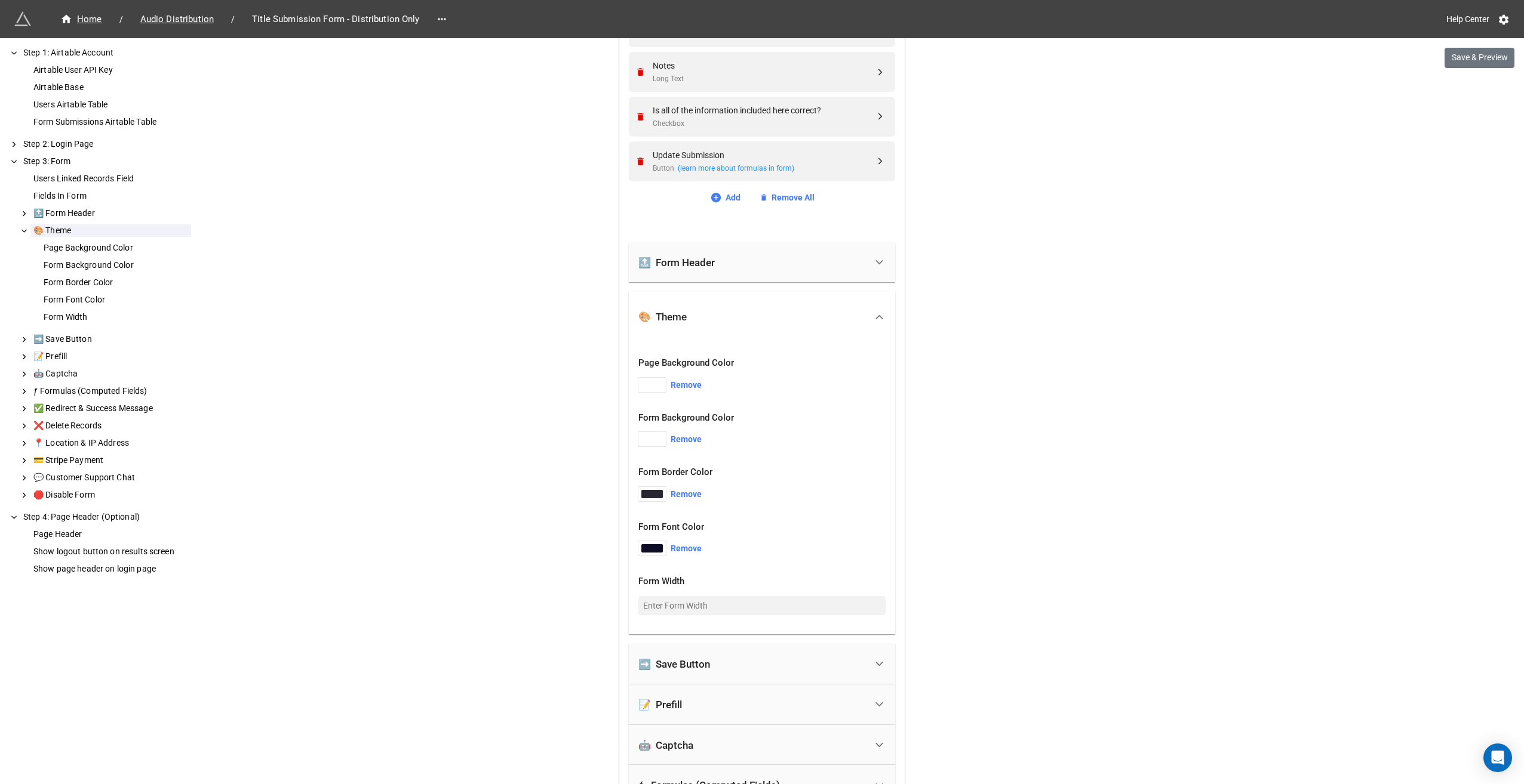
click at [749, 267] on div "🔝 Form Header" at bounding box center [752, 262] width 228 height 26
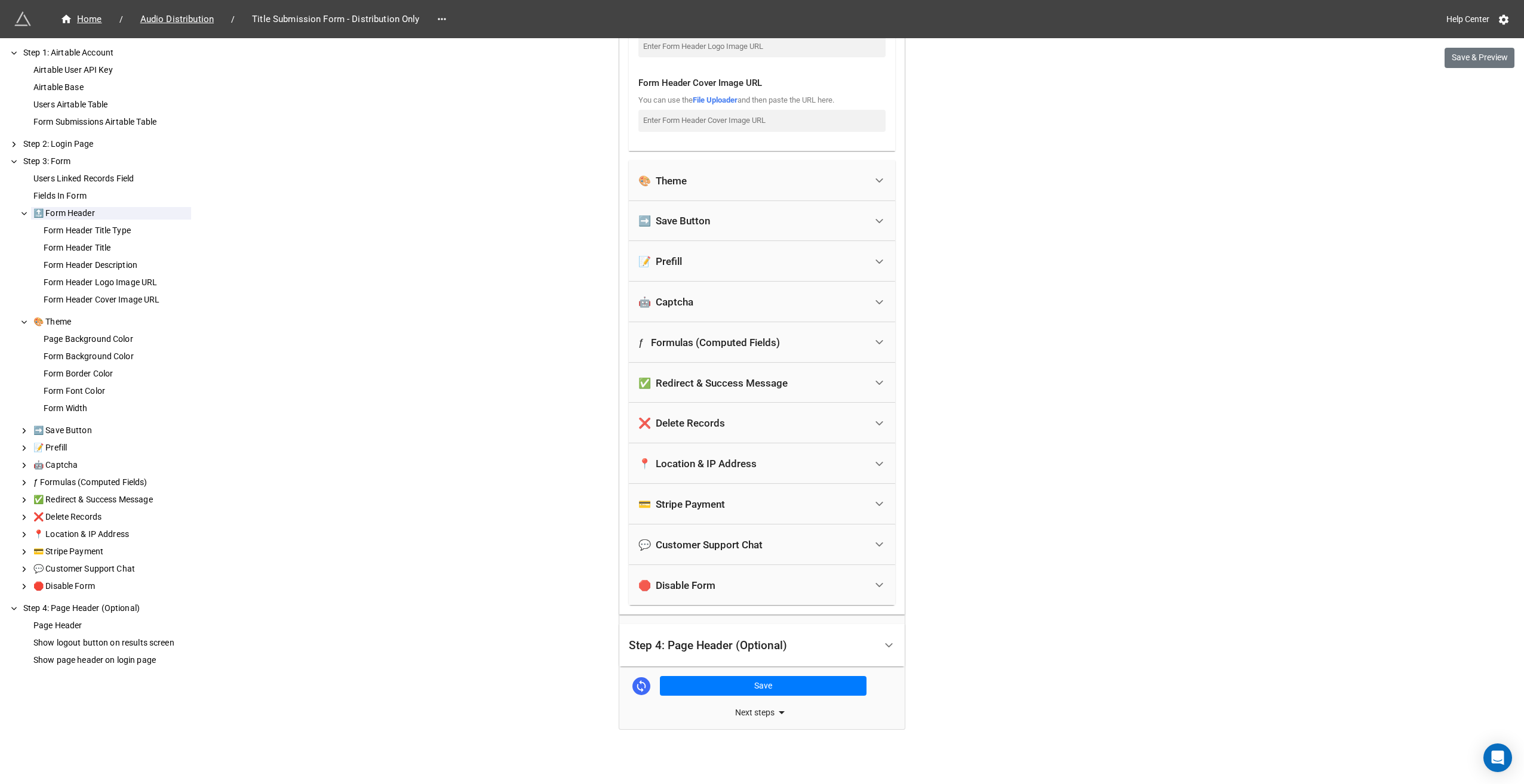
scroll to position [3248, 0]
click at [886, 643] on polyline at bounding box center [889, 644] width 7 height 3
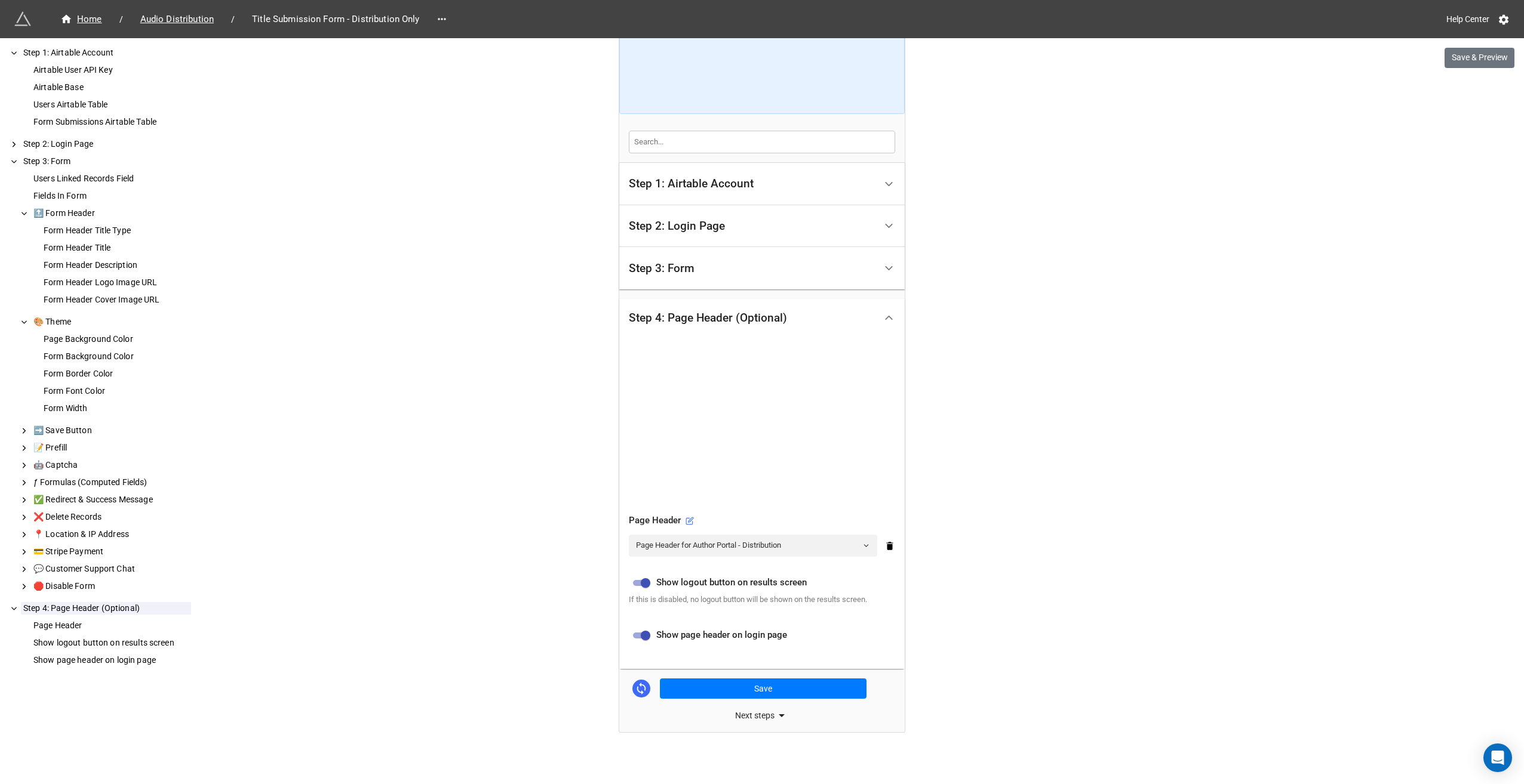
scroll to position [189, 0]
click at [689, 514] on icon at bounding box center [689, 517] width 8 height 8
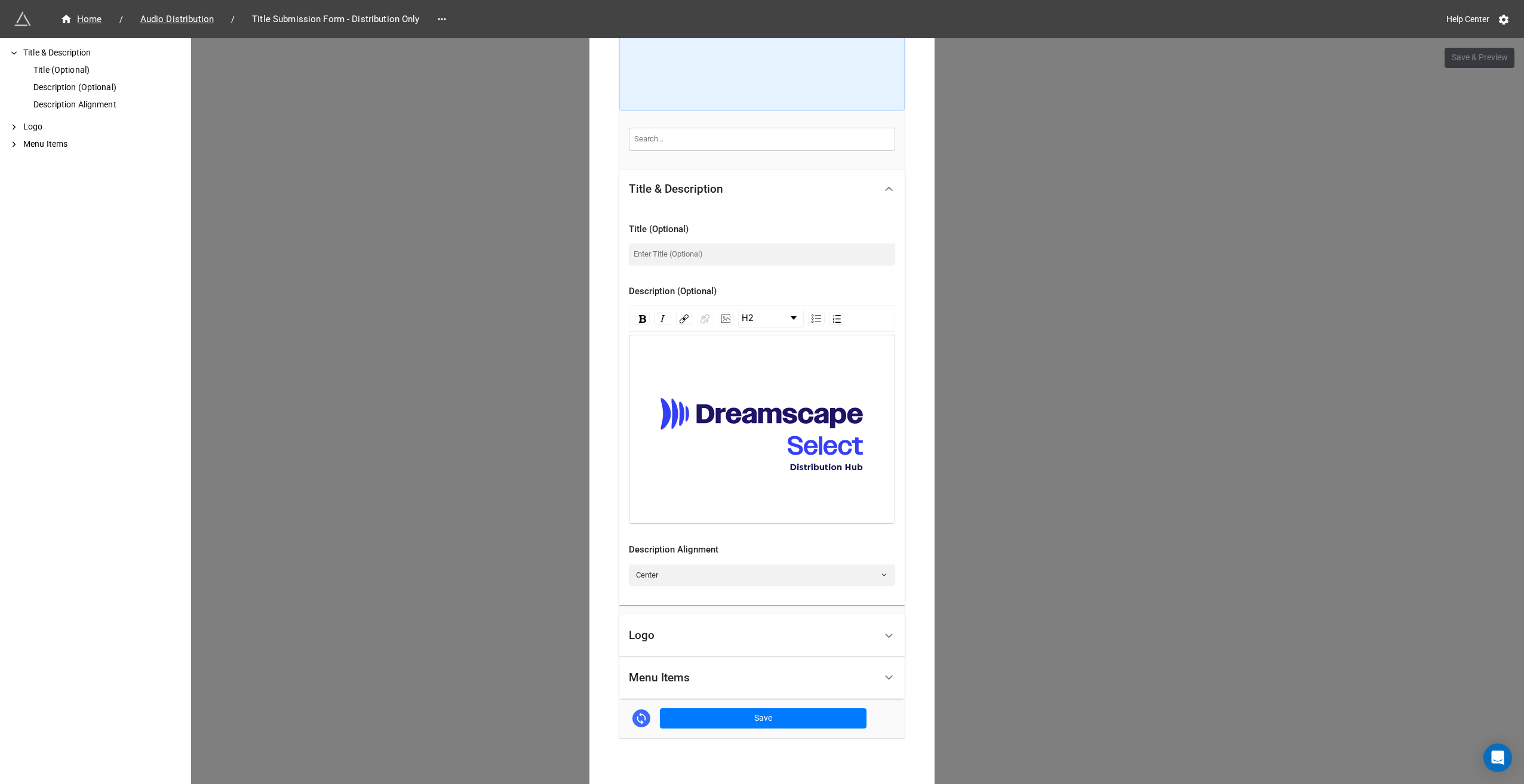
scroll to position [243, 0]
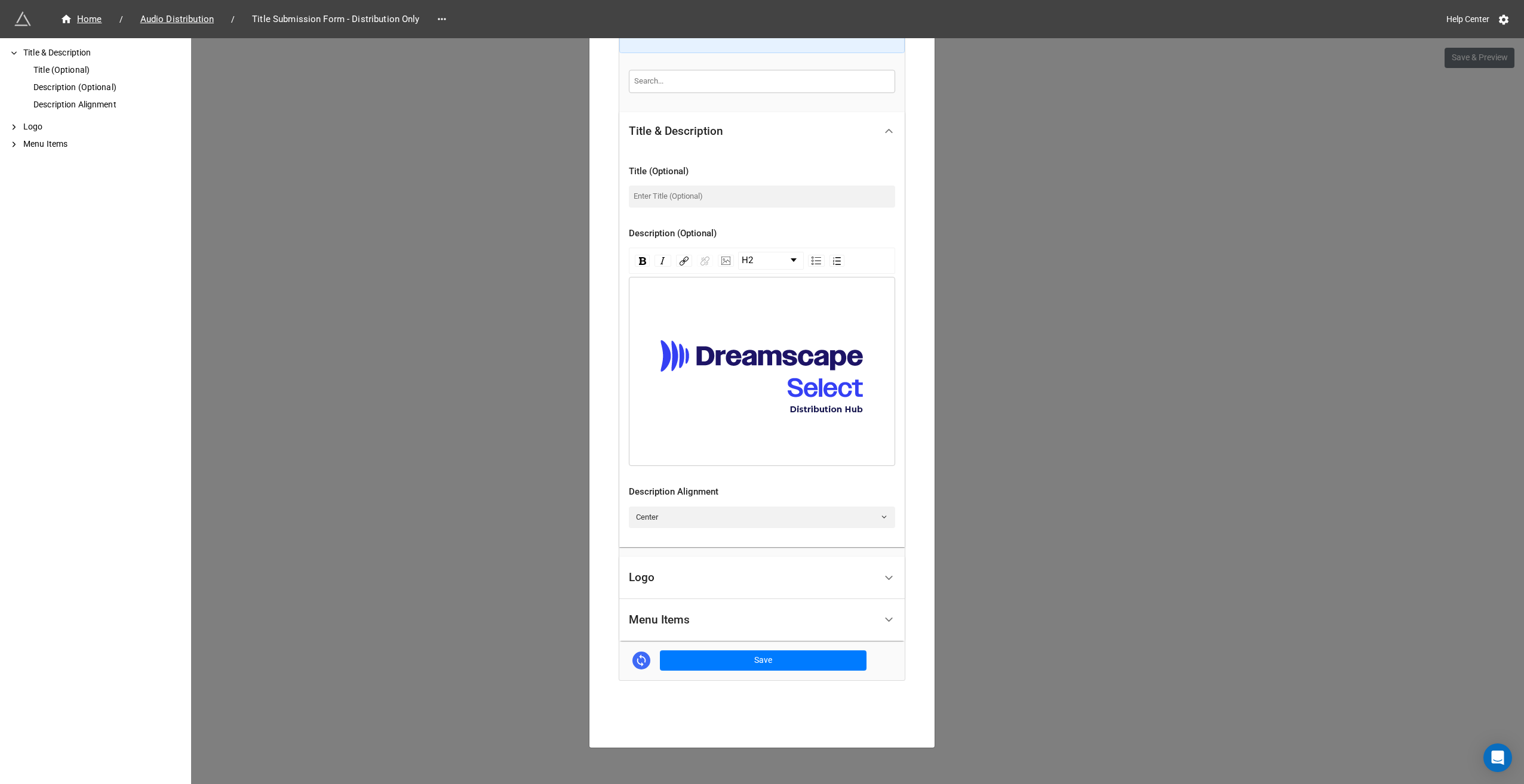
click at [705, 590] on div "Logo" at bounding box center [752, 577] width 247 height 28
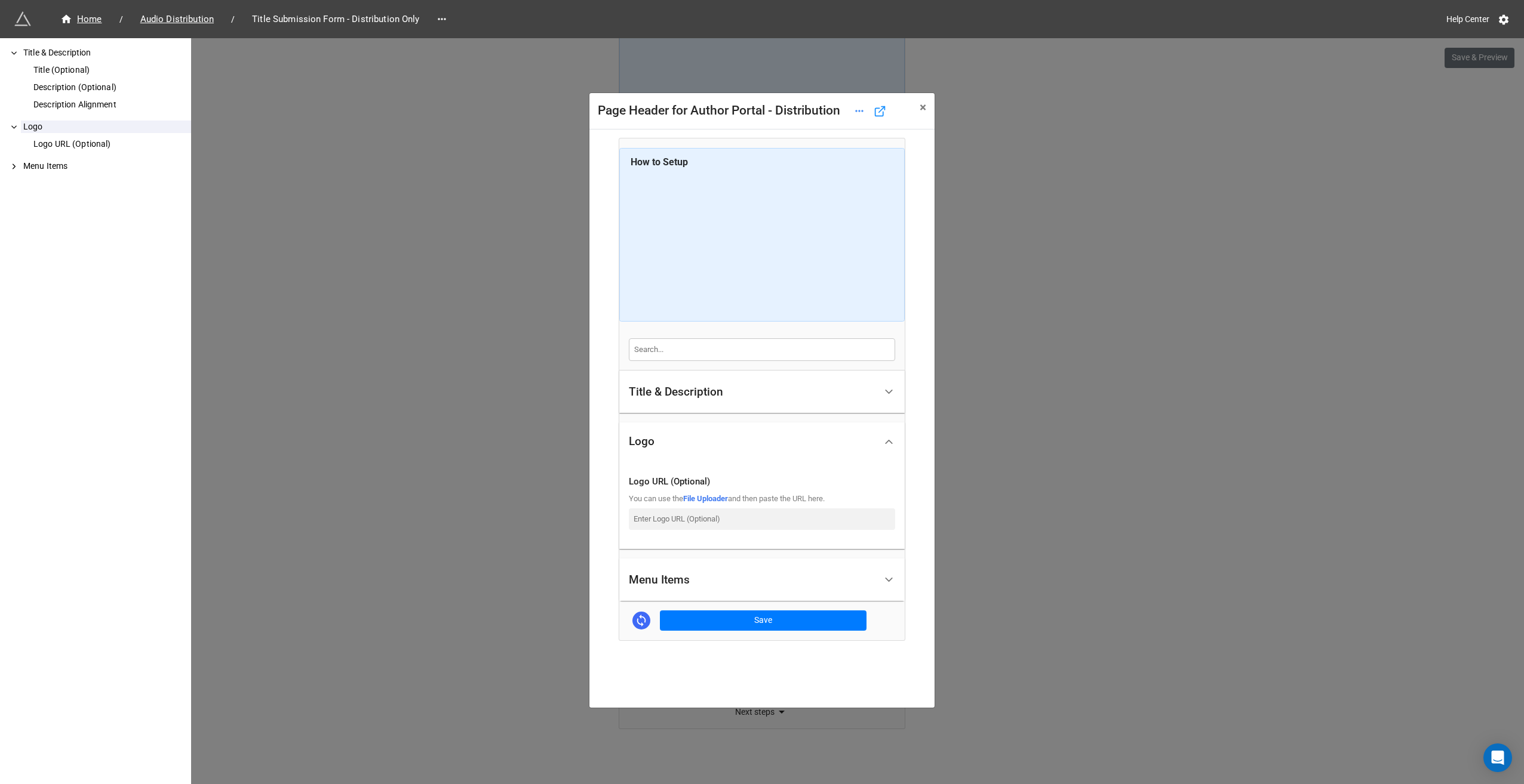
scroll to position [0, 0]
click at [926, 100] on span "×" at bounding box center [923, 107] width 7 height 14
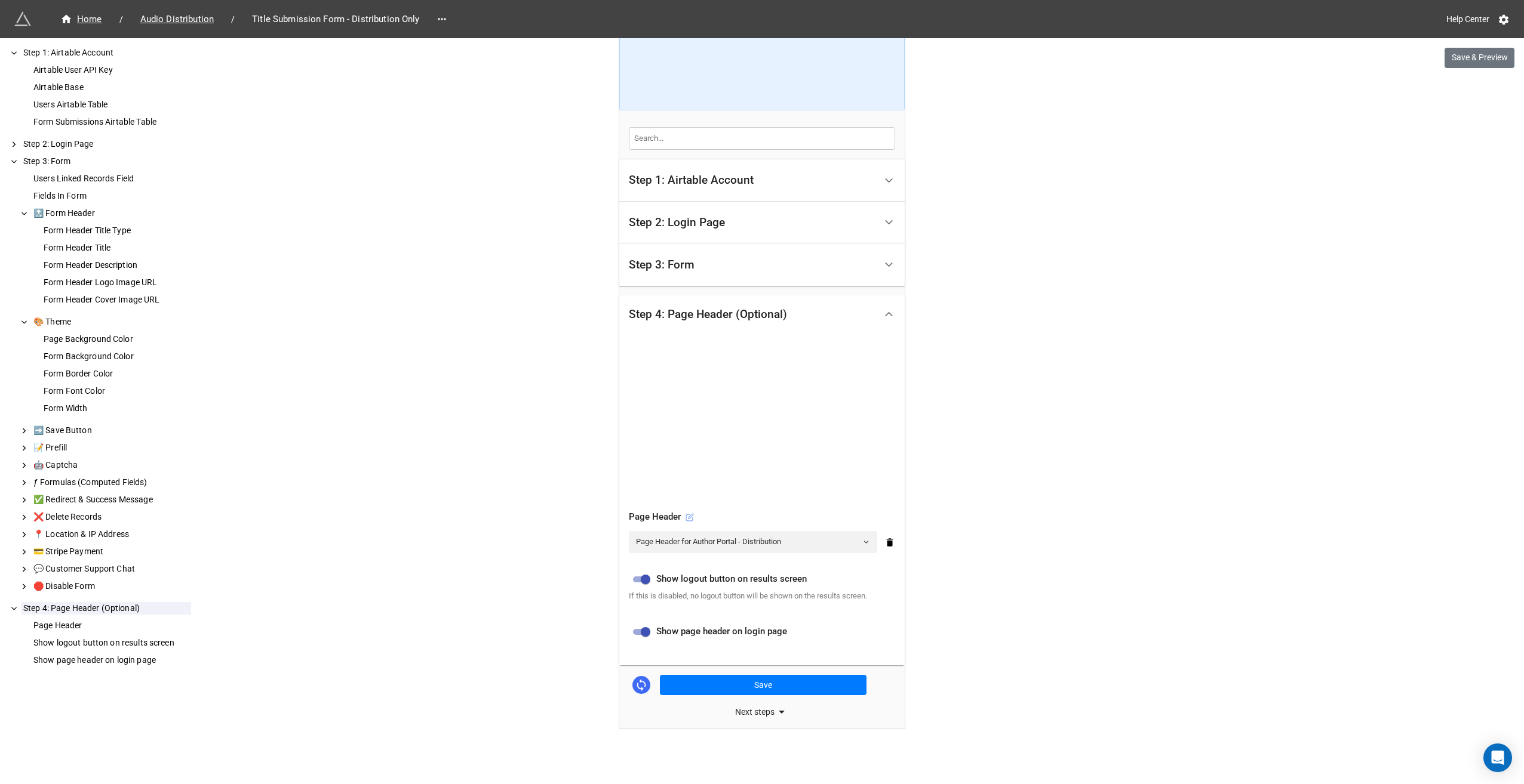
click at [689, 514] on icon at bounding box center [691, 516] width 4 height 4
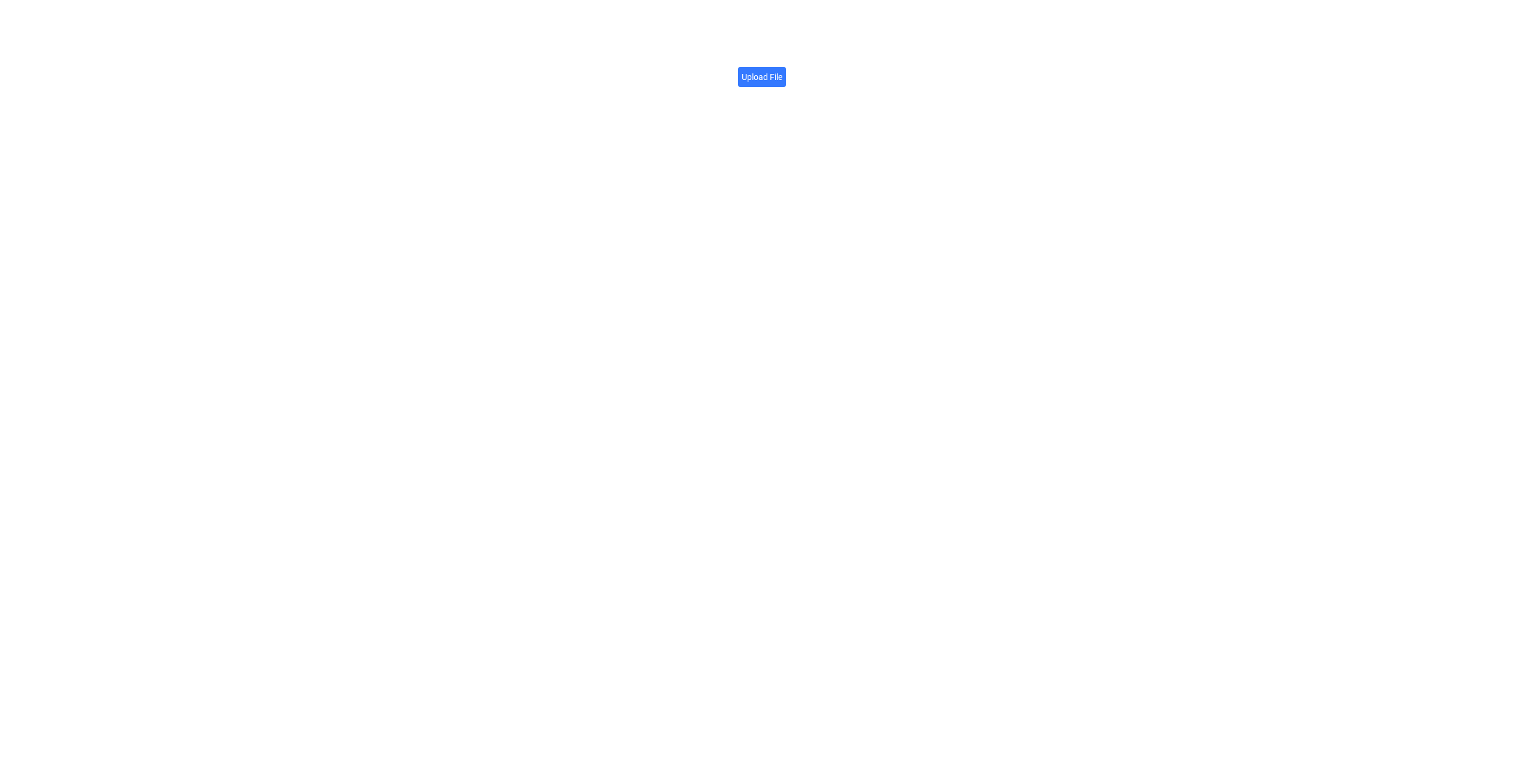
click at [766, 72] on label "Upload File" at bounding box center [762, 76] width 48 height 20
click at [782, 70] on input "Upload File" at bounding box center [782, 70] width 0 height 0
click at [899, 63] on icon at bounding box center [900, 64] width 8 height 10
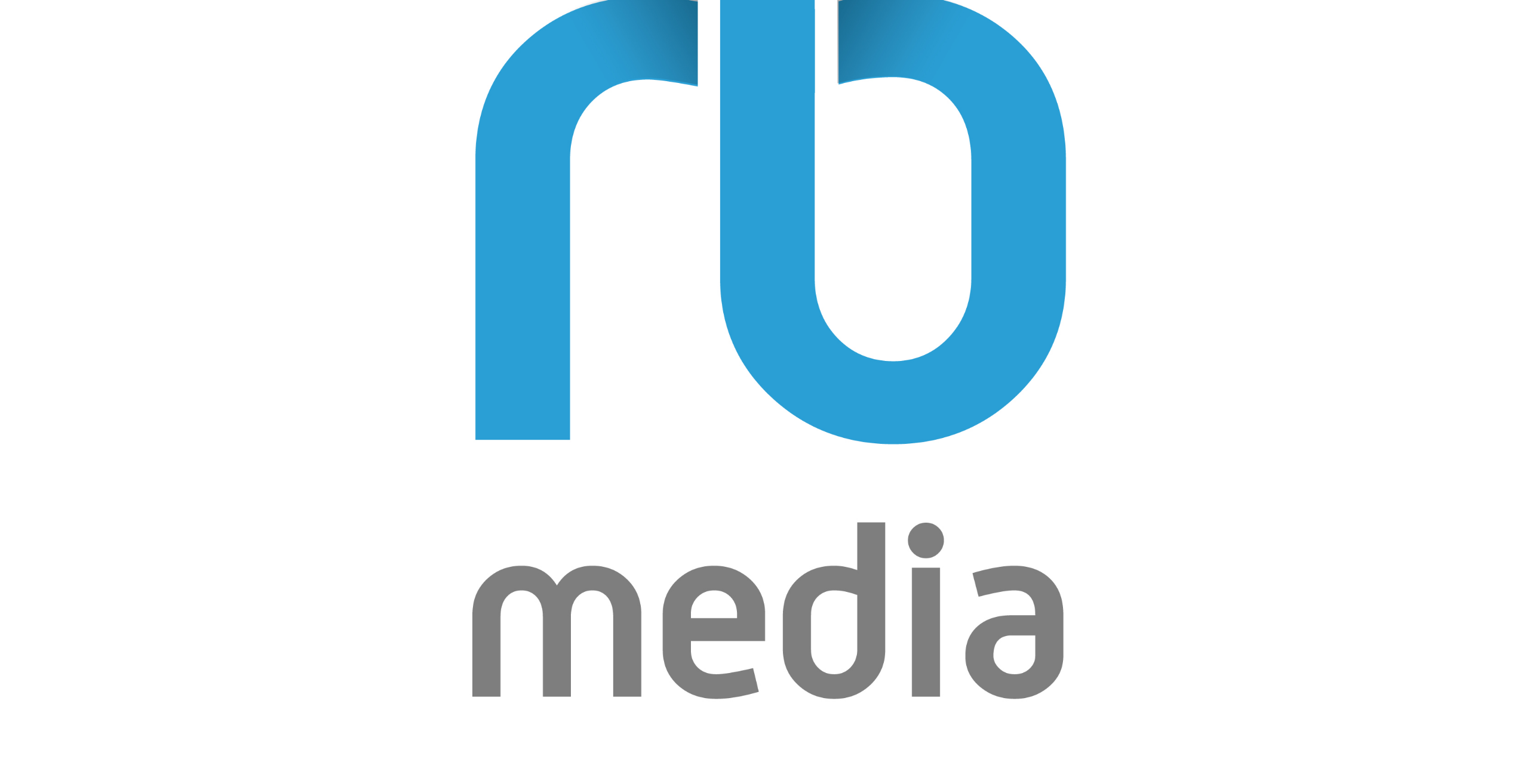
scroll to position [299, 0]
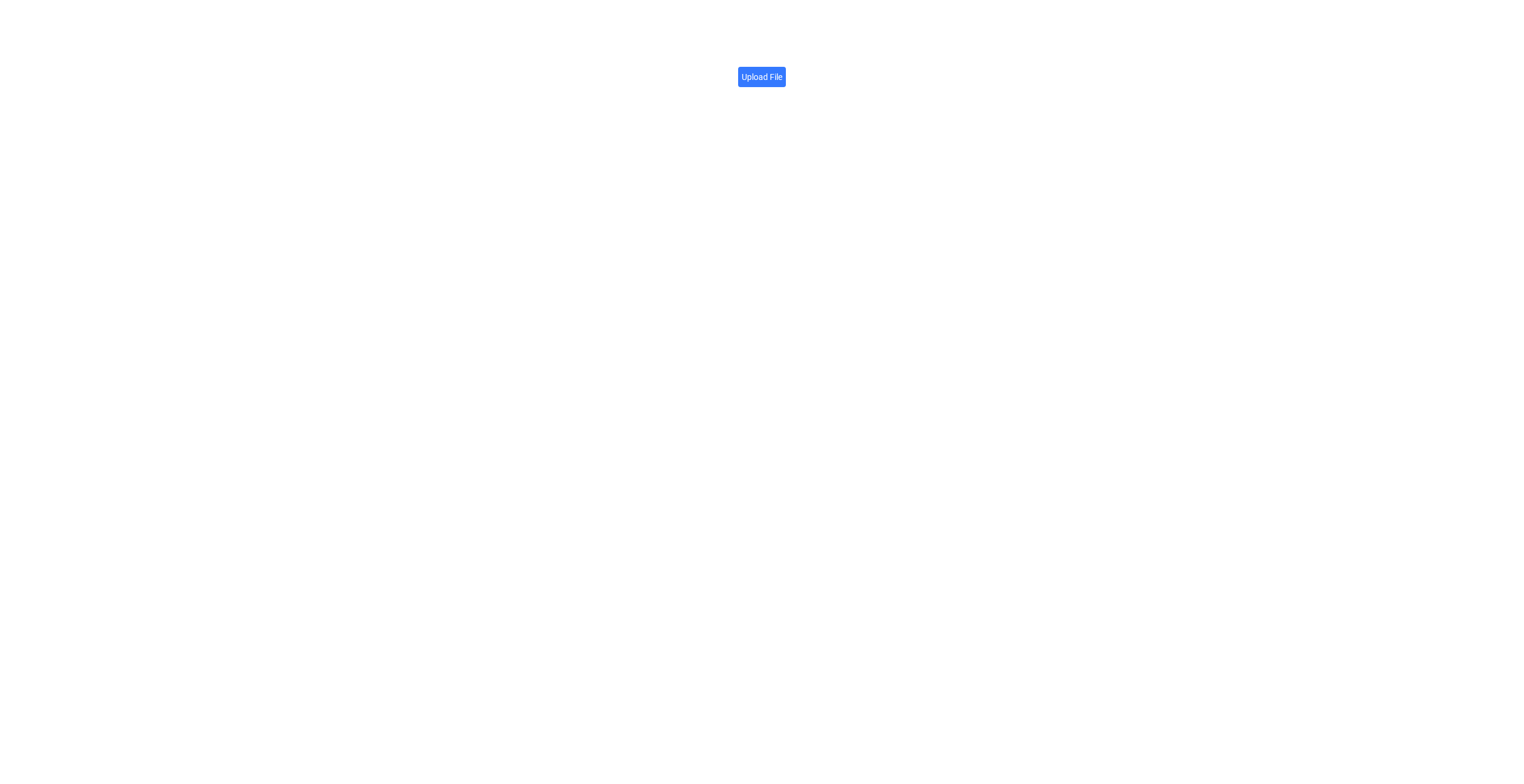
click at [763, 79] on label "Upload File" at bounding box center [762, 76] width 48 height 20
click at [782, 70] on input "Upload File" at bounding box center [782, 70] width 0 height 0
click at [903, 66] on icon at bounding box center [900, 64] width 8 height 10
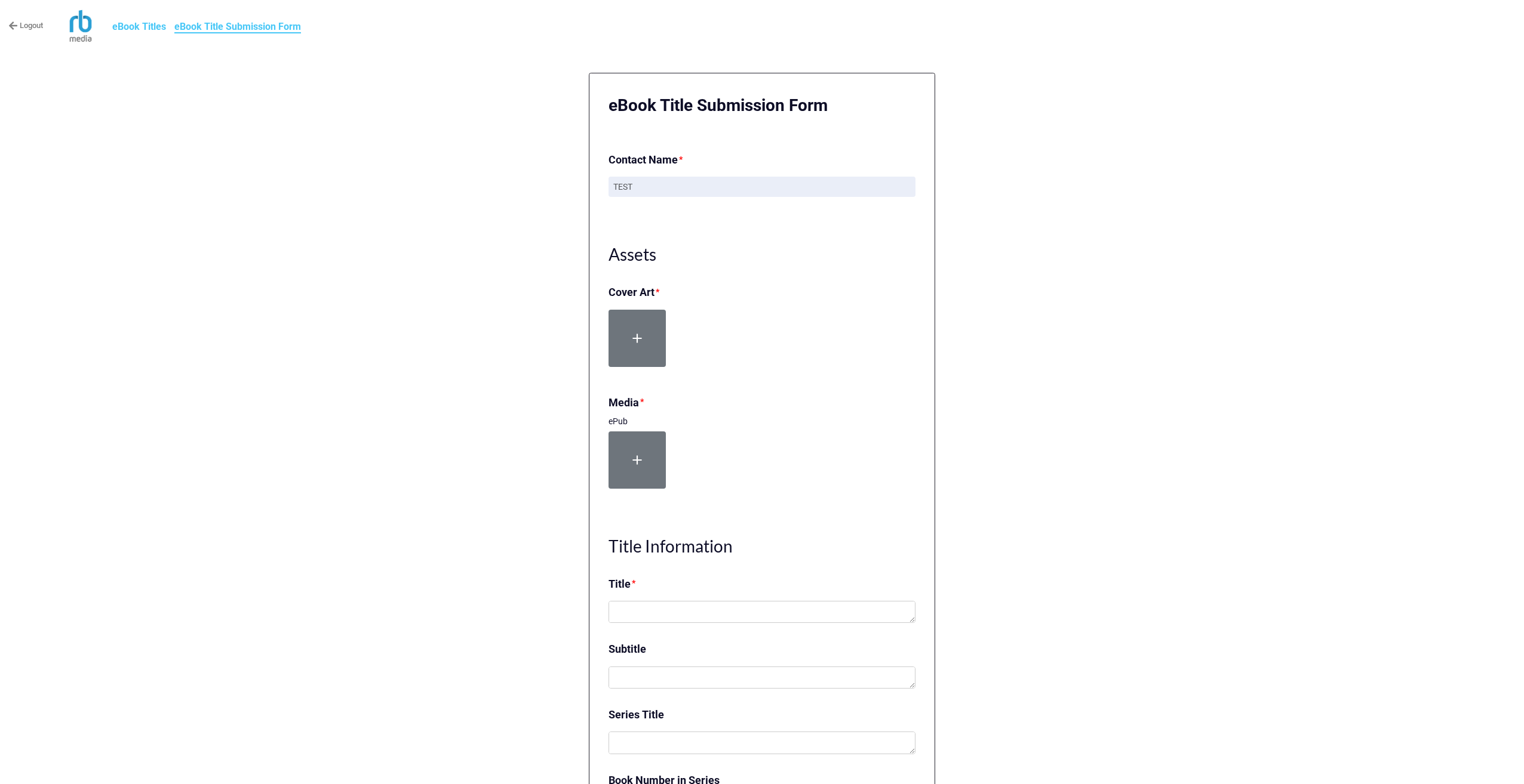
click at [37, 25] on link "Logout" at bounding box center [25, 25] width 34 height 12
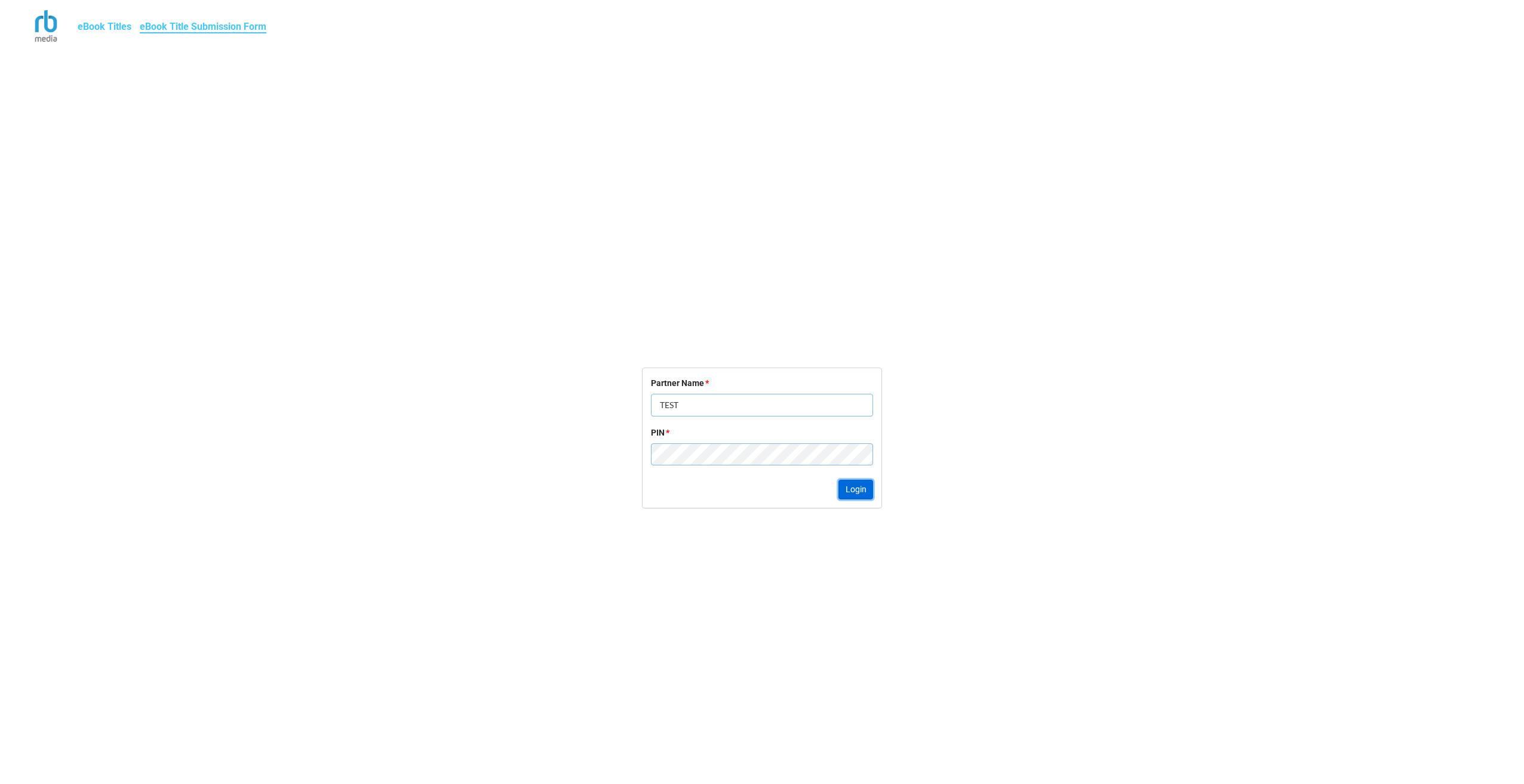
click at [870, 488] on button "Login" at bounding box center [856, 490] width 34 height 20
